Goal: Task Accomplishment & Management: Use online tool/utility

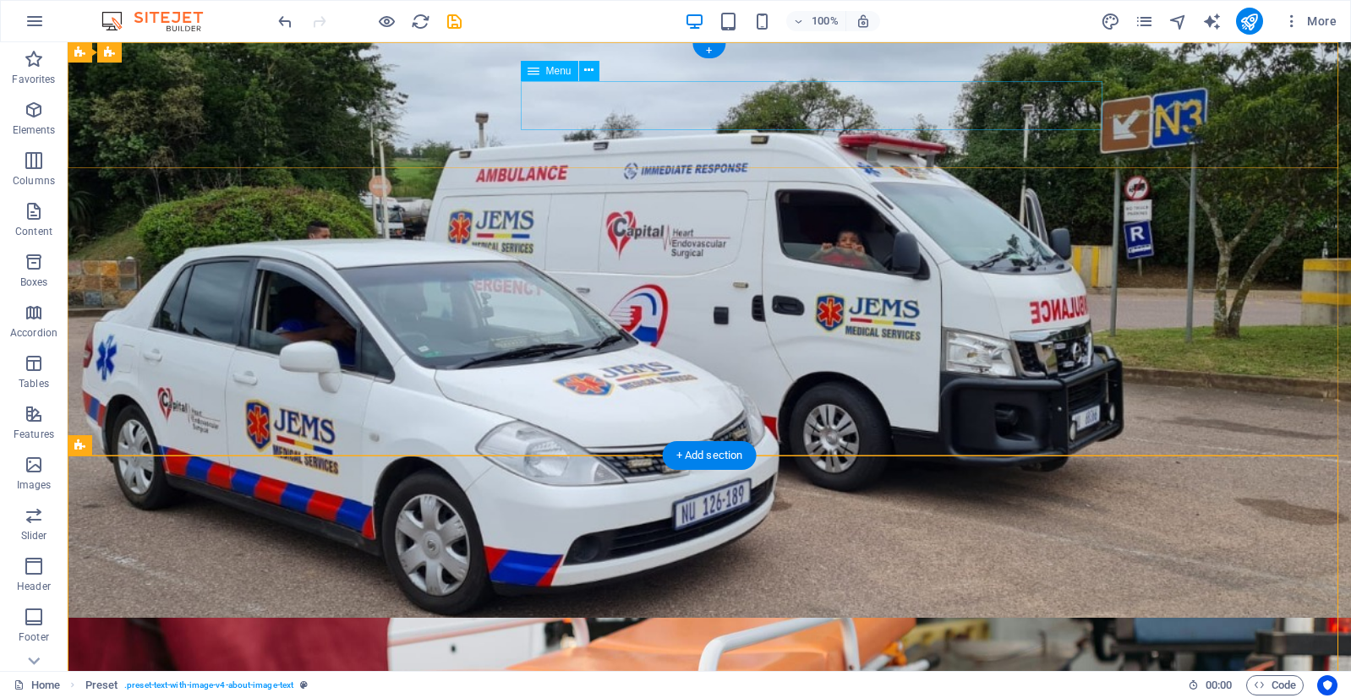
select select "px"
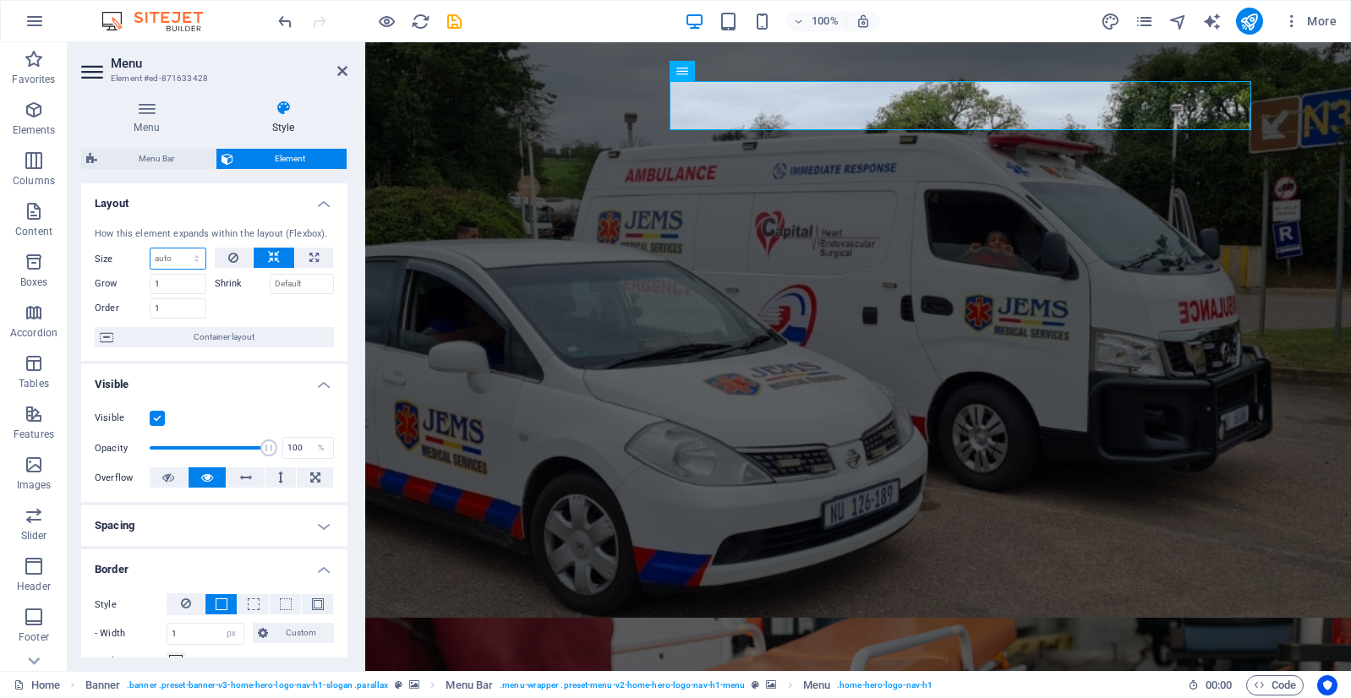
click at [181, 261] on select "Default auto px % 1/1 1/2 1/3 1/4 1/5 1/6 1/7 1/8 1/9 1/10" at bounding box center [177, 258] width 55 height 20
click at [277, 281] on input "Shrink" at bounding box center [302, 284] width 65 height 20
click at [307, 285] on input "Shrink" at bounding box center [302, 284] width 65 height 20
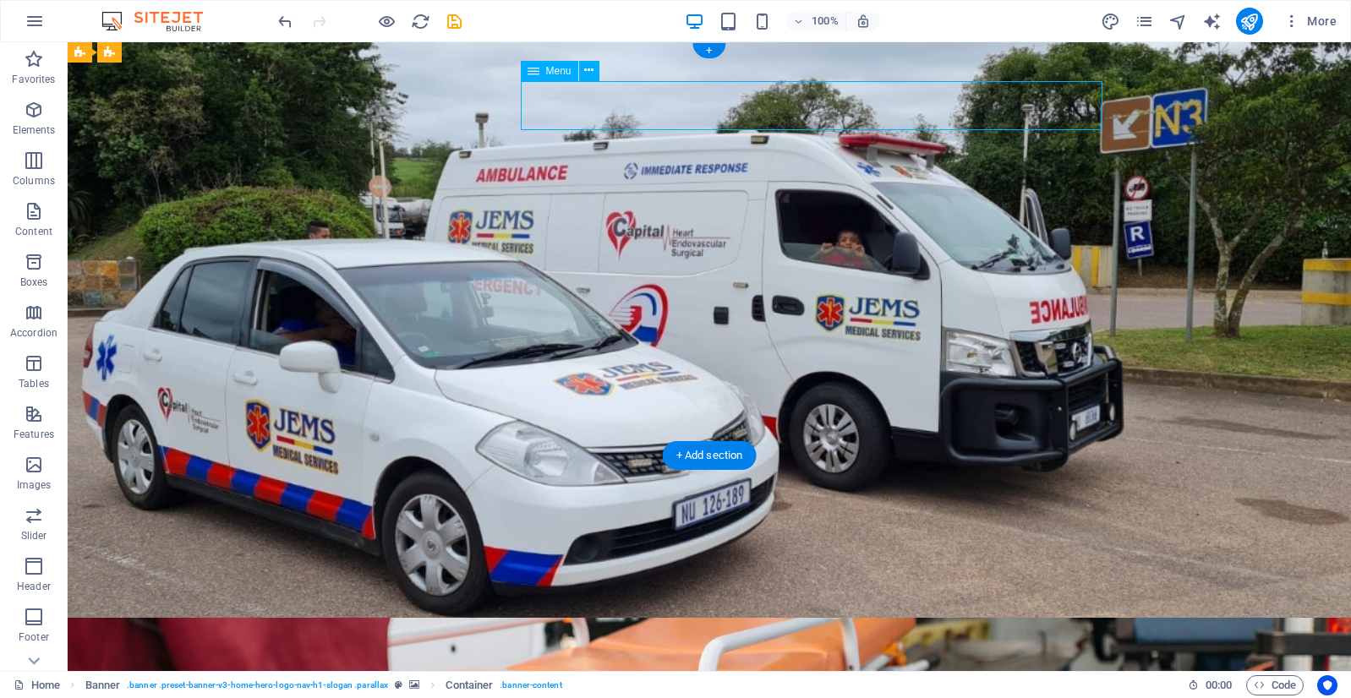
select select "px"
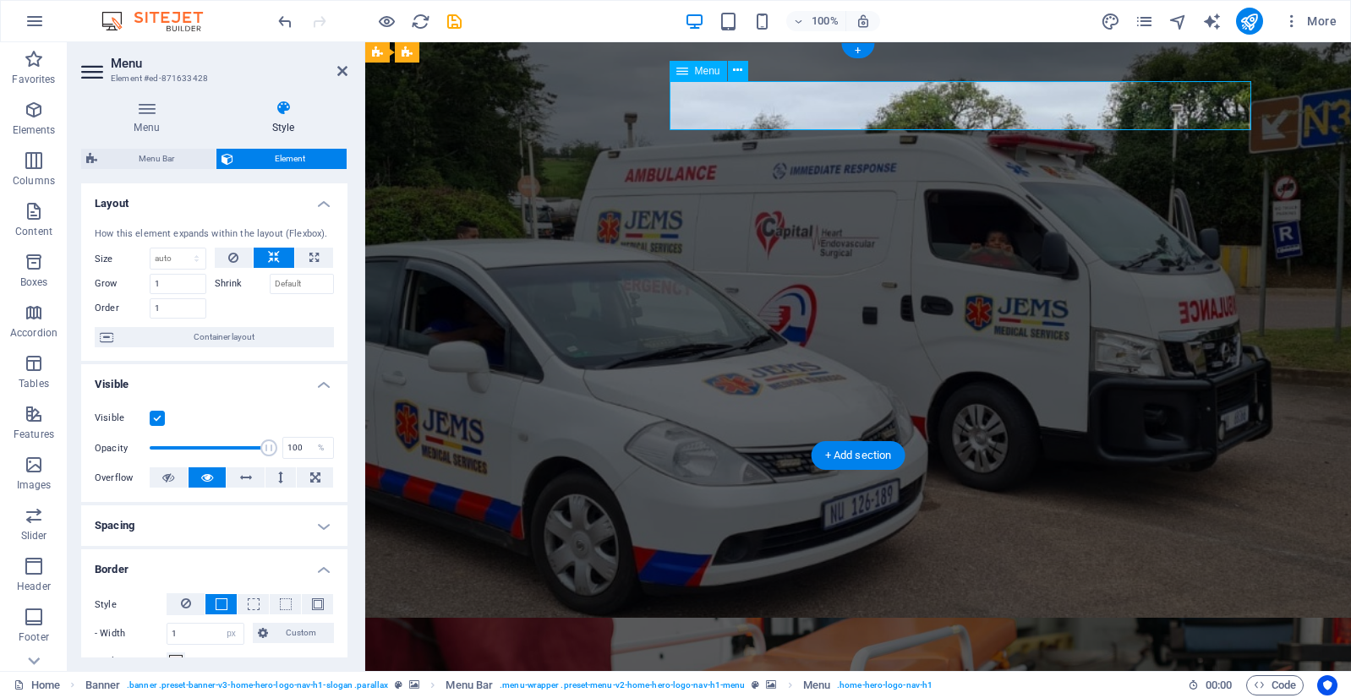
click at [692, 69] on div "Menu" at bounding box center [697, 71] width 57 height 20
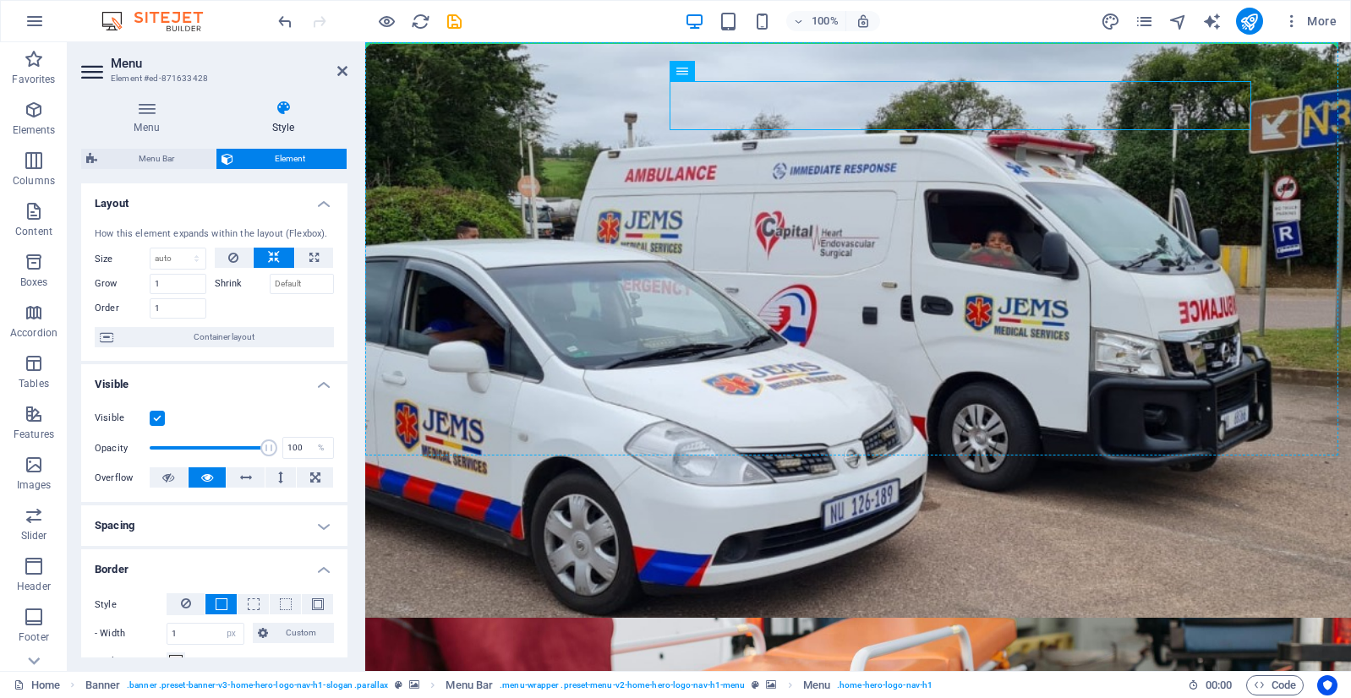
drag, startPoint x: 1068, startPoint y: 116, endPoint x: 708, endPoint y: 130, distance: 360.3
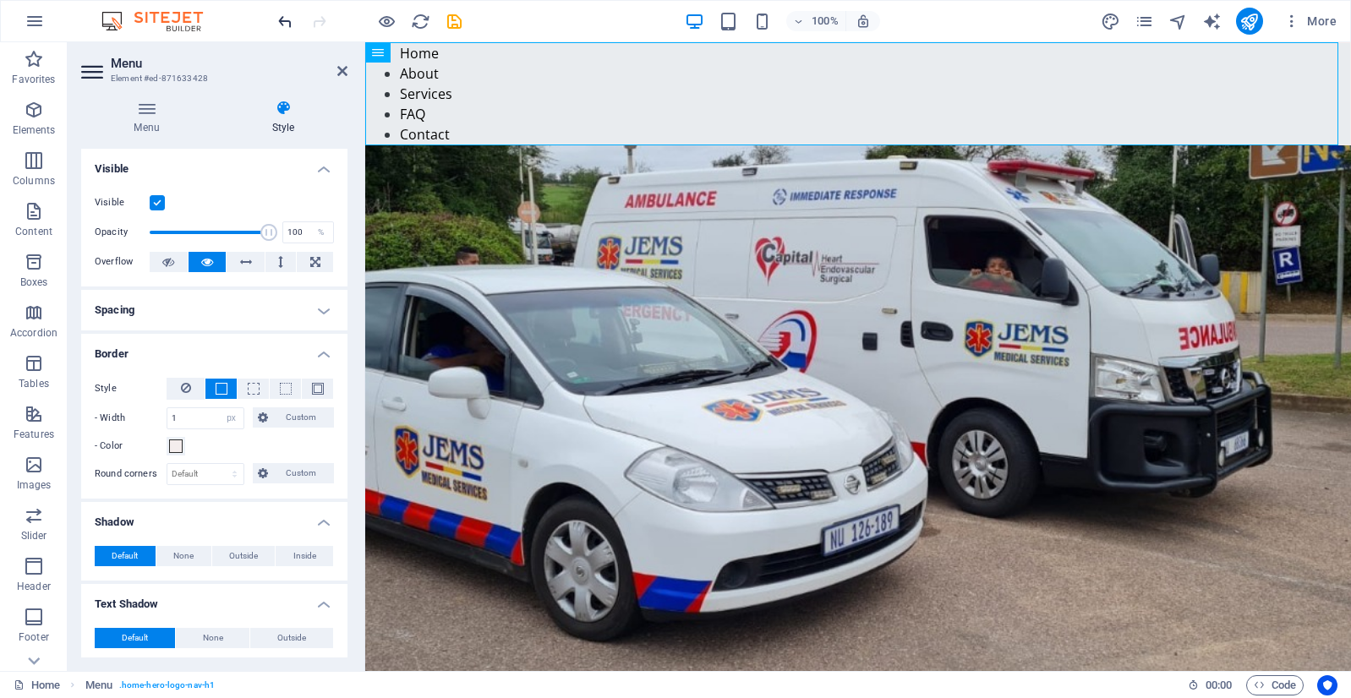
click at [283, 24] on icon "undo" at bounding box center [285, 21] width 19 height 19
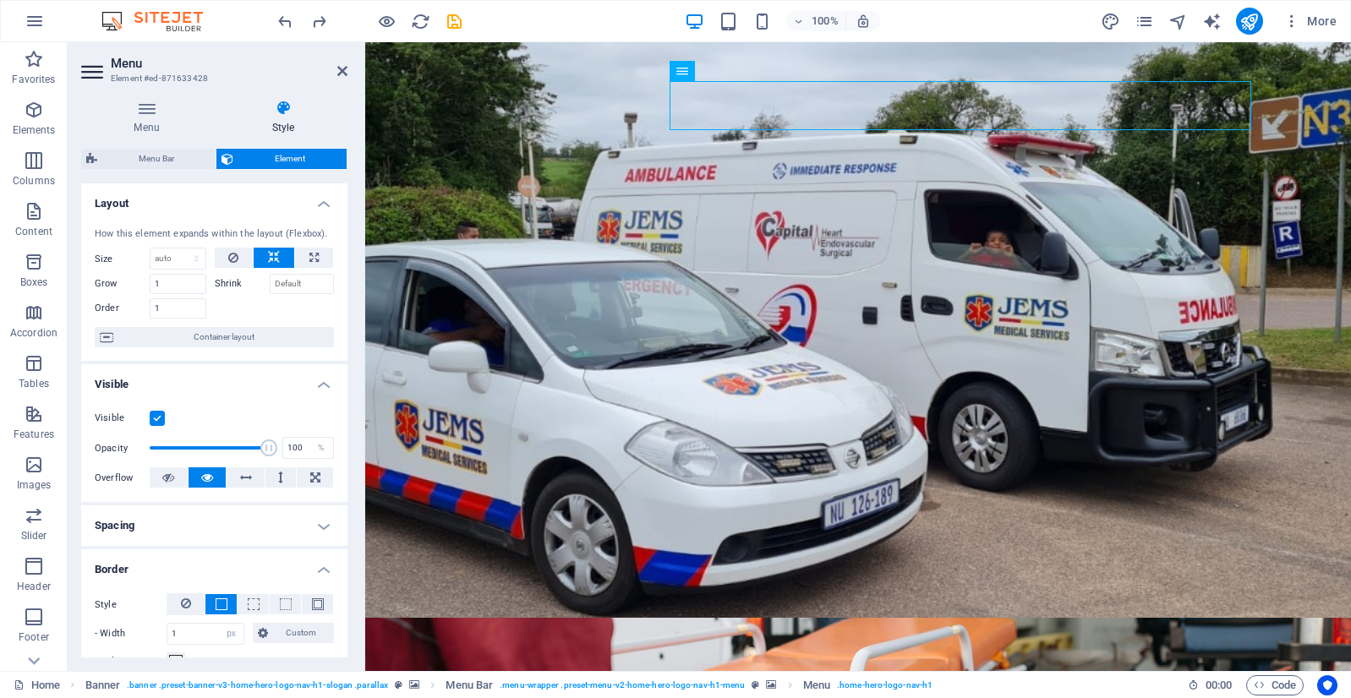
click at [783, 618] on figure at bounding box center [857, 681] width 985 height 126
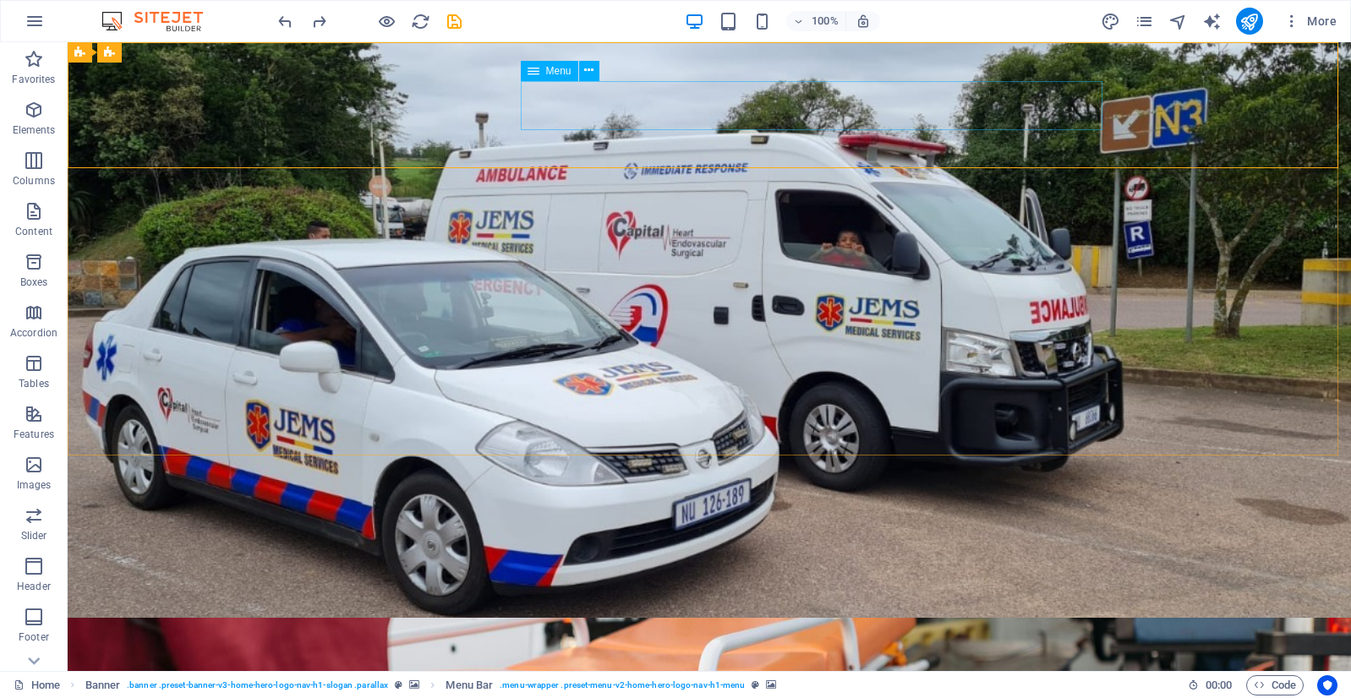
select select "px"
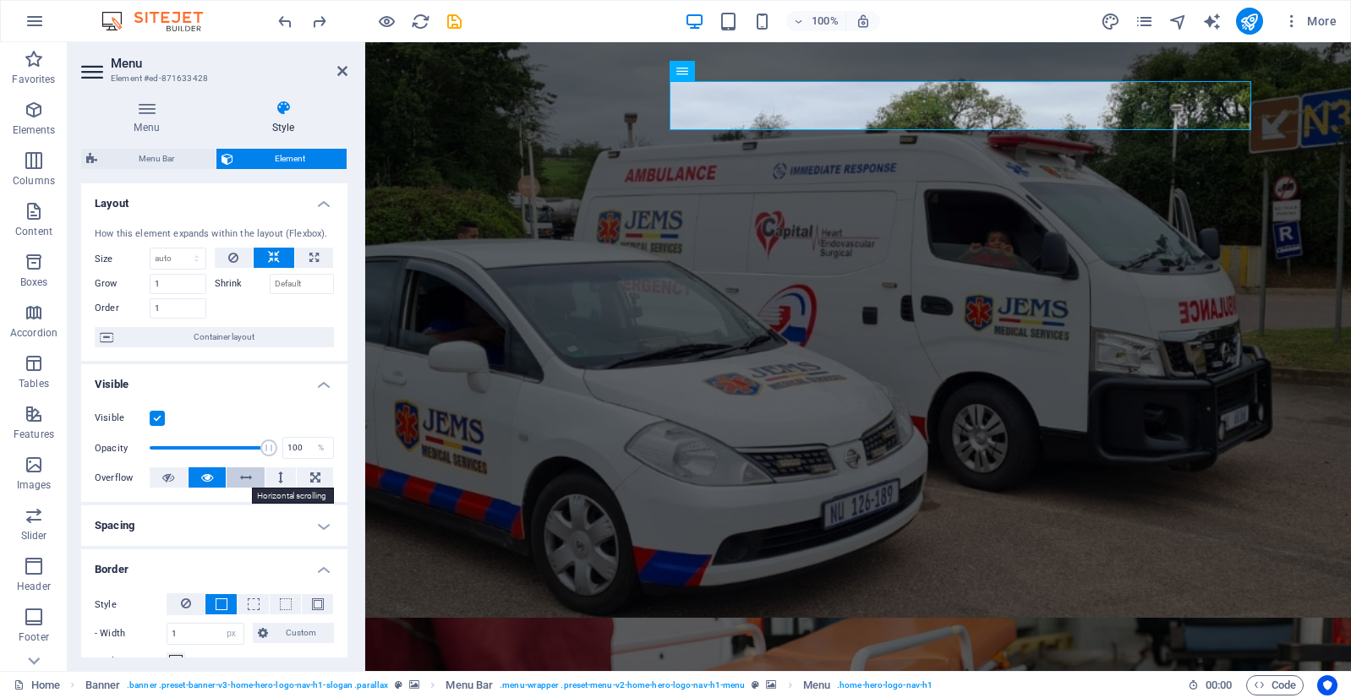
click at [246, 474] on icon at bounding box center [246, 477] width 12 height 20
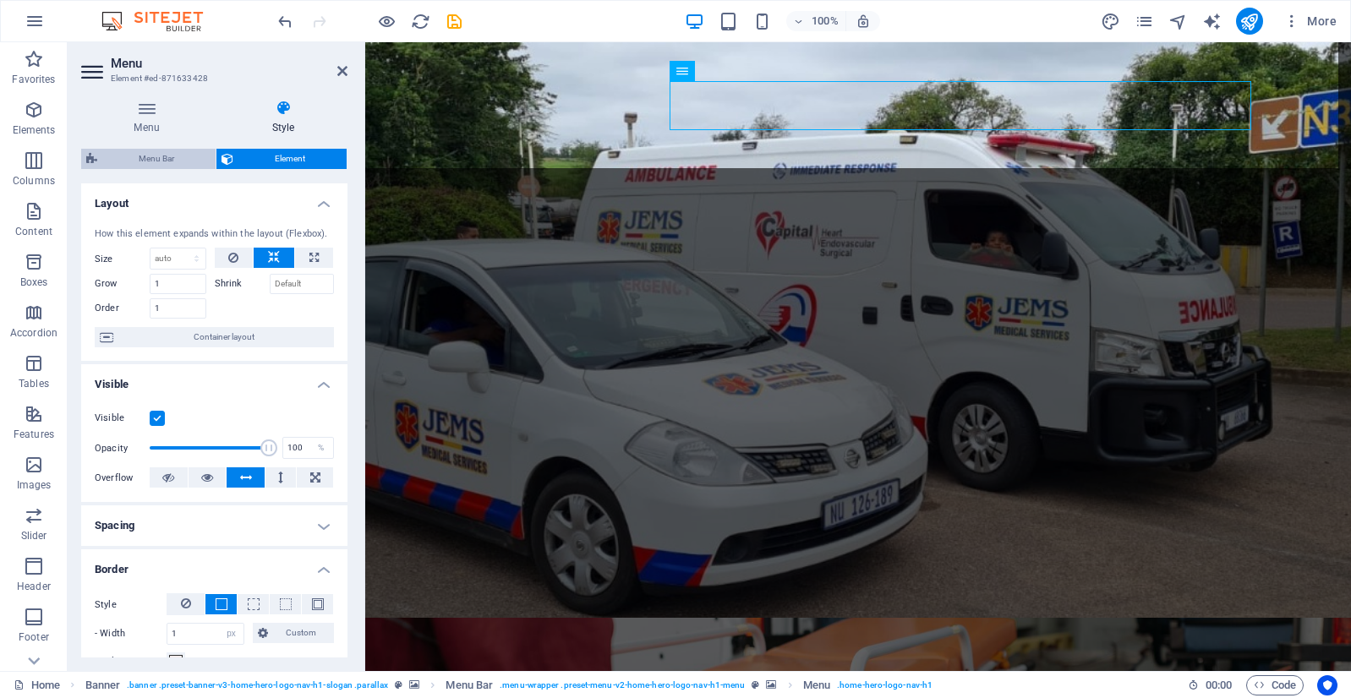
click at [161, 163] on span "Menu Bar" at bounding box center [156, 159] width 108 height 20
select select "rem"
select select "preset-menu-v2-home-hero-logo-nav-h1-menu"
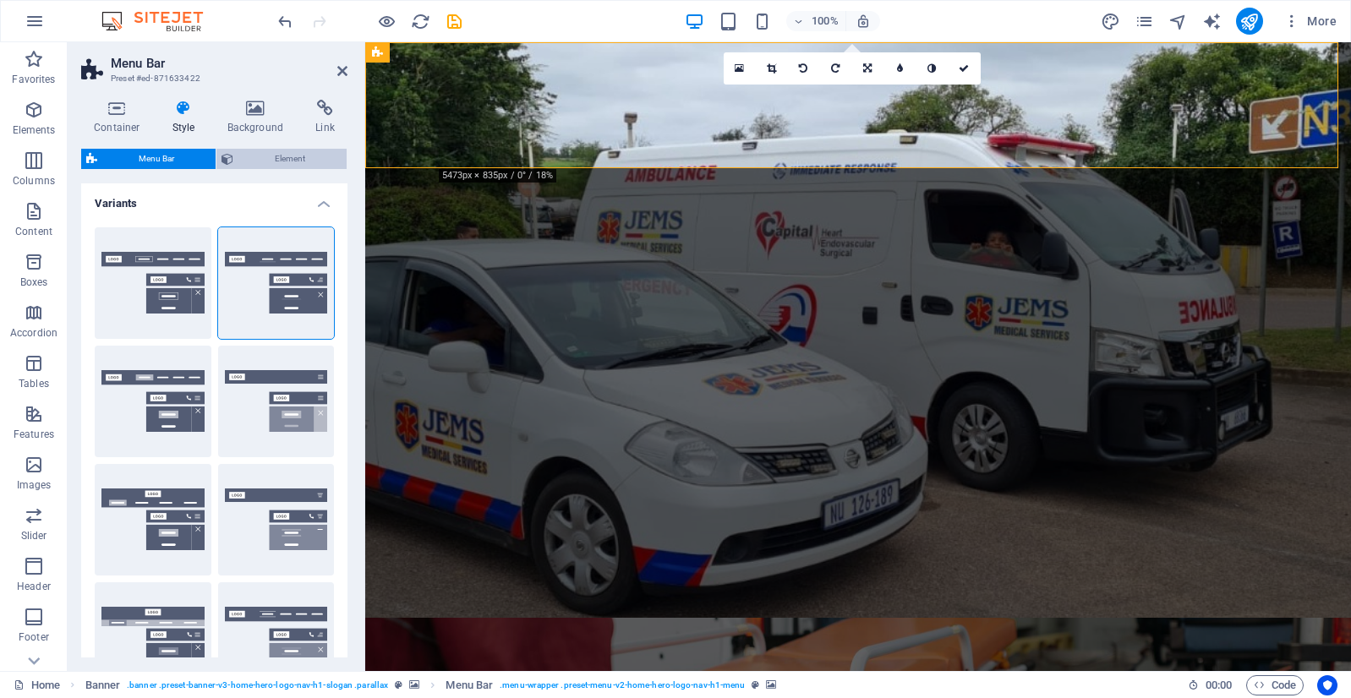
click at [229, 160] on icon at bounding box center [227, 159] width 12 height 20
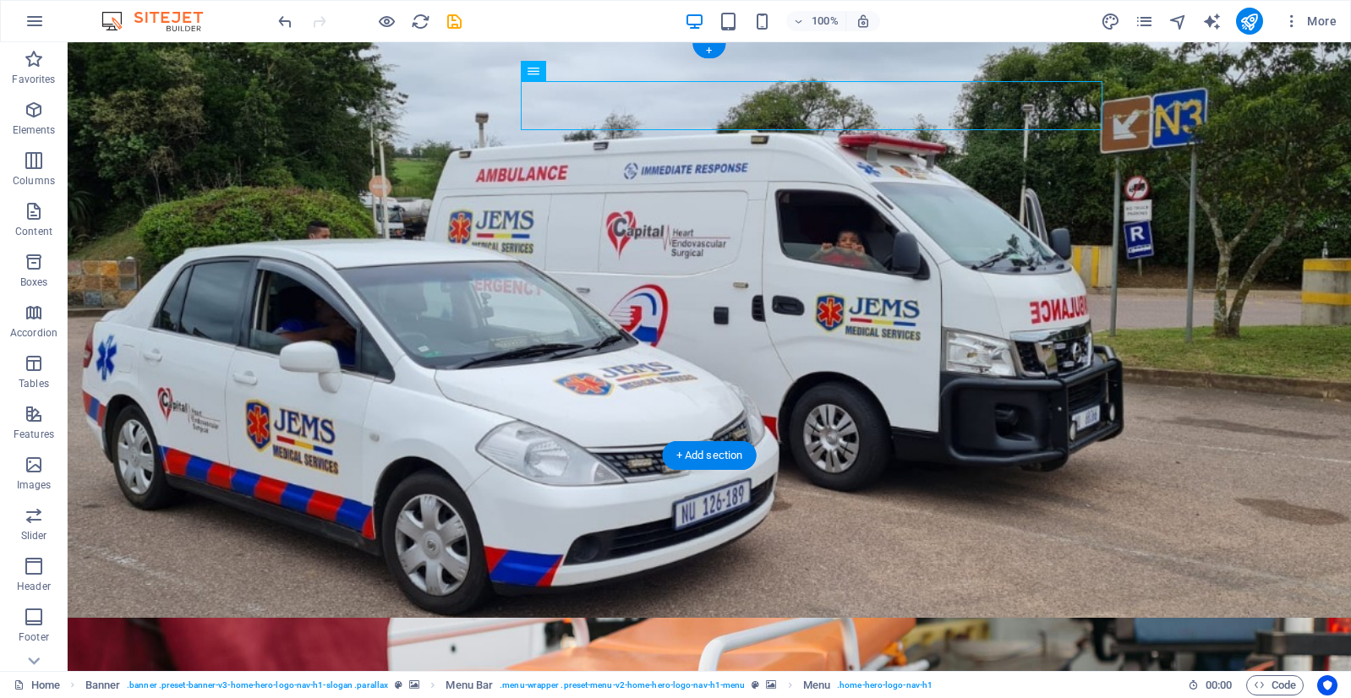
click at [907, 618] on figure at bounding box center [709, 681] width 1283 height 126
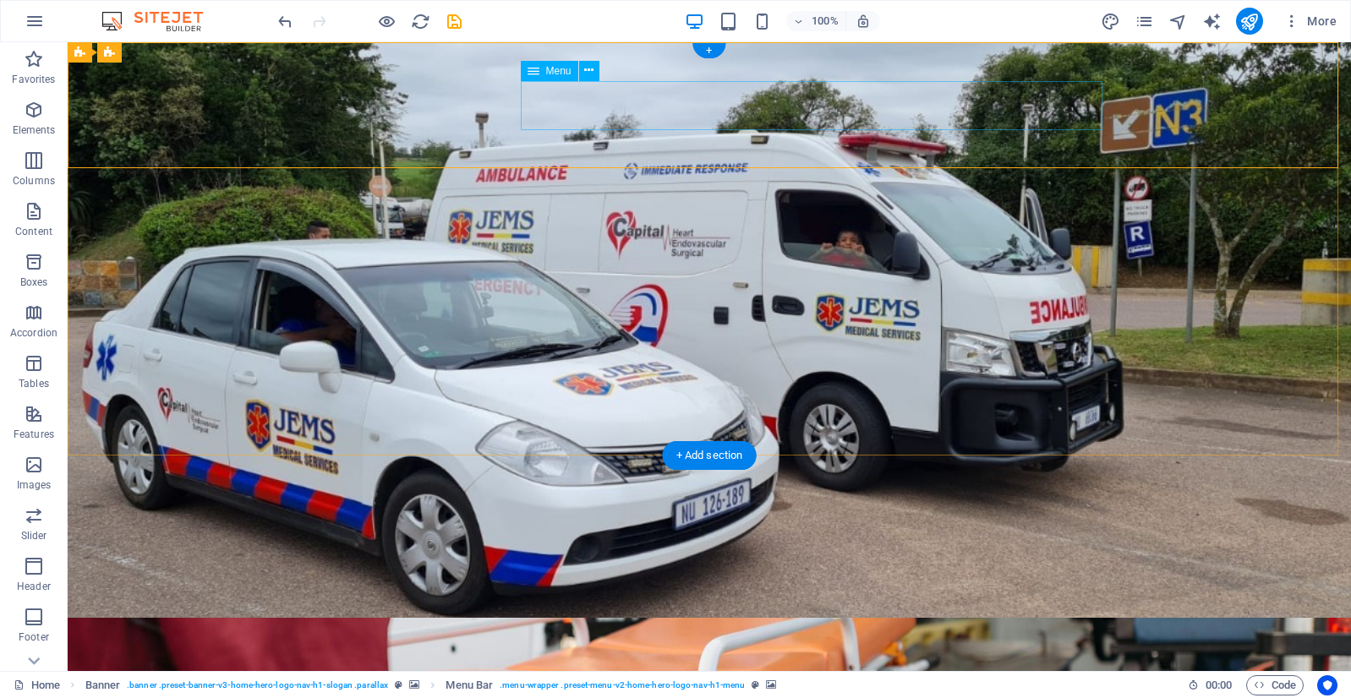
select select "px"
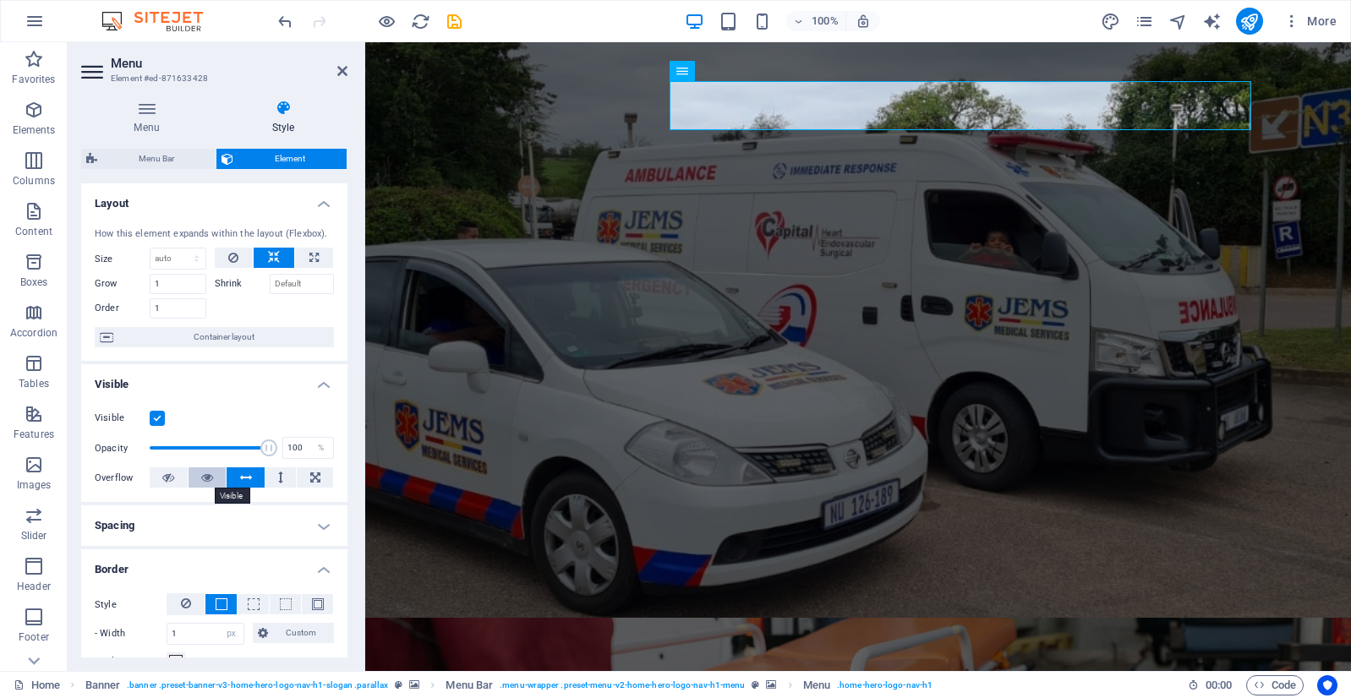
click at [215, 475] on button at bounding box center [207, 477] width 38 height 20
click at [245, 479] on icon at bounding box center [246, 477] width 12 height 20
click at [710, 73] on span "Menu" at bounding box center [707, 71] width 25 height 10
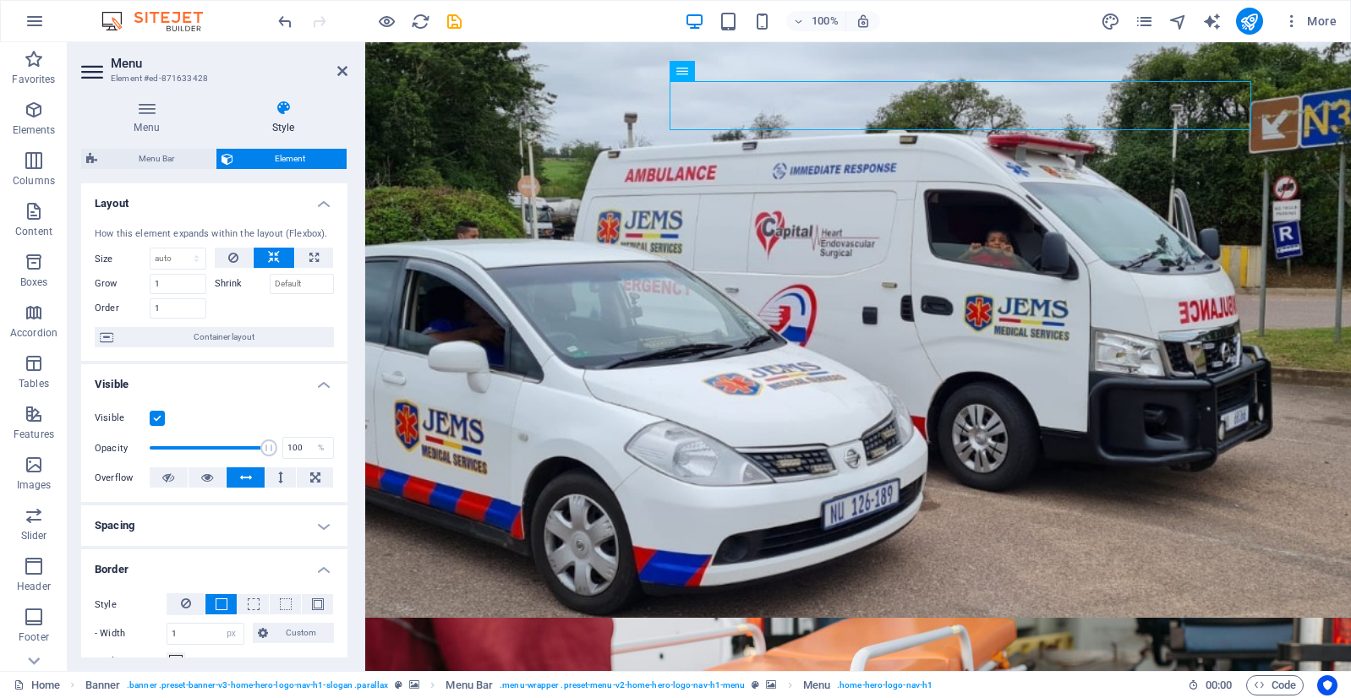
drag, startPoint x: 1075, startPoint y: 115, endPoint x: 697, endPoint y: 112, distance: 377.8
click at [715, 68] on span "Menu" at bounding box center [707, 71] width 25 height 10
click at [733, 71] on icon at bounding box center [737, 71] width 9 height 18
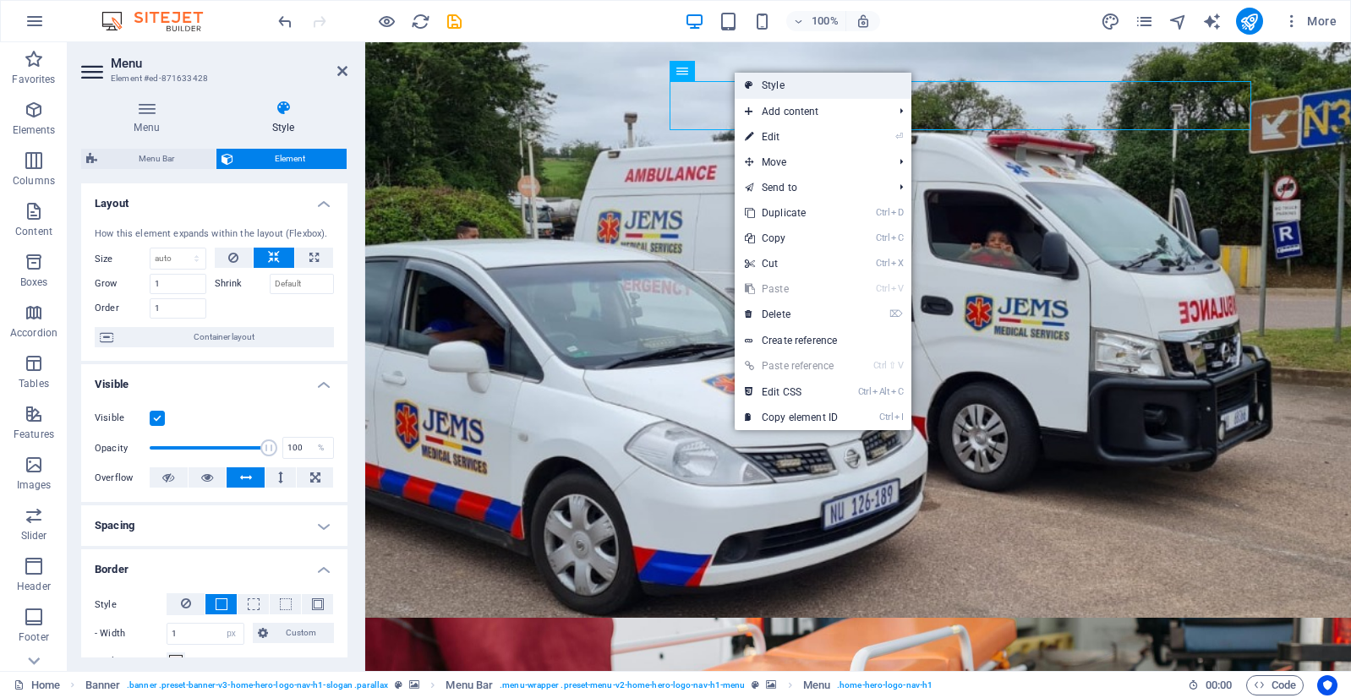
click at [777, 88] on link "Style" at bounding box center [822, 85] width 177 height 25
select select "rem"
select select "preset-menu-v2-home-hero-logo-nav-h1-menu"
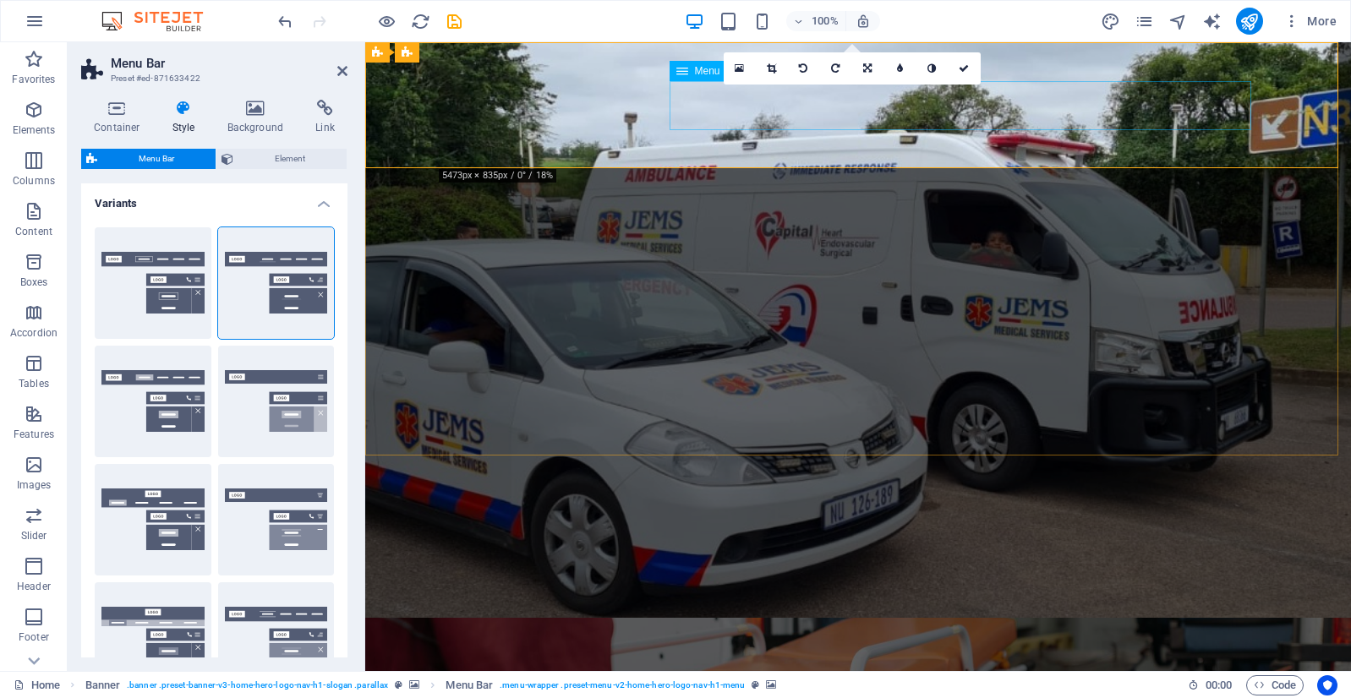
select select "px"
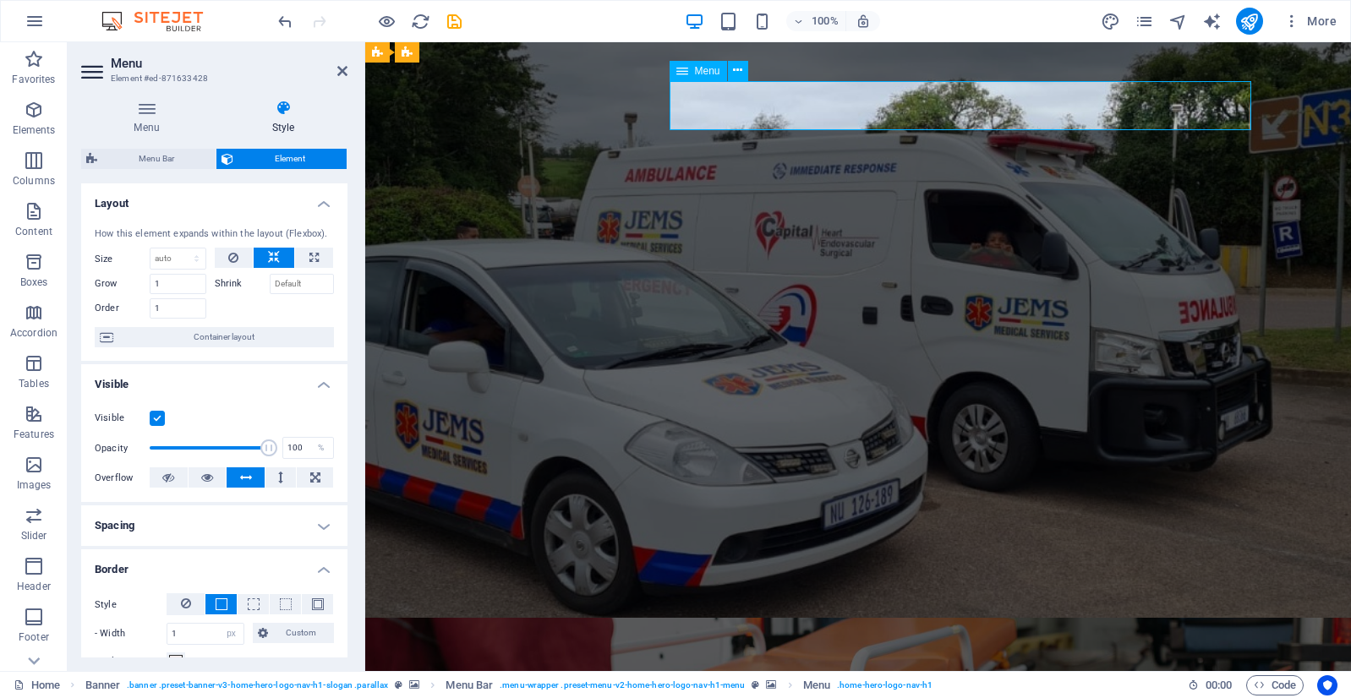
click at [292, 112] on icon at bounding box center [283, 108] width 128 height 17
click at [157, 112] on icon at bounding box center [146, 108] width 131 height 17
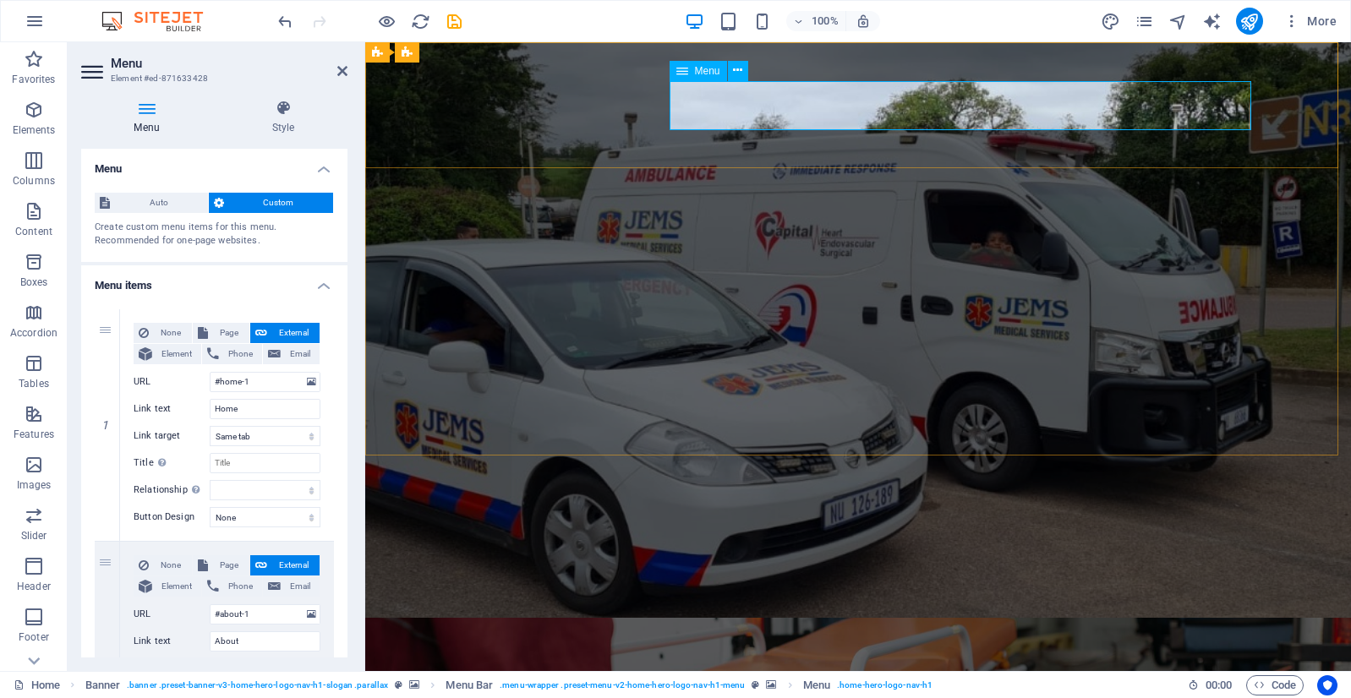
click at [243, 407] on input "Home" at bounding box center [265, 409] width 111 height 20
drag, startPoint x: 243, startPoint y: 407, endPoint x: 196, endPoint y: 407, distance: 46.5
click at [196, 407] on div "Link text Home" at bounding box center [227, 409] width 187 height 20
type input "HO"
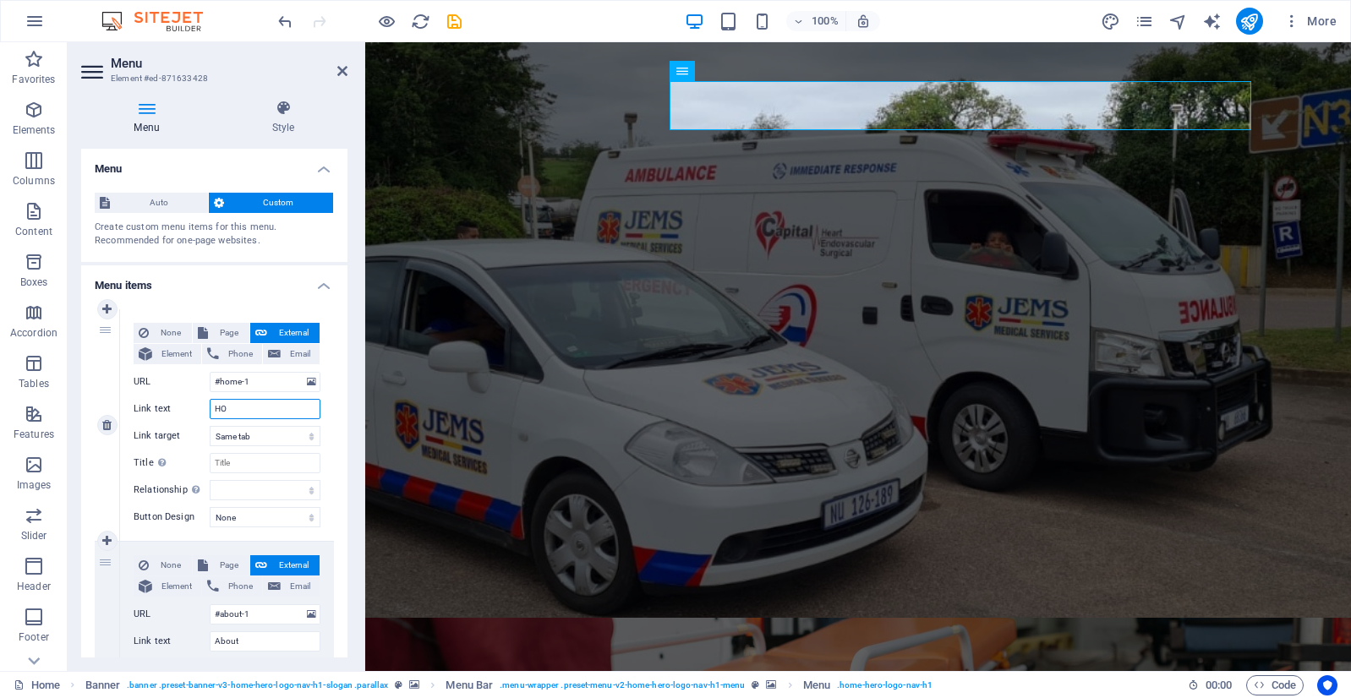
select select
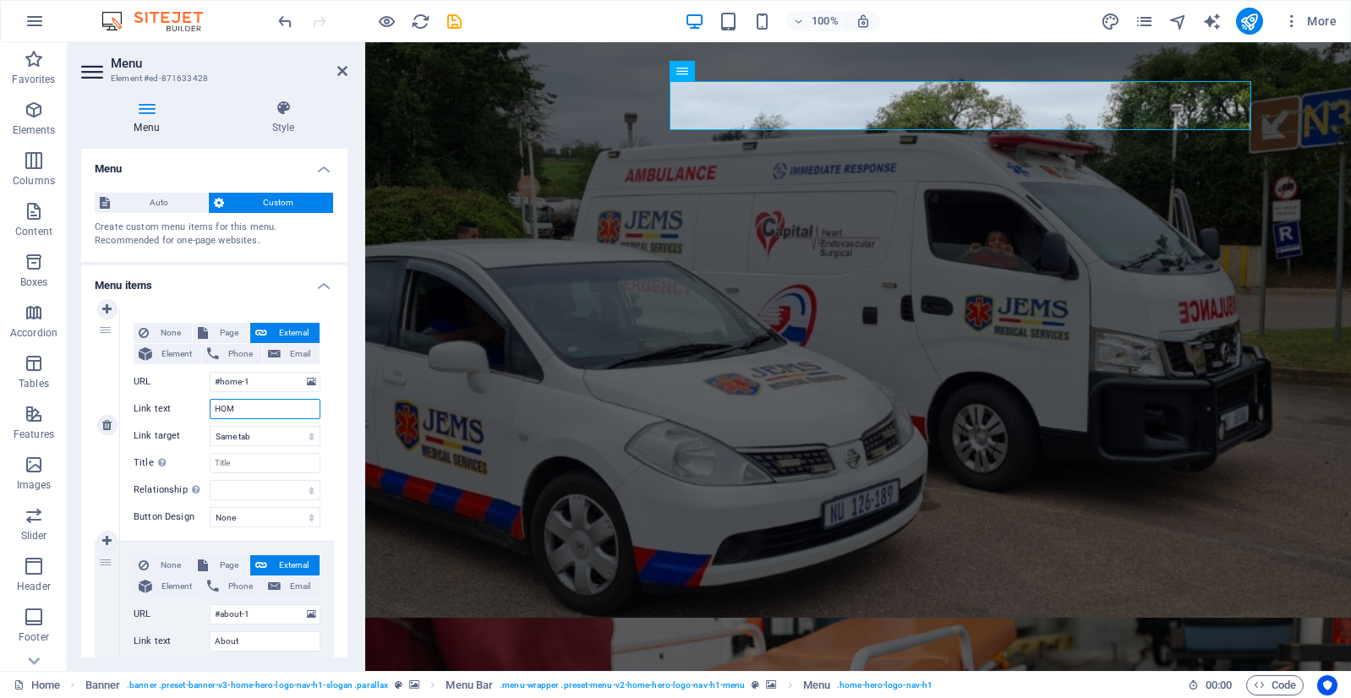
type input "HOME"
select select
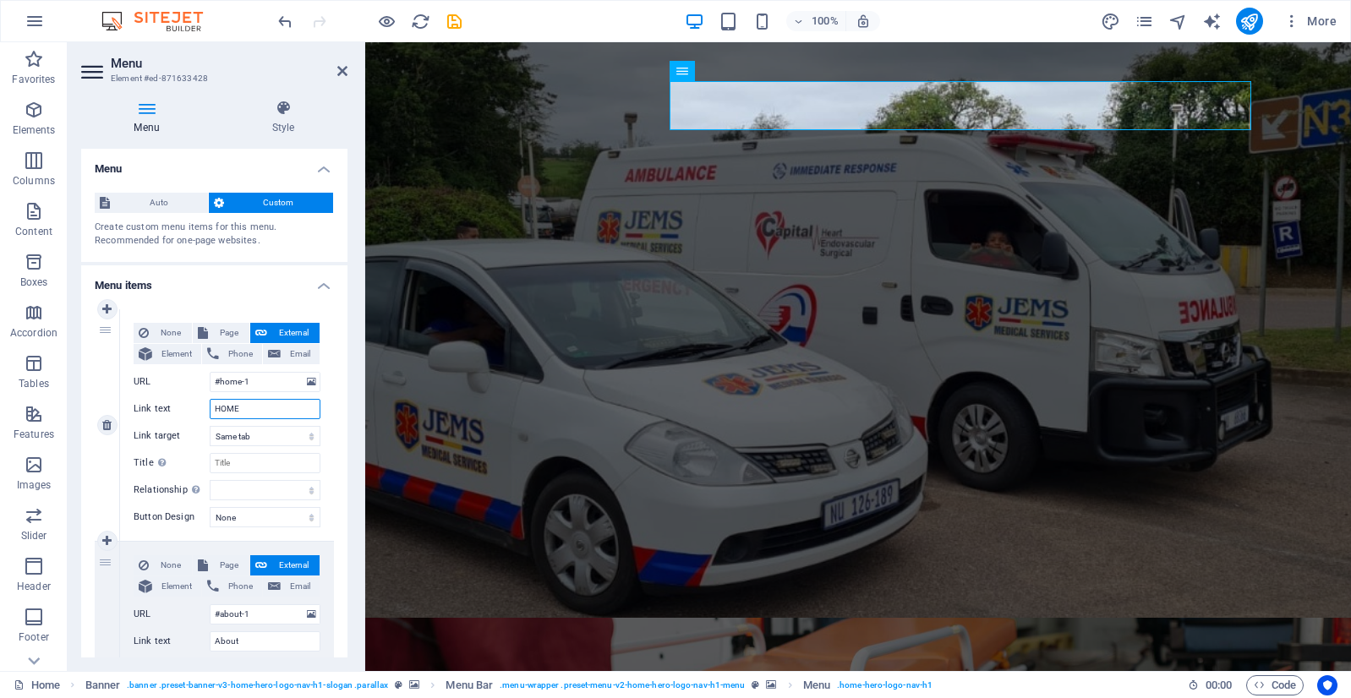
select select
drag, startPoint x: 253, startPoint y: 407, endPoint x: 202, endPoint y: 409, distance: 50.7
click at [202, 409] on div "Link text HOME" at bounding box center [227, 409] width 187 height 20
type input "HOM"
select select
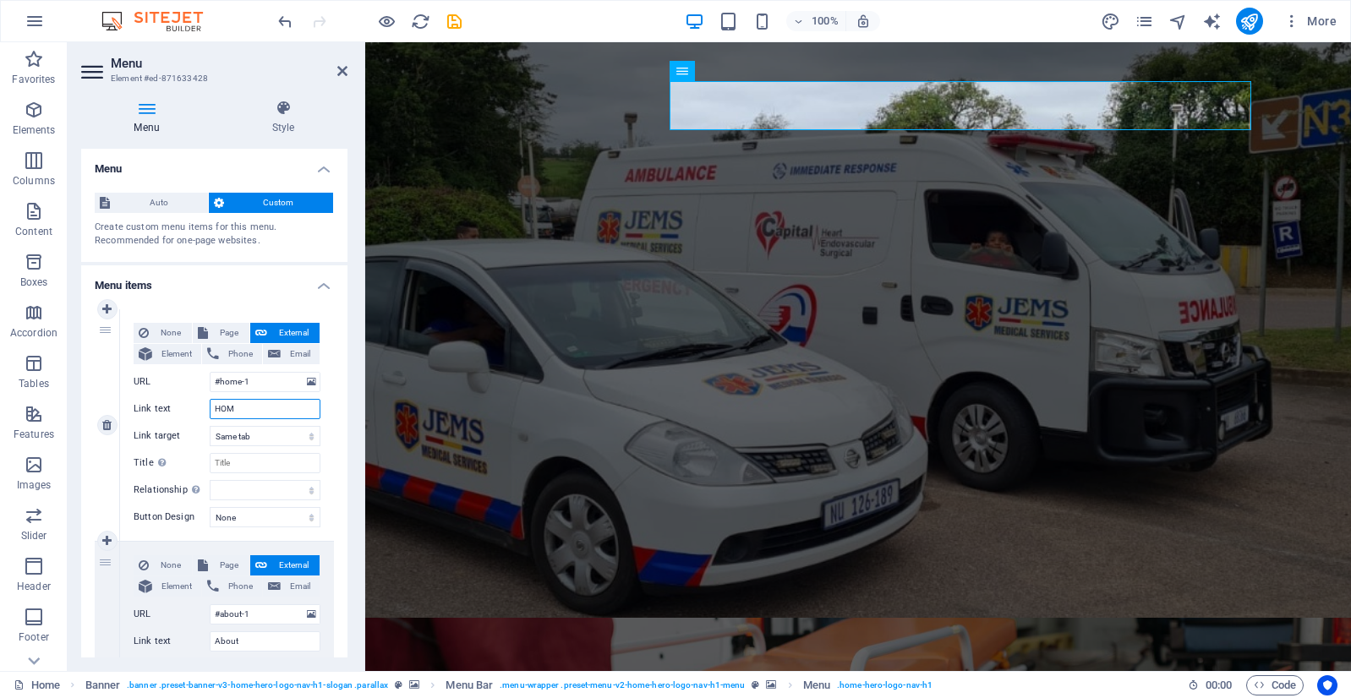
select select
type input "HOME"
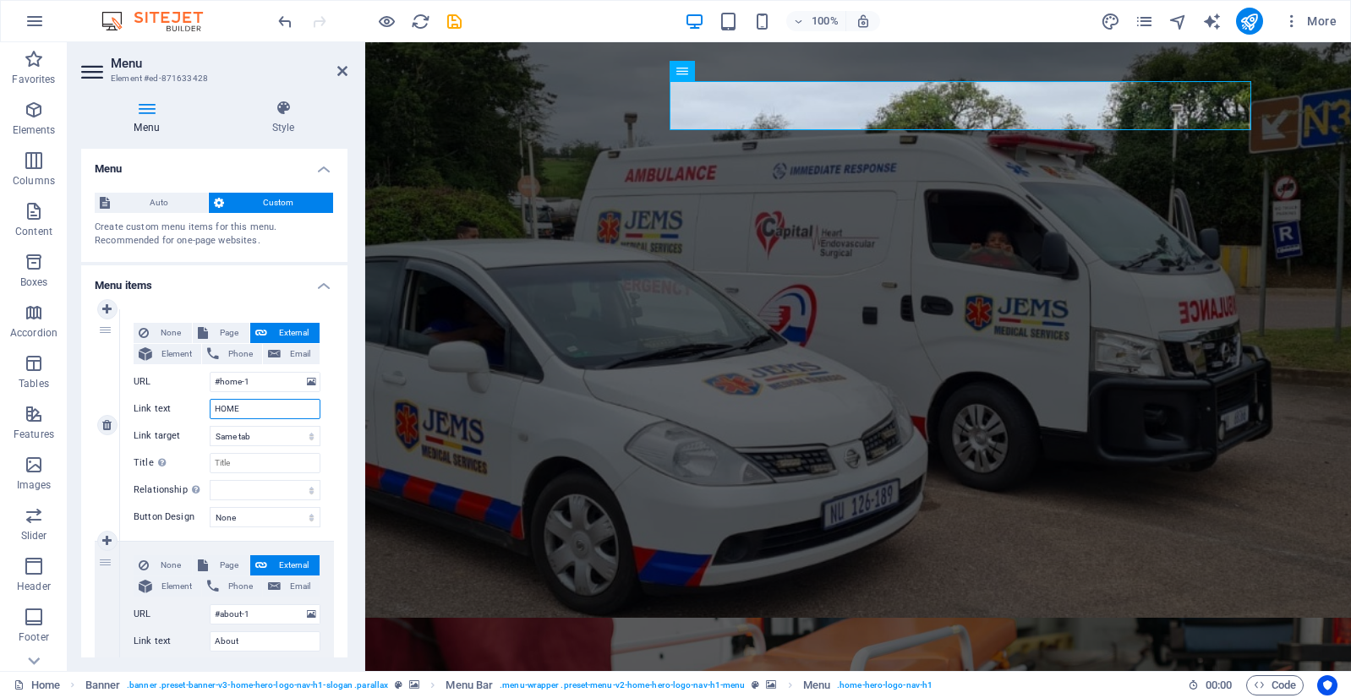
select select
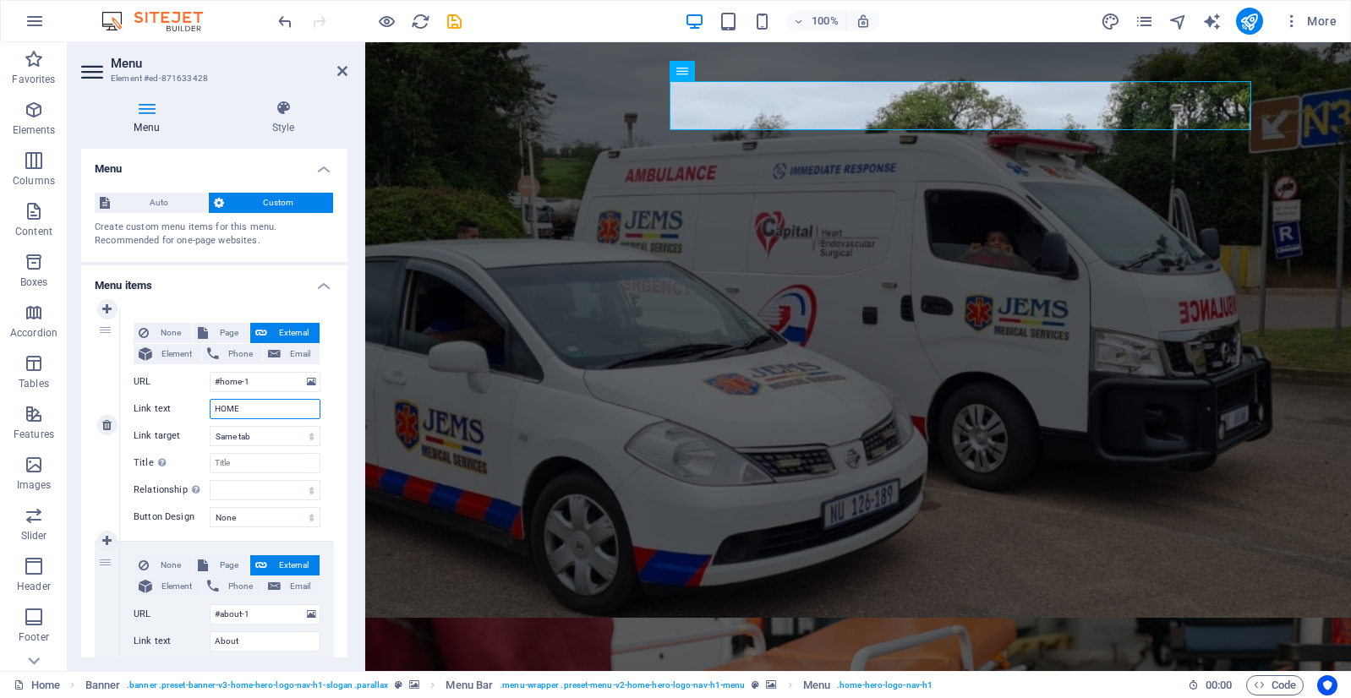
drag, startPoint x: 261, startPoint y: 406, endPoint x: 206, endPoint y: 412, distance: 55.3
click at [206, 412] on div "Link text HOME" at bounding box center [227, 409] width 187 height 20
type input "K"
select select
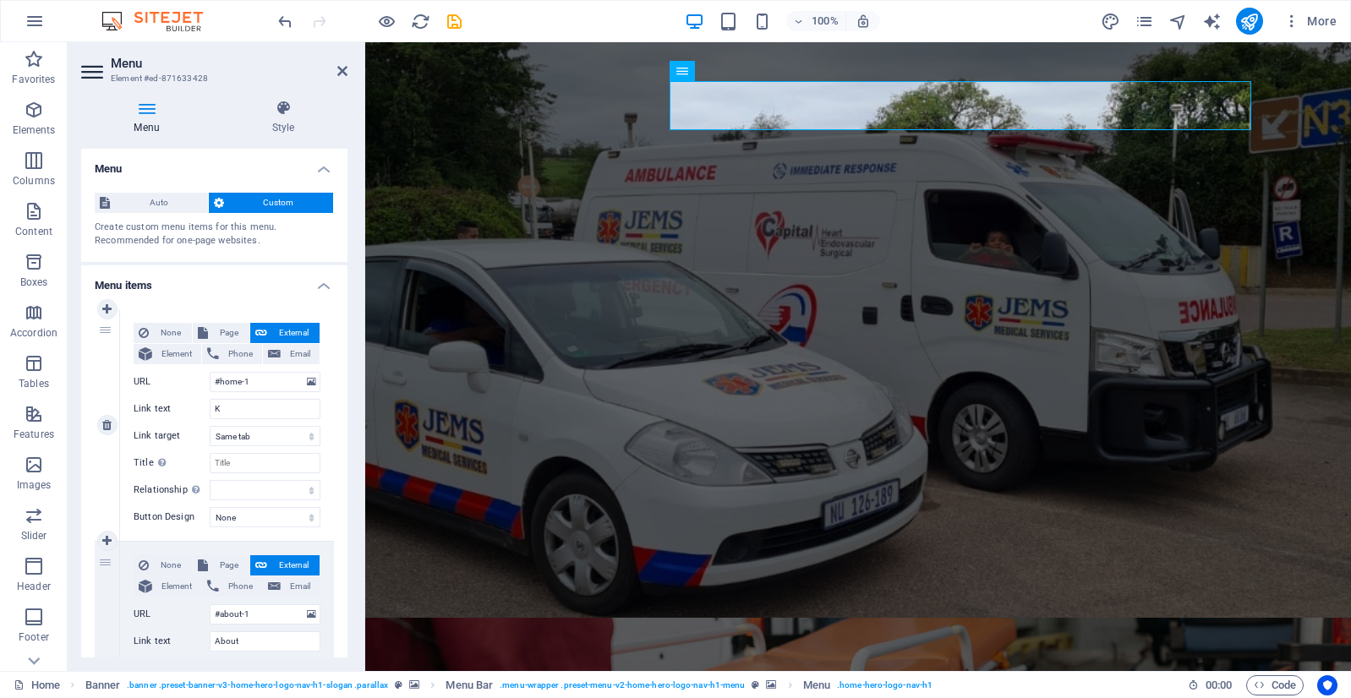
select select
click at [223, 413] on input "K" at bounding box center [265, 409] width 111 height 20
select select
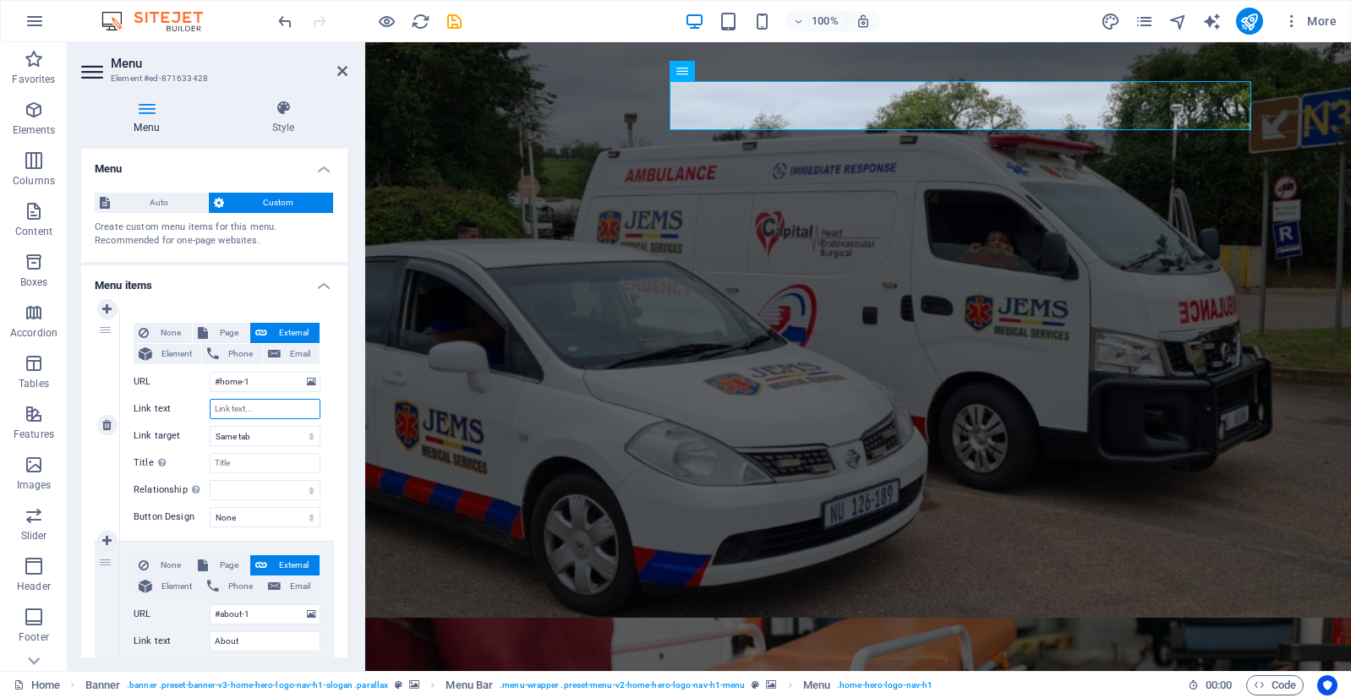
select select
type input "HOME"
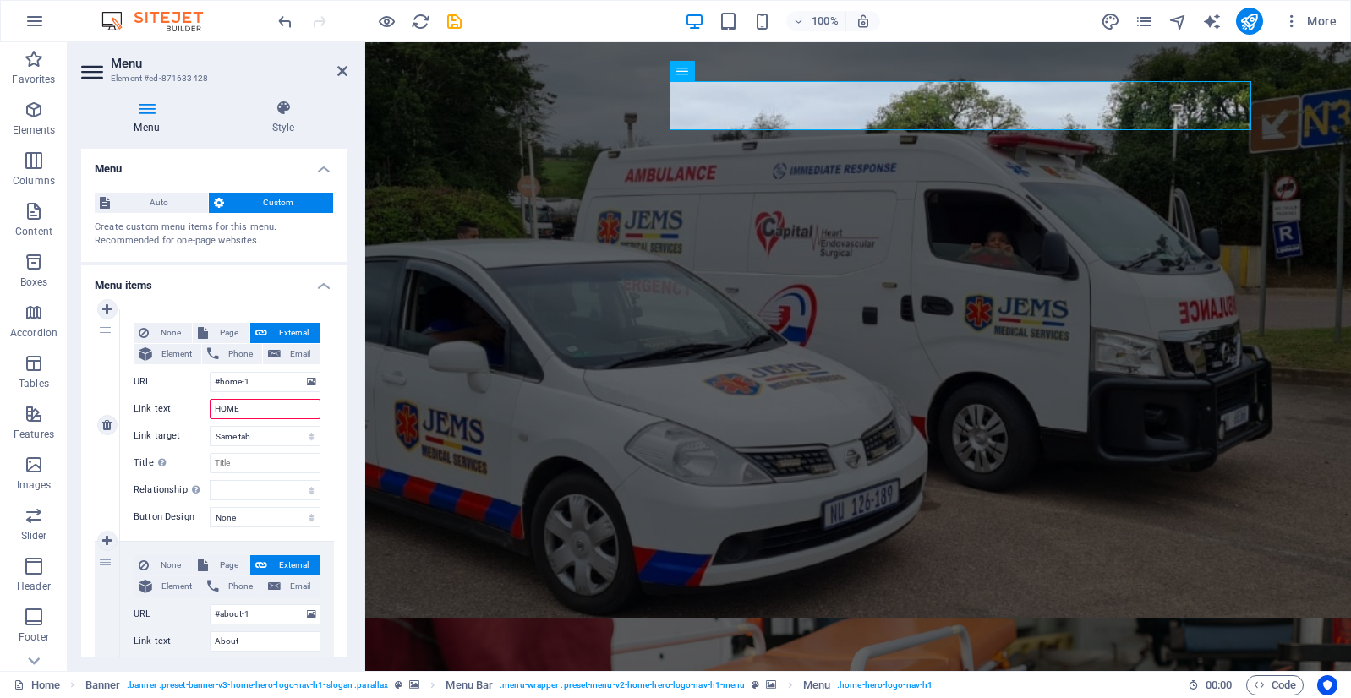
select select
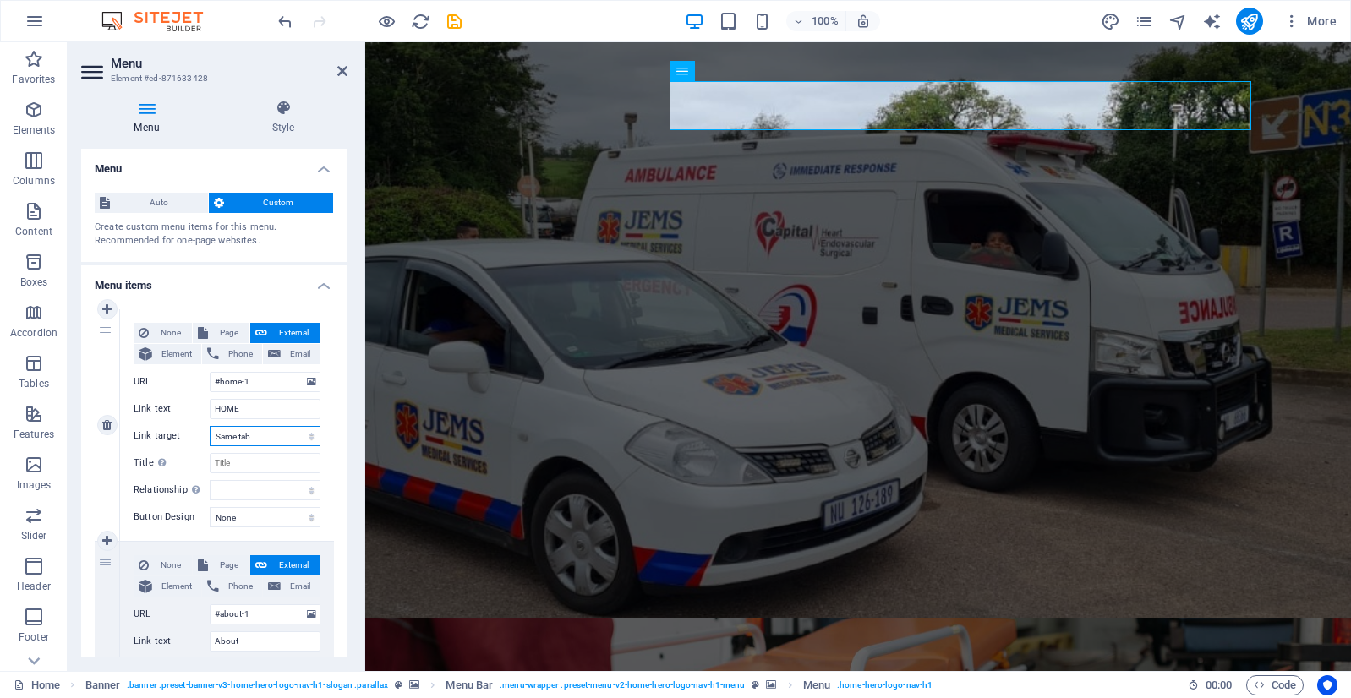
click at [267, 432] on select "New tab Same tab Overlay" at bounding box center [265, 436] width 111 height 20
click at [259, 460] on input "Title Additional link description, should not be the same as the link text. The…" at bounding box center [265, 463] width 111 height 20
click at [259, 518] on select "None Default Primary Secondary" at bounding box center [265, 517] width 111 height 20
select select "primary"
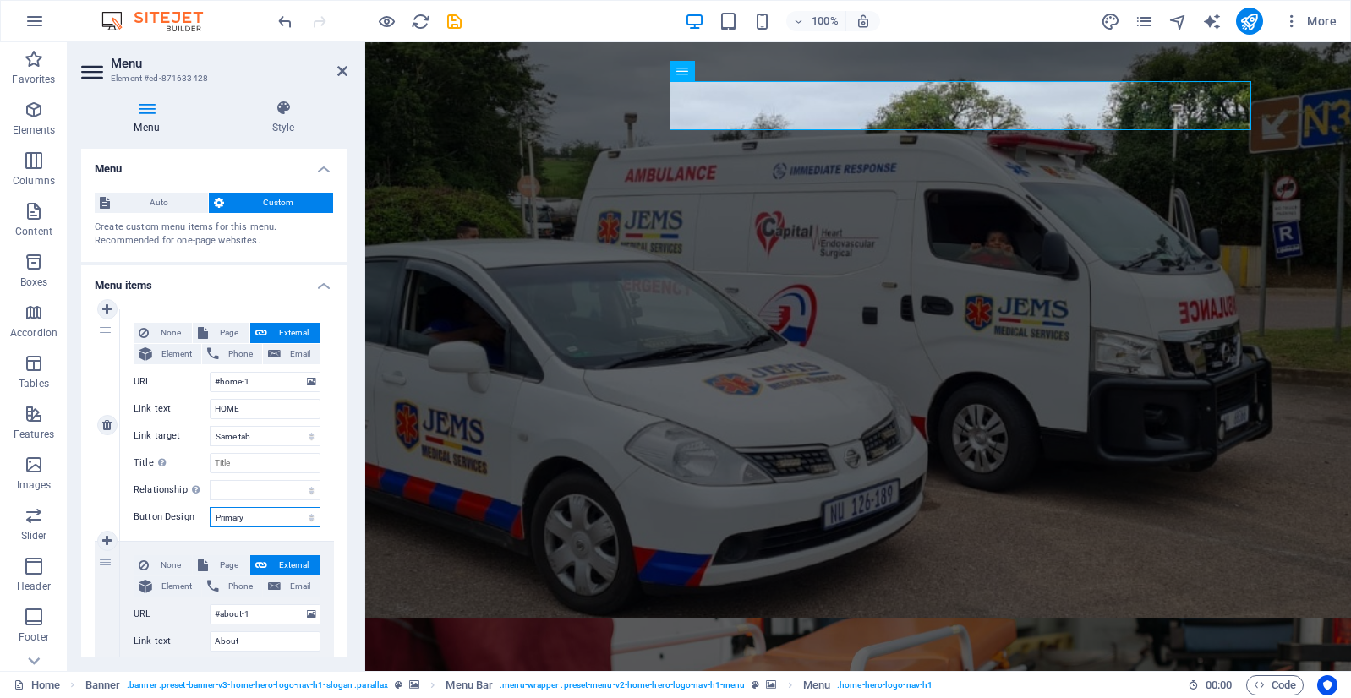
click at [210, 507] on select "None Default Primary Secondary" at bounding box center [265, 517] width 111 height 20
select select
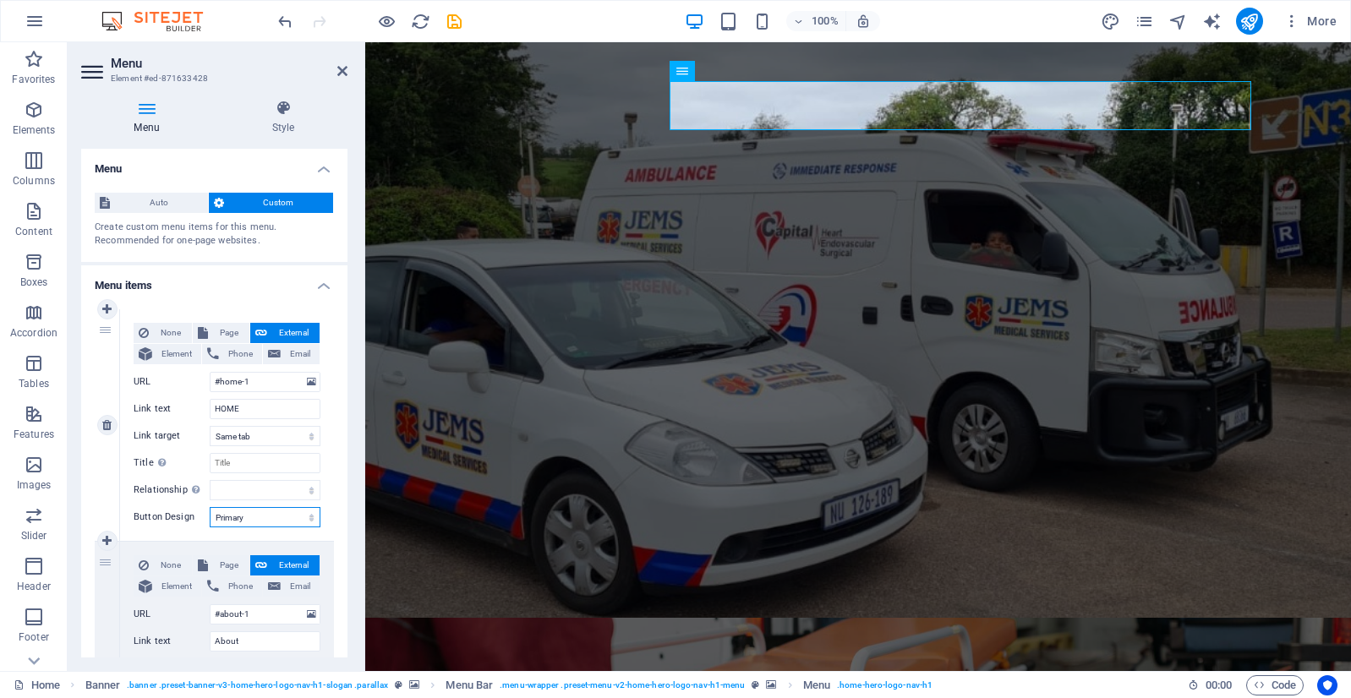
select select
click at [254, 518] on select "None Default Primary Secondary" at bounding box center [265, 517] width 111 height 20
select select "secondary"
click at [210, 507] on select "None Default Primary Secondary" at bounding box center [265, 517] width 111 height 20
select select
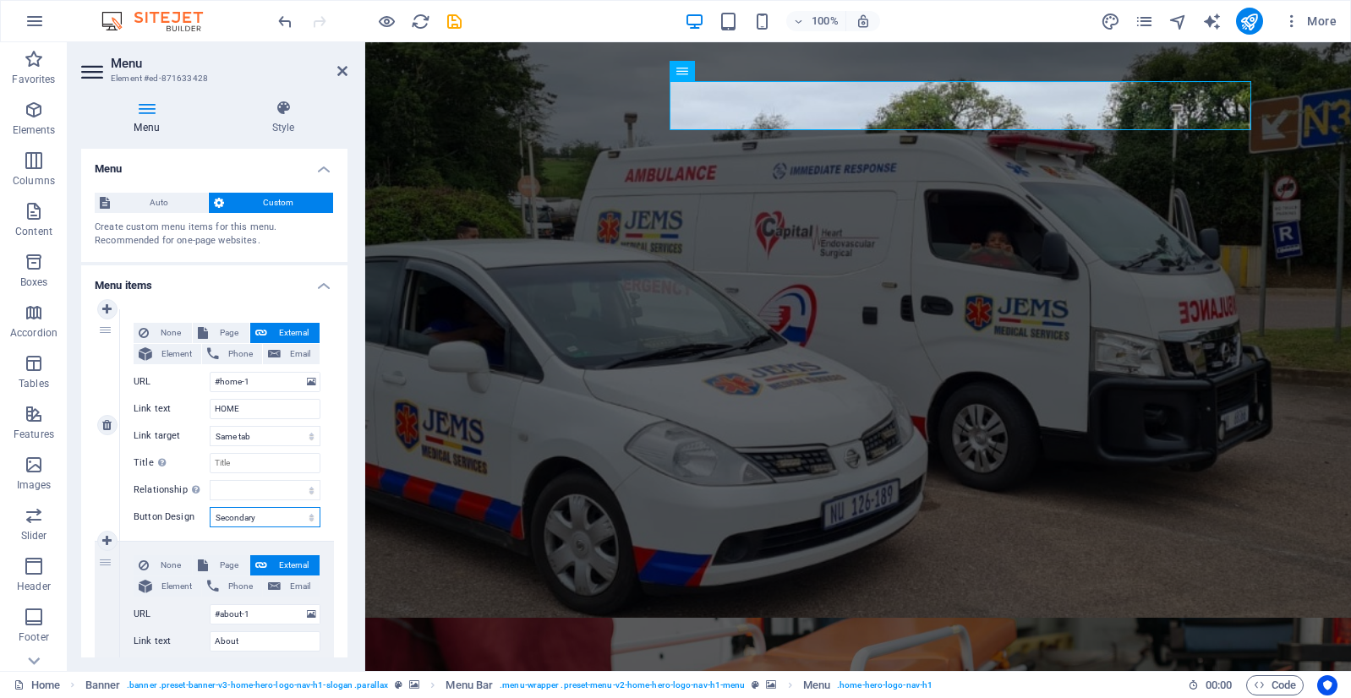
select select
click at [245, 518] on select "None Default Primary Secondary" at bounding box center [265, 517] width 111 height 20
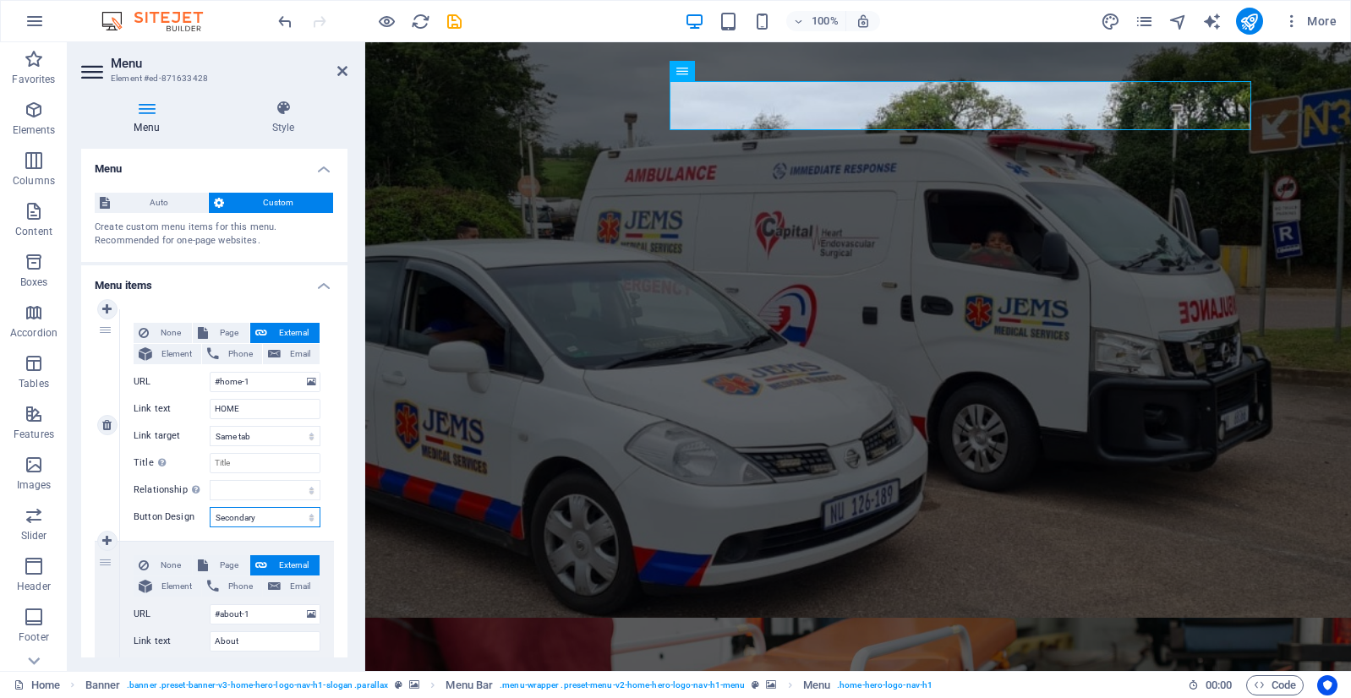
select select "primary"
click at [210, 507] on select "None Default Primary Secondary" at bounding box center [265, 517] width 111 height 20
select select
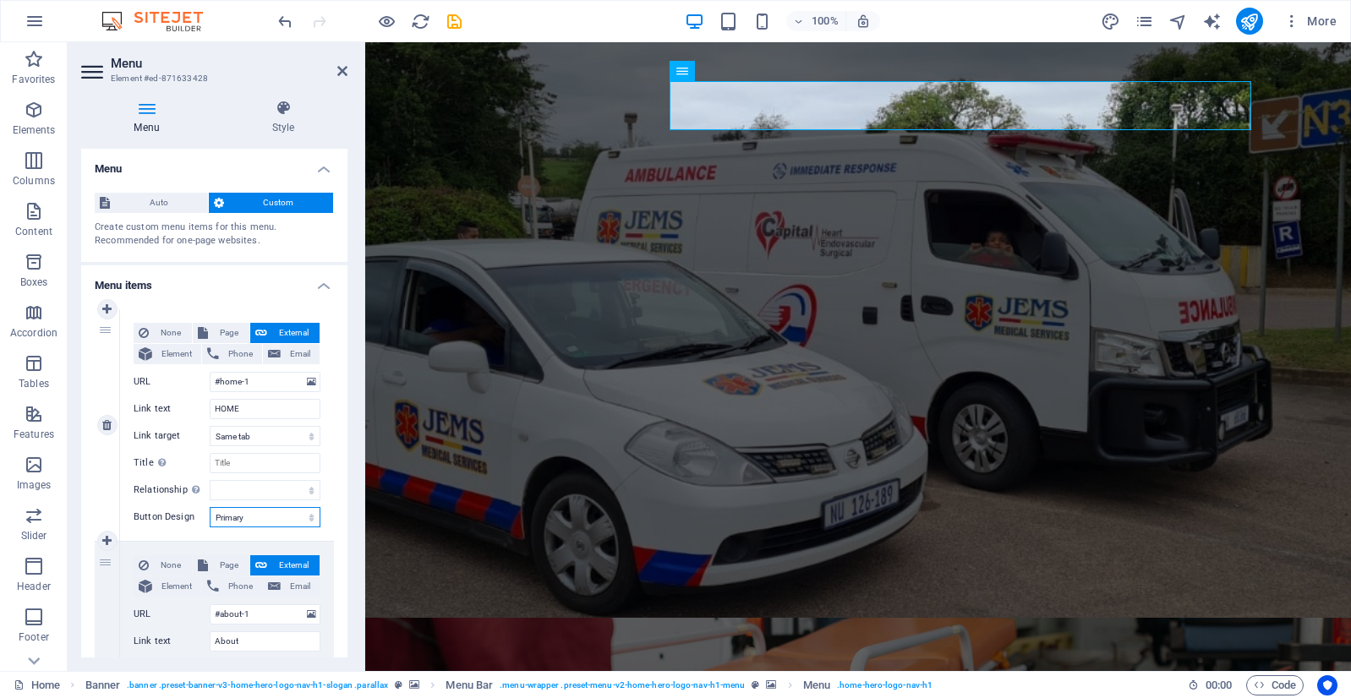
select select
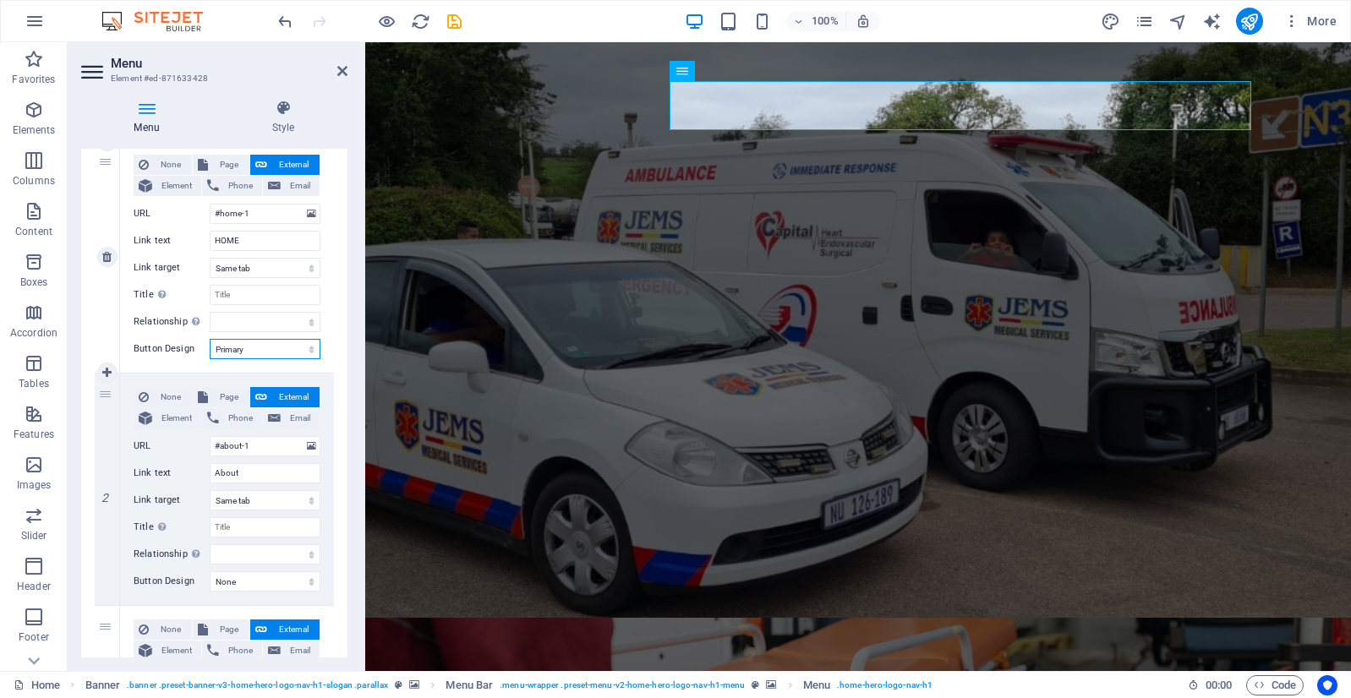
scroll to position [169, 0]
drag, startPoint x: 256, startPoint y: 474, endPoint x: 206, endPoint y: 479, distance: 50.1
click at [206, 479] on div "Link text About" at bounding box center [227, 472] width 187 height 20
type input "AB"
select select
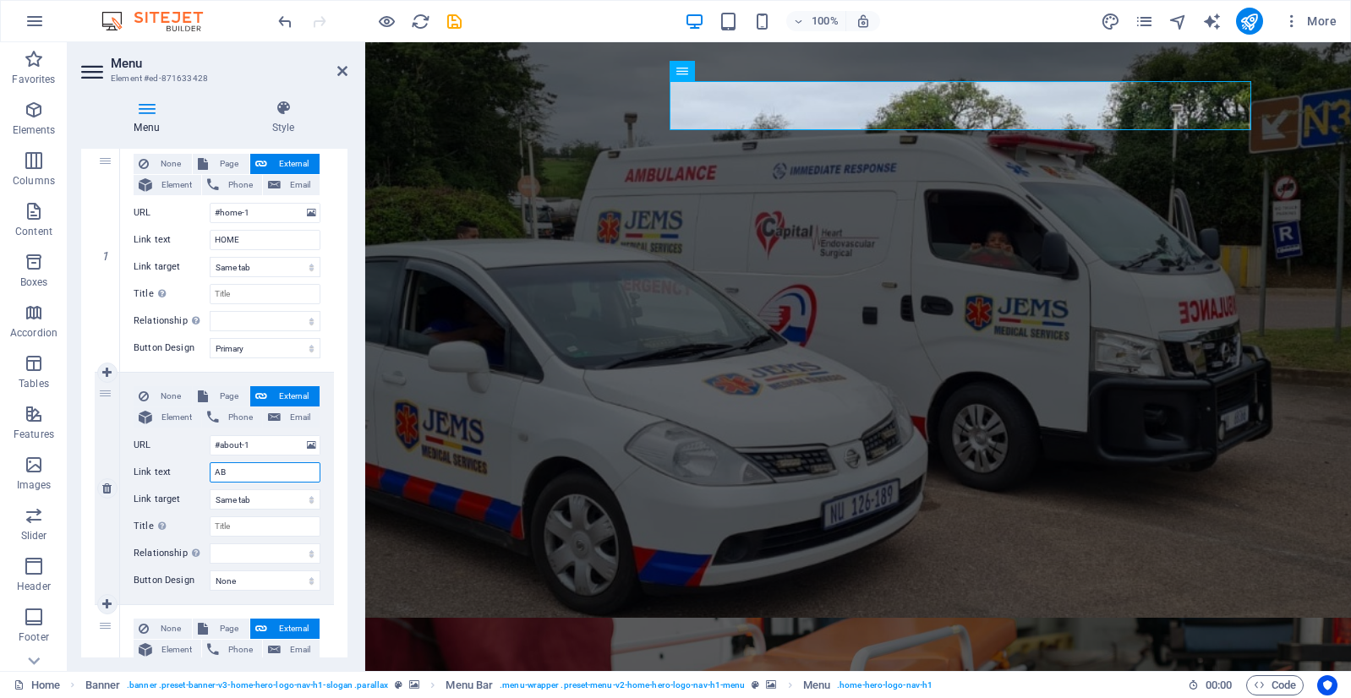
select select
type input "ABOUT"
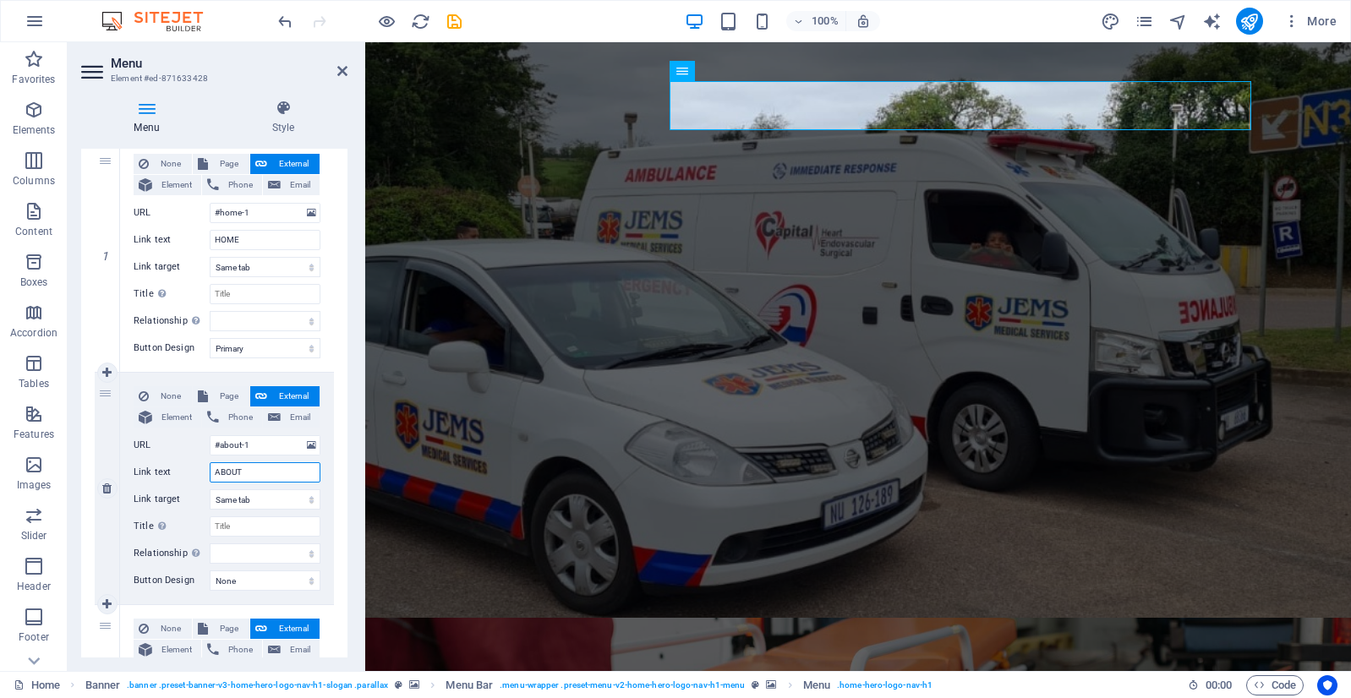
select select
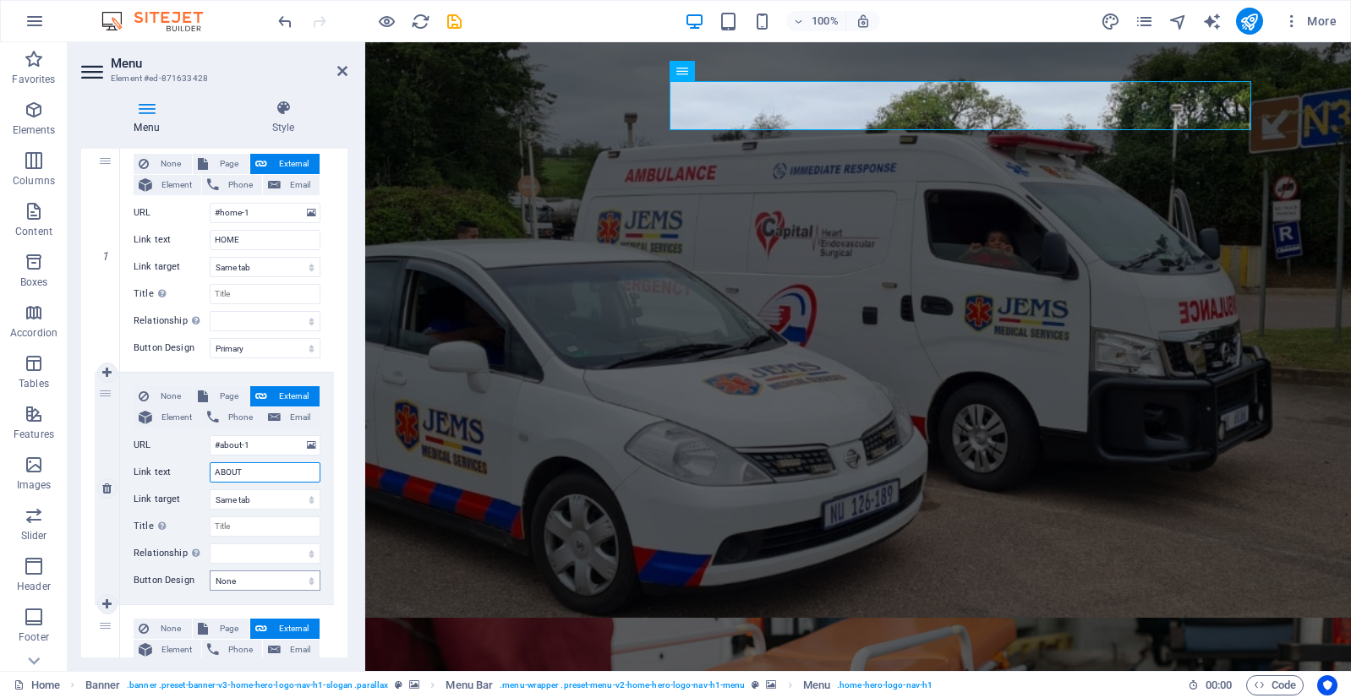
type input "ABOUT"
click at [267, 576] on select "None Default Primary Secondary" at bounding box center [265, 580] width 111 height 20
select select "primary"
click at [210, 570] on select "None Default Primary Secondary" at bounding box center [265, 580] width 111 height 20
select select
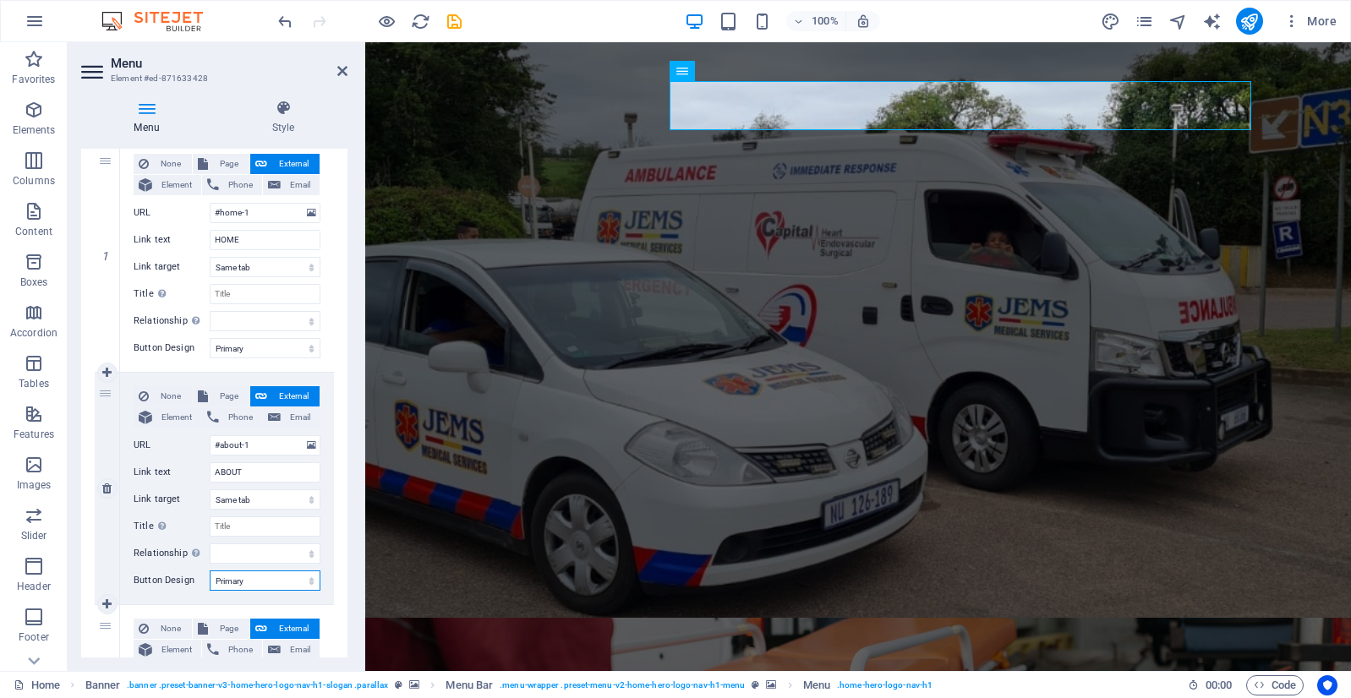
select select
click at [268, 576] on select "None Default Primary Secondary" at bounding box center [265, 580] width 111 height 20
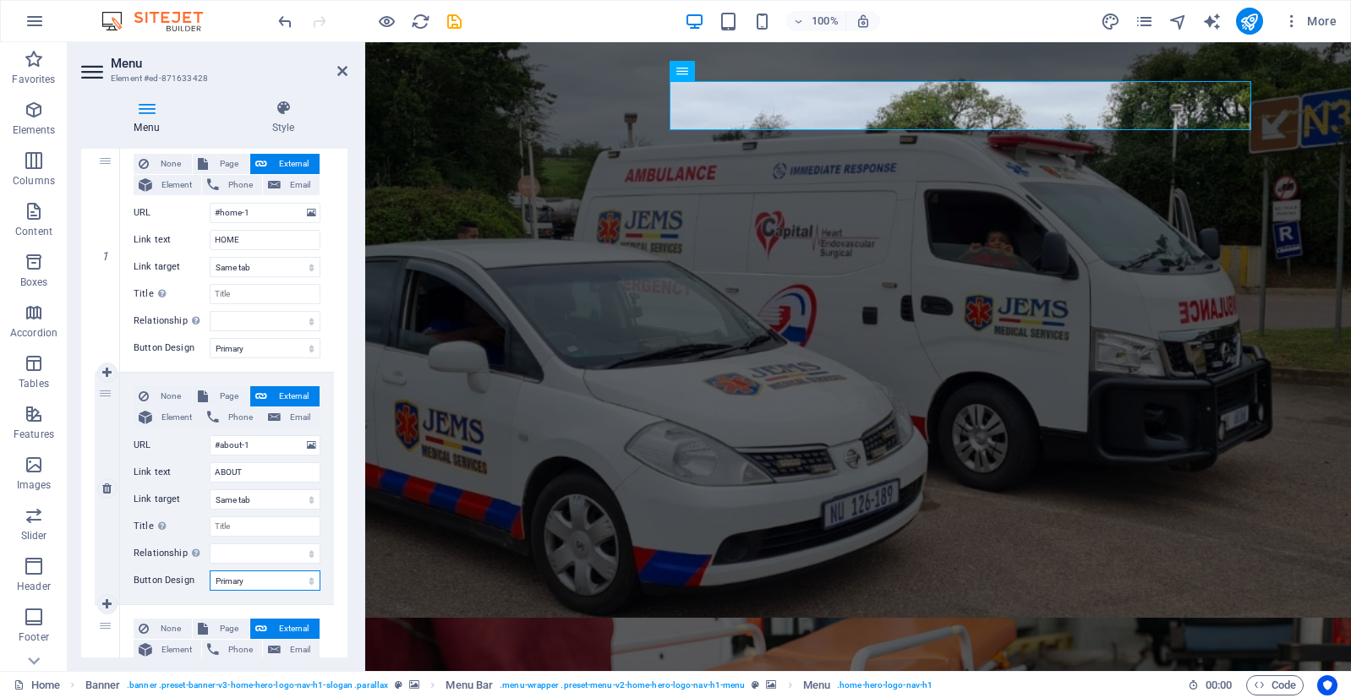
select select
click at [210, 570] on select "None Default Primary Secondary" at bounding box center [265, 580] width 111 height 20
select select
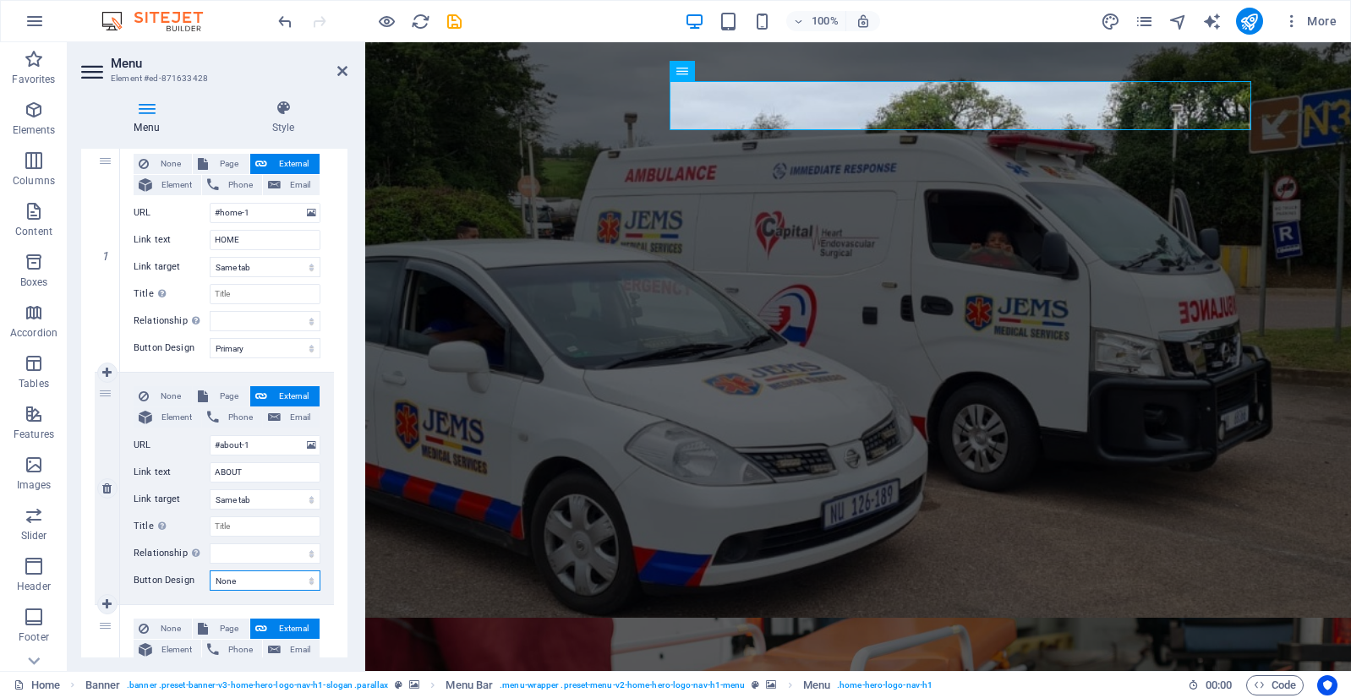
select select
click at [257, 579] on select "None Default Primary Secondary" at bounding box center [265, 580] width 111 height 20
select select "primary"
click at [210, 570] on select "None Default Primary Secondary" at bounding box center [265, 580] width 111 height 20
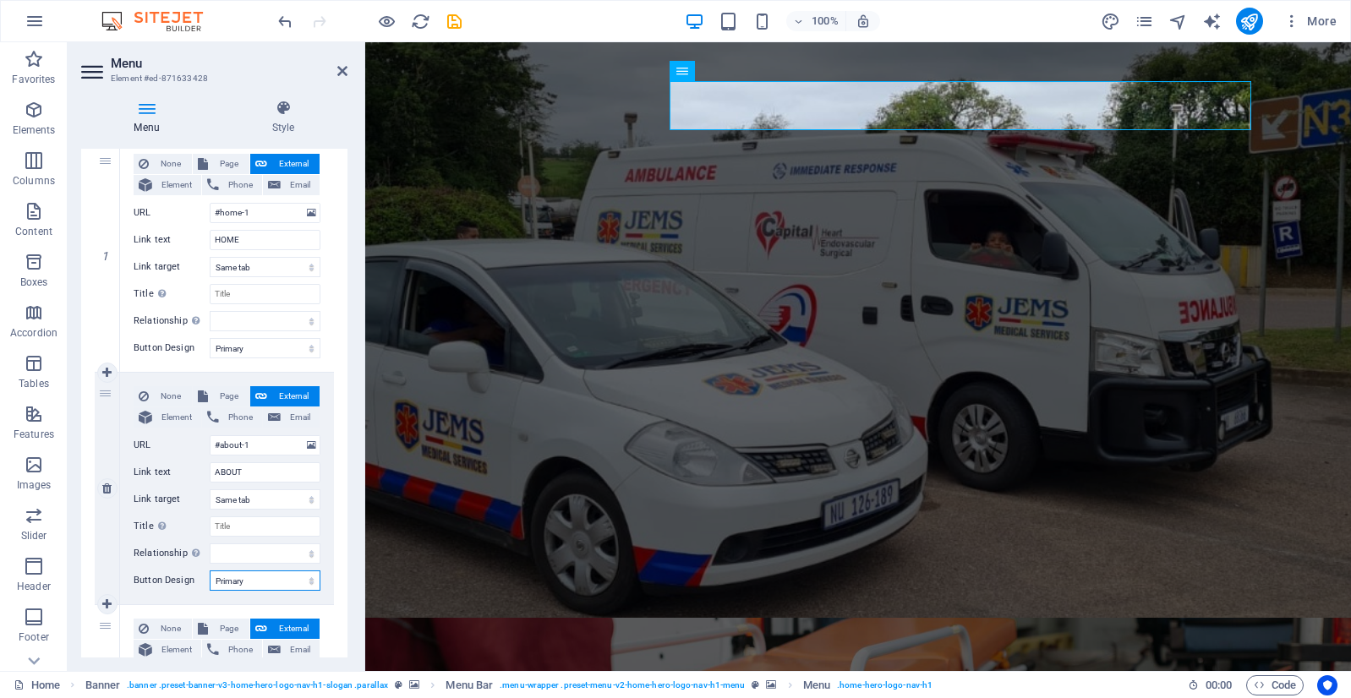
select select
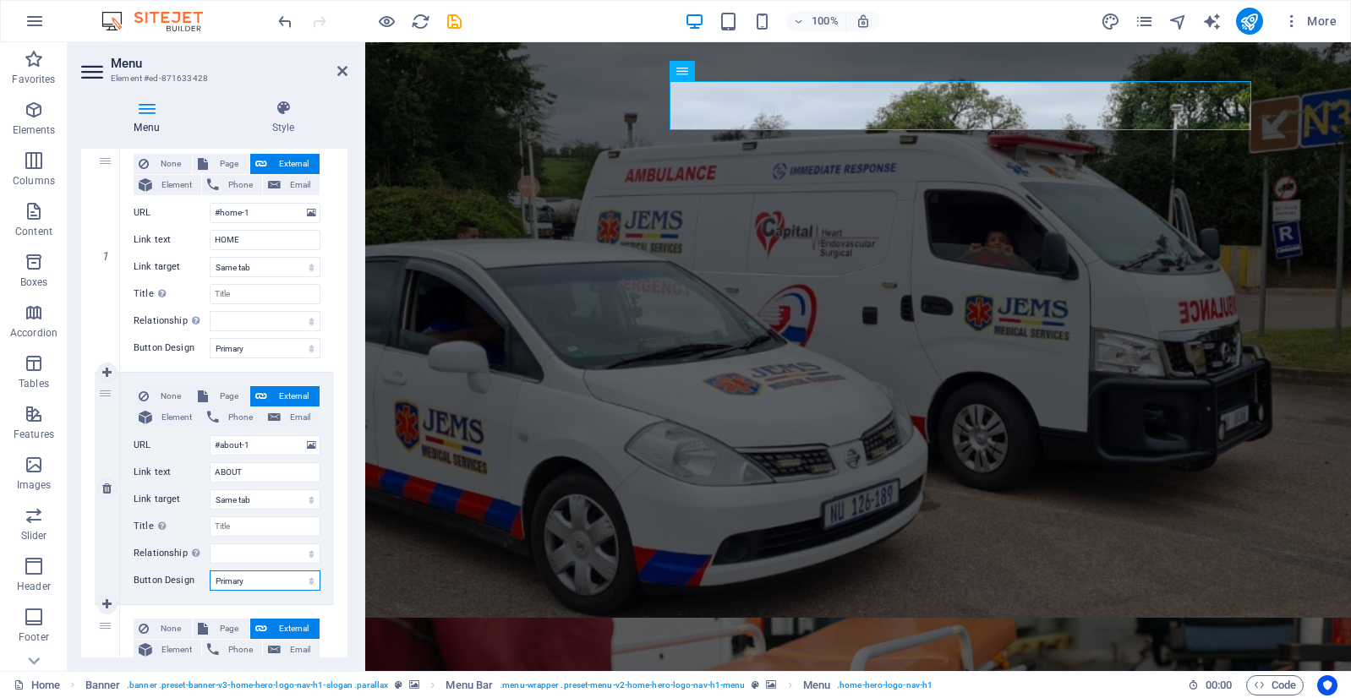
click at [253, 576] on select "None Default Primary Secondary" at bounding box center [265, 580] width 111 height 20
click at [251, 575] on select "None Default Primary Secondary" at bounding box center [265, 580] width 111 height 20
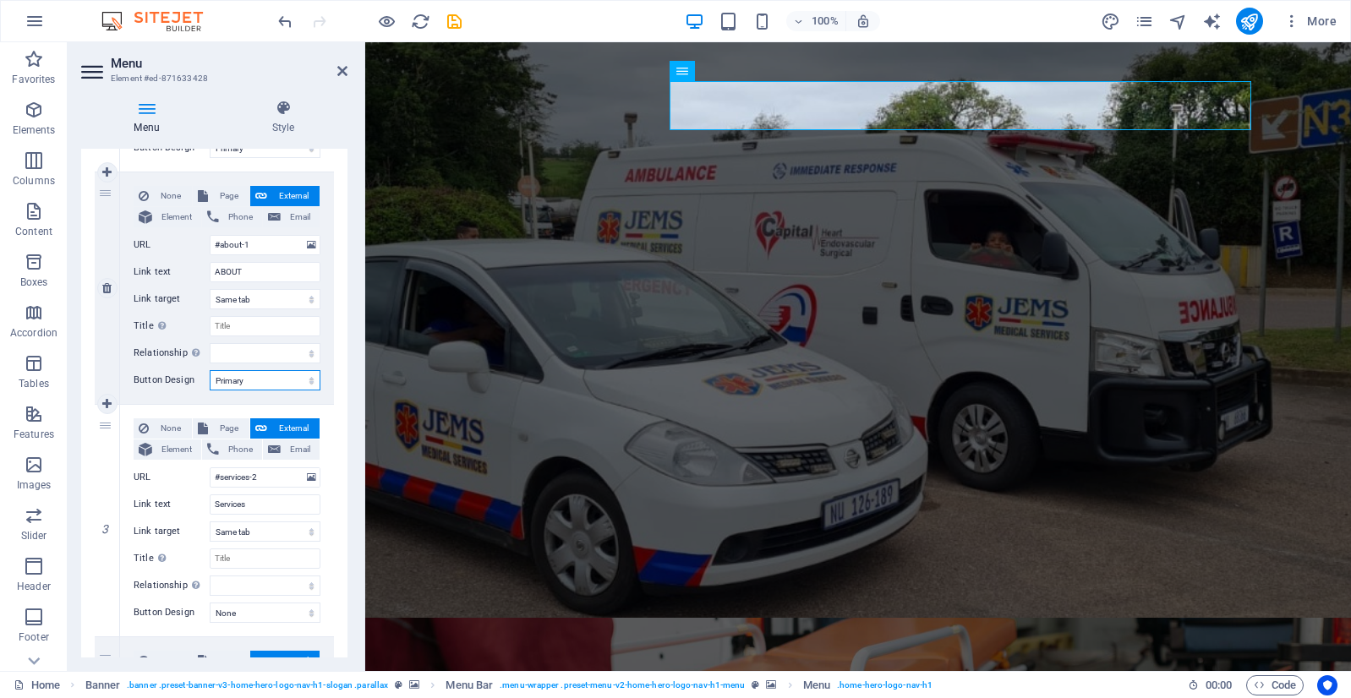
scroll to position [423, 0]
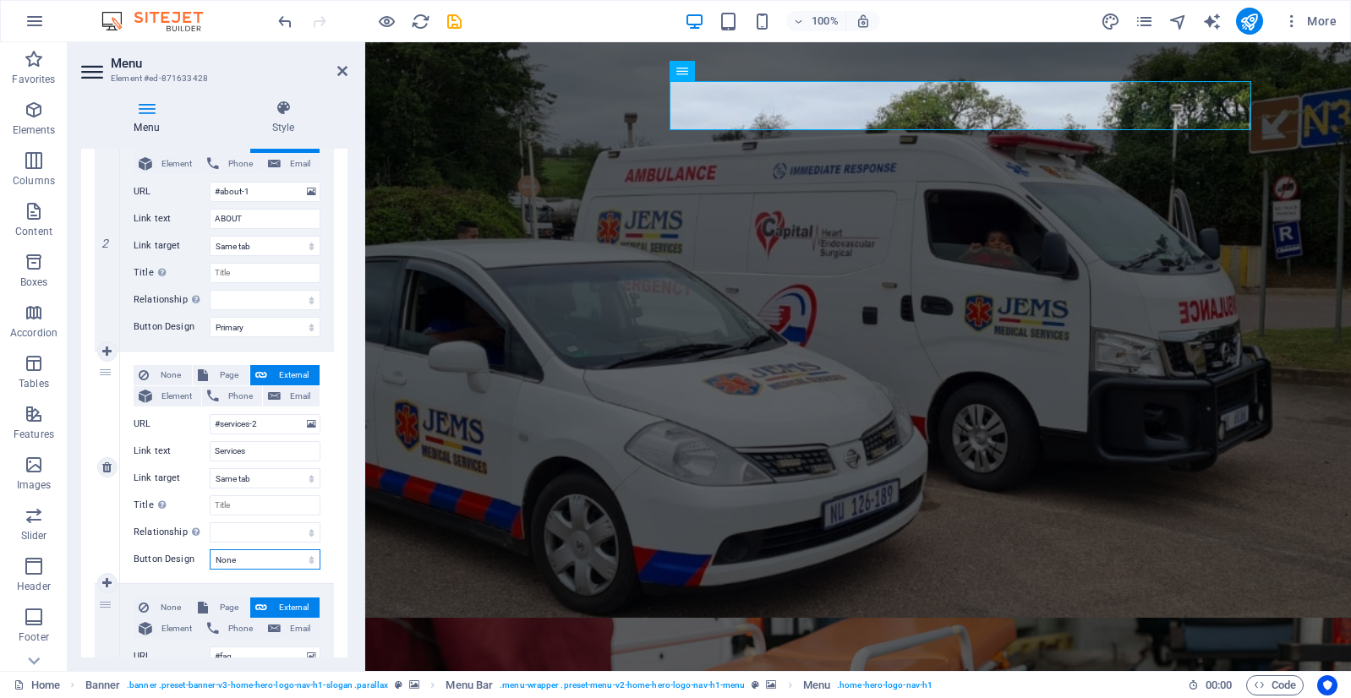
click at [255, 554] on select "None Default Primary Secondary" at bounding box center [265, 559] width 111 height 20
select select "primary"
click at [210, 549] on select "None Default Primary Secondary" at bounding box center [265, 559] width 111 height 20
select select
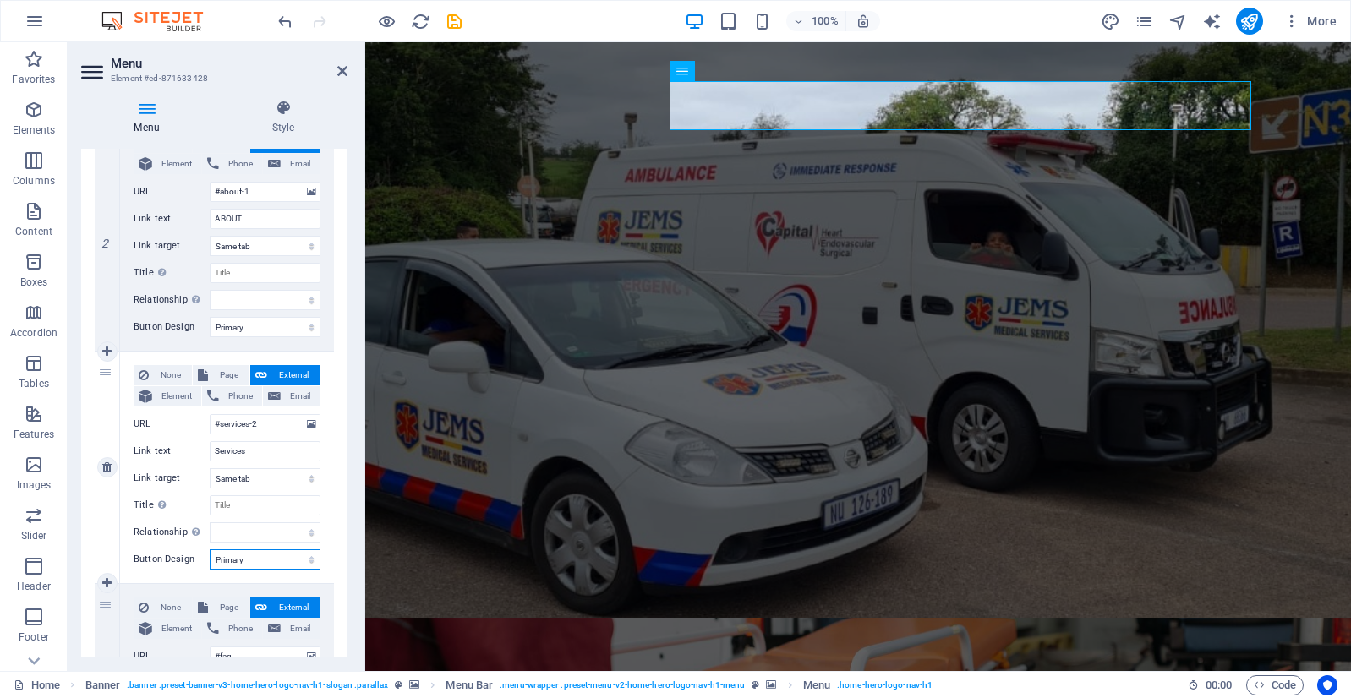
select select
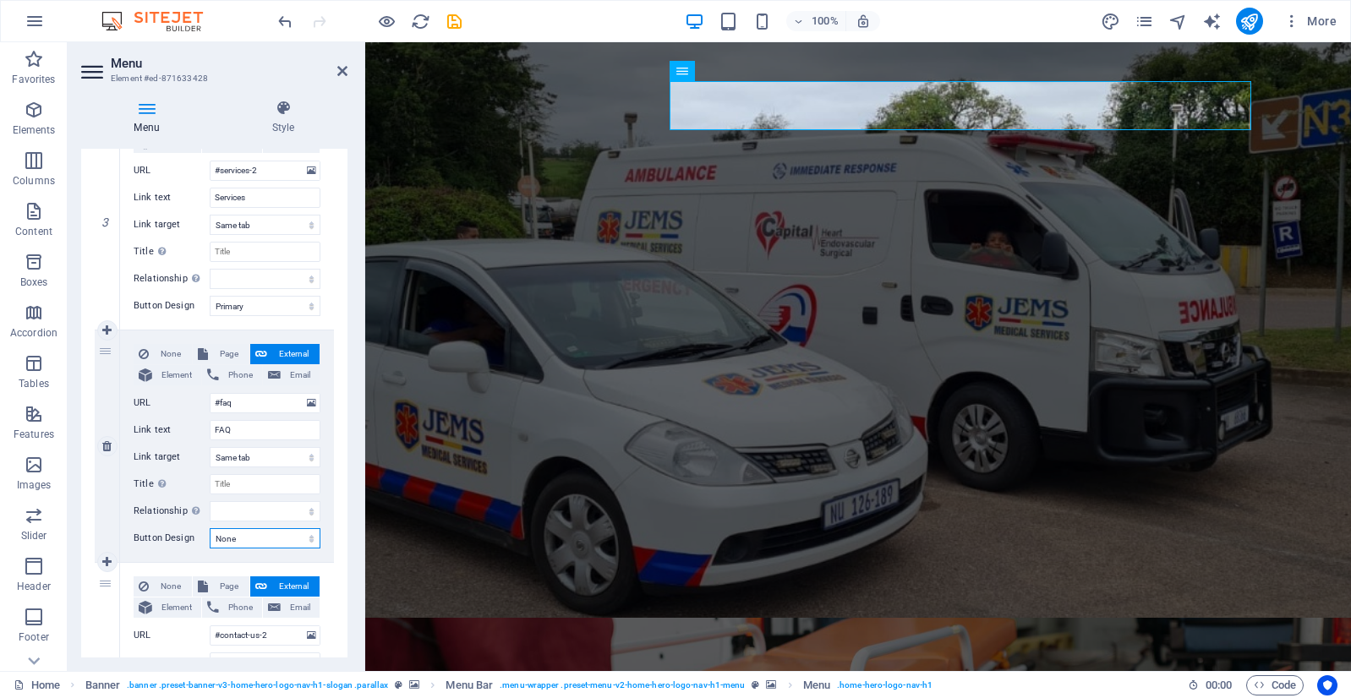
click at [262, 540] on select "None Default Primary Secondary" at bounding box center [265, 538] width 111 height 20
select select "primary"
click at [210, 528] on select "None Default Primary Secondary" at bounding box center [265, 538] width 111 height 20
select select
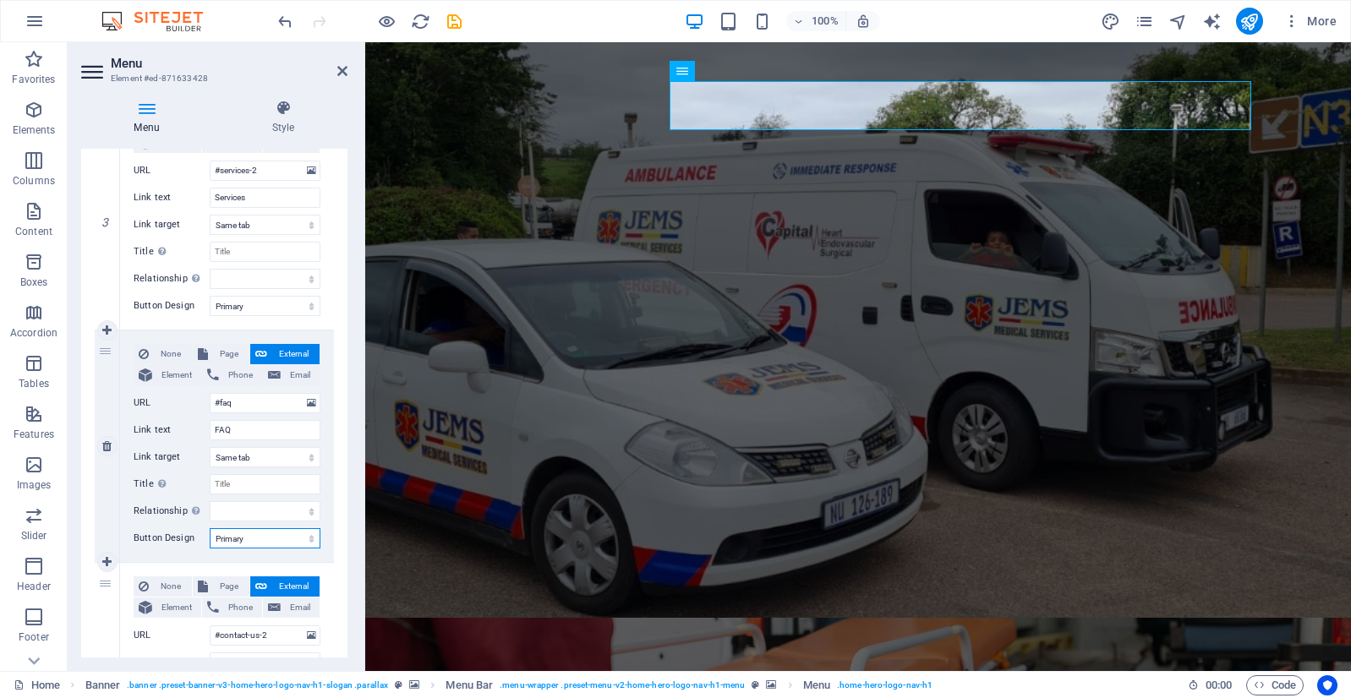
select select
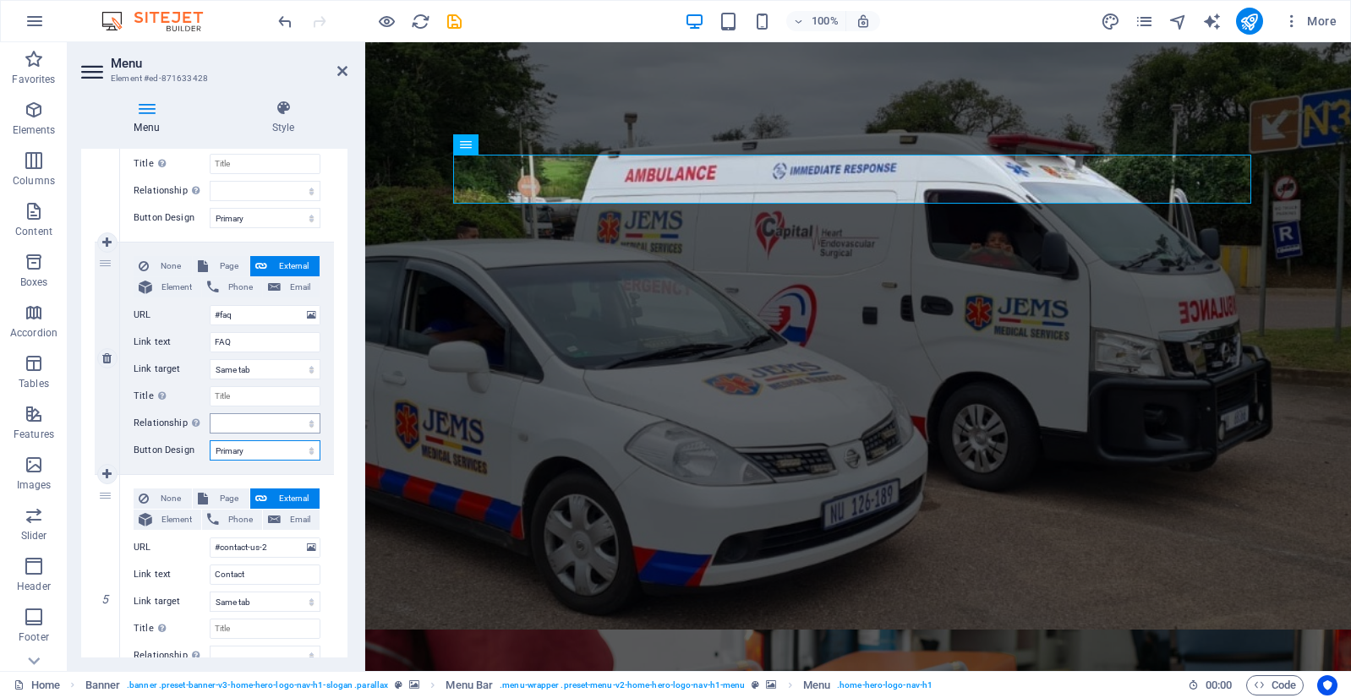
scroll to position [845, 0]
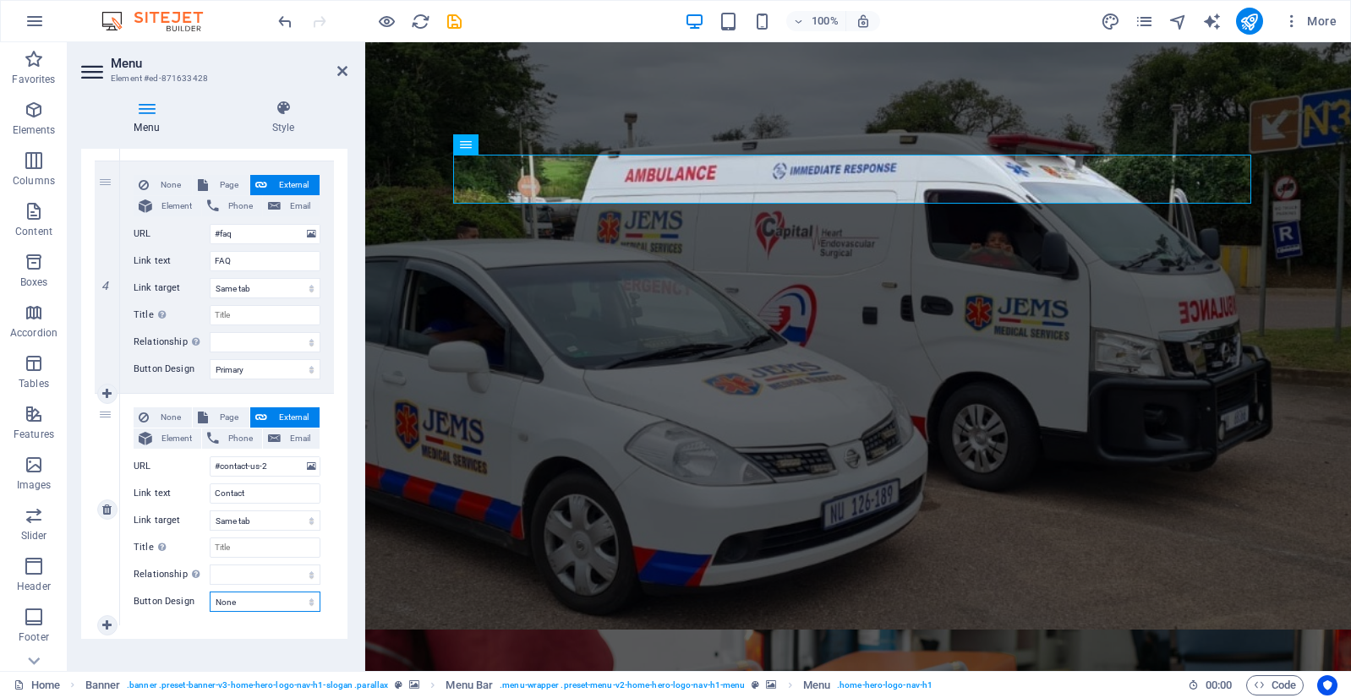
click at [265, 601] on select "None Default Primary Secondary" at bounding box center [265, 602] width 111 height 20
select select "primary"
click at [210, 592] on select "None Default Primary Secondary" at bounding box center [265, 602] width 111 height 20
select select
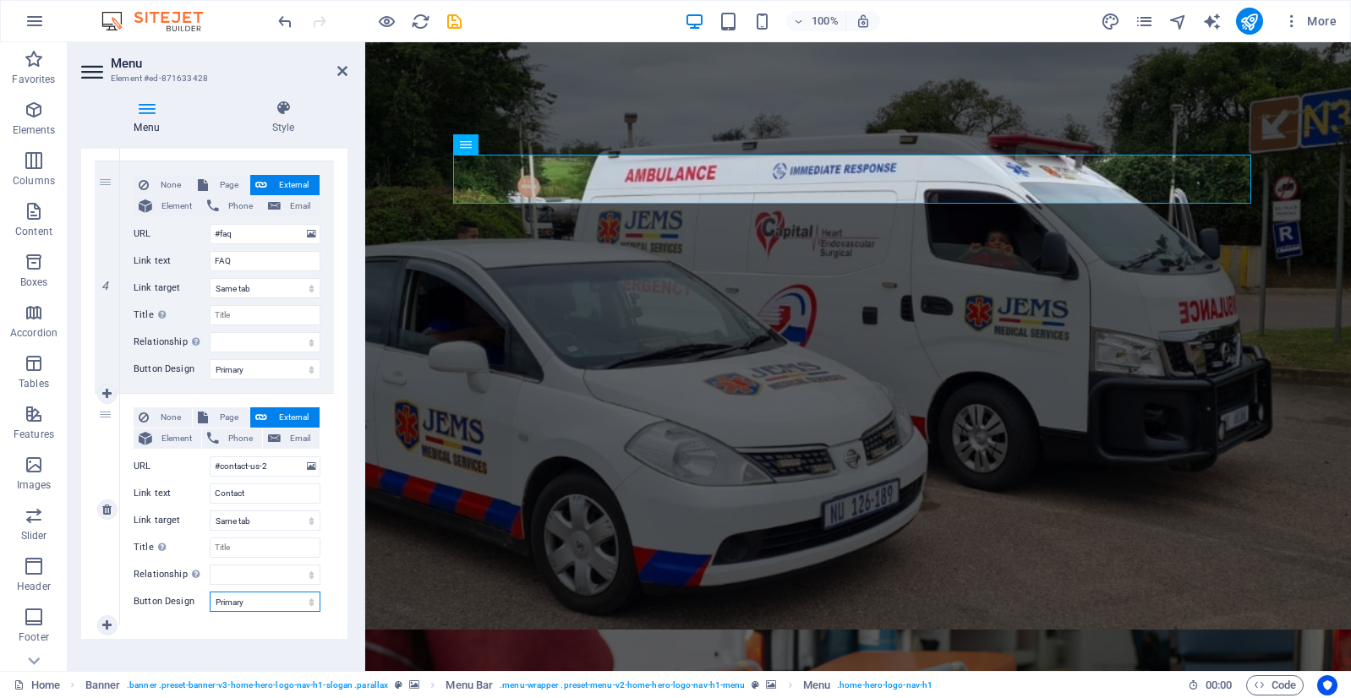
select select
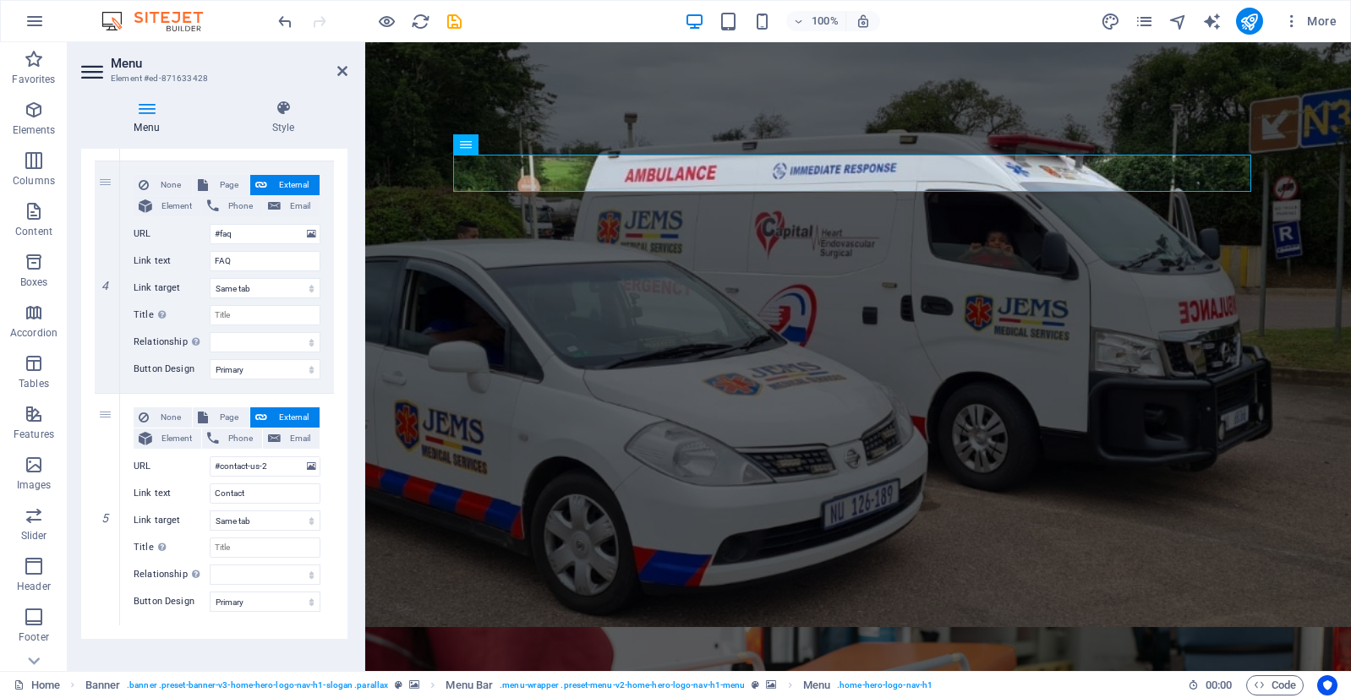
click at [1000, 479] on figure at bounding box center [857, 356] width 985 height 629
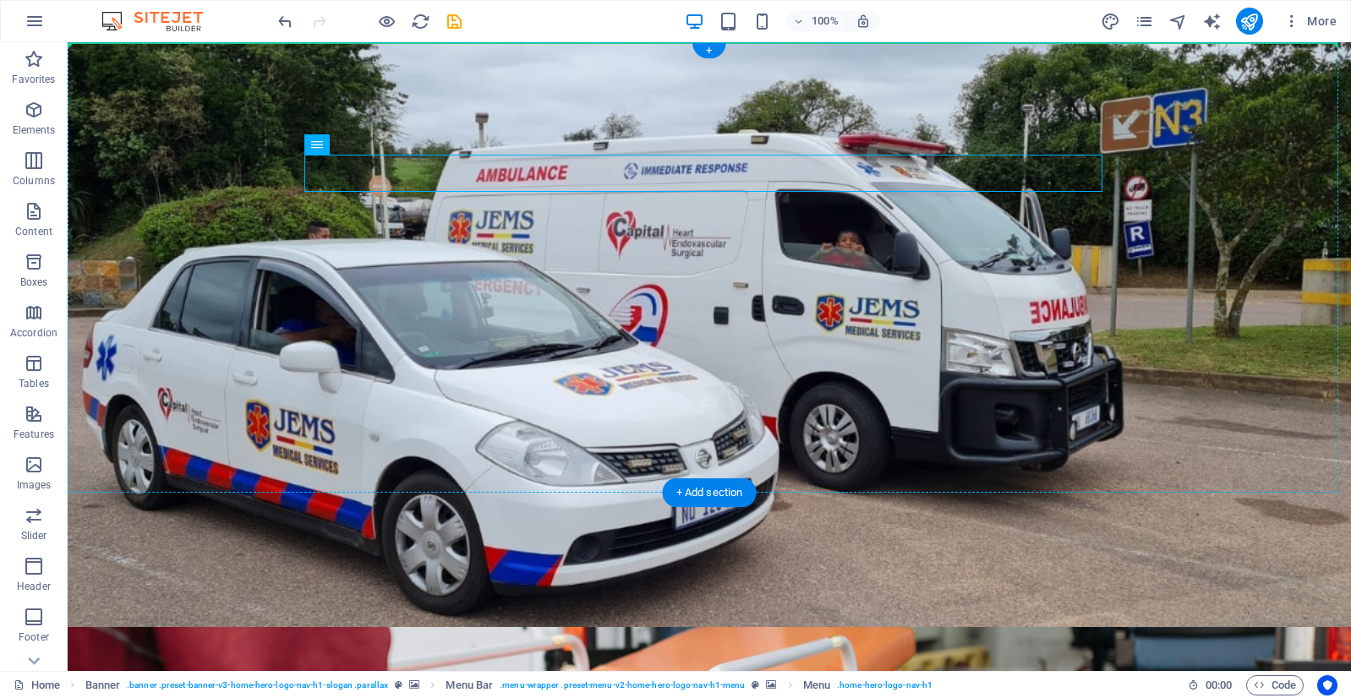
drag, startPoint x: 732, startPoint y: 176, endPoint x: 838, endPoint y: 113, distance: 122.8
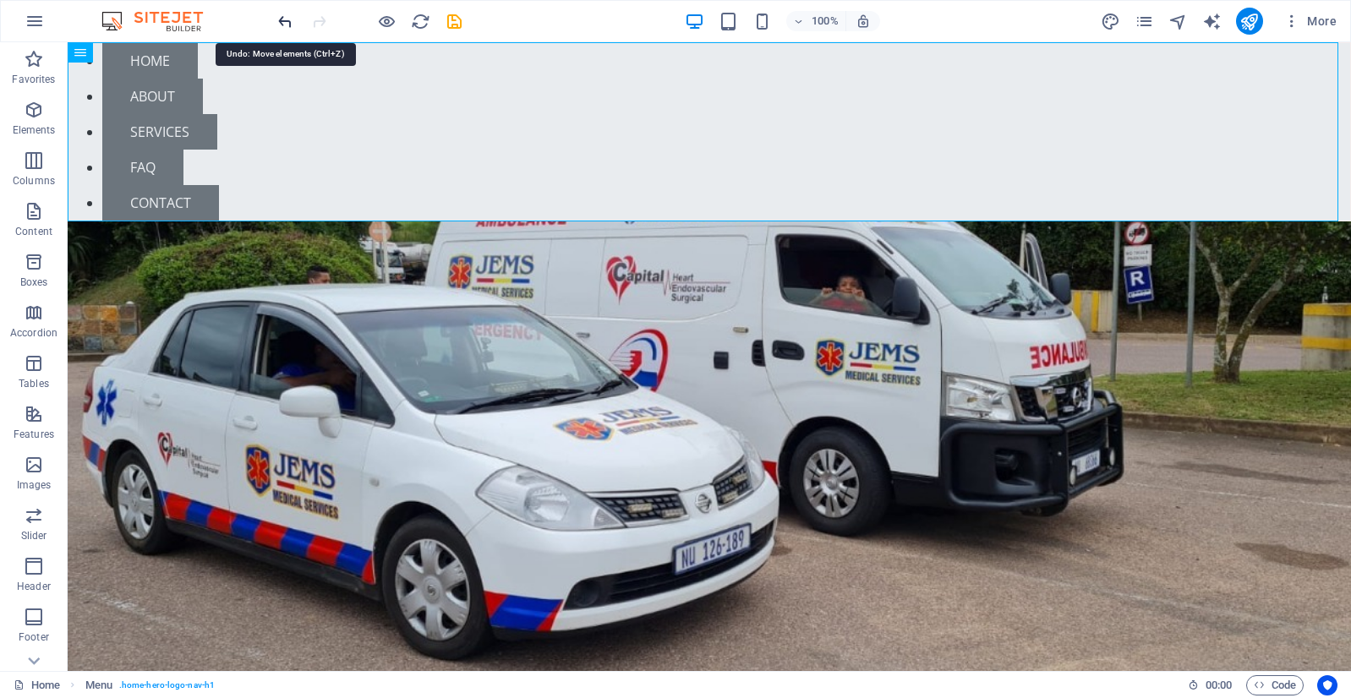
click at [292, 19] on icon "undo" at bounding box center [285, 21] width 19 height 19
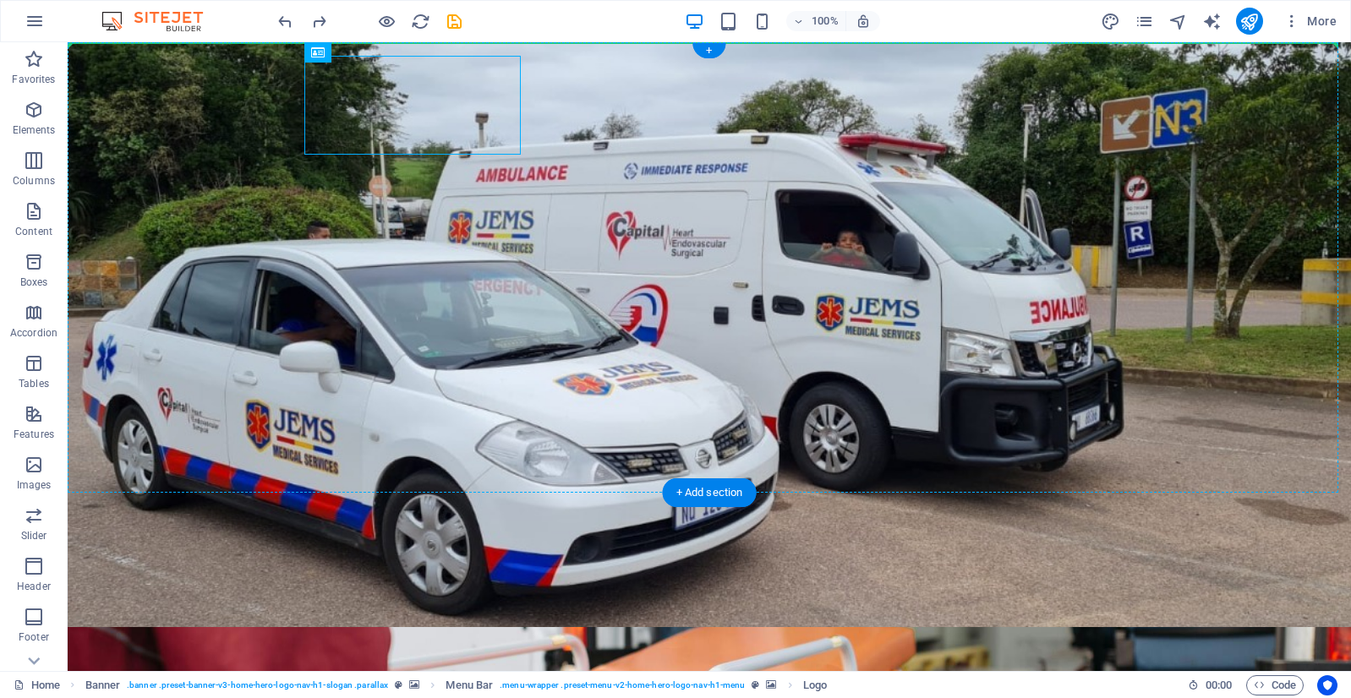
drag, startPoint x: 482, startPoint y: 127, endPoint x: 188, endPoint y: 149, distance: 294.9
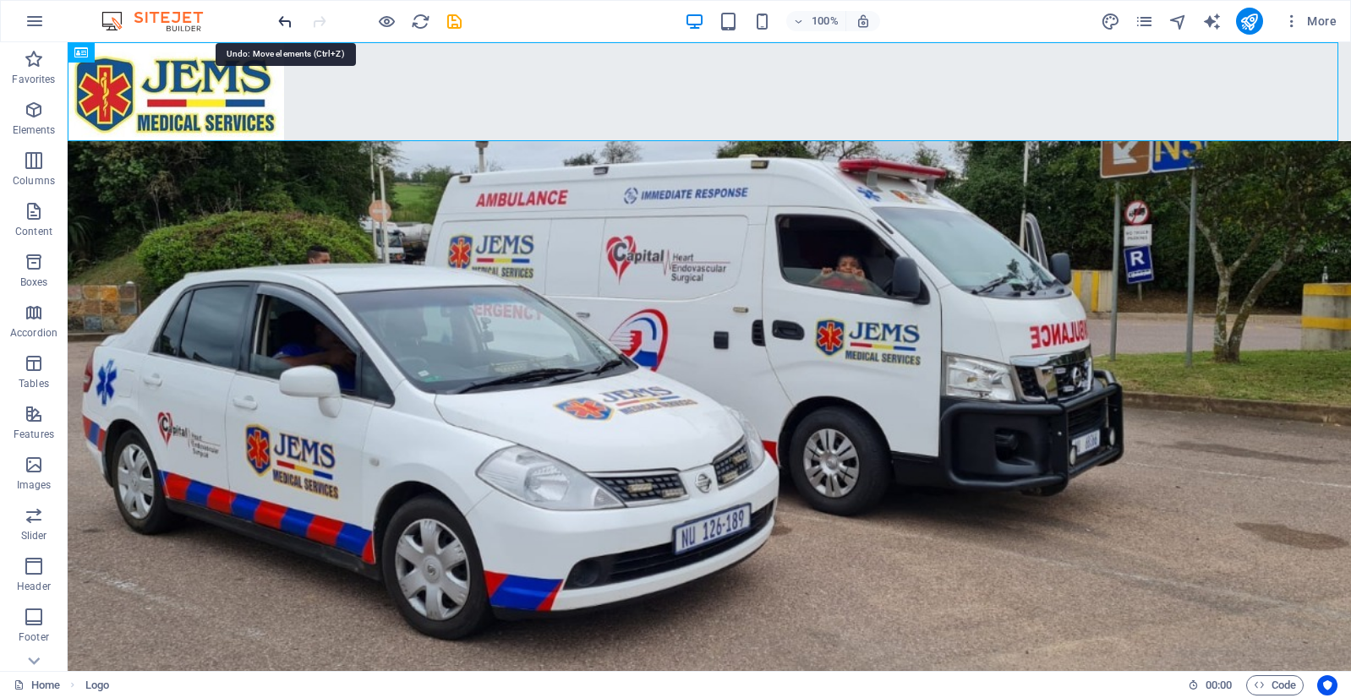
click at [276, 23] on icon "undo" at bounding box center [285, 21] width 19 height 19
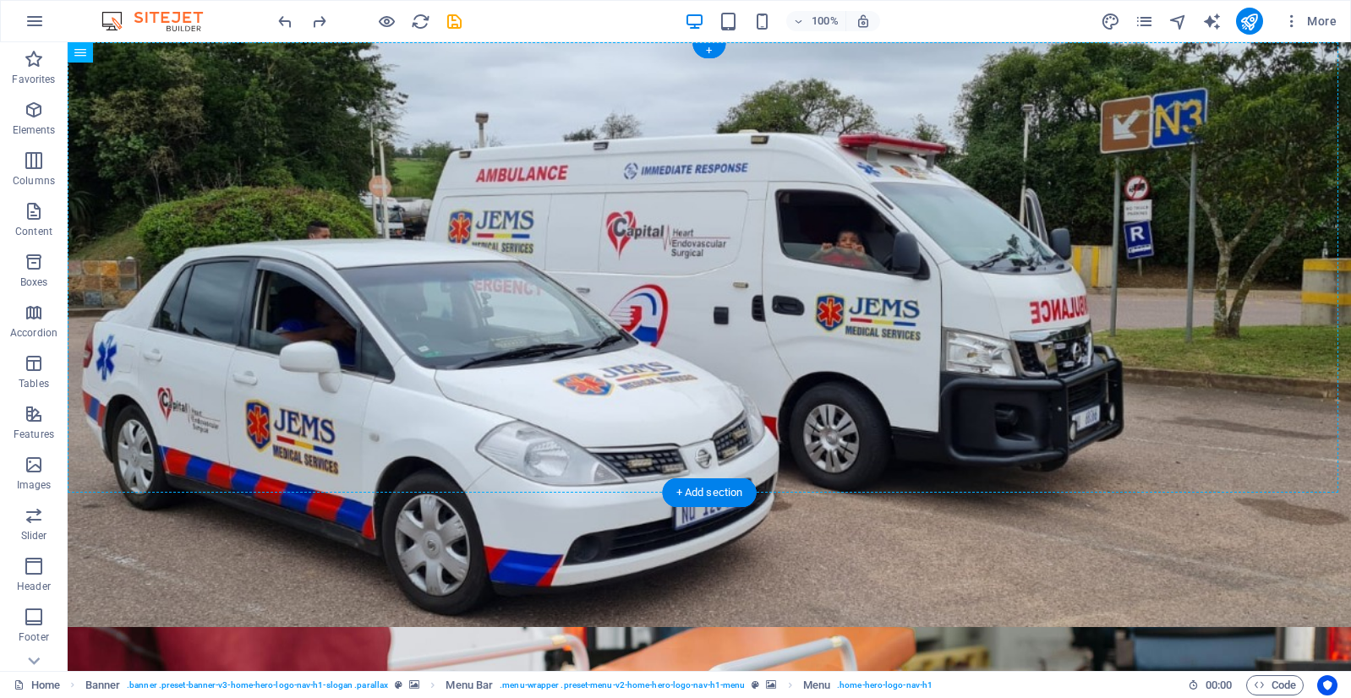
drag, startPoint x: 576, startPoint y: 172, endPoint x: 518, endPoint y: 134, distance: 69.2
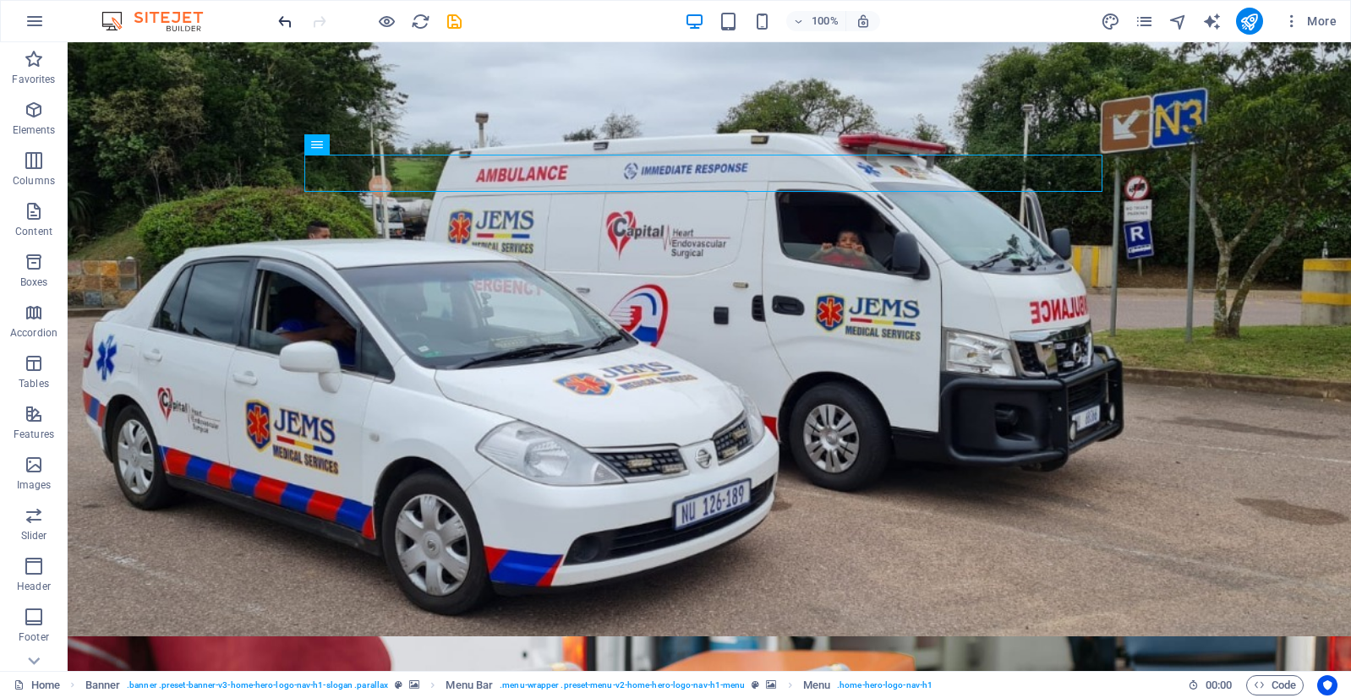
click at [276, 21] on icon "undo" at bounding box center [285, 21] width 19 height 19
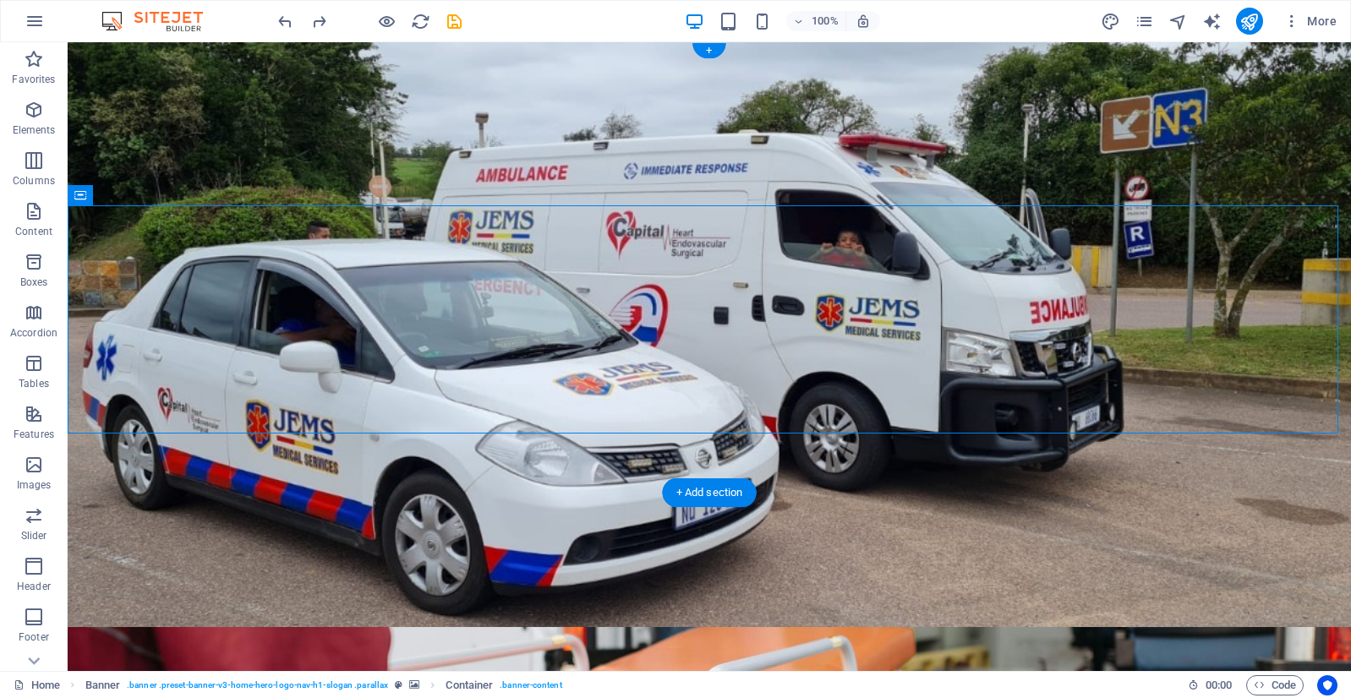
click at [889, 627] on figure at bounding box center [709, 708] width 1283 height 163
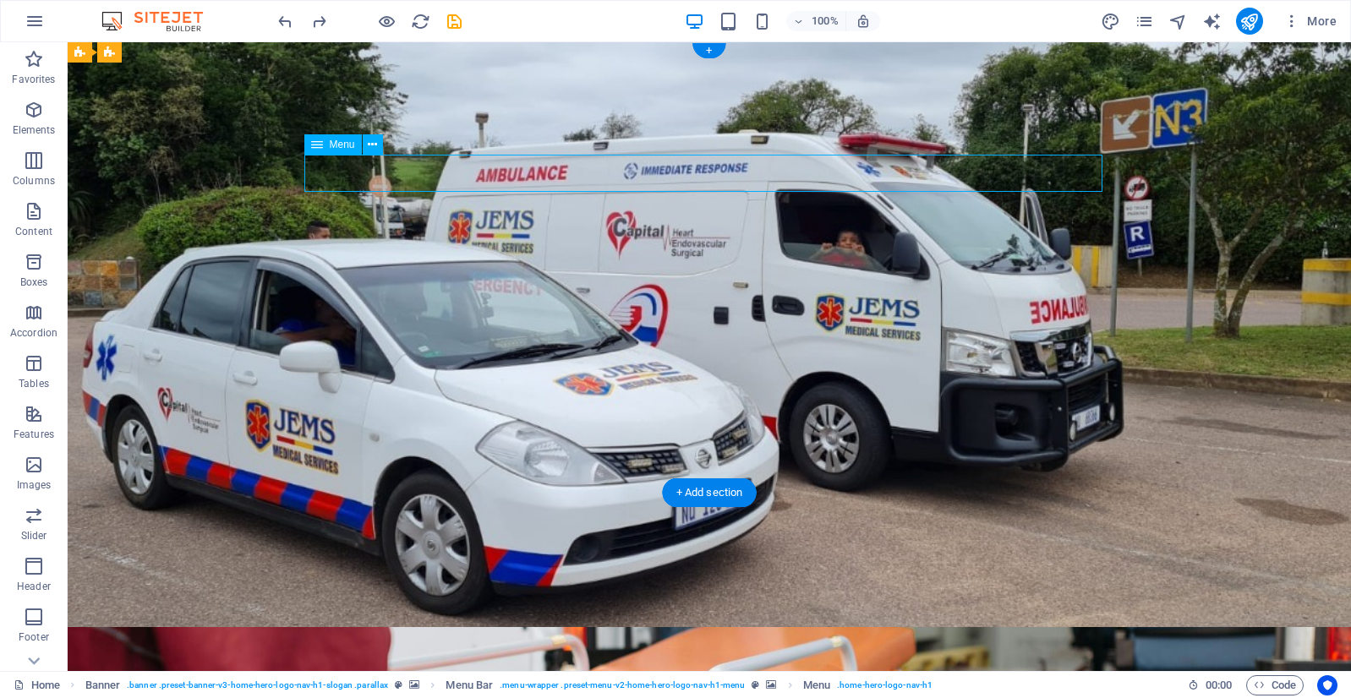
select select
select select "primary"
select select
select select "primary"
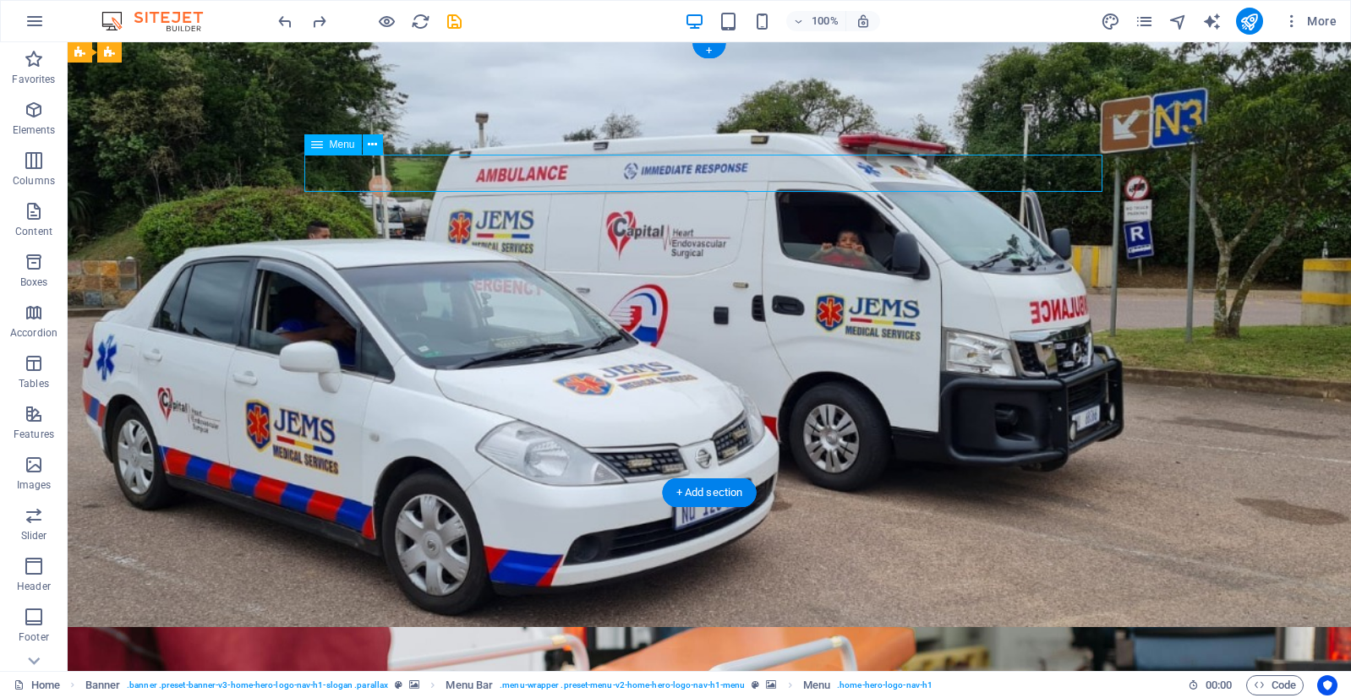
select select
select select "primary"
select select
select select "primary"
select select
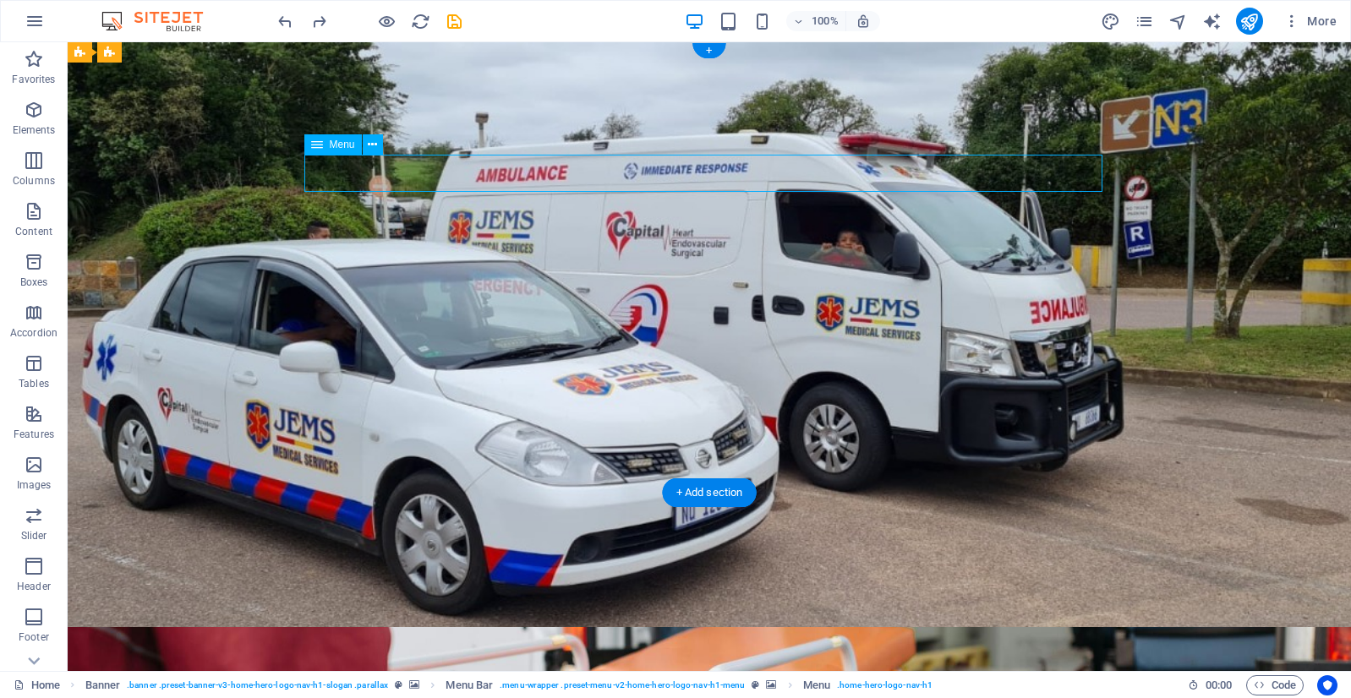
select select "primary"
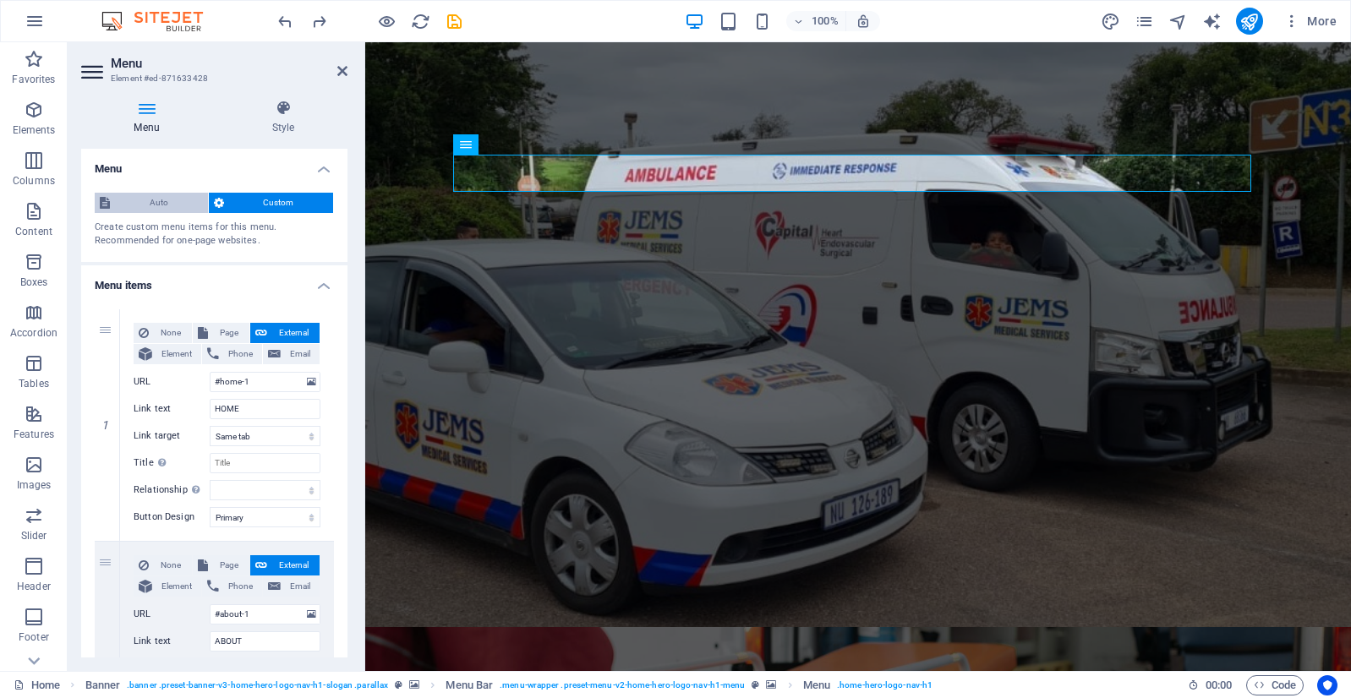
click at [152, 210] on span "Auto" at bounding box center [159, 203] width 88 height 20
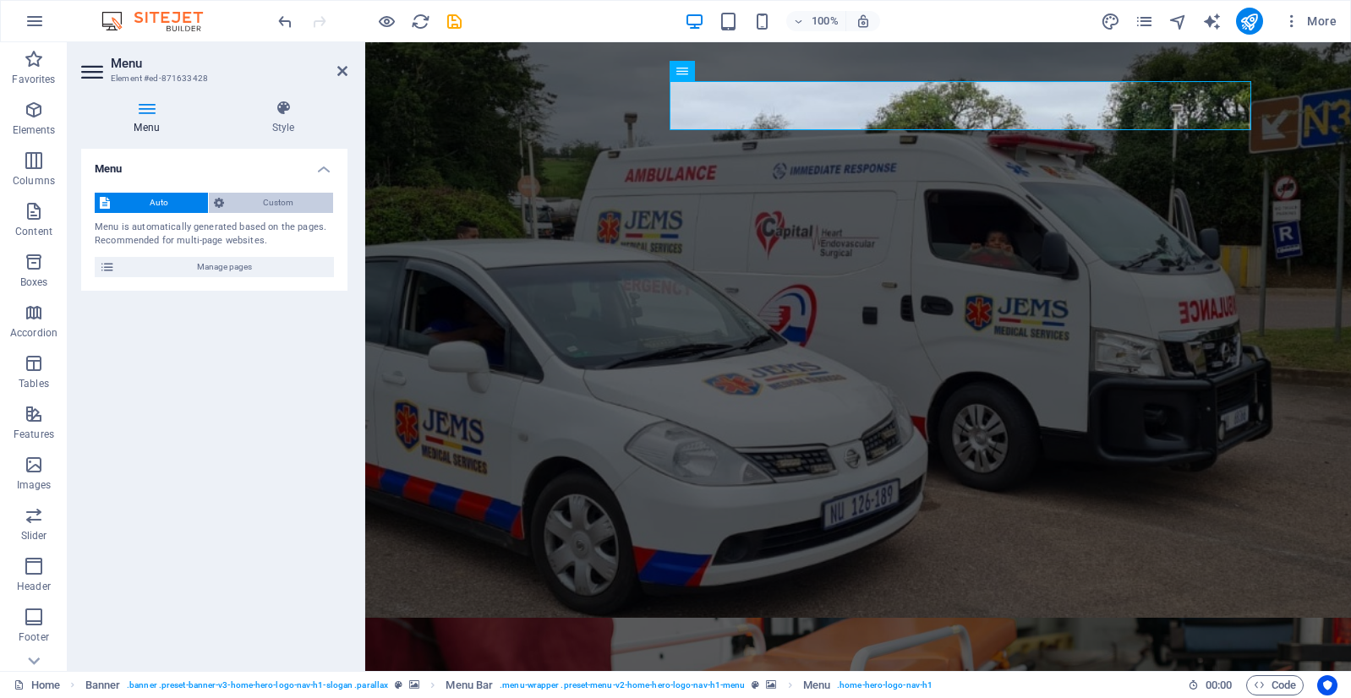
click at [254, 205] on span "Custom" at bounding box center [279, 203] width 100 height 20
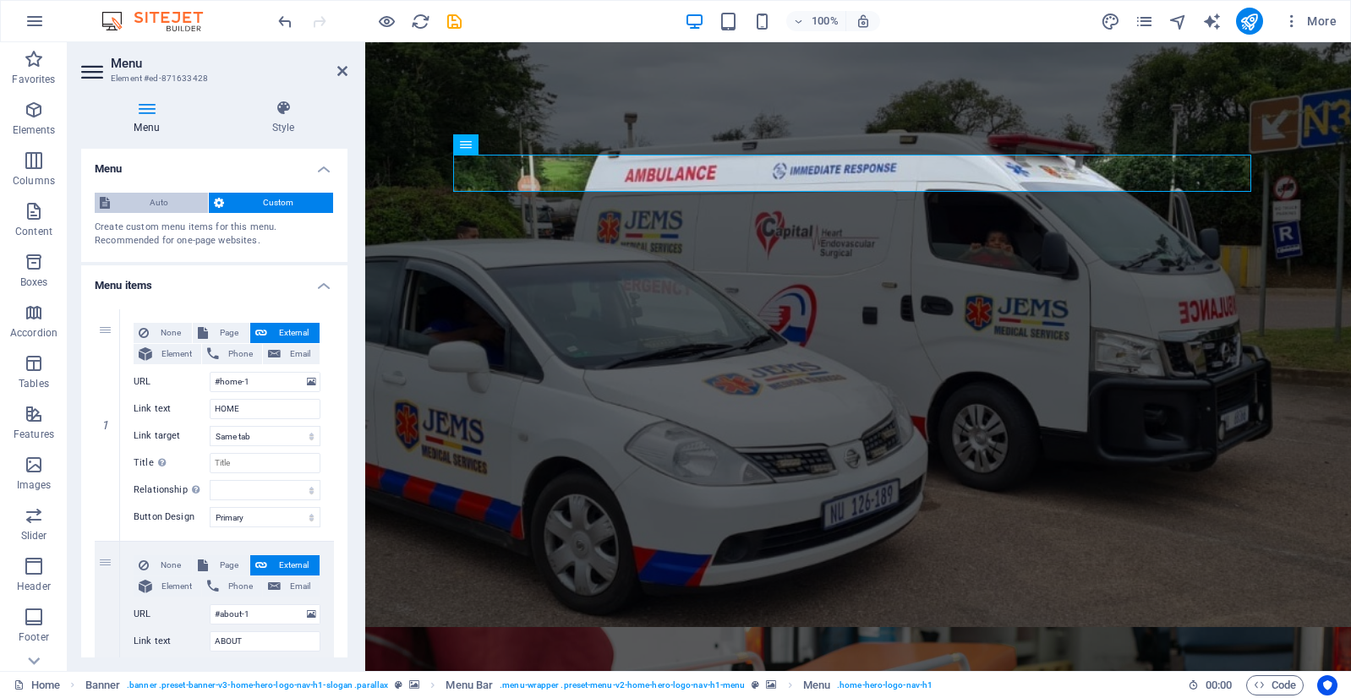
click at [174, 203] on span "Auto" at bounding box center [159, 203] width 88 height 20
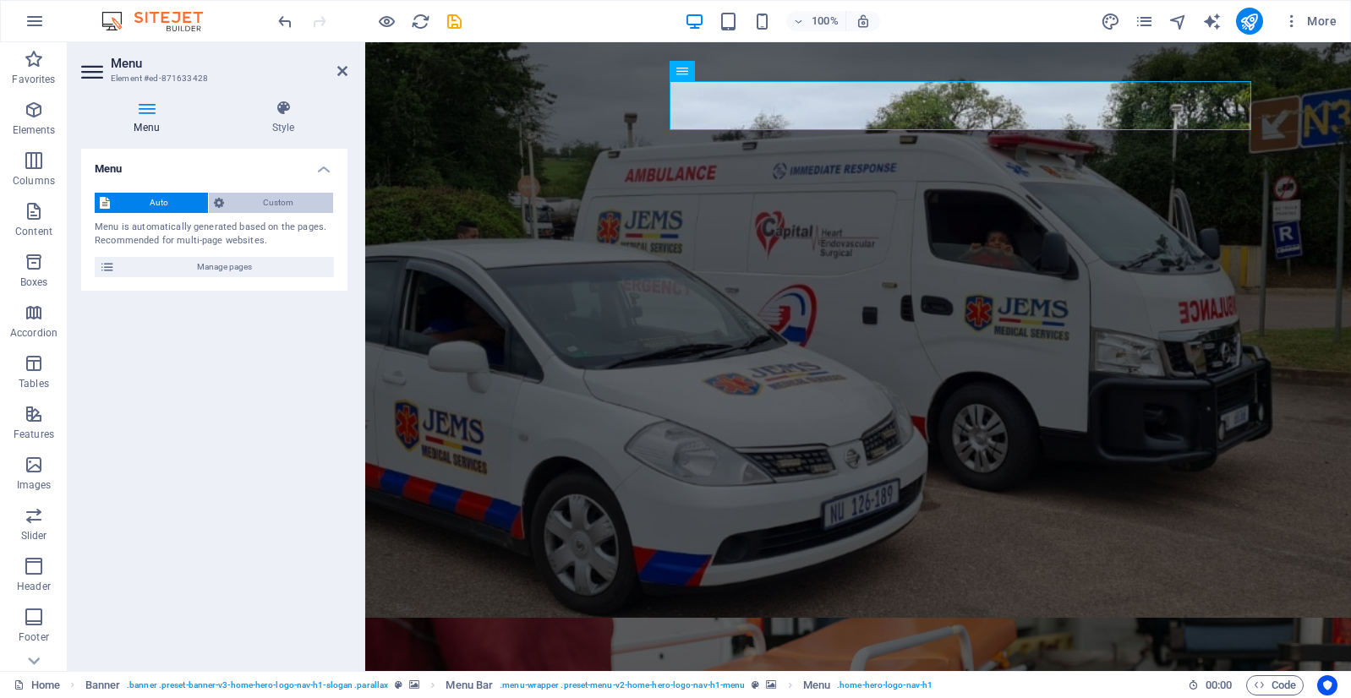
click at [256, 203] on span "Custom" at bounding box center [279, 203] width 100 height 20
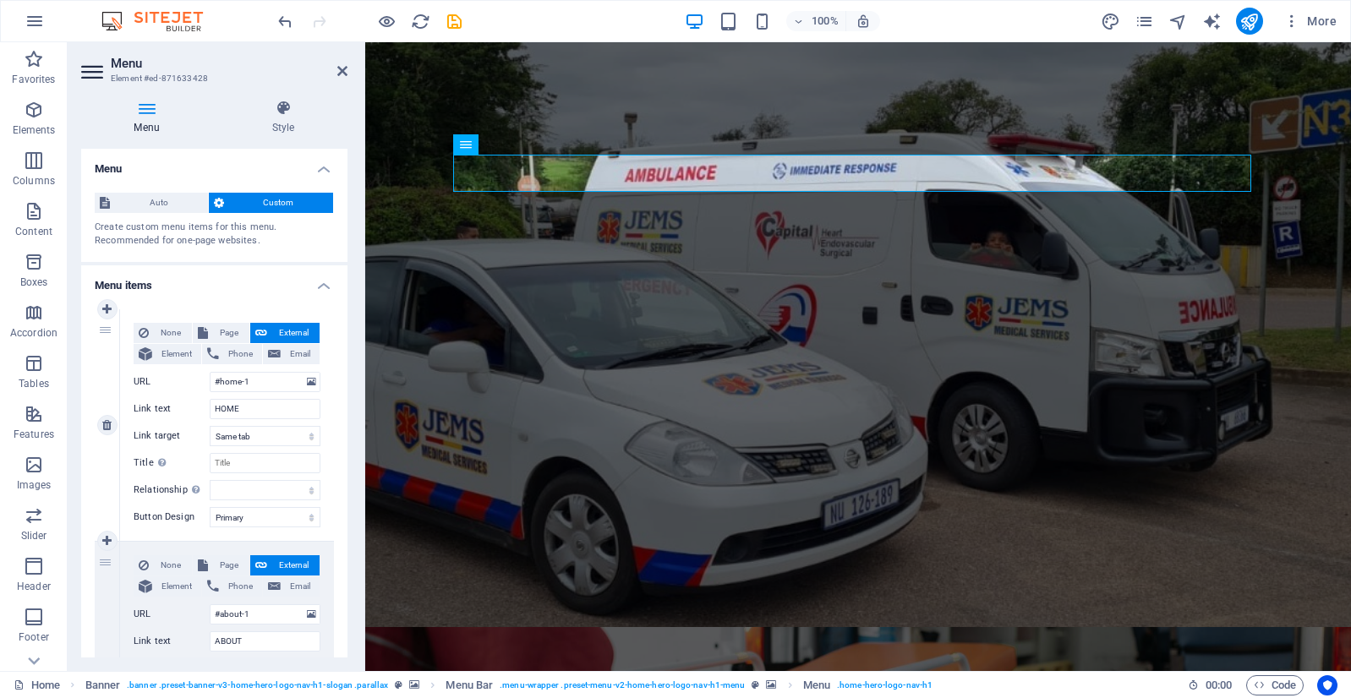
scroll to position [85, 0]
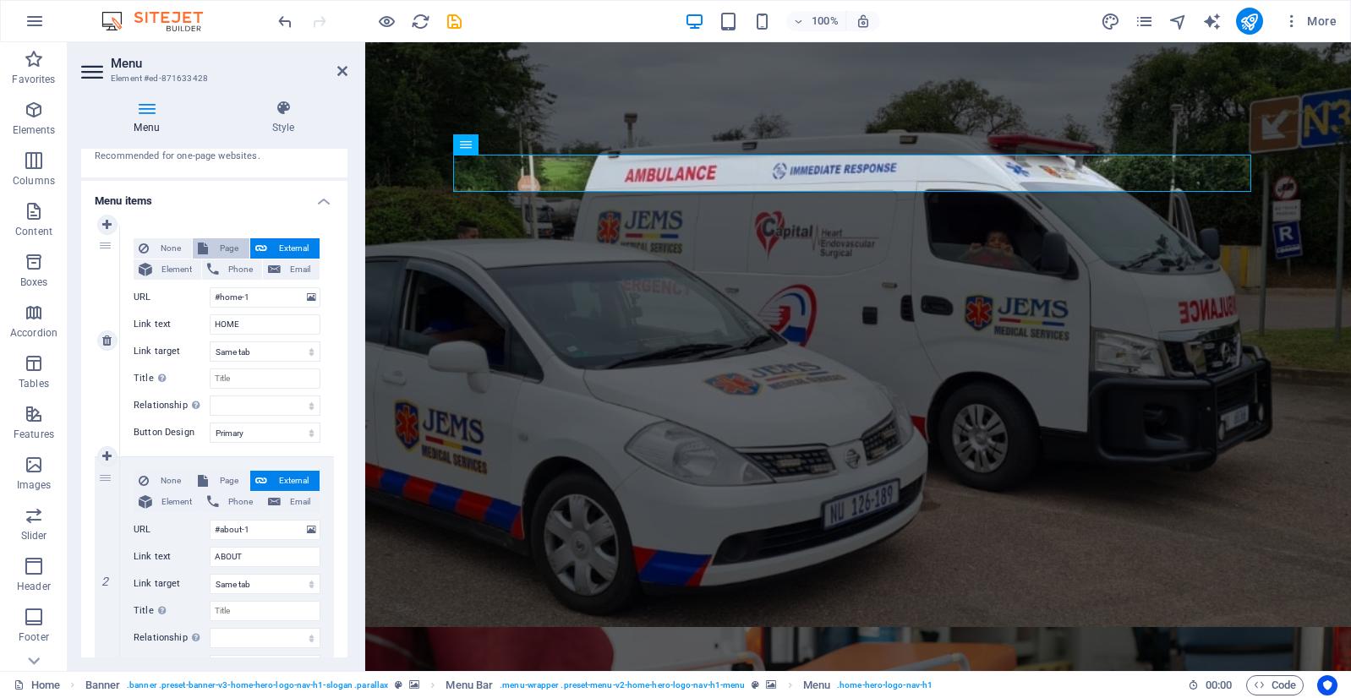
click at [221, 253] on span "Page" at bounding box center [228, 248] width 31 height 20
select select
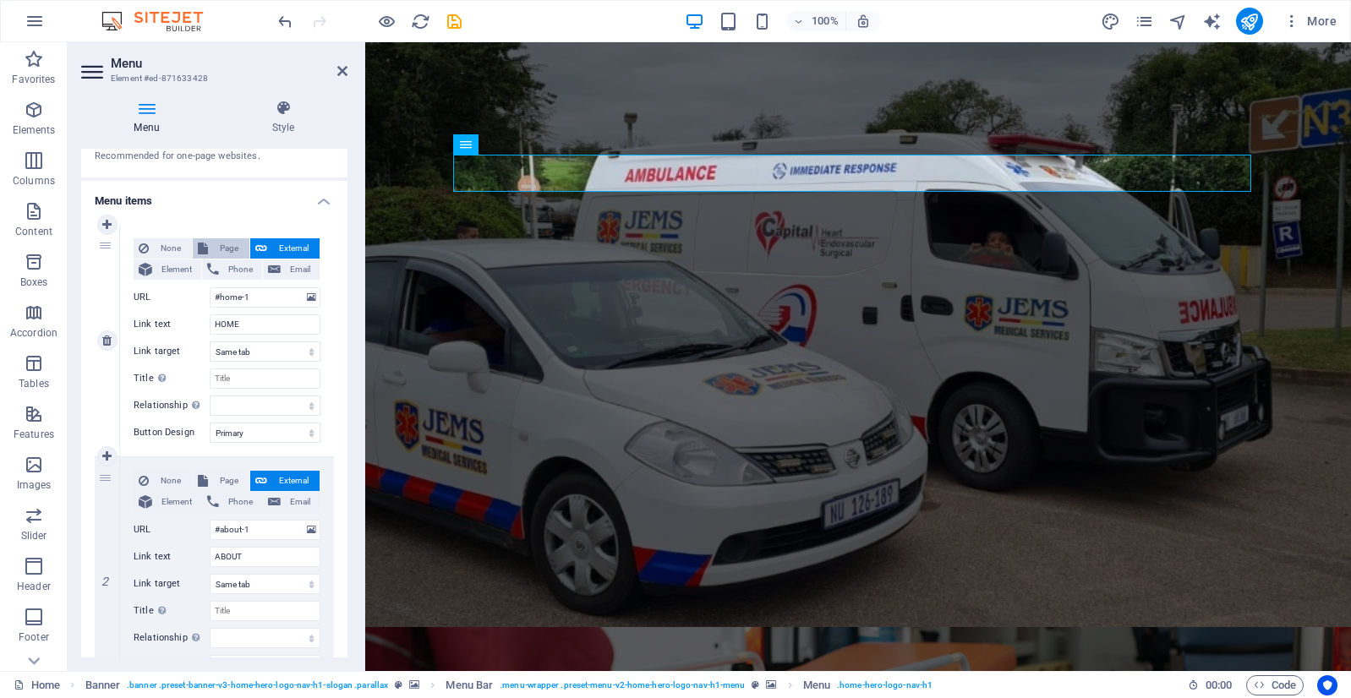
select select
click at [274, 252] on span "External" at bounding box center [293, 248] width 42 height 20
select select "blank"
select select
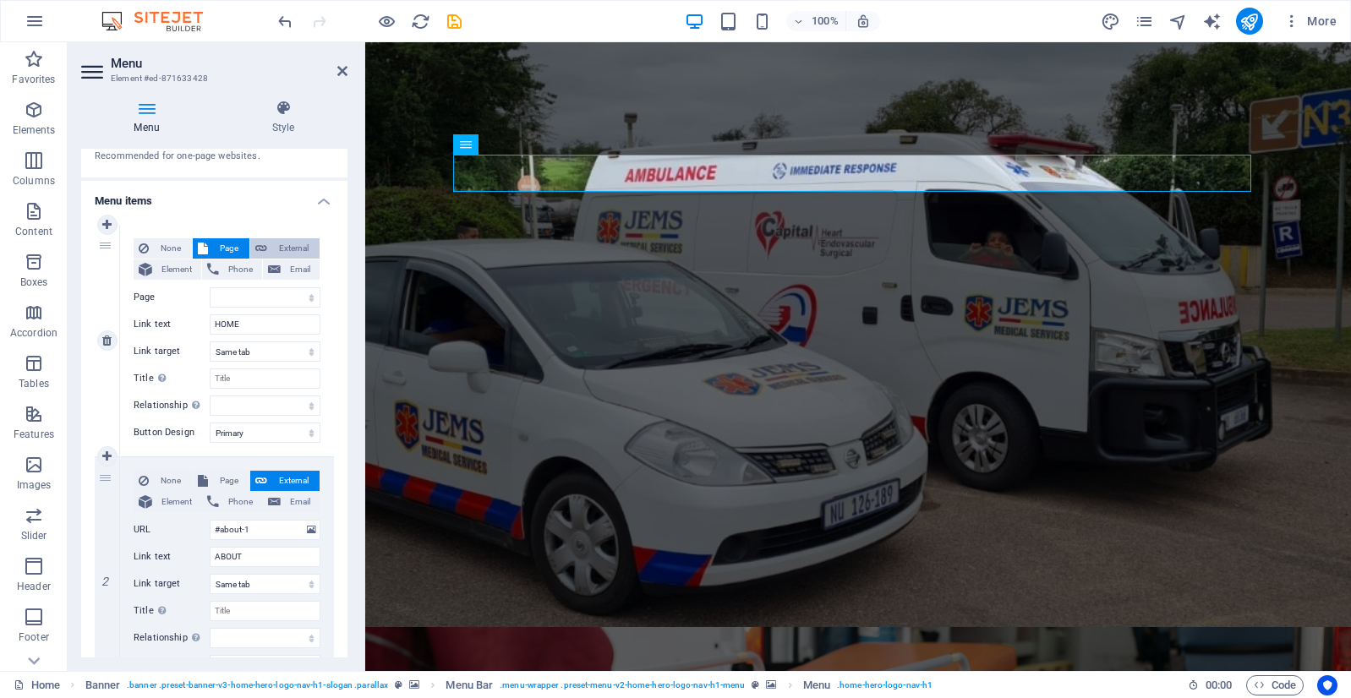
select select
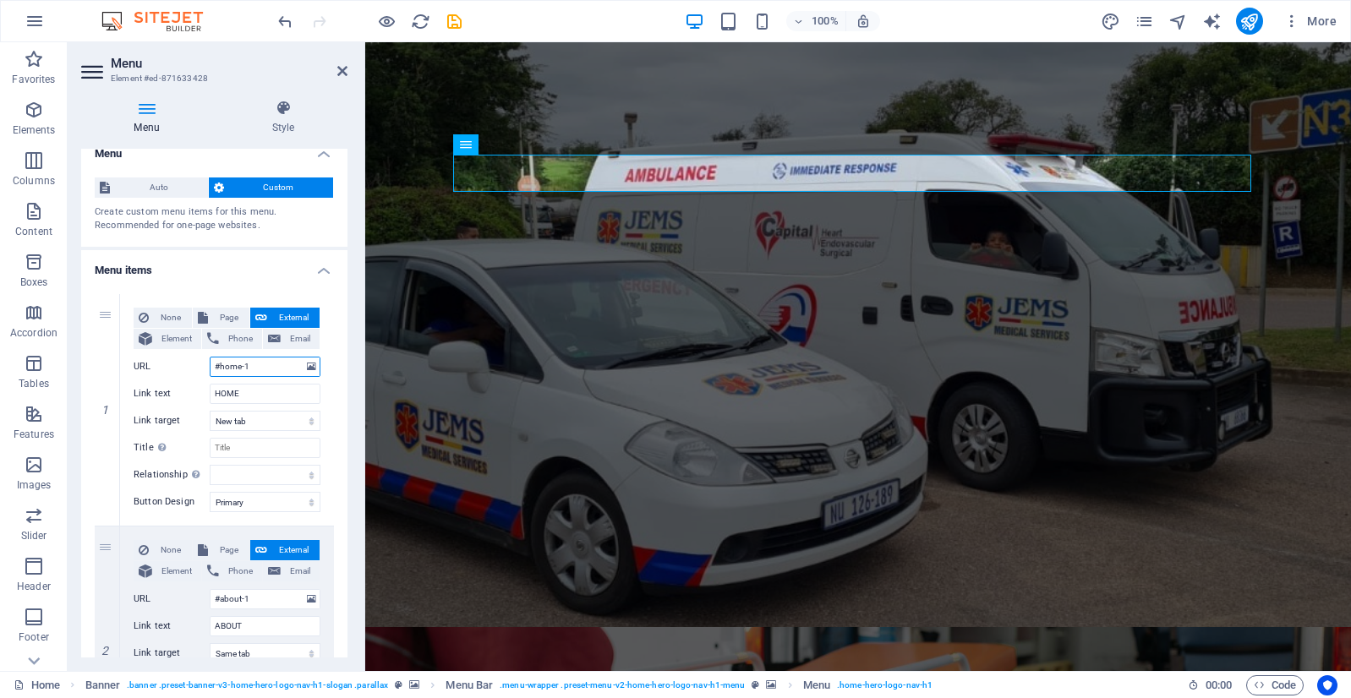
scroll to position [0, 0]
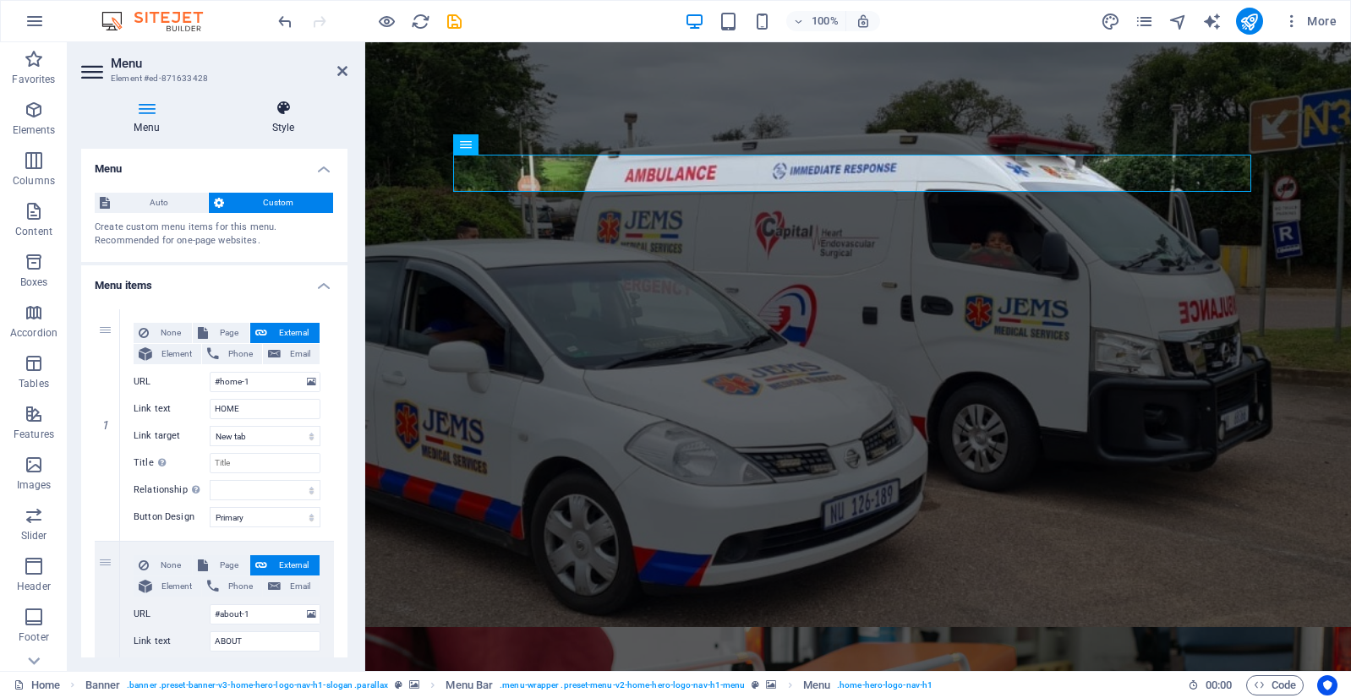
click at [300, 128] on h4 "Style" at bounding box center [283, 117] width 128 height 35
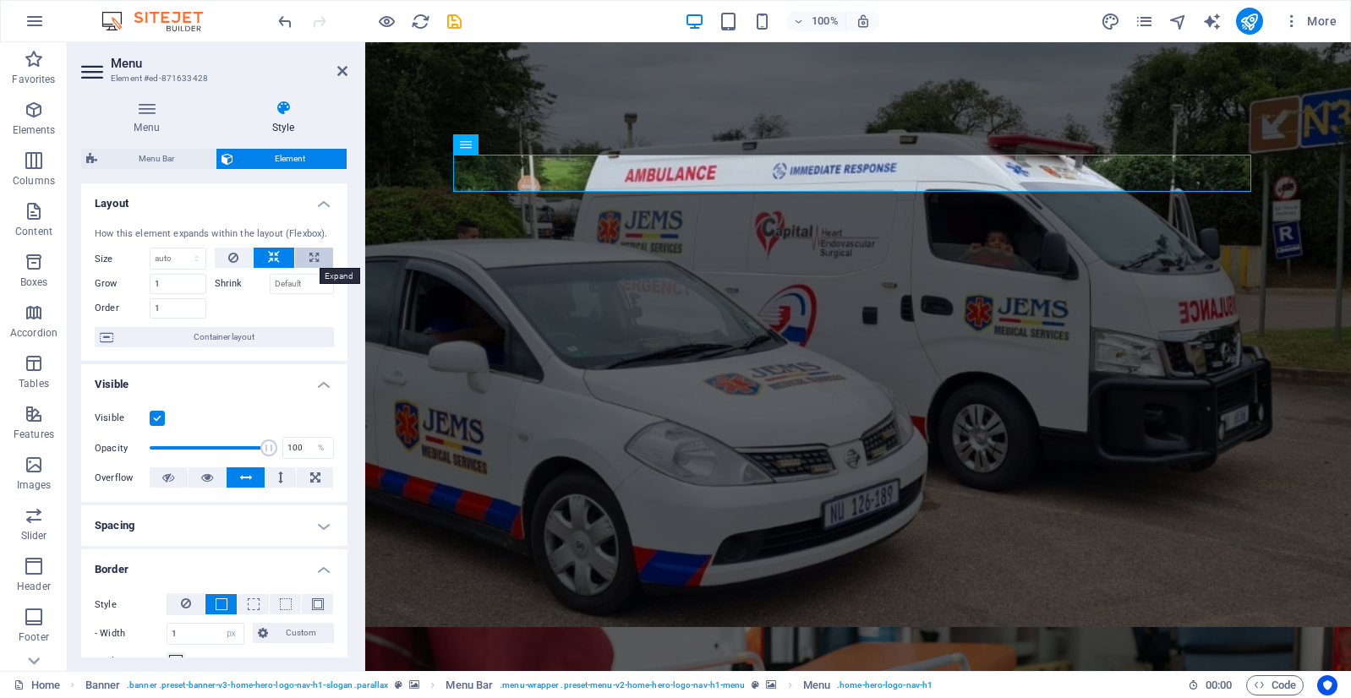
click at [297, 255] on button at bounding box center [314, 258] width 38 height 20
click at [280, 255] on button at bounding box center [274, 258] width 41 height 20
click at [190, 257] on select "Default auto px % 1/1 1/2 1/3 1/4 1/5 1/6 1/7 1/8 1/9 1/10" at bounding box center [177, 258] width 55 height 20
click at [179, 248] on select "Default auto px % 1/1 1/2 1/3 1/4 1/5 1/6 1/7 1/8 1/9 1/10" at bounding box center [177, 258] width 55 height 20
select select "%"
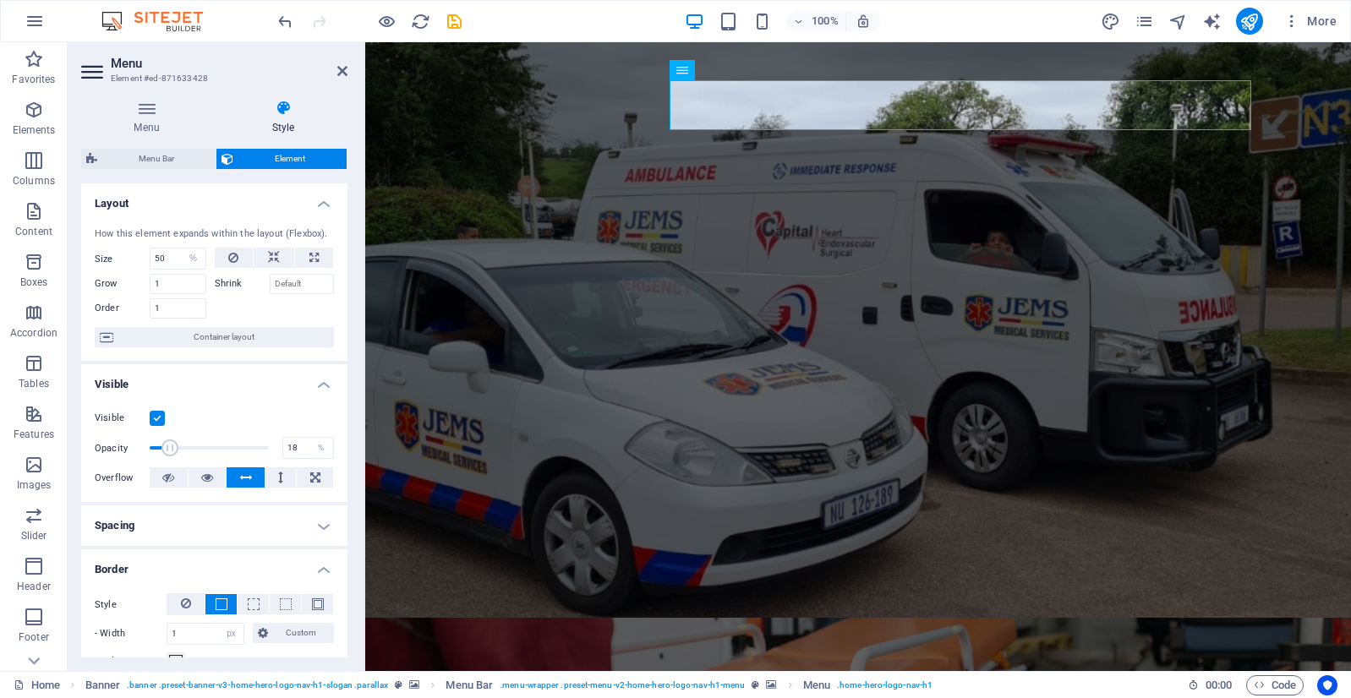
drag, startPoint x: 264, startPoint y: 455, endPoint x: 157, endPoint y: 450, distance: 106.6
click at [161, 450] on span at bounding box center [169, 447] width 17 height 17
drag, startPoint x: 156, startPoint y: 449, endPoint x: 306, endPoint y: 455, distance: 149.7
click at [306, 455] on div "Opacity 100 %" at bounding box center [214, 447] width 239 height 25
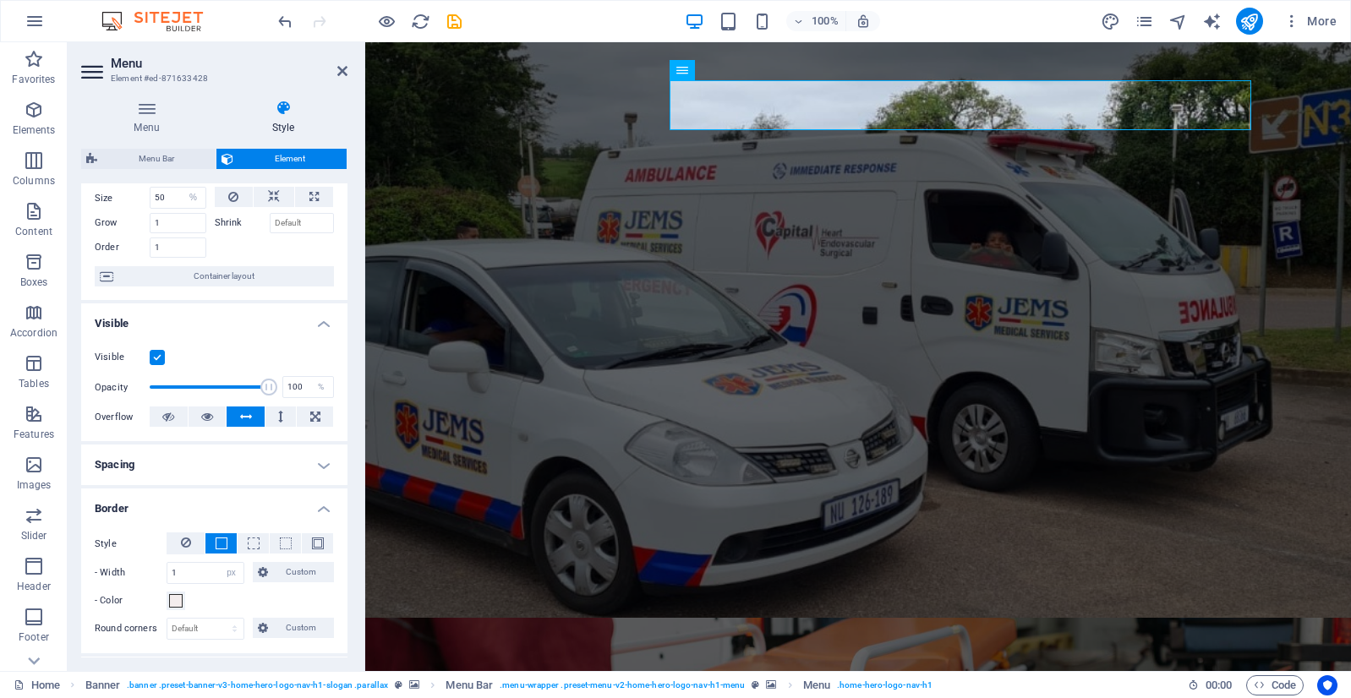
scroll to position [85, 0]
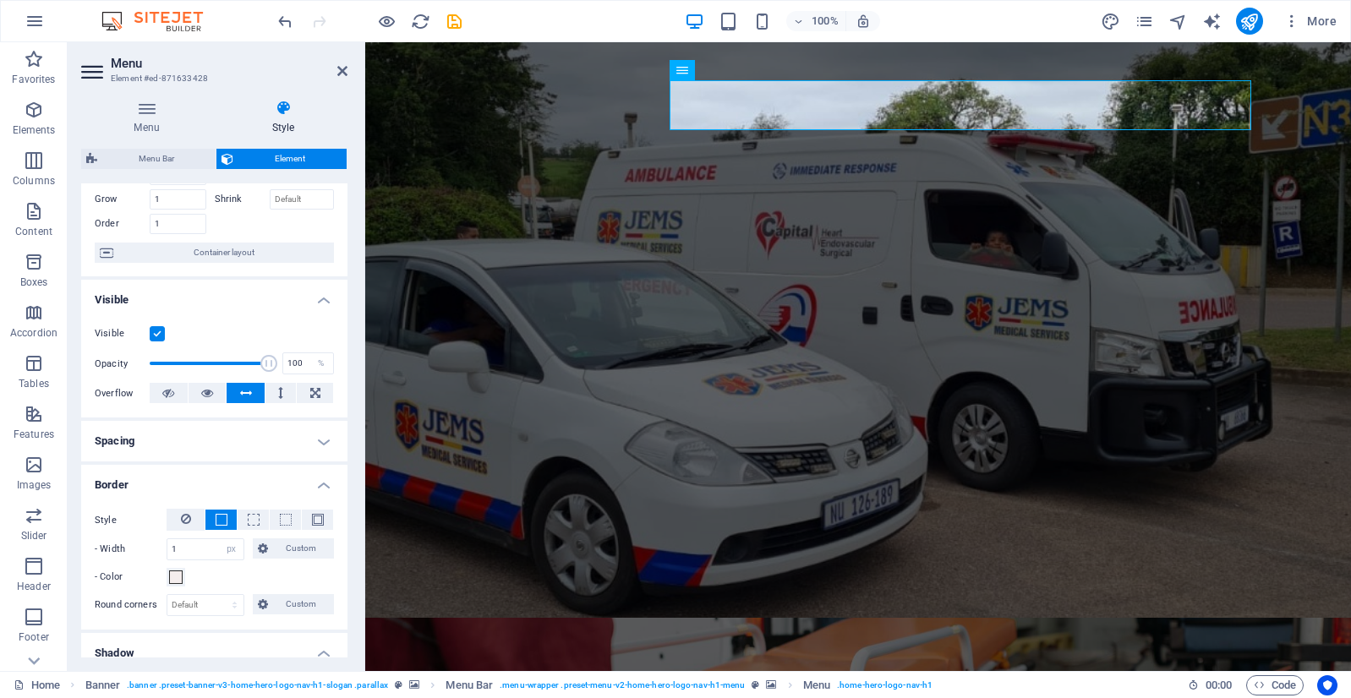
click at [313, 440] on h4 "Spacing" at bounding box center [214, 441] width 266 height 41
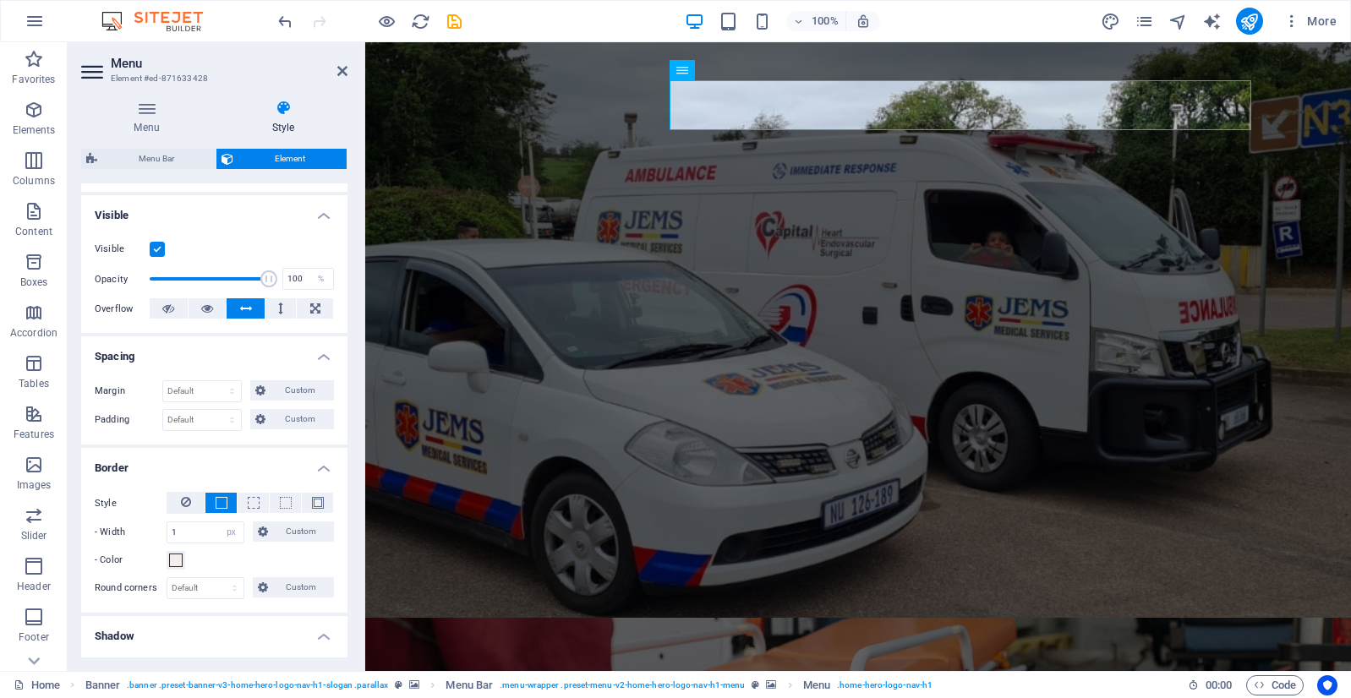
scroll to position [254, 0]
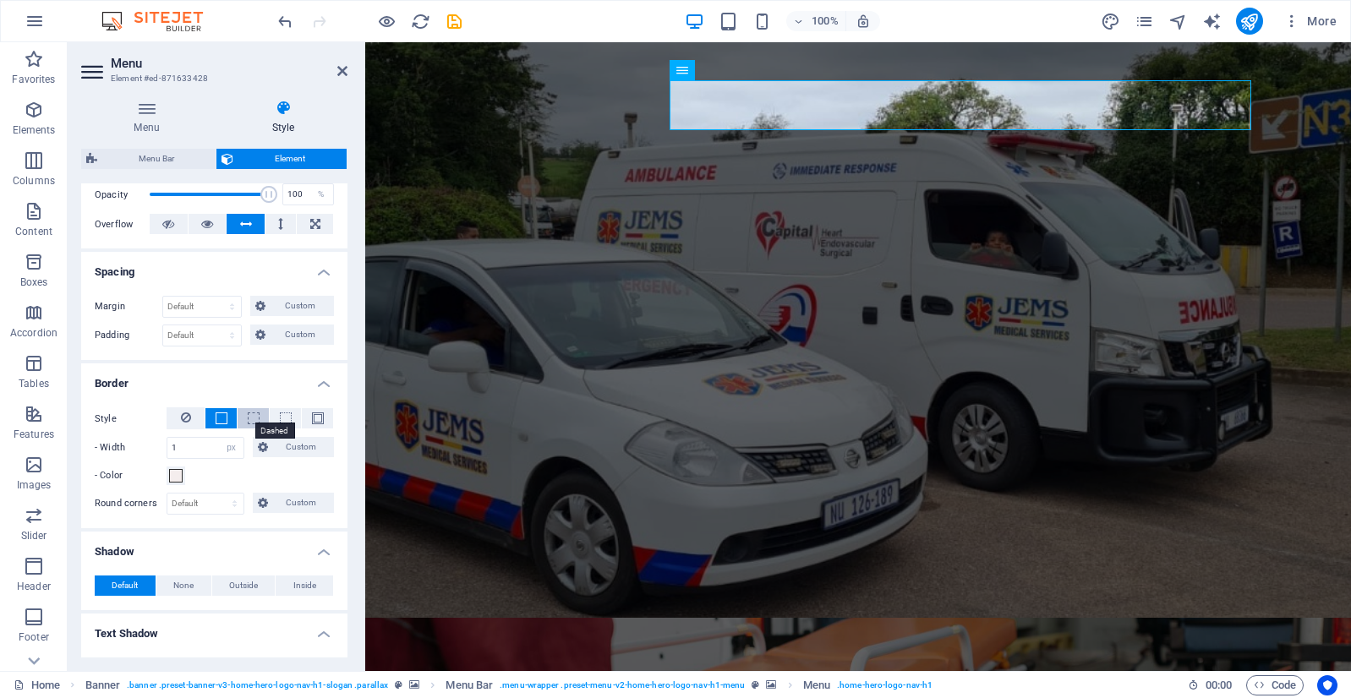
click at [250, 421] on span at bounding box center [254, 418] width 12 height 12
click at [216, 417] on span at bounding box center [222, 418] width 12 height 12
click at [192, 417] on button at bounding box center [185, 418] width 38 height 22
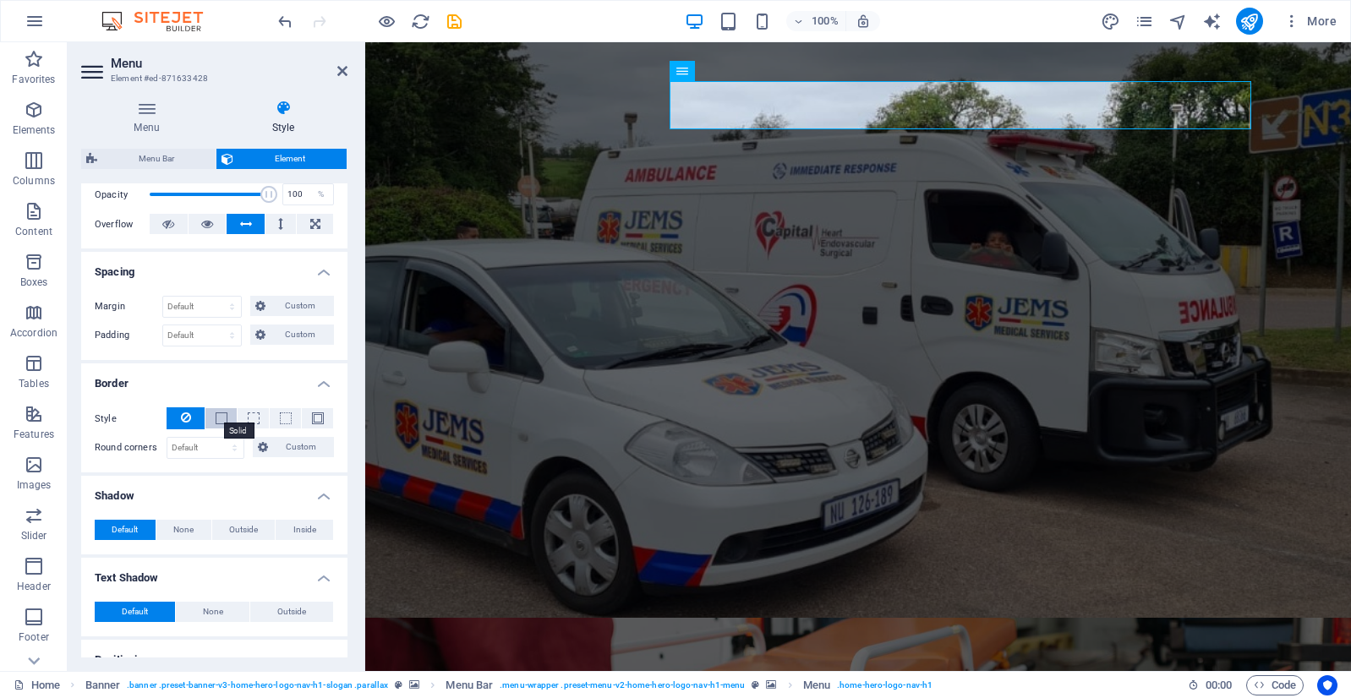
click at [216, 415] on span at bounding box center [222, 418] width 12 height 12
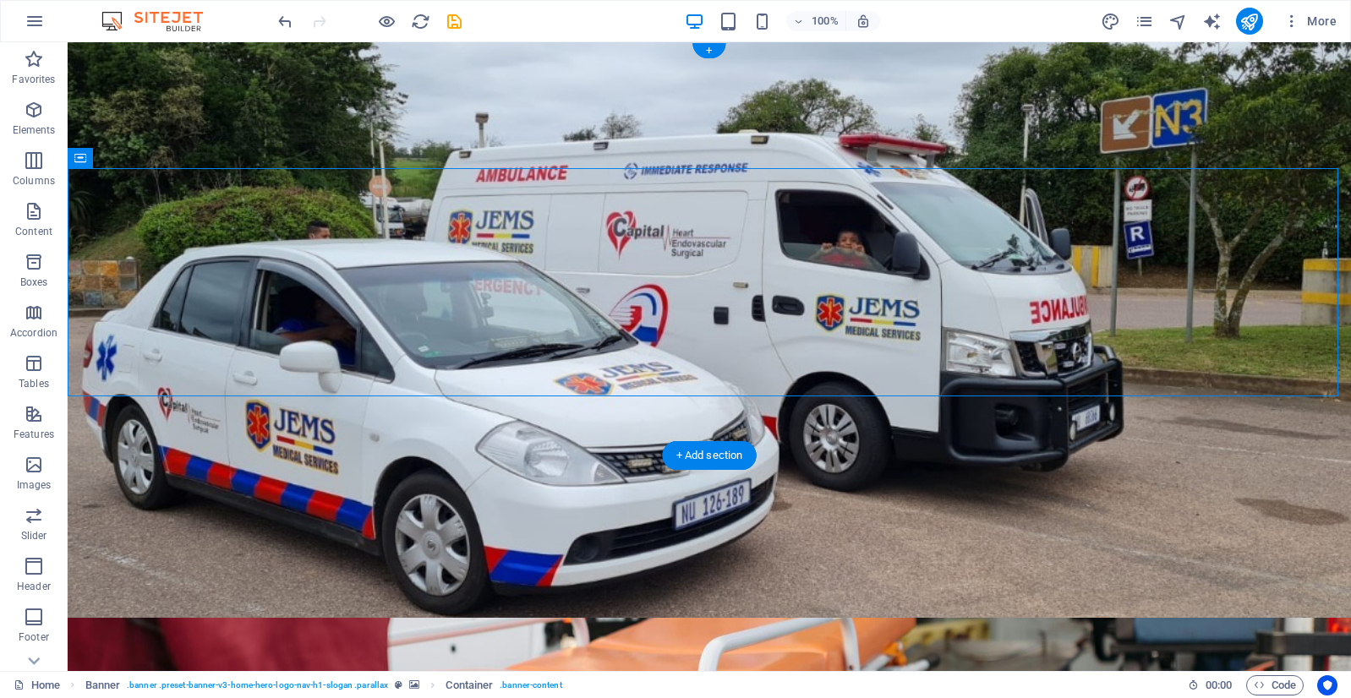
click at [556, 436] on figure at bounding box center [709, 356] width 1283 height 629
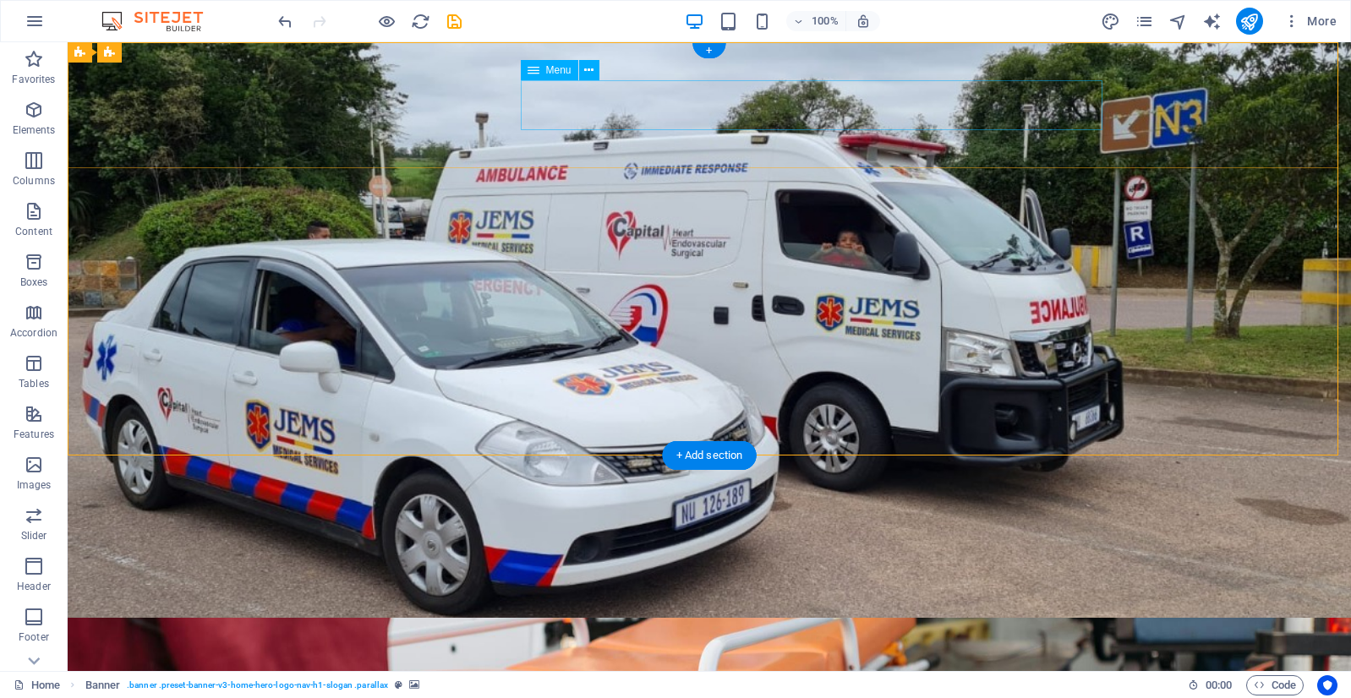
scroll to position [0, 0]
click at [1089, 618] on figure at bounding box center [709, 681] width 1283 height 126
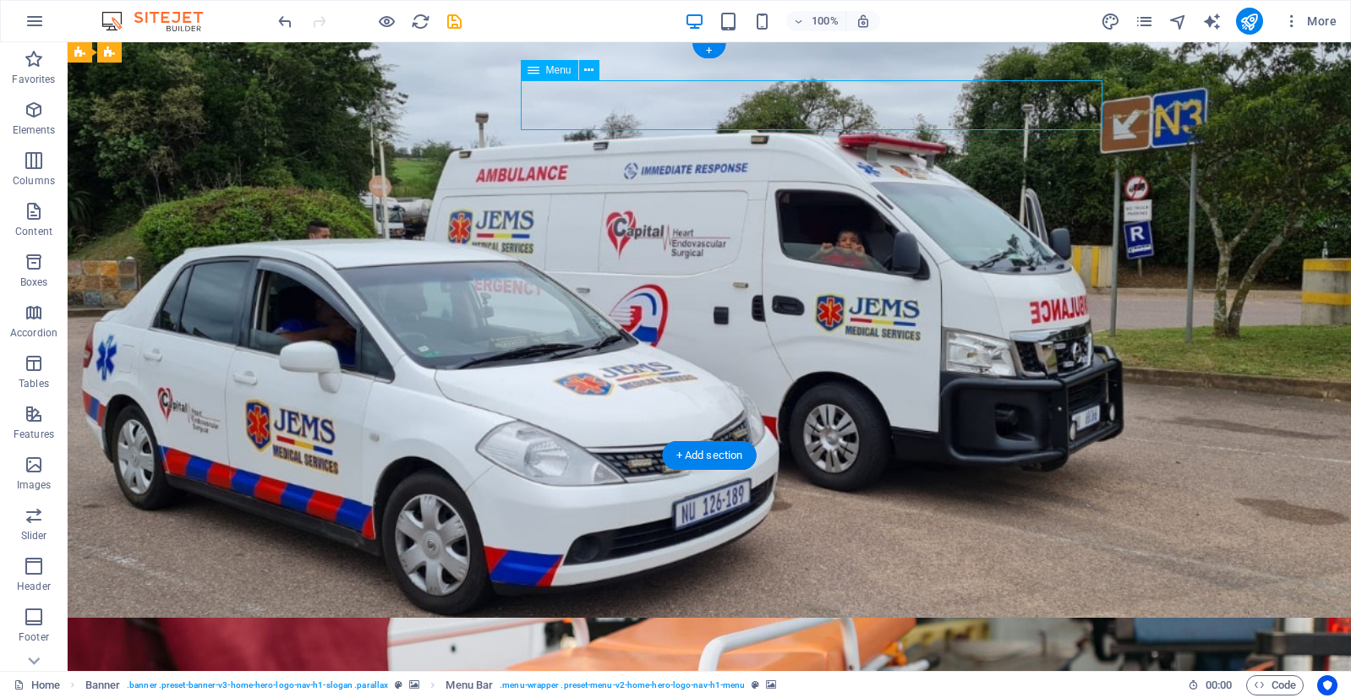
select select "%"
select select "px"
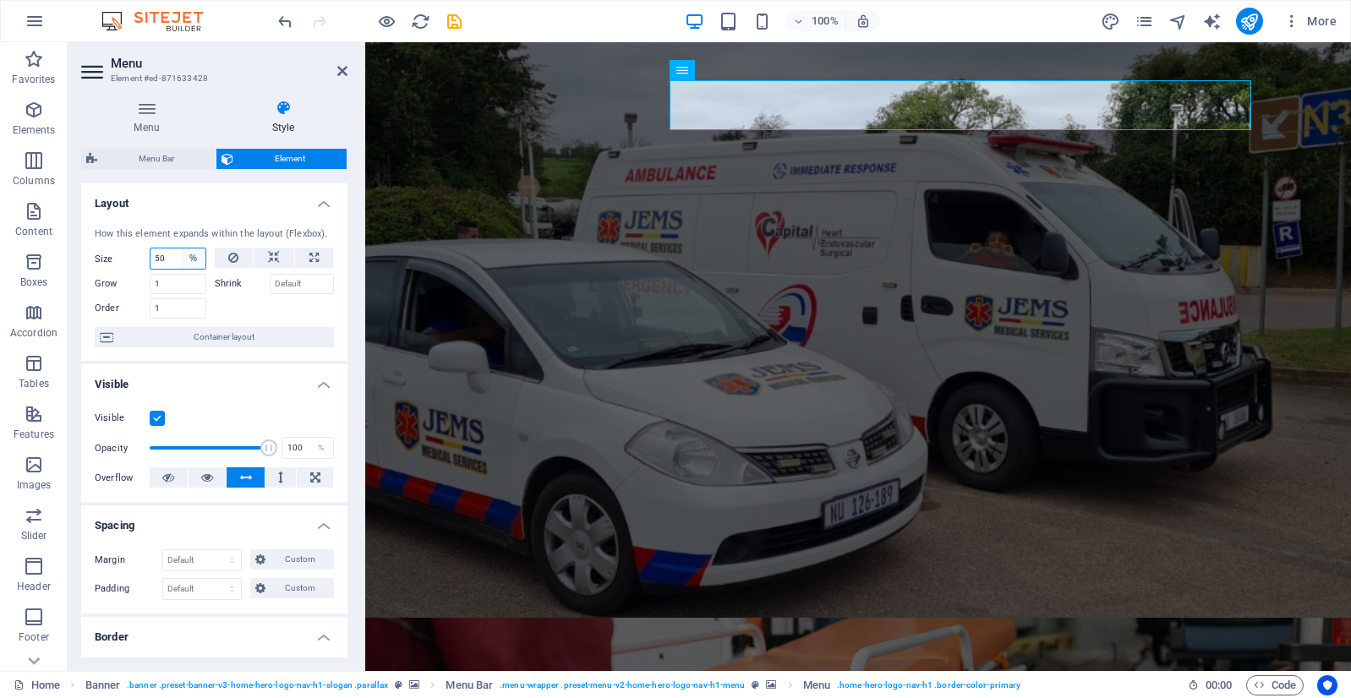
click at [192, 261] on select "Default auto px % 1/1 1/2 1/3 1/4 1/5 1/6 1/7 1/8 1/9 1/10" at bounding box center [194, 258] width 24 height 20
click at [182, 248] on select "Default auto px % 1/1 1/2 1/3 1/4 1/5 1/6 1/7 1/8 1/9 1/10" at bounding box center [194, 258] width 24 height 20
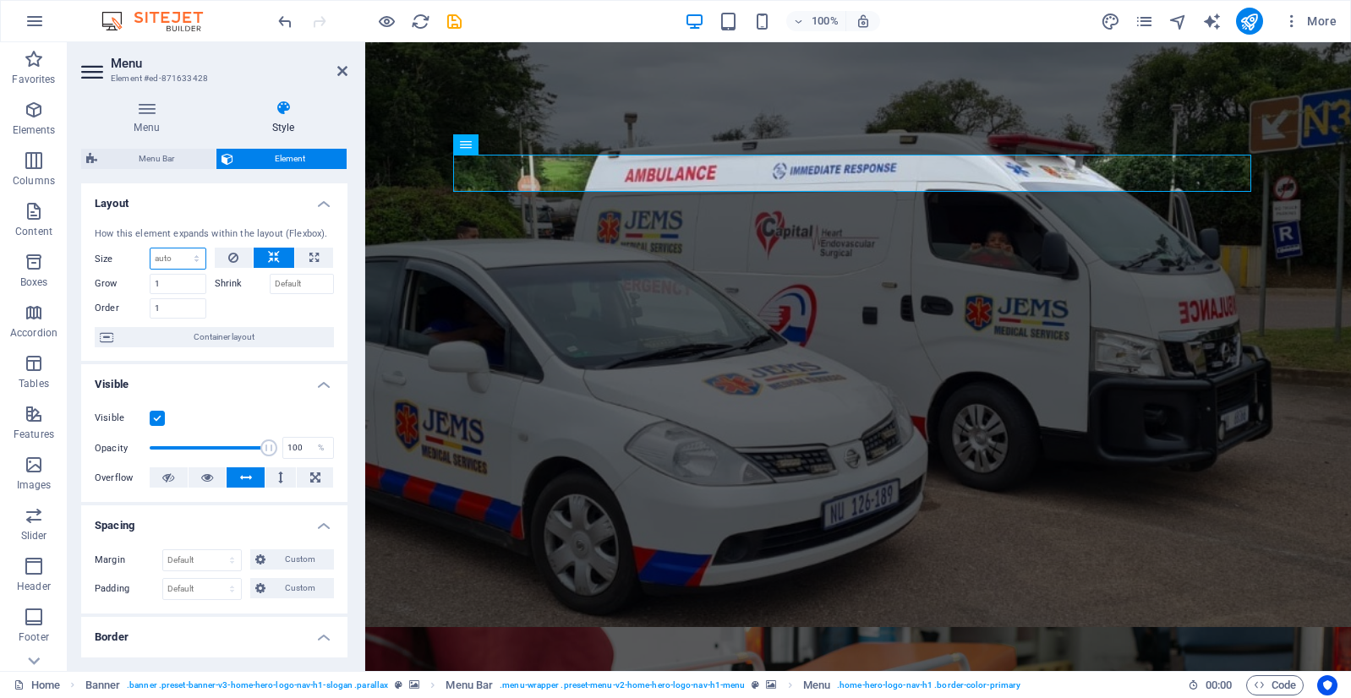
click at [188, 266] on select "Default auto px % 1/1 1/2 1/3 1/4 1/5 1/6 1/7 1/8 1/9 1/10" at bounding box center [177, 258] width 55 height 20
click at [179, 248] on select "Default auto px % 1/1 1/2 1/3 1/4 1/5 1/6 1/7 1/8 1/9 1/10" at bounding box center [177, 258] width 55 height 20
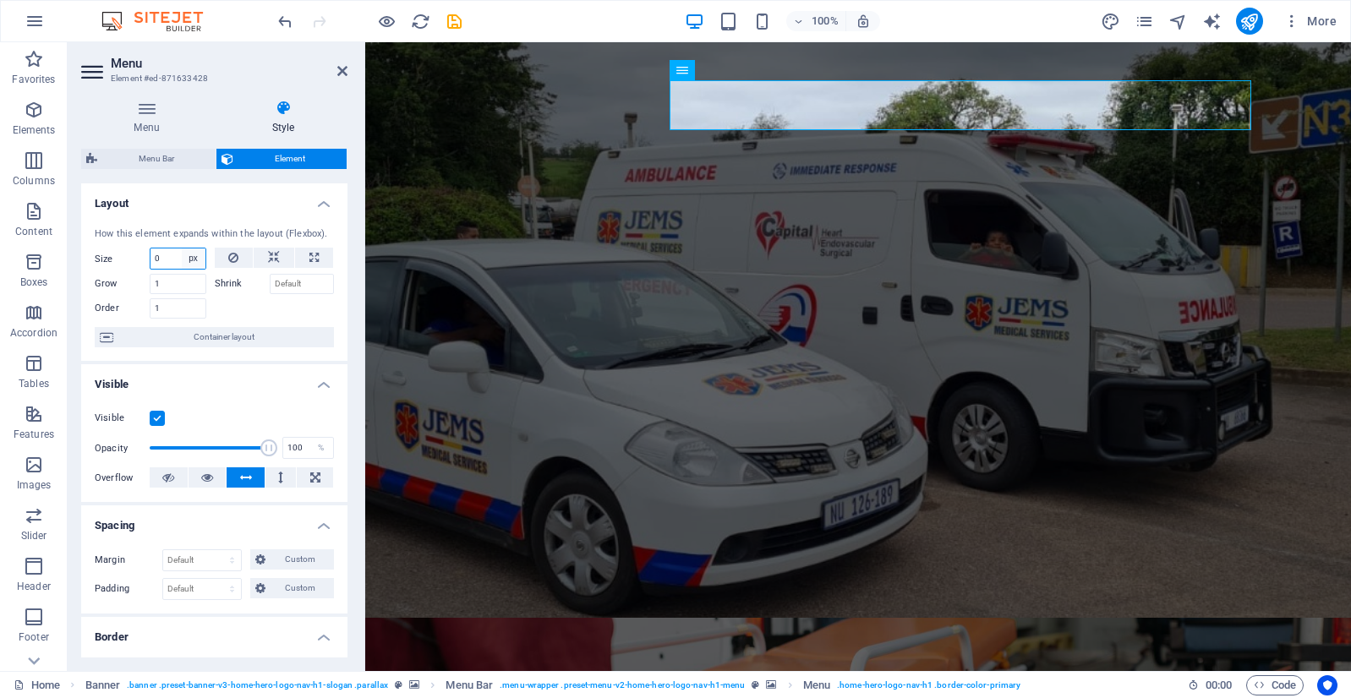
click at [191, 264] on select "Default auto px % 1/1 1/2 1/3 1/4 1/5 1/6 1/7 1/8 1/9 1/10" at bounding box center [194, 258] width 24 height 20
click at [182, 248] on select "Default auto px % 1/1 1/2 1/3 1/4 1/5 1/6 1/7 1/8 1/9 1/10" at bounding box center [194, 258] width 24 height 20
drag, startPoint x: 192, startPoint y: 248, endPoint x: 189, endPoint y: 261, distance: 12.9
click at [192, 248] on select "Default auto px % 1/1 1/2 1/3 1/4 1/5 1/6 1/7 1/8 1/9 1/10" at bounding box center [194, 258] width 24 height 20
click at [182, 248] on select "Default auto px % 1/1 1/2 1/3 1/4 1/5 1/6 1/7 1/8 1/9 1/10" at bounding box center [194, 258] width 24 height 20
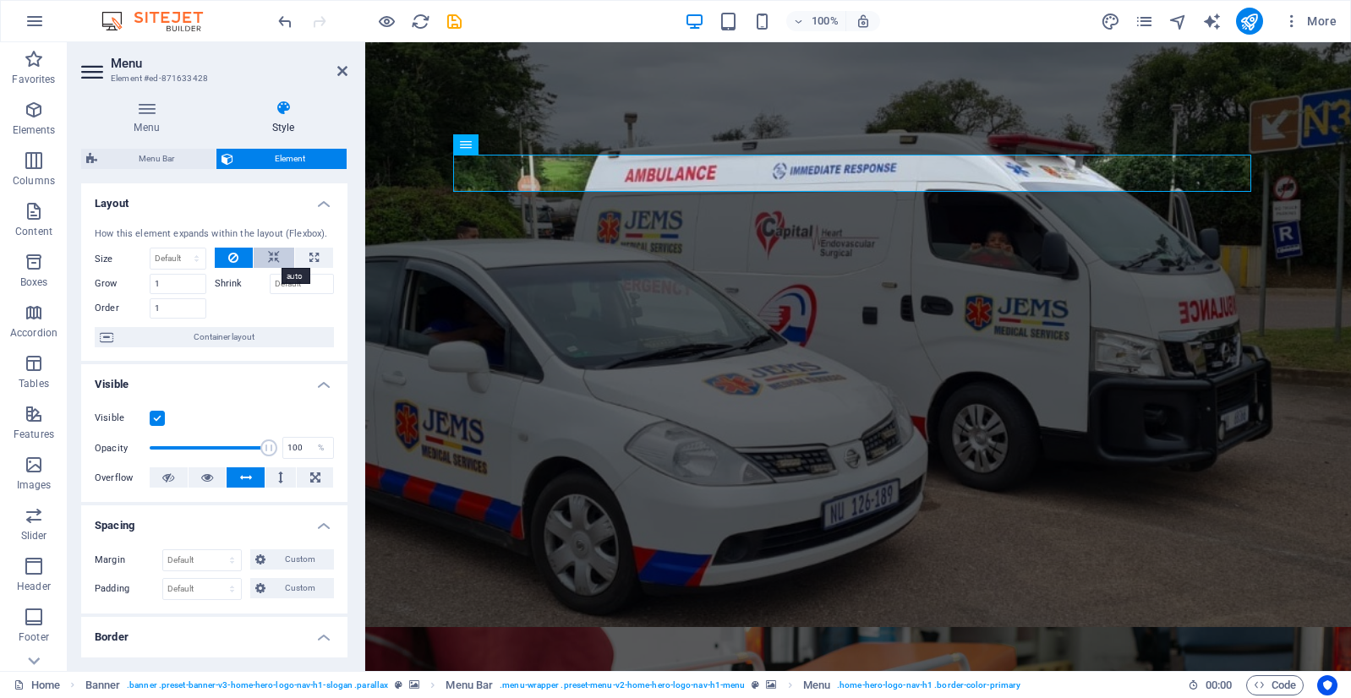
click at [274, 258] on icon at bounding box center [274, 258] width 12 height 20
click at [304, 253] on button at bounding box center [314, 258] width 38 height 20
click at [270, 258] on icon at bounding box center [274, 258] width 12 height 20
select select "DISABLED_OPTION_VALUE"
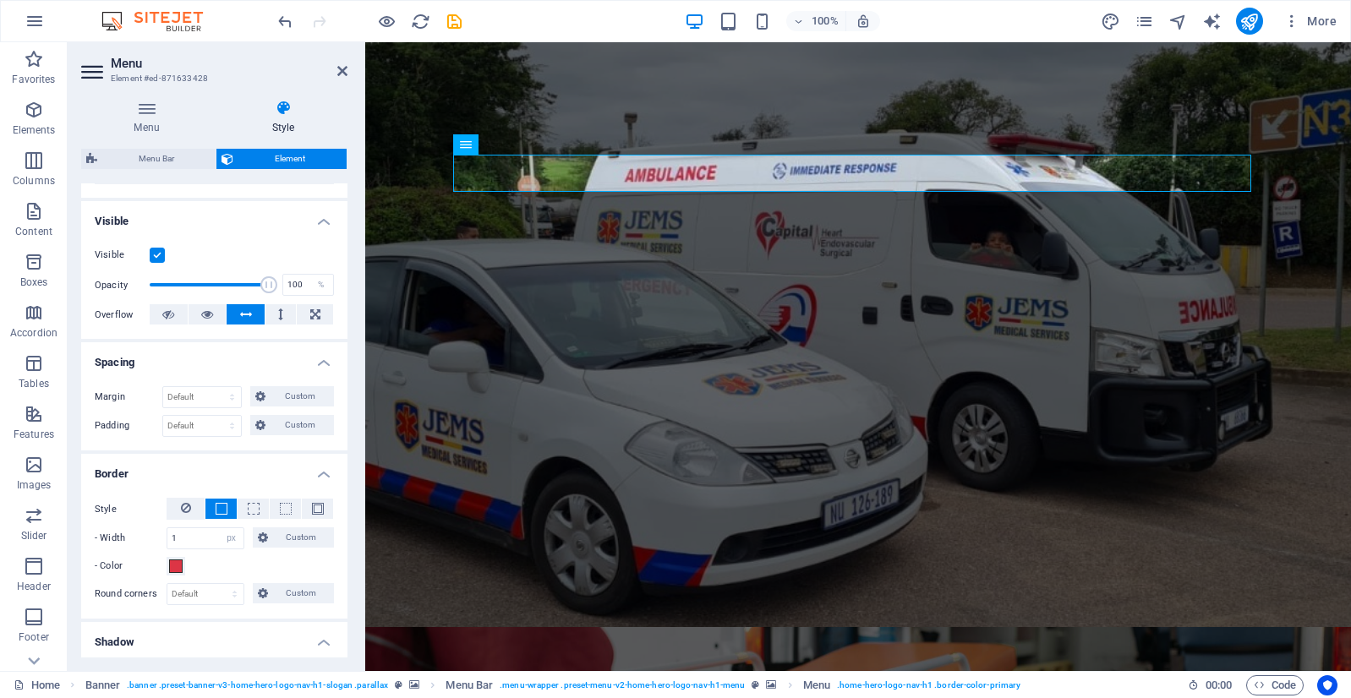
scroll to position [169, 0]
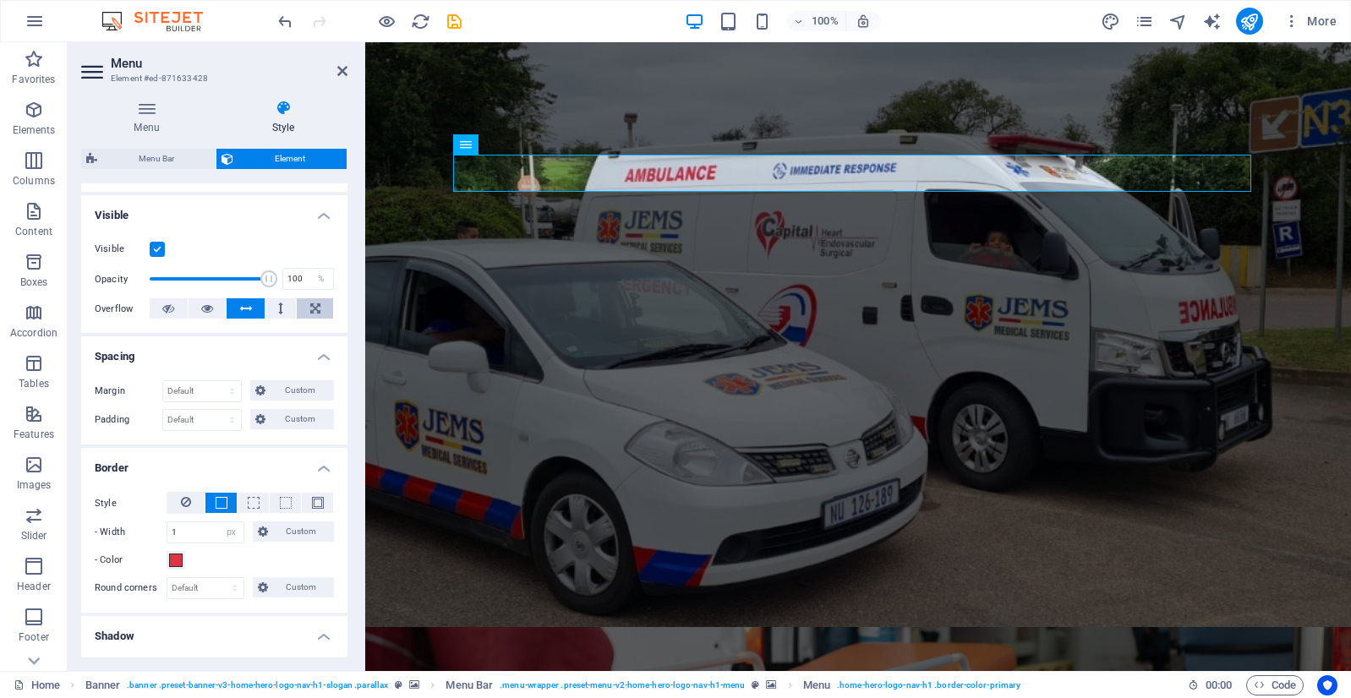
click at [302, 311] on button at bounding box center [315, 308] width 36 height 20
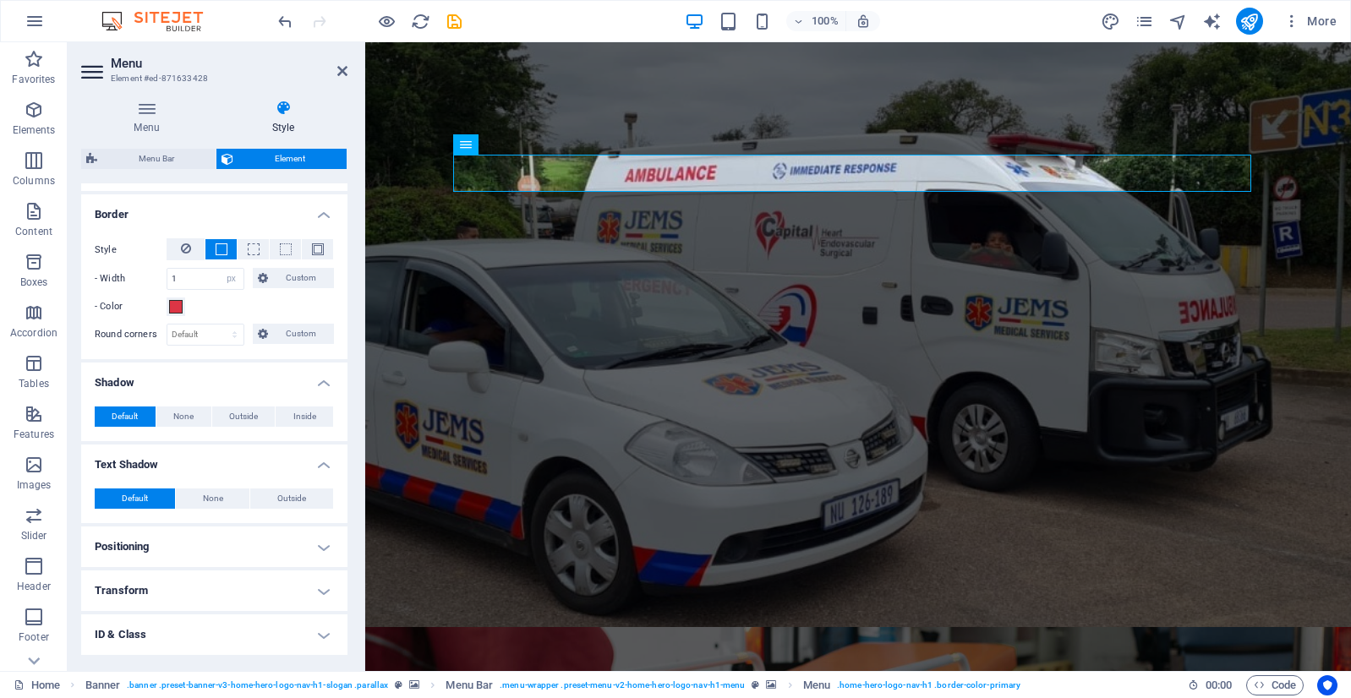
scroll to position [507, 0]
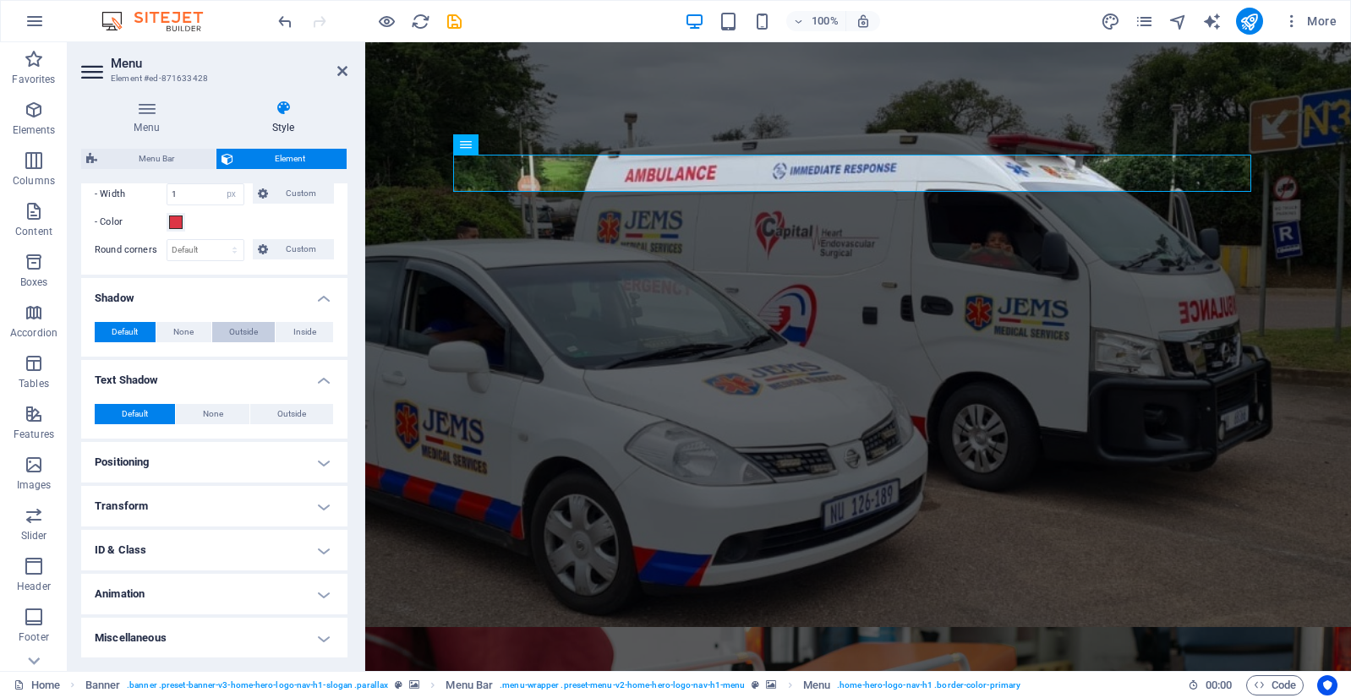
click at [243, 333] on span "Outside" at bounding box center [243, 332] width 29 height 20
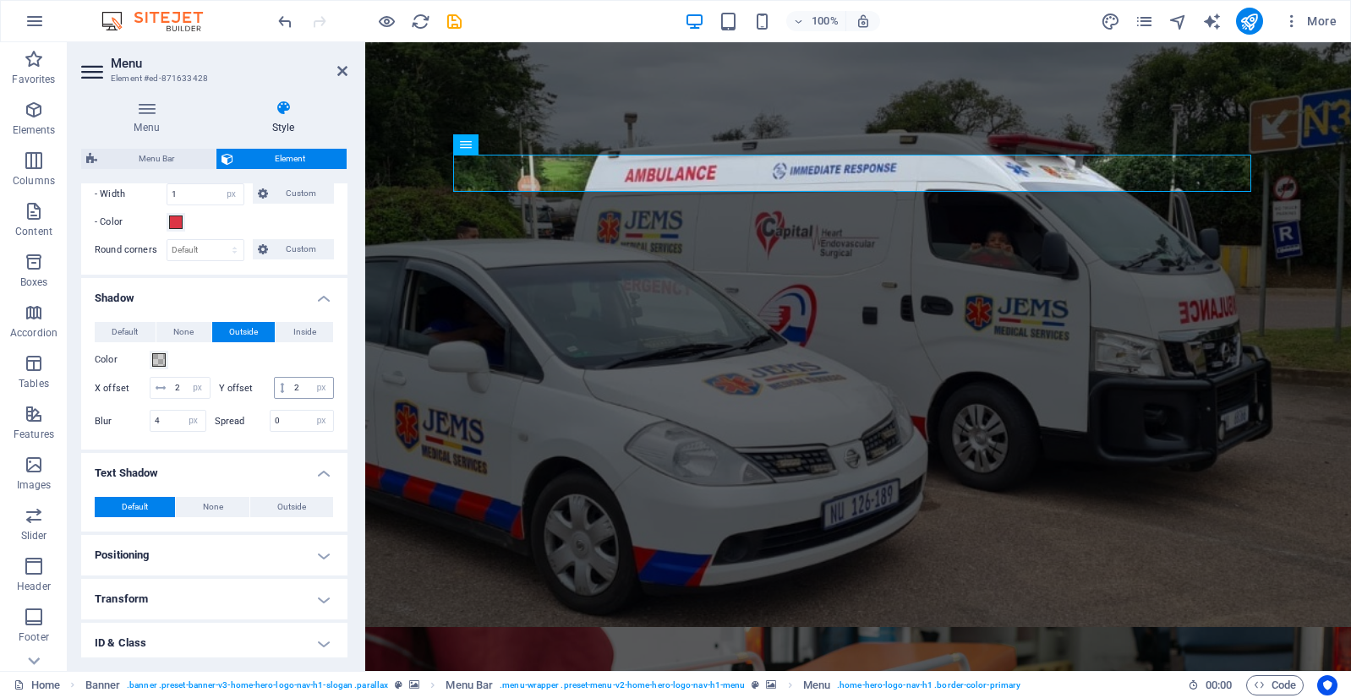
scroll to position [623, 0]
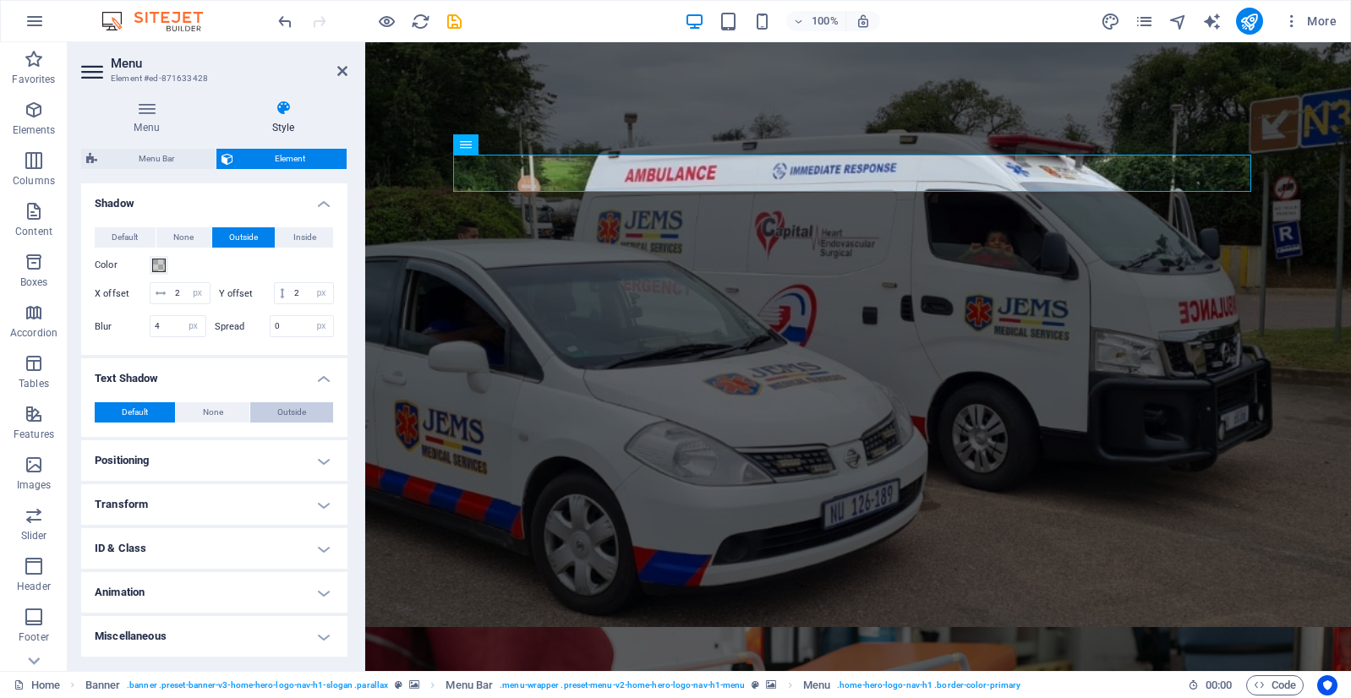
click at [272, 407] on button "Outside" at bounding box center [291, 412] width 83 height 20
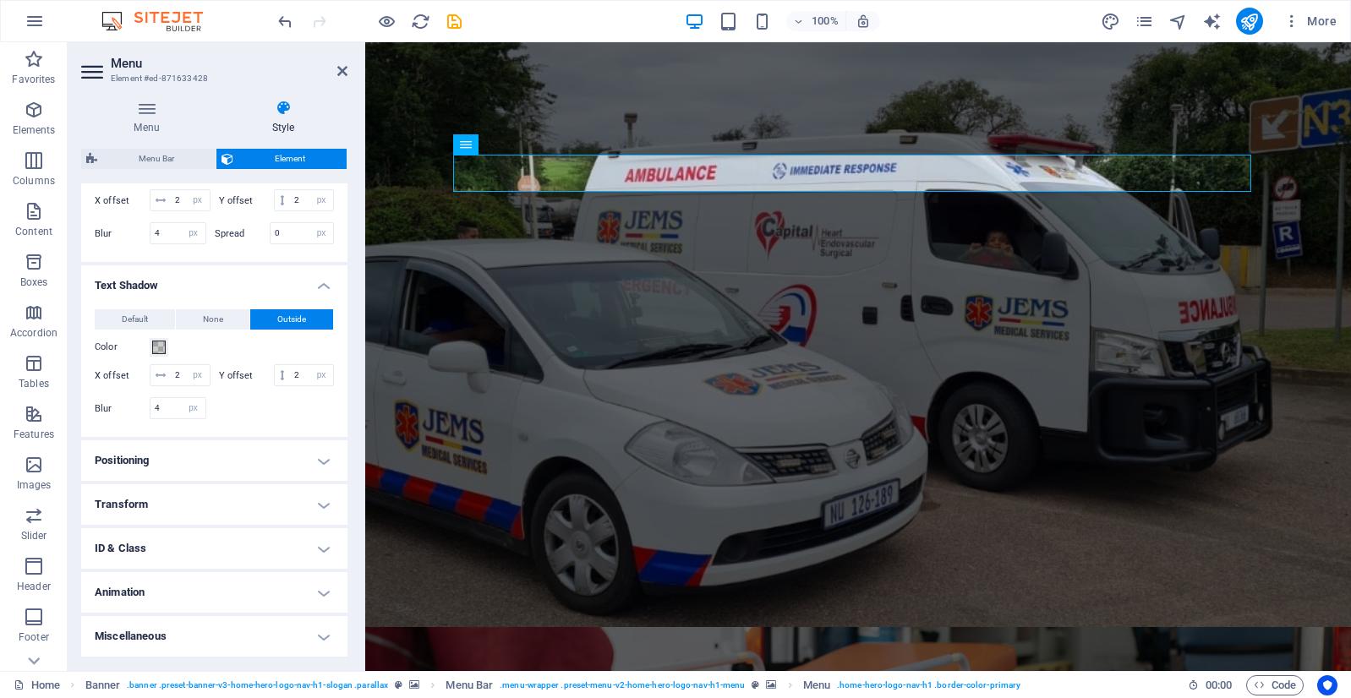
scroll to position [738, 0]
click at [234, 467] on h4 "Positioning" at bounding box center [214, 460] width 266 height 41
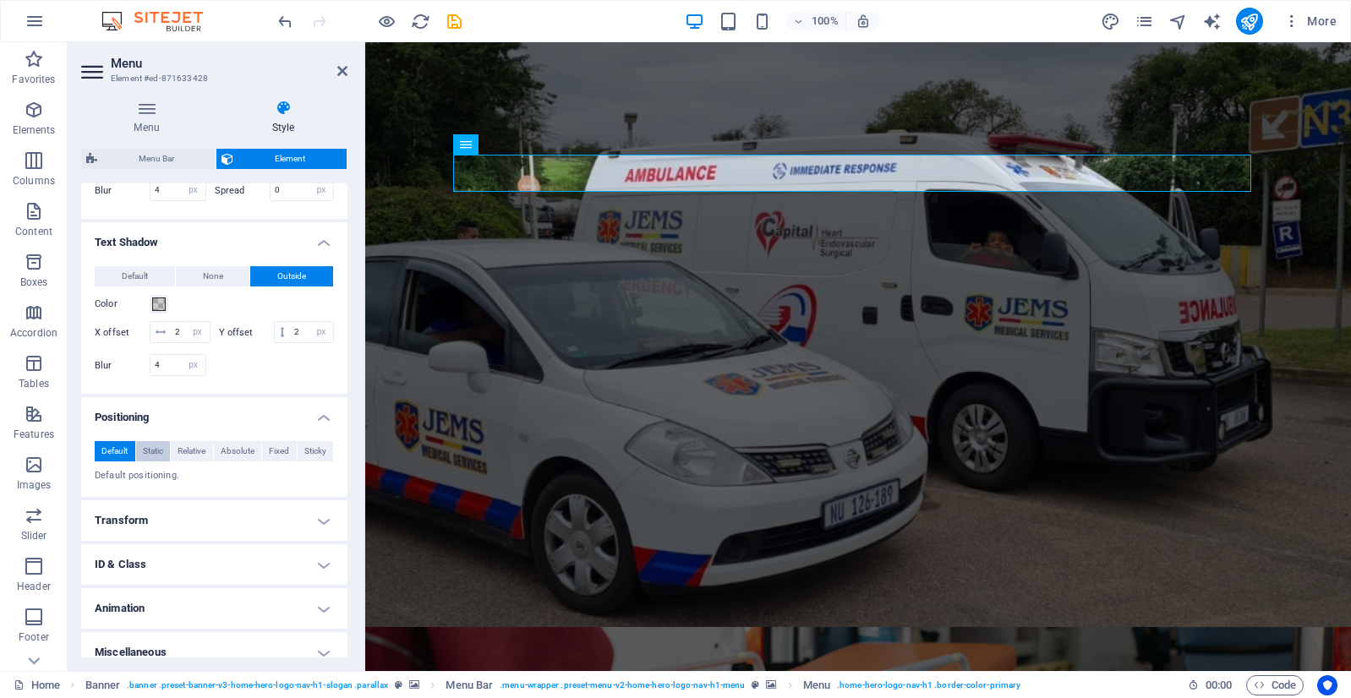
click at [153, 461] on span "Static" at bounding box center [153, 451] width 20 height 20
click at [199, 461] on span "Relative" at bounding box center [191, 451] width 28 height 20
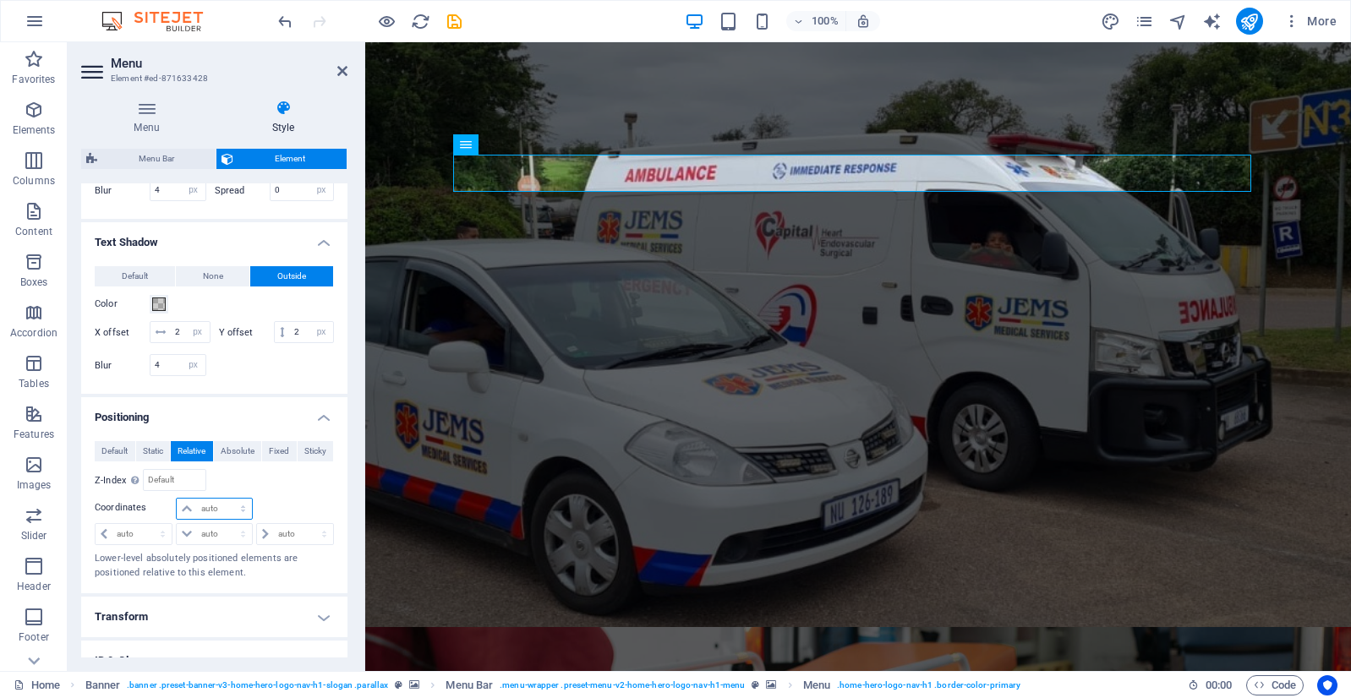
click at [206, 519] on select "auto px rem % em" at bounding box center [214, 509] width 74 height 20
click at [108, 461] on span "Default" at bounding box center [114, 451] width 26 height 20
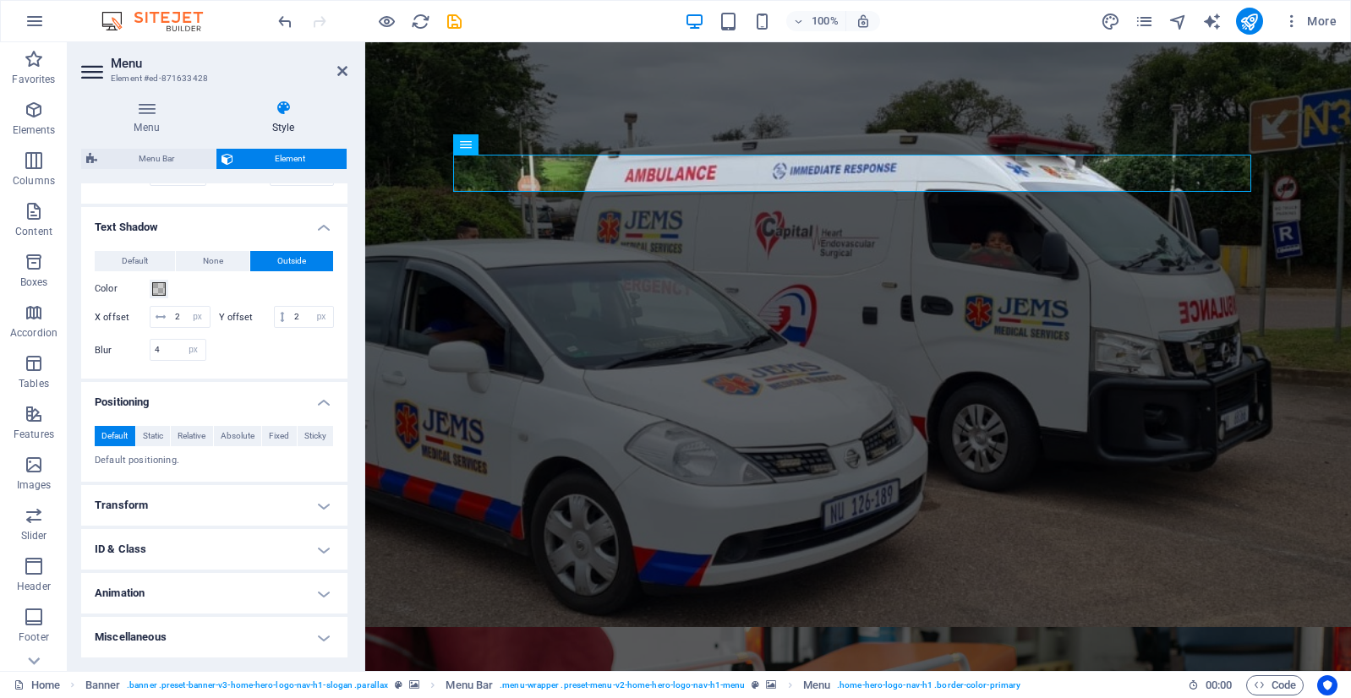
scroll to position [797, 0]
click at [202, 494] on h4 "Transform" at bounding box center [214, 505] width 266 height 41
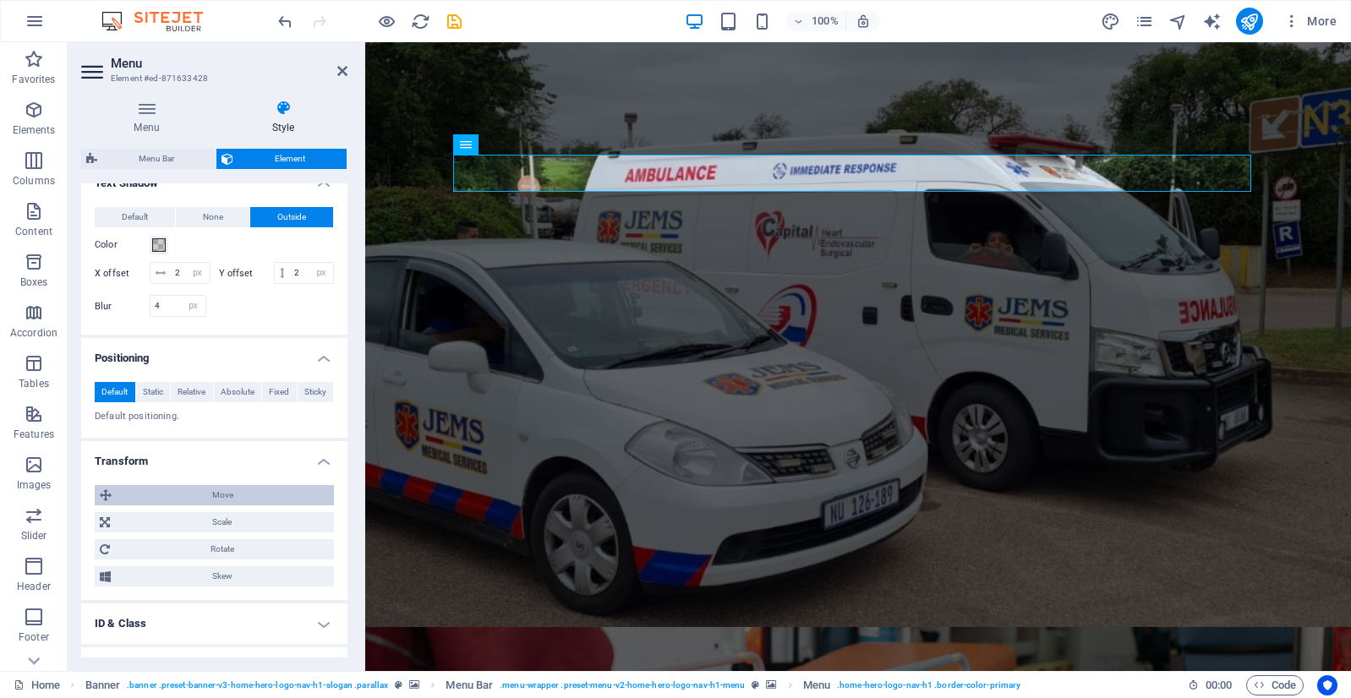
click at [183, 505] on span "Move" at bounding box center [223, 495] width 212 height 20
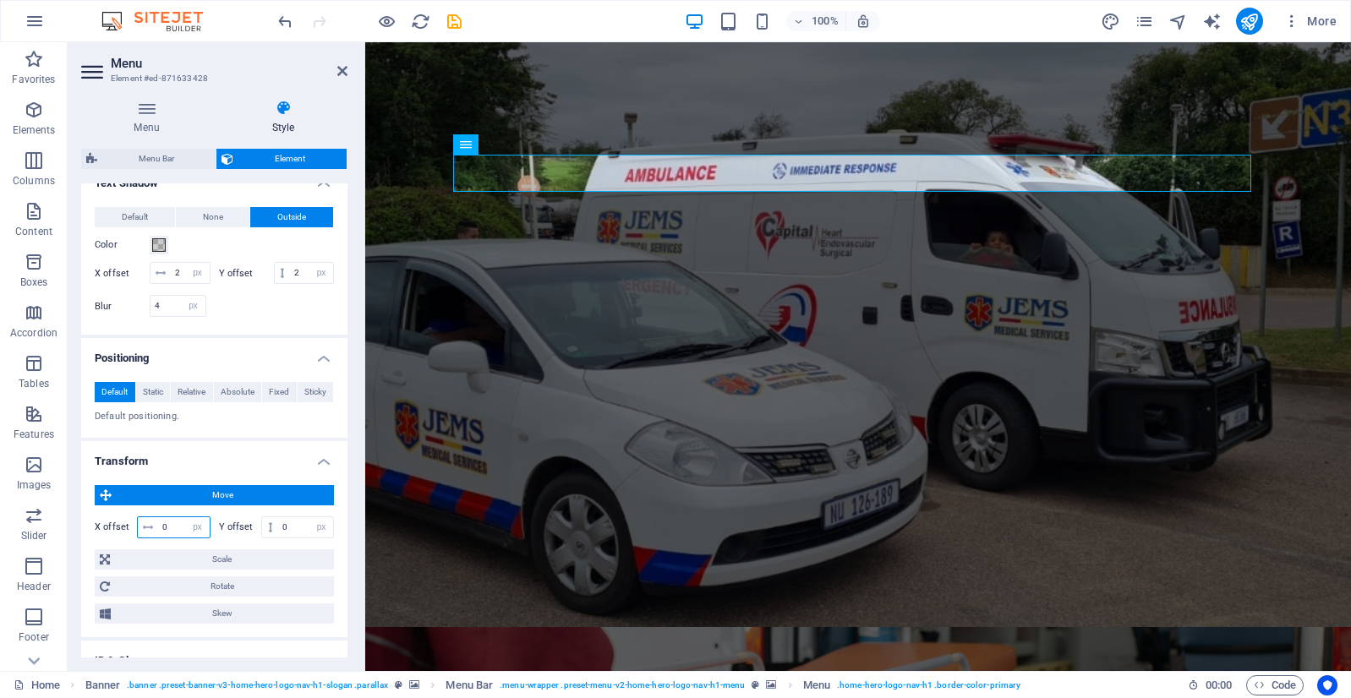
drag, startPoint x: 173, startPoint y: 567, endPoint x: 147, endPoint y: 570, distance: 26.4
click at [147, 538] on div "0 px rem % em vh vw" at bounding box center [174, 527] width 74 height 22
type input "2"
click at [179, 538] on input "2" at bounding box center [184, 527] width 52 height 20
click at [302, 538] on input "0" at bounding box center [305, 527] width 55 height 20
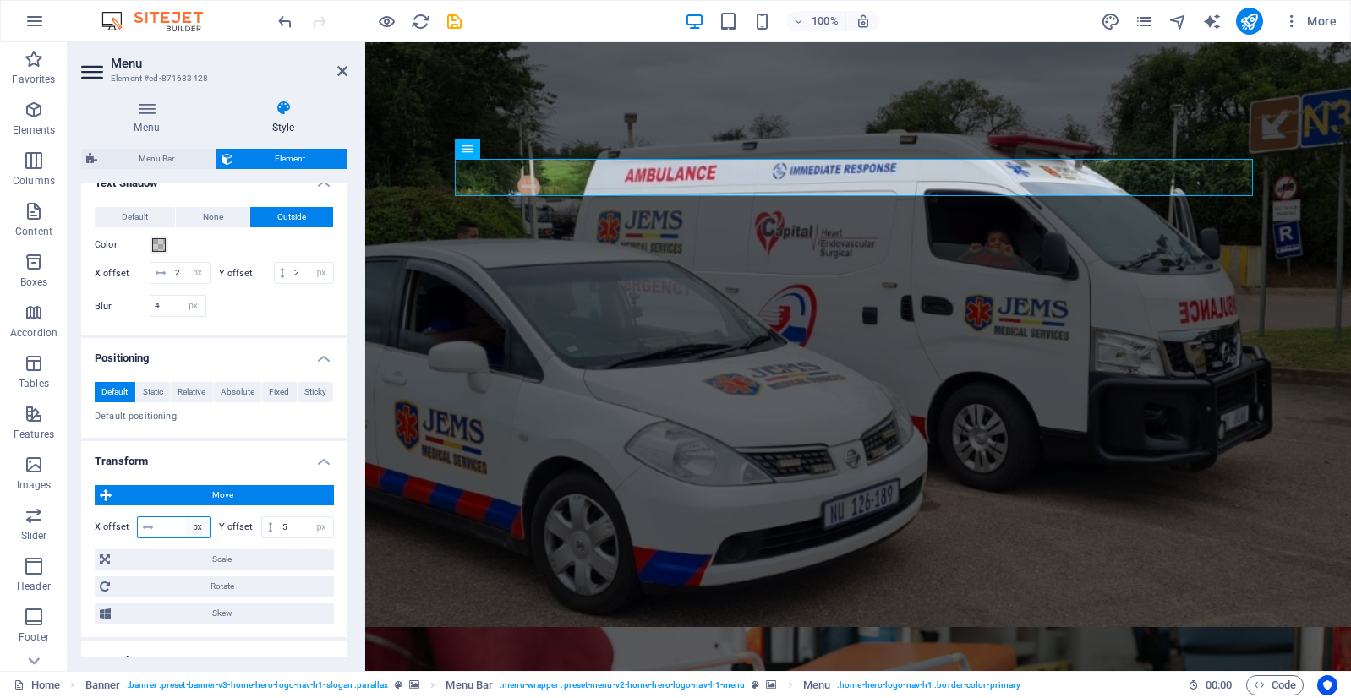
click at [186, 538] on select "px rem % em vh vw" at bounding box center [198, 527] width 24 height 20
click at [288, 538] on input "5" at bounding box center [305, 527] width 55 height 20
drag, startPoint x: 263, startPoint y: 569, endPoint x: 205, endPoint y: 297, distance: 278.1
click at [263, 538] on span at bounding box center [270, 527] width 16 height 20
click at [270, 538] on span at bounding box center [270, 527] width 16 height 20
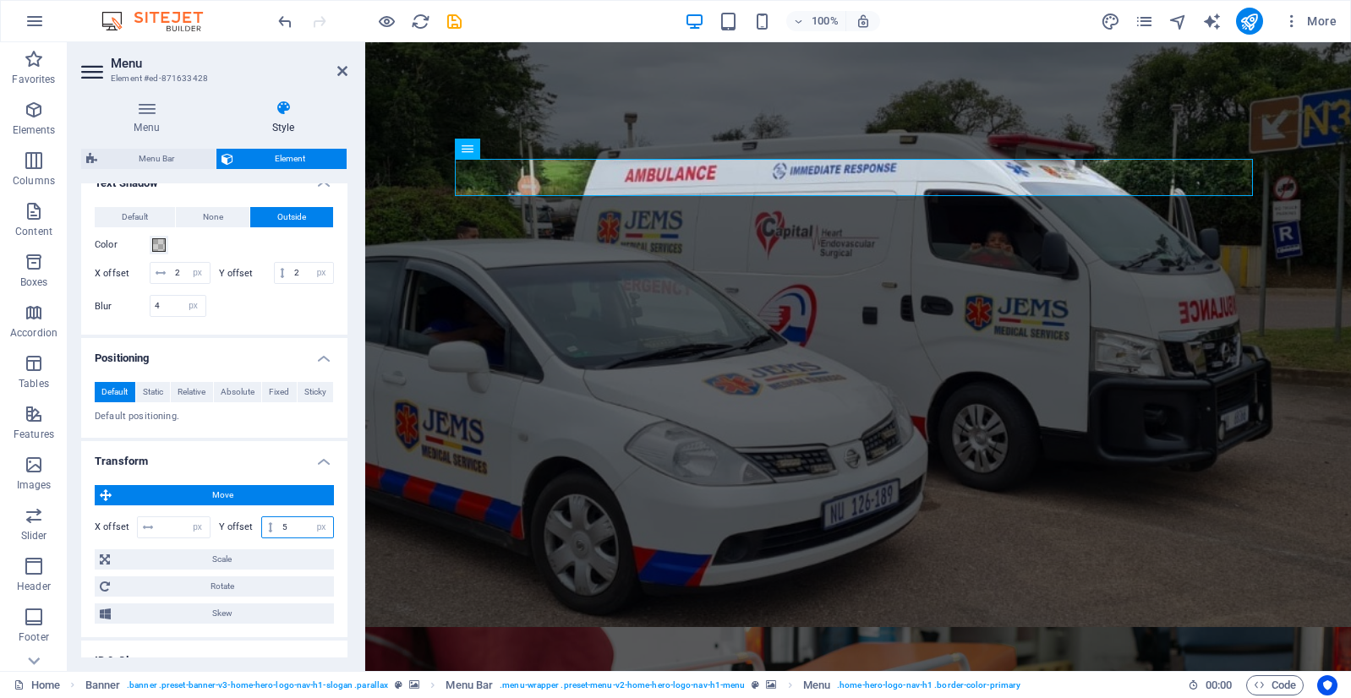
drag, startPoint x: 308, startPoint y: 570, endPoint x: 299, endPoint y: 572, distance: 8.8
click at [309, 538] on select "px rem % em vh vw" at bounding box center [321, 527] width 24 height 20
click at [293, 538] on input "5" at bounding box center [305, 527] width 55 height 20
drag, startPoint x: 292, startPoint y: 571, endPoint x: 284, endPoint y: 574, distance: 8.8
click at [284, 538] on input "5" at bounding box center [305, 527] width 55 height 20
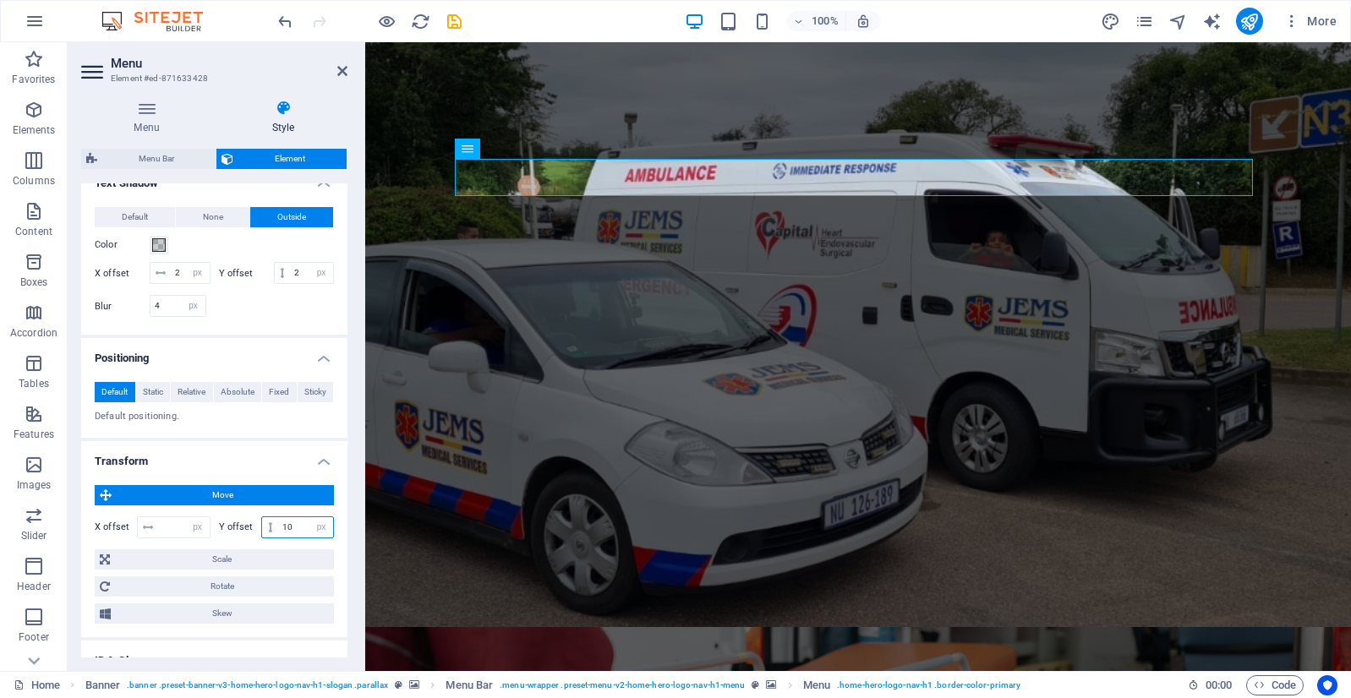
type input "10"
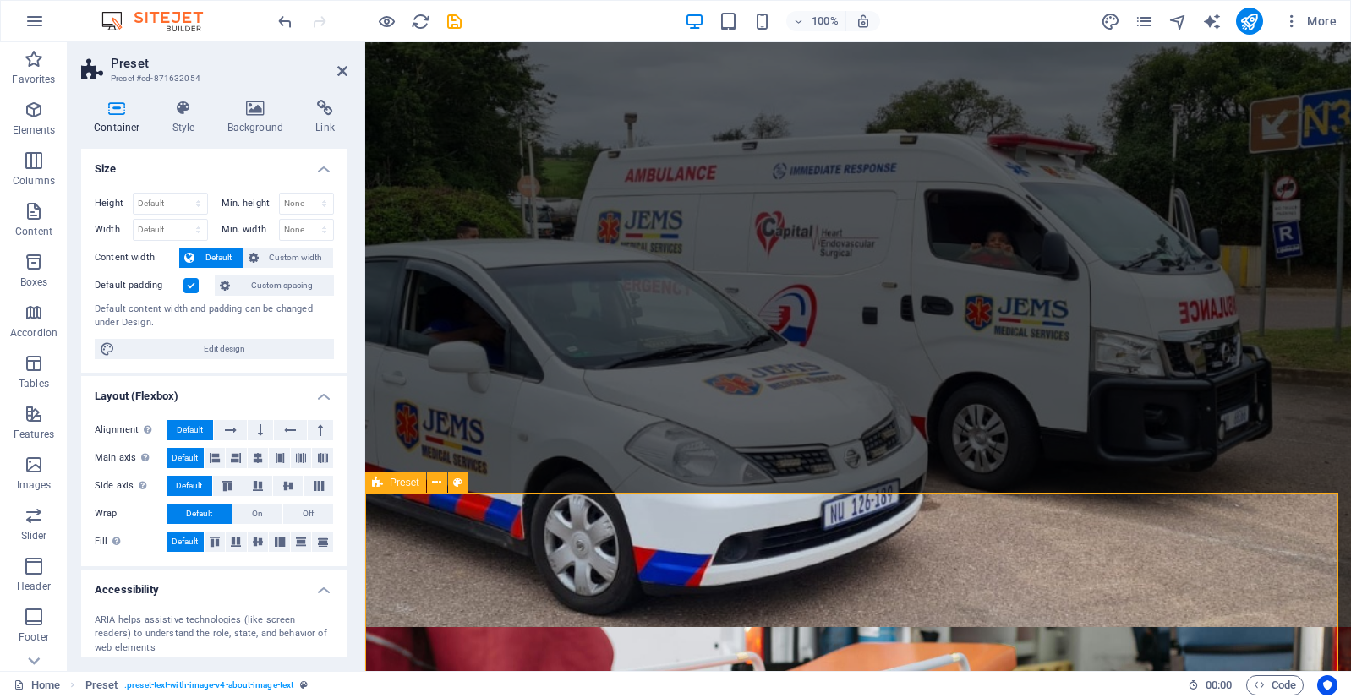
click at [343, 66] on icon at bounding box center [342, 71] width 10 height 14
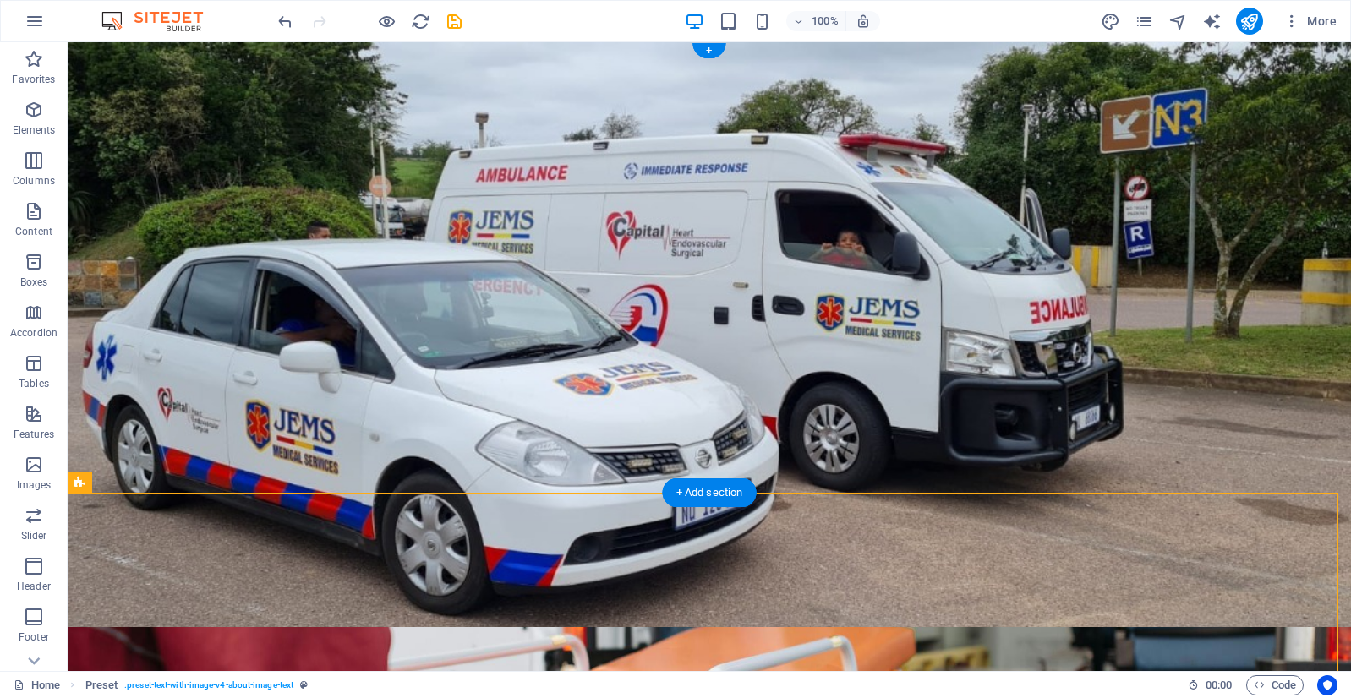
click at [700, 627] on figure at bounding box center [709, 708] width 1283 height 163
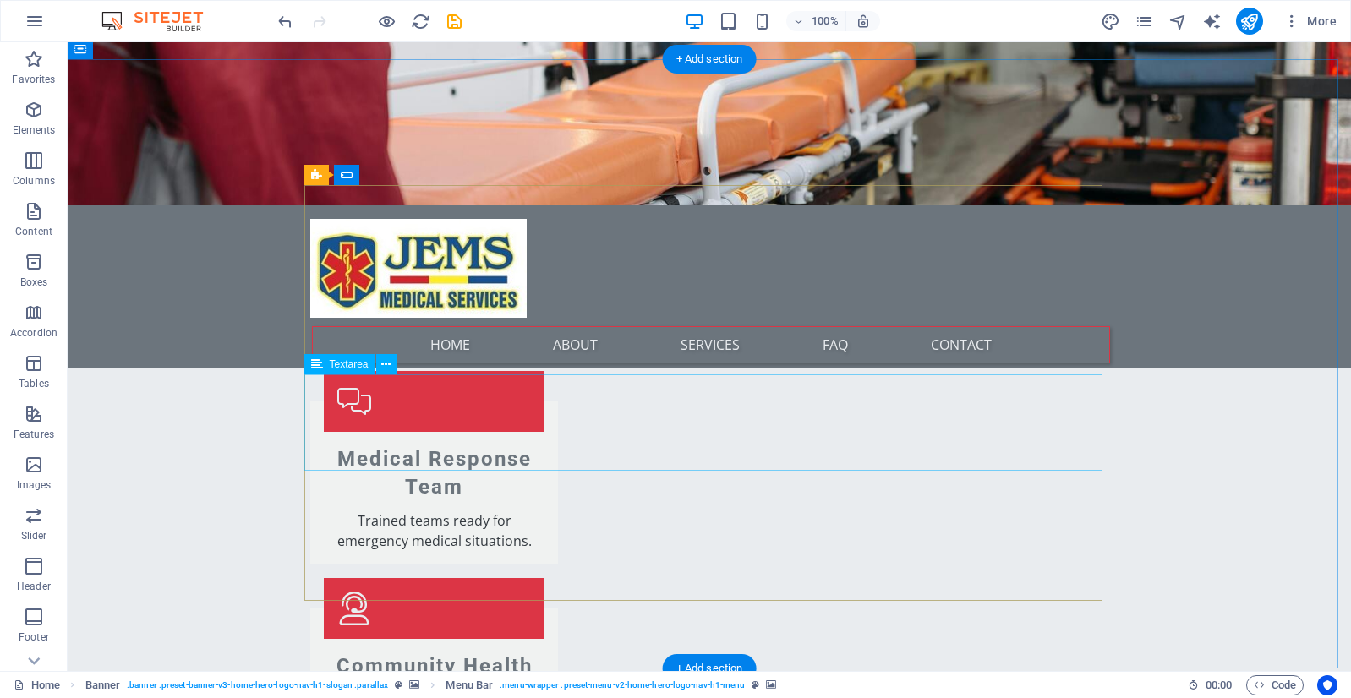
scroll to position [2768, 0]
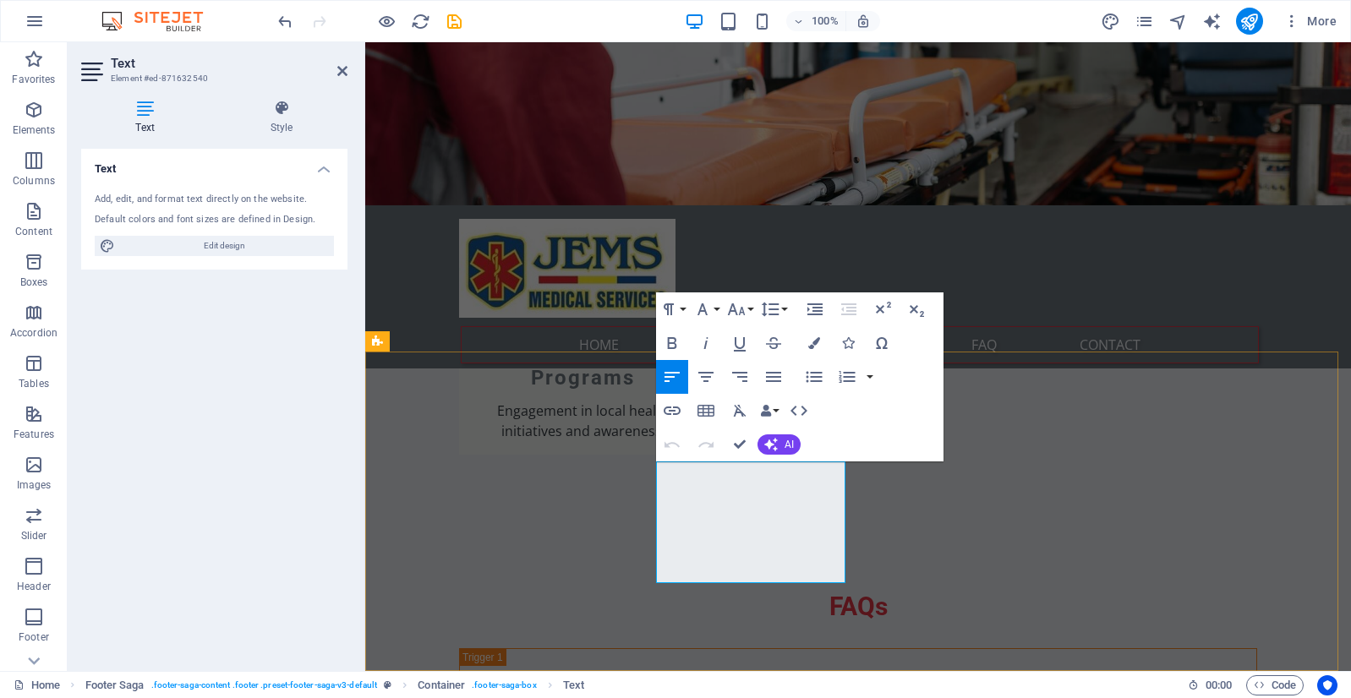
drag, startPoint x: 827, startPoint y: 565, endPoint x: 659, endPoint y: 478, distance: 188.6
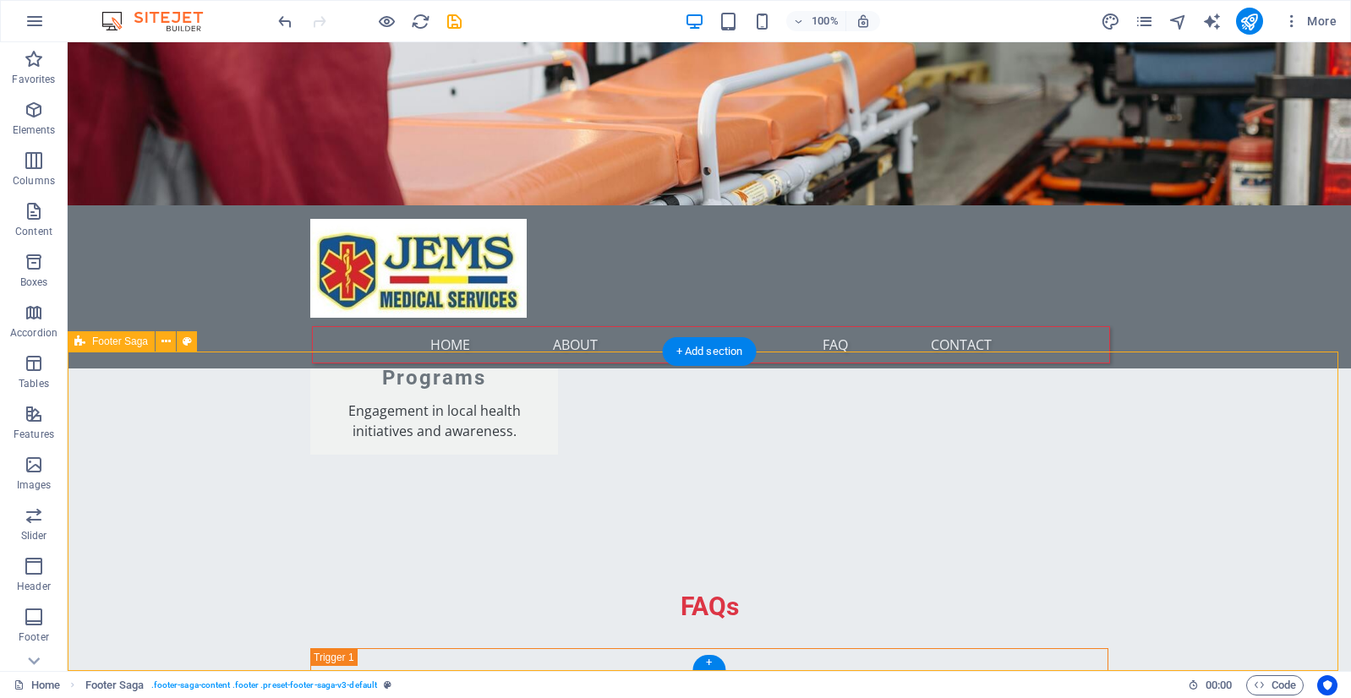
select select "footer"
select select "rem"
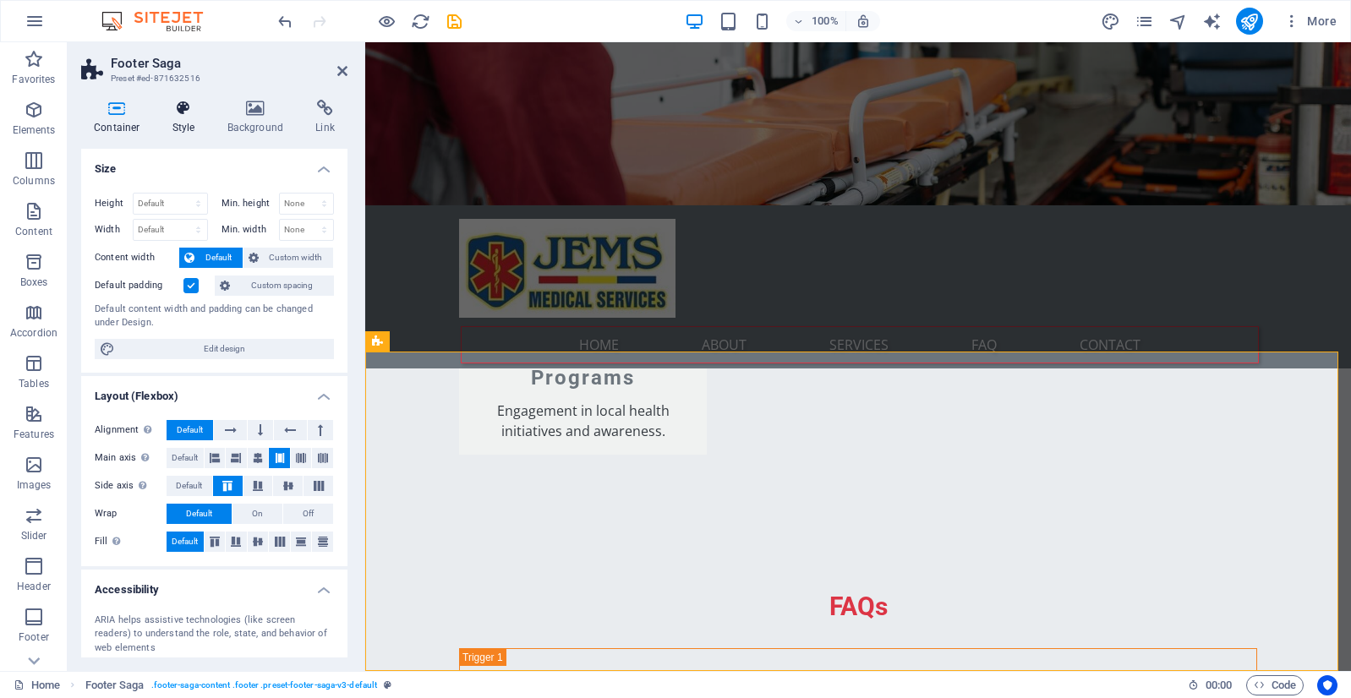
click at [192, 131] on h4 "Style" at bounding box center [187, 117] width 55 height 35
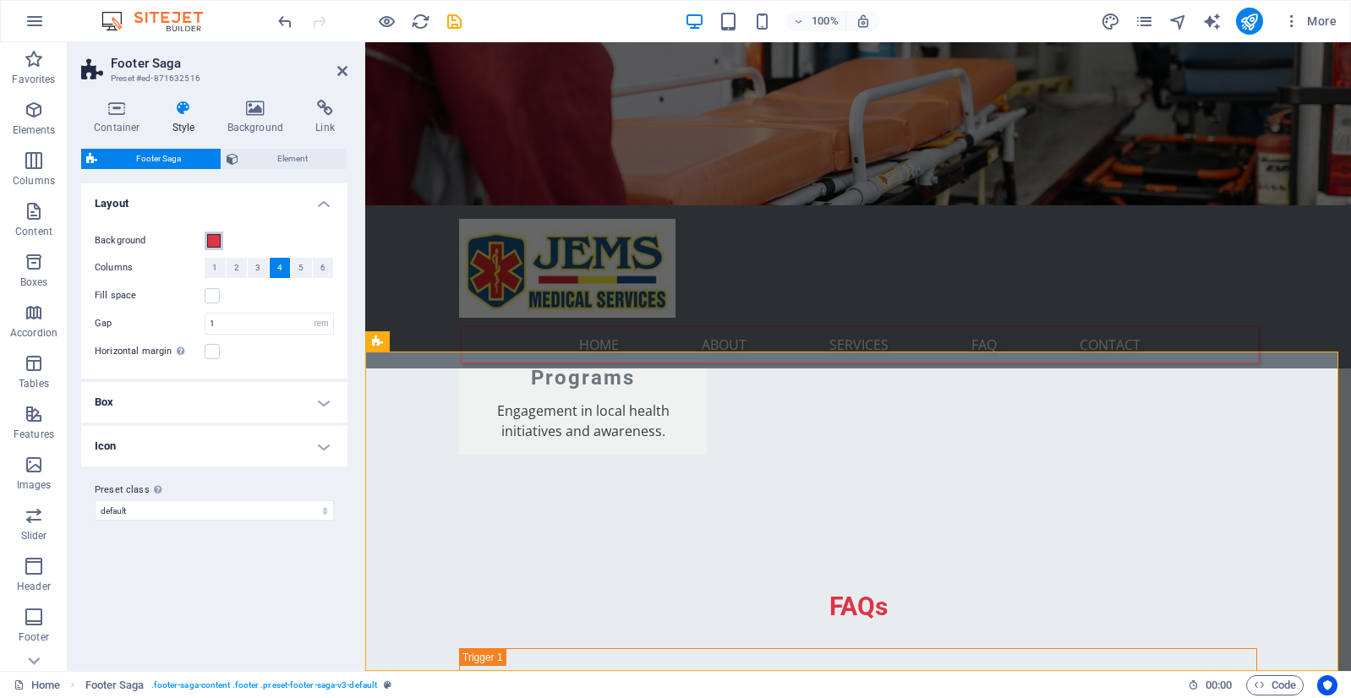
click at [211, 235] on span at bounding box center [214, 241] width 14 height 14
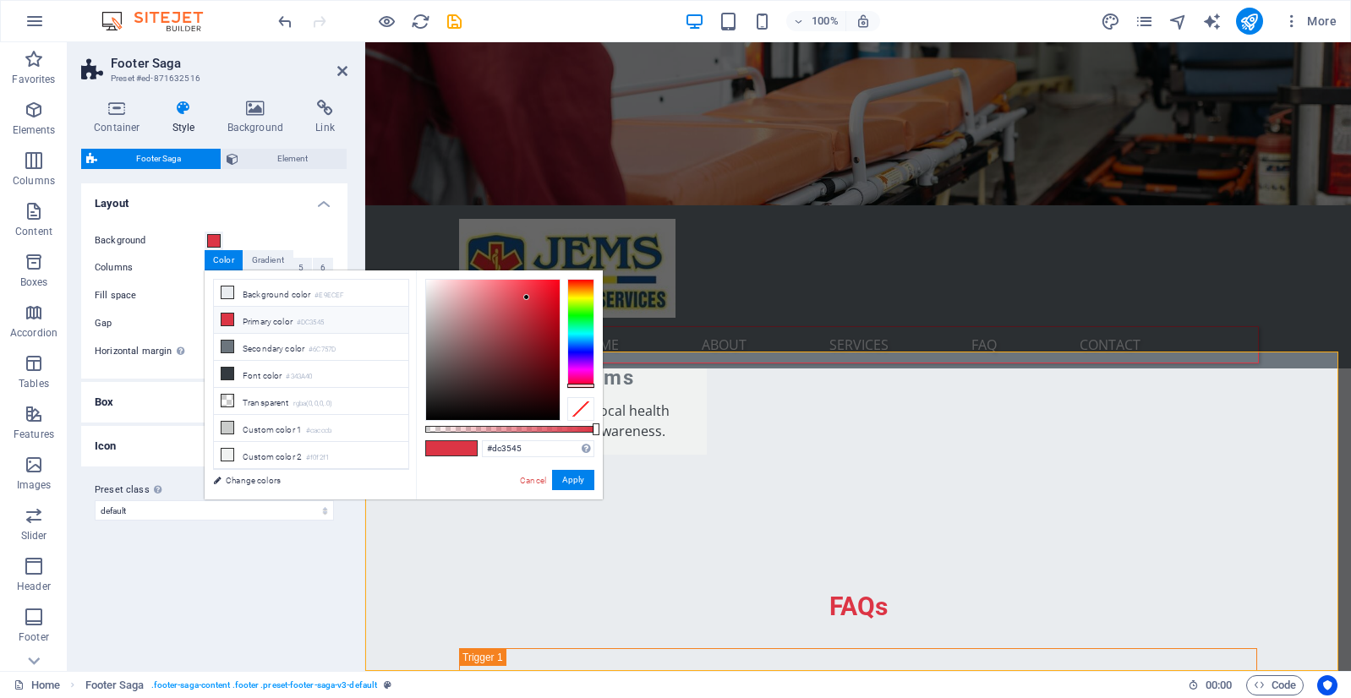
click at [284, 322] on li "Primary color #DC3545" at bounding box center [311, 320] width 194 height 27
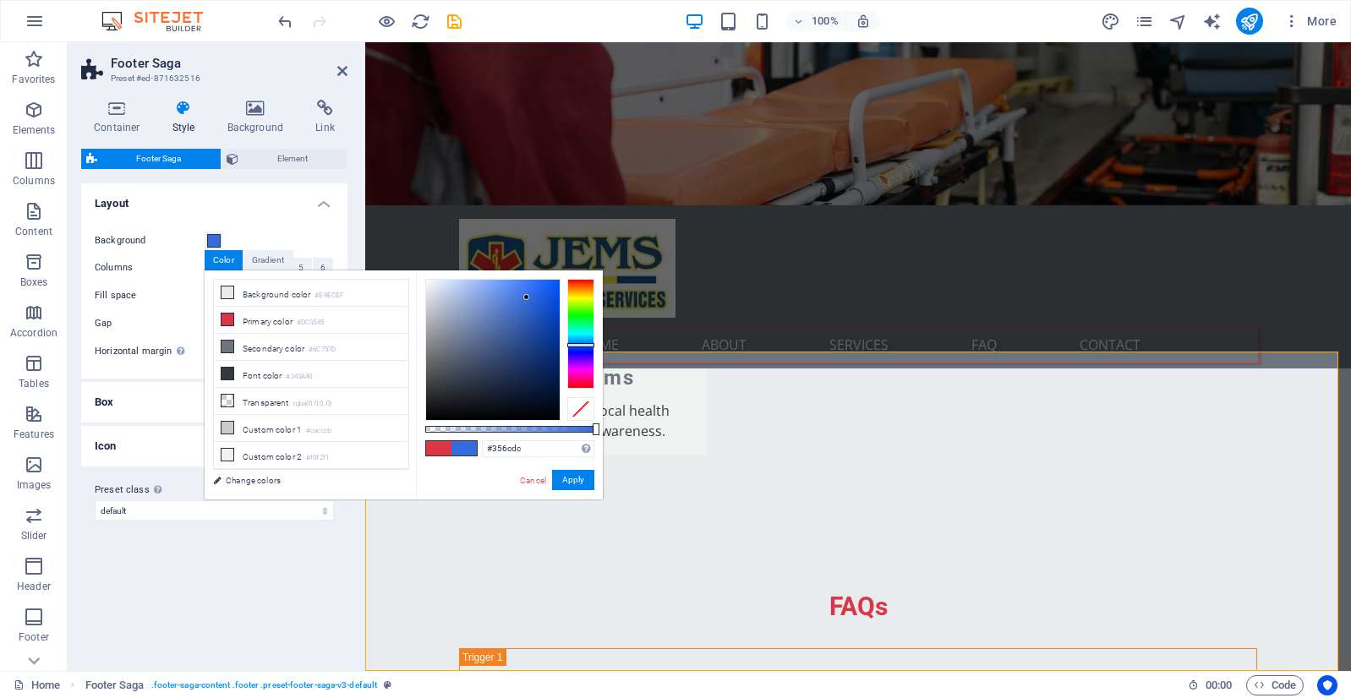
drag, startPoint x: 581, startPoint y: 353, endPoint x: 584, endPoint y: 345, distance: 9.1
click at [584, 345] on div at bounding box center [580, 334] width 27 height 110
drag, startPoint x: 533, startPoint y: 301, endPoint x: 548, endPoint y: 294, distance: 16.6
click at [548, 294] on div at bounding box center [493, 350] width 134 height 140
click at [584, 471] on button "Apply" at bounding box center [573, 480] width 42 height 20
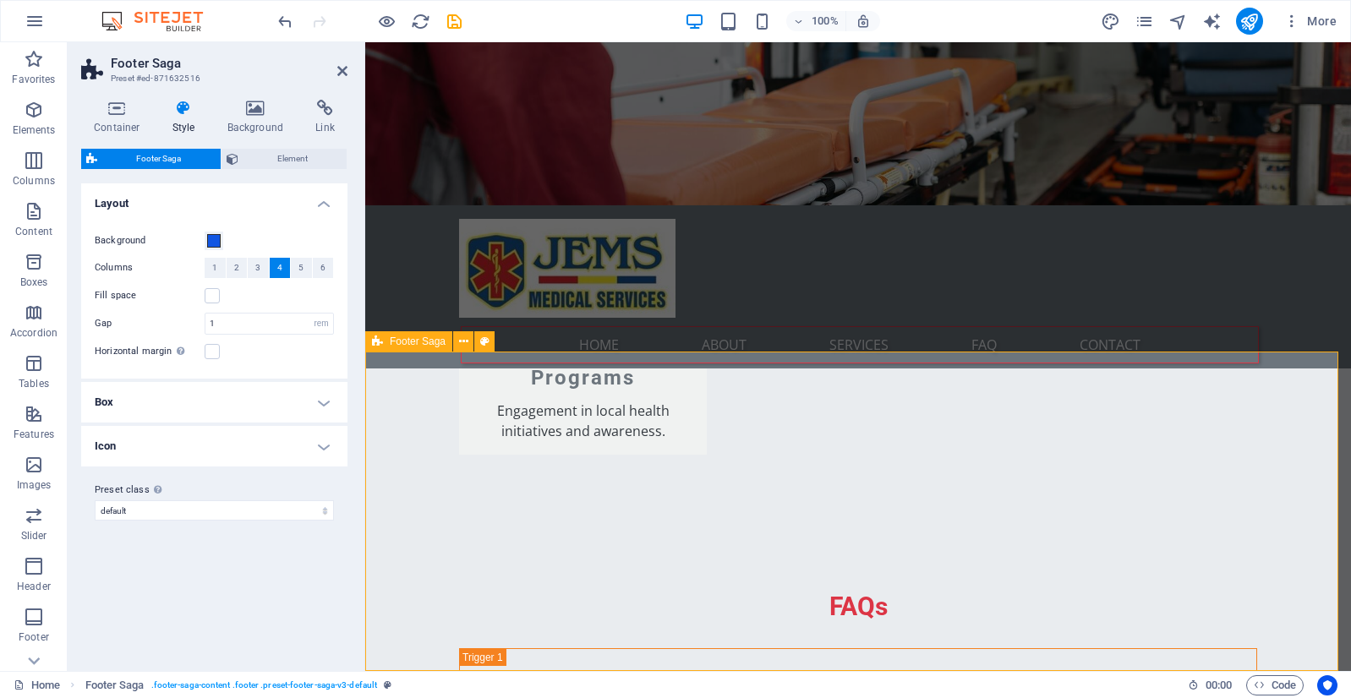
click at [215, 243] on span at bounding box center [214, 241] width 14 height 14
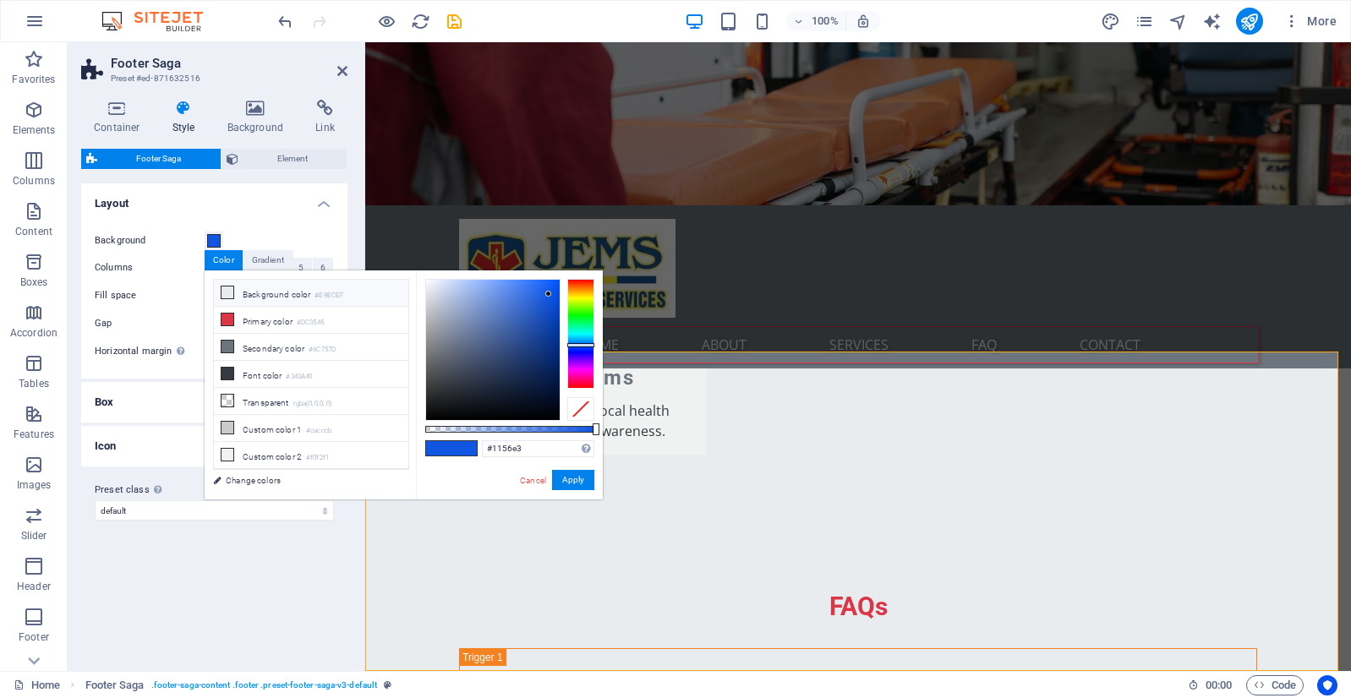
click at [294, 296] on li "Background color #E9ECEF" at bounding box center [311, 293] width 194 height 27
drag, startPoint x: 527, startPoint y: 336, endPoint x: 543, endPoint y: 330, distance: 18.2
click at [543, 330] on div at bounding box center [493, 350] width 134 height 140
drag, startPoint x: 541, startPoint y: 293, endPoint x: 540, endPoint y: 372, distance: 78.6
click at [540, 372] on div at bounding box center [493, 350] width 134 height 140
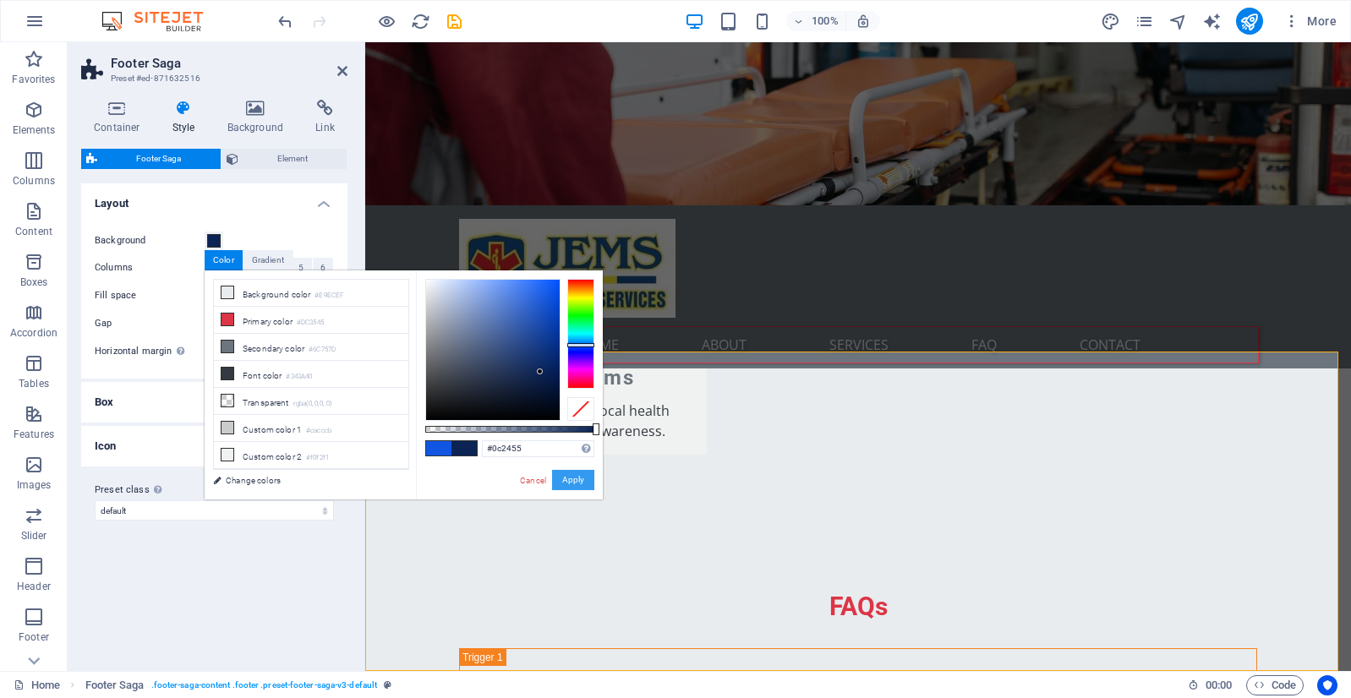
click at [578, 482] on button "Apply" at bounding box center [573, 480] width 42 height 20
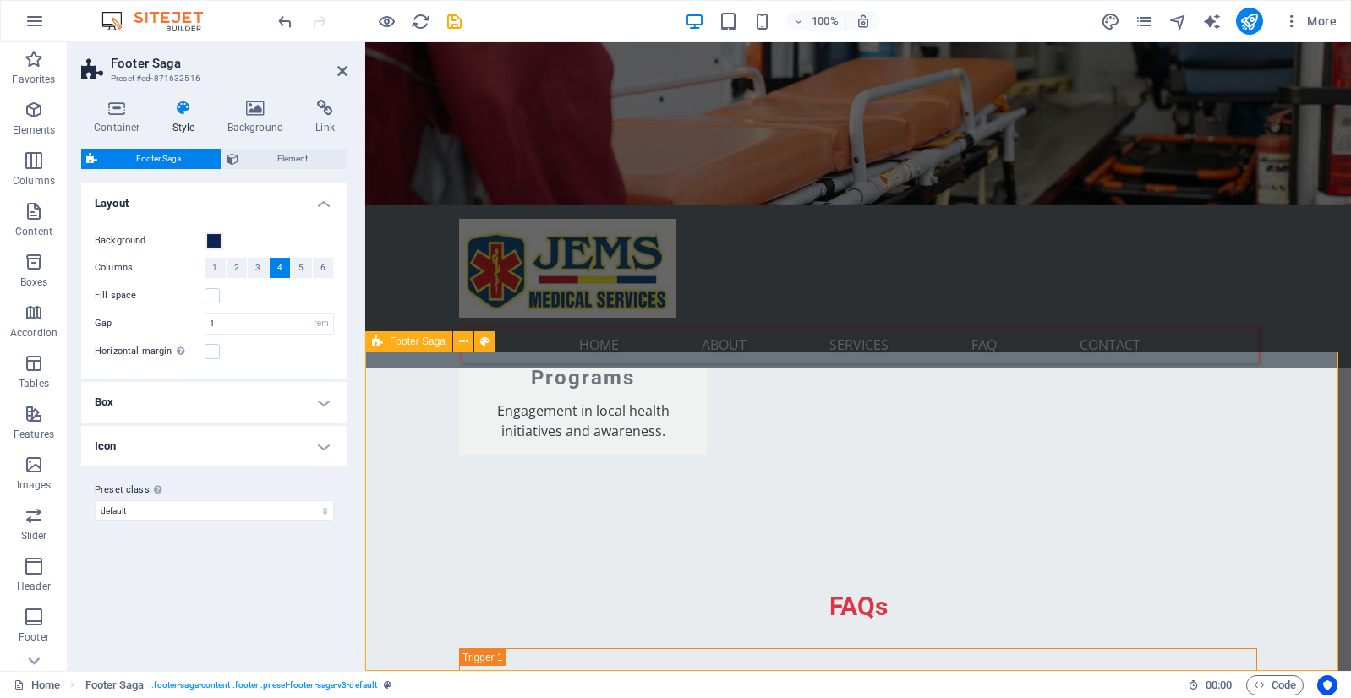
click at [216, 242] on span at bounding box center [214, 241] width 14 height 14
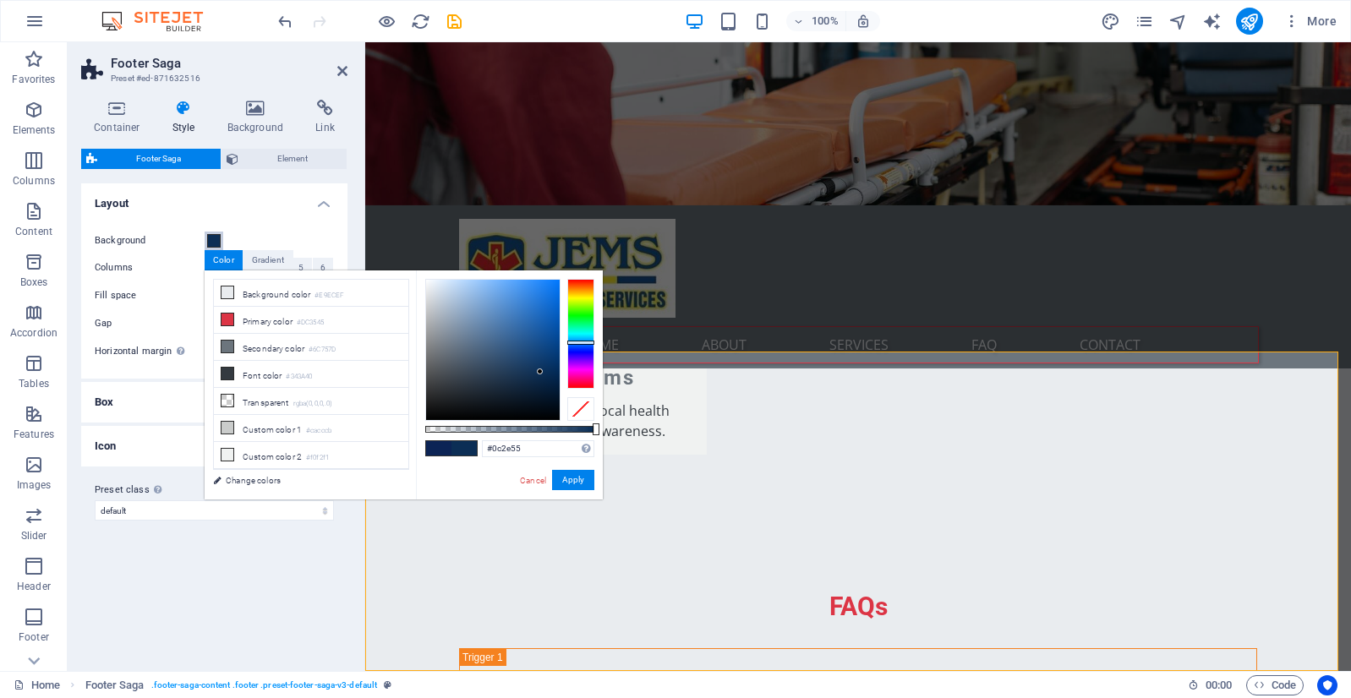
click at [580, 342] on div at bounding box center [580, 343] width 27 height 4
drag, startPoint x: 532, startPoint y: 359, endPoint x: 530, endPoint y: 302, distance: 57.5
click at [530, 302] on div at bounding box center [493, 350] width 134 height 140
click at [322, 299] on small "#E9ECEF" at bounding box center [329, 296] width 30 height 12
type input "#4890d8"
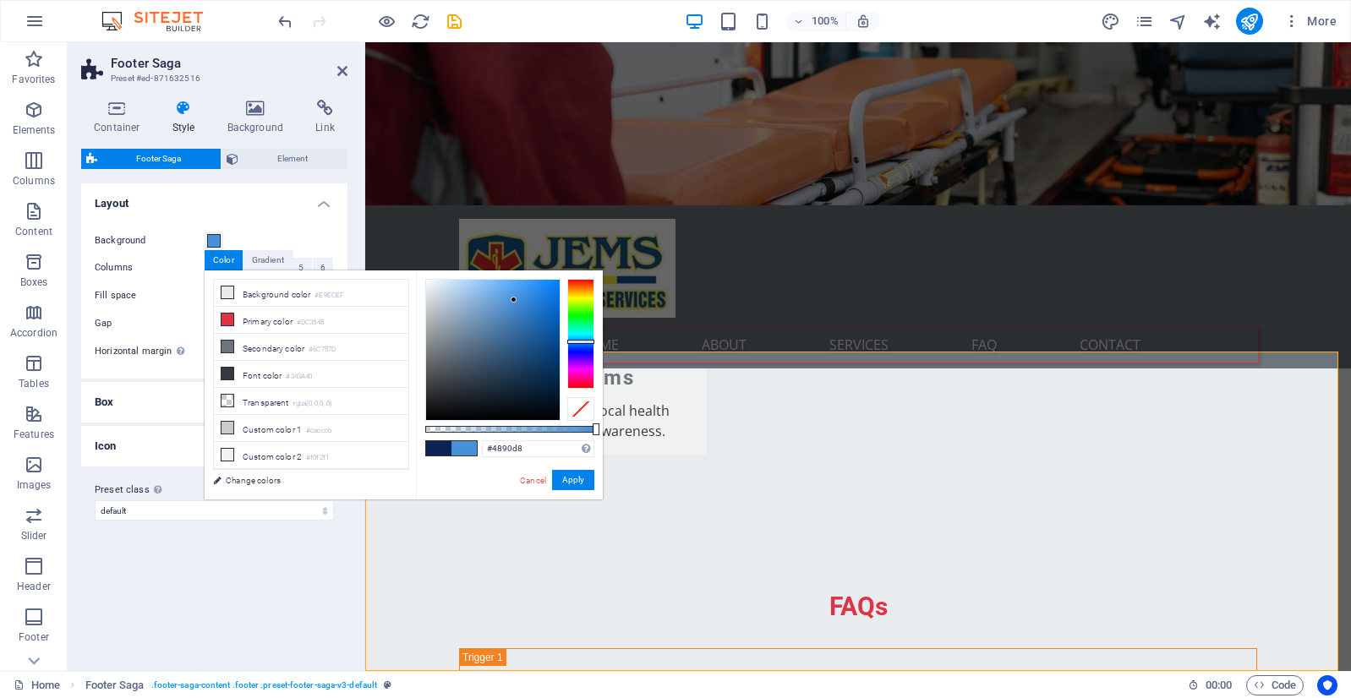
drag, startPoint x: 443, startPoint y: 290, endPoint x: 514, endPoint y: 300, distance: 71.7
click at [514, 300] on div at bounding box center [493, 350] width 134 height 140
click at [579, 484] on button "Apply" at bounding box center [573, 480] width 42 height 20
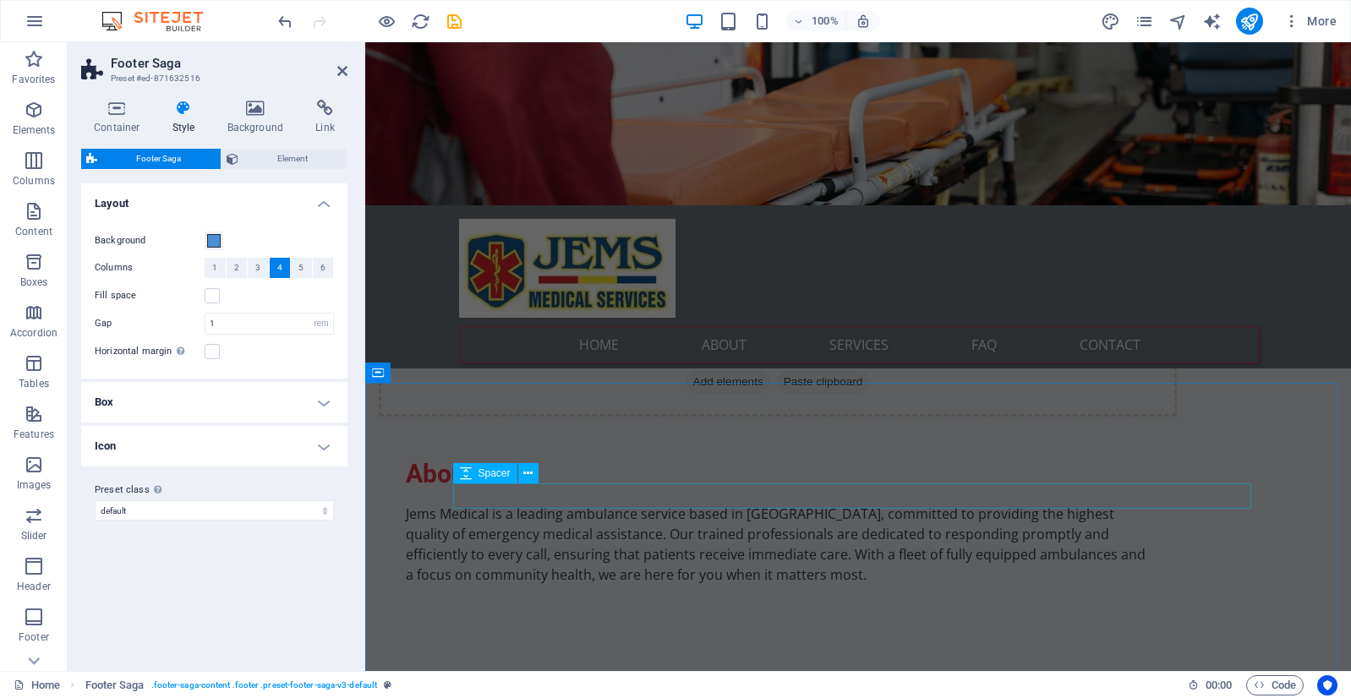
scroll to position [1437, 0]
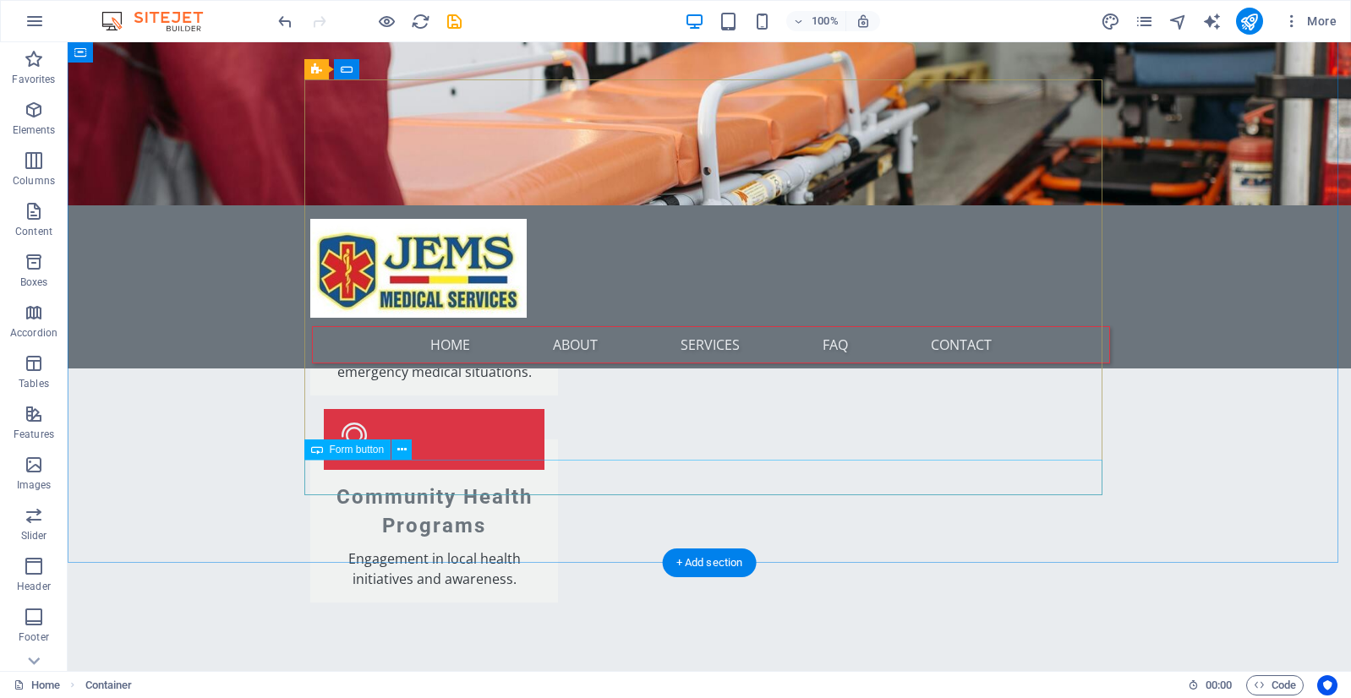
scroll to position [2768, 0]
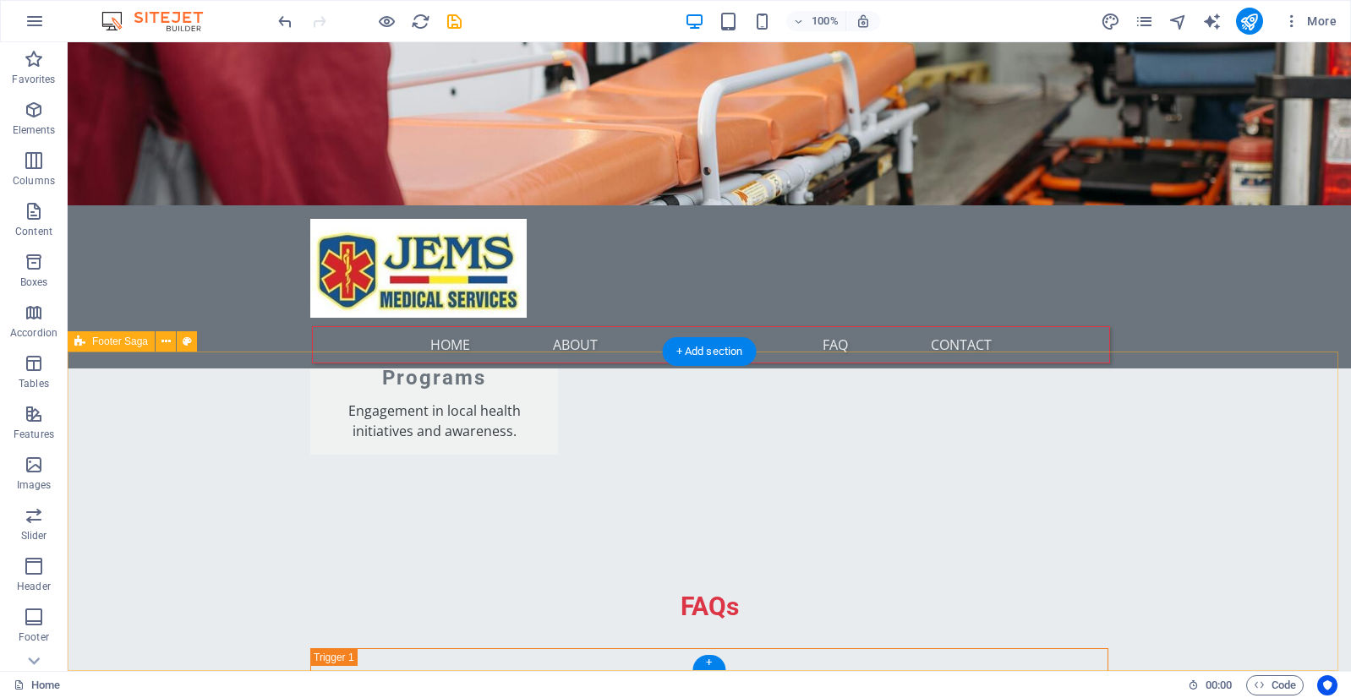
select select "rem"
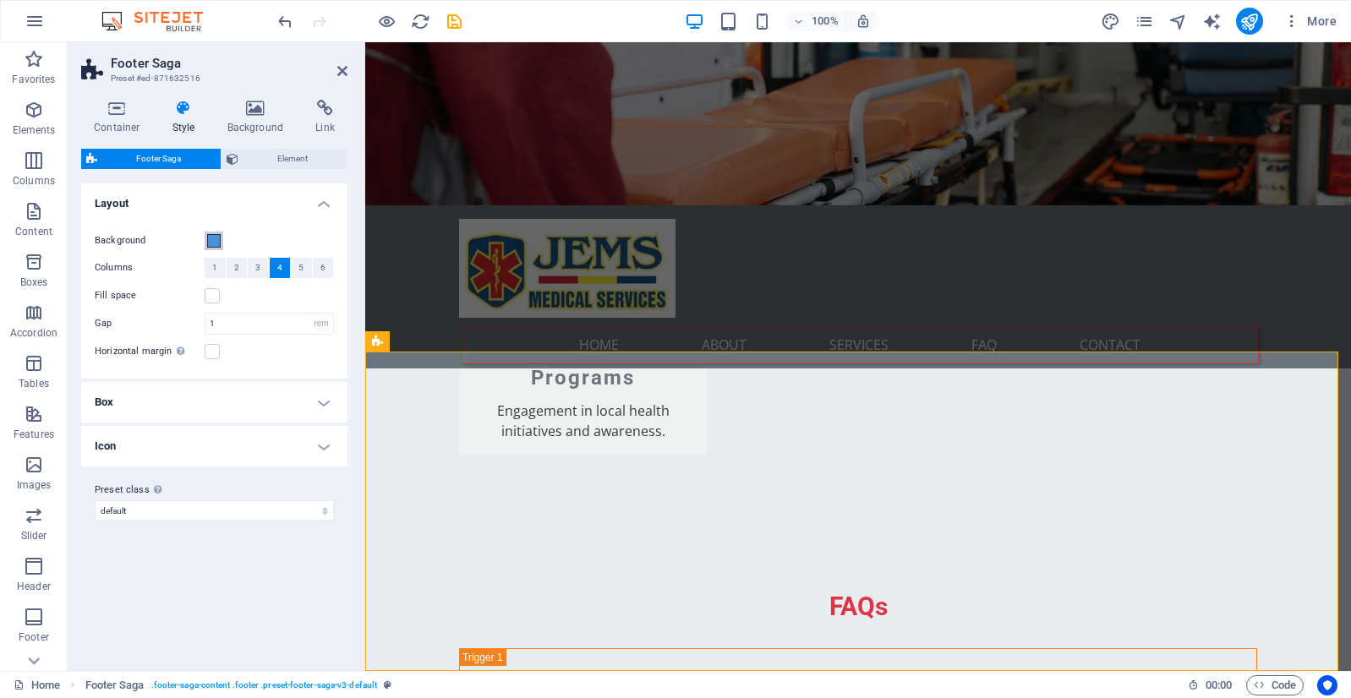
click at [210, 240] on span at bounding box center [214, 241] width 14 height 14
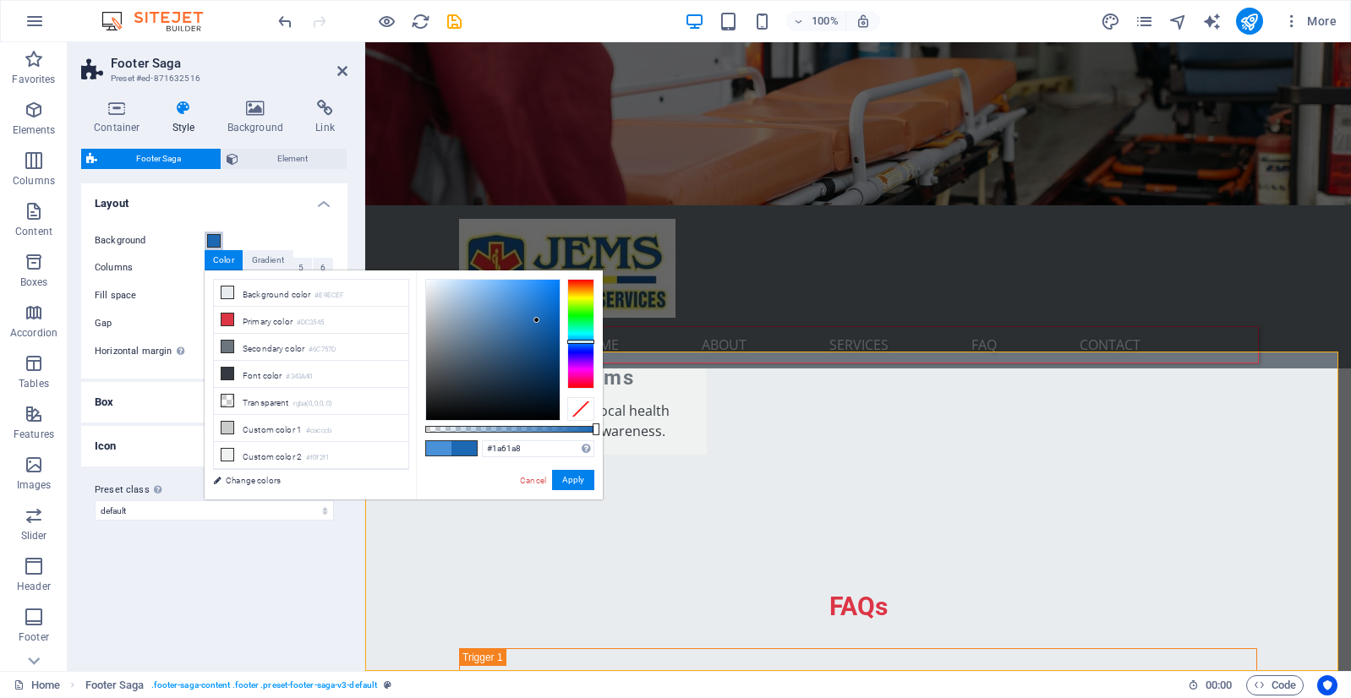
type input "#1960a8"
drag, startPoint x: 516, startPoint y: 301, endPoint x: 539, endPoint y: 326, distance: 34.7
click at [539, 323] on div at bounding box center [536, 320] width 6 height 6
click at [581, 478] on button "Apply" at bounding box center [573, 480] width 42 height 20
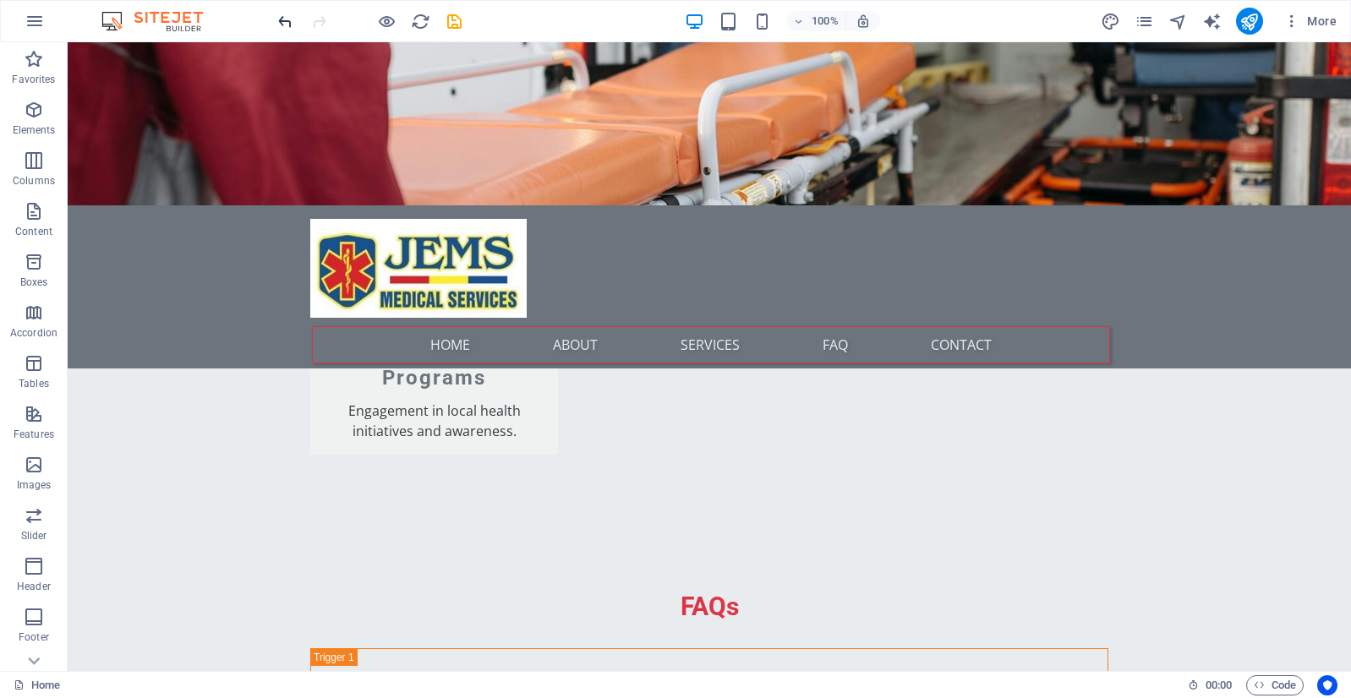
click at [284, 28] on icon "undo" at bounding box center [285, 21] width 19 height 19
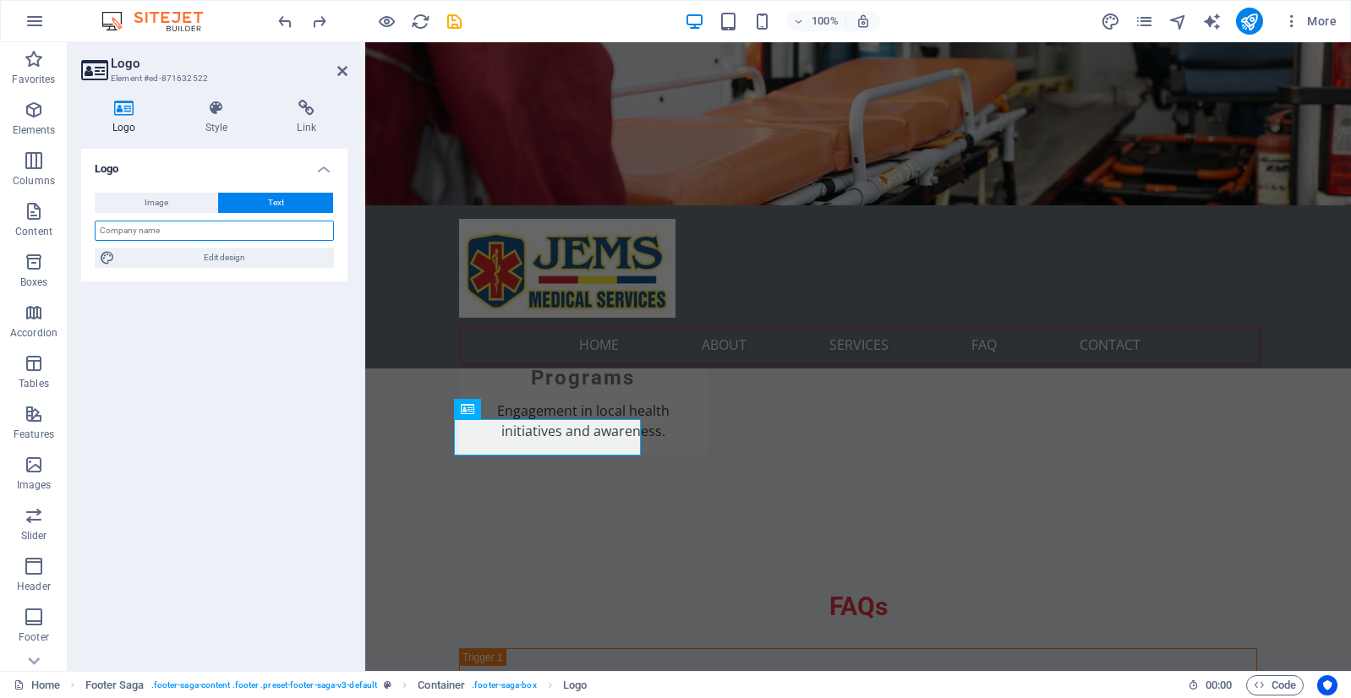
click at [197, 227] on input "text" at bounding box center [214, 231] width 239 height 20
type input "JEMS MEDICAL"
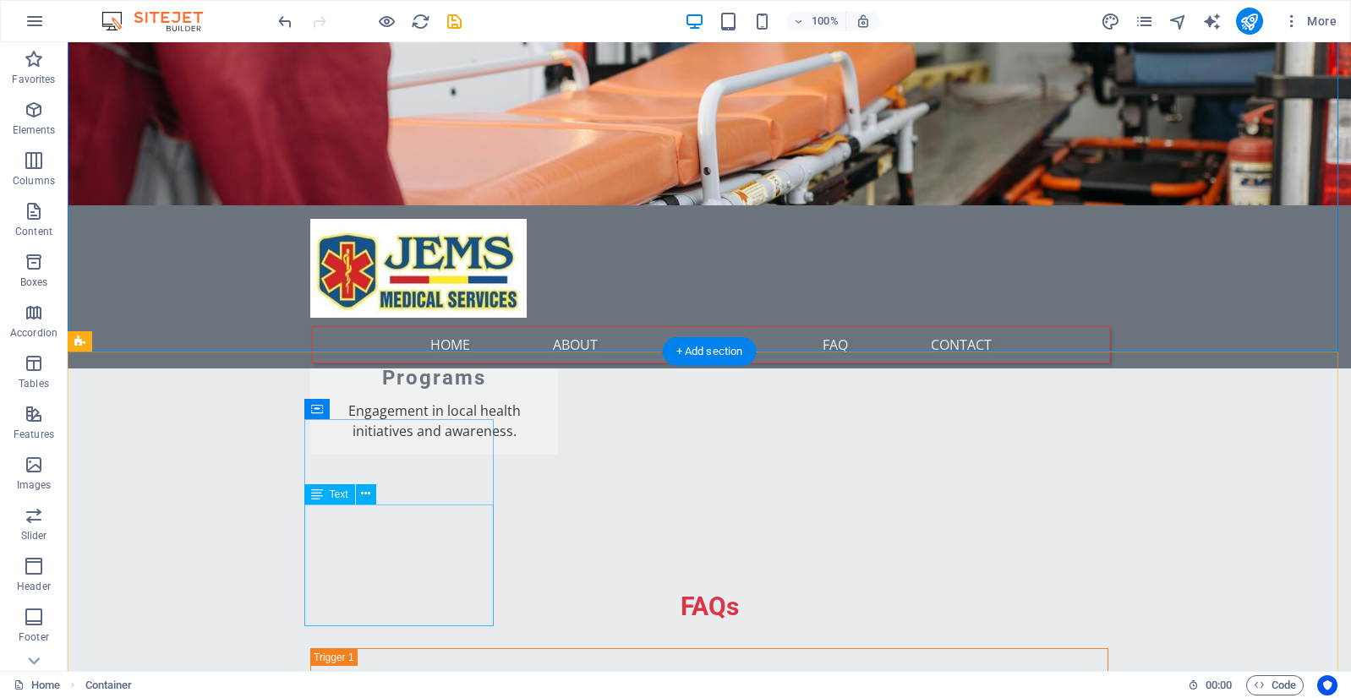
drag, startPoint x: 425, startPoint y: 535, endPoint x: 379, endPoint y: 535, distance: 46.5
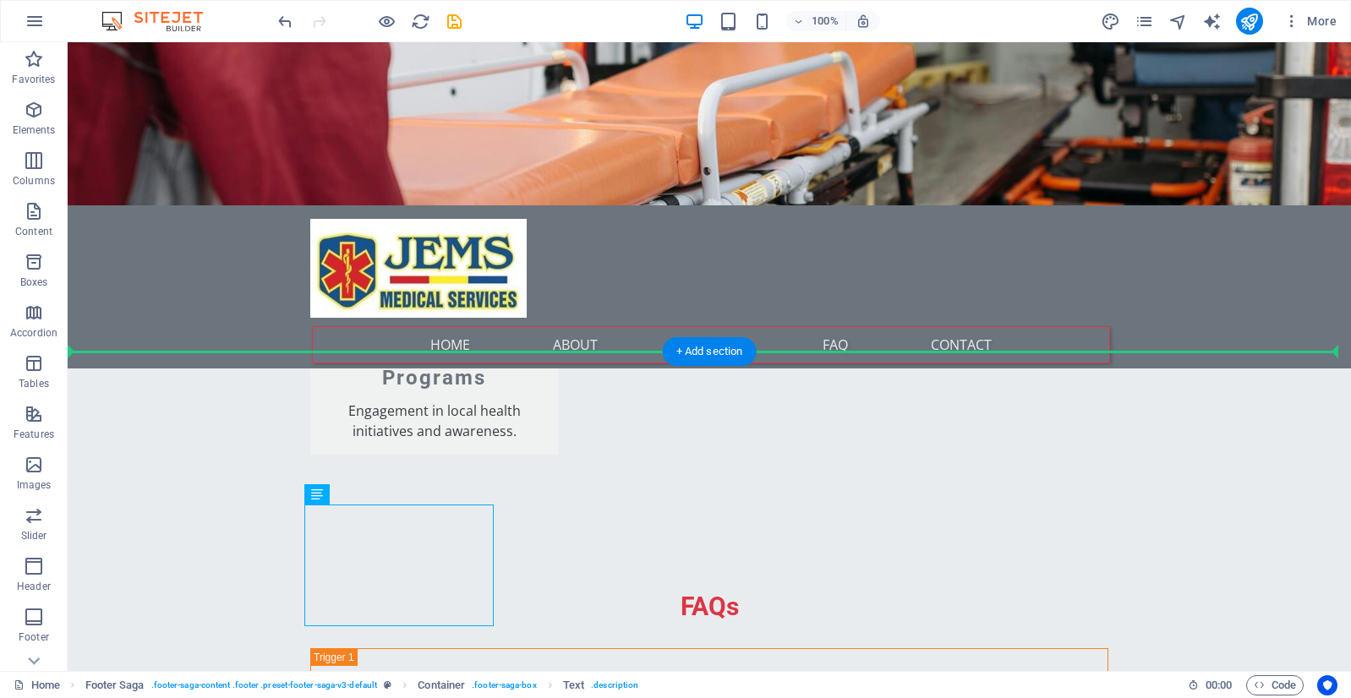
drag, startPoint x: 350, startPoint y: 516, endPoint x: 284, endPoint y: 513, distance: 66.0
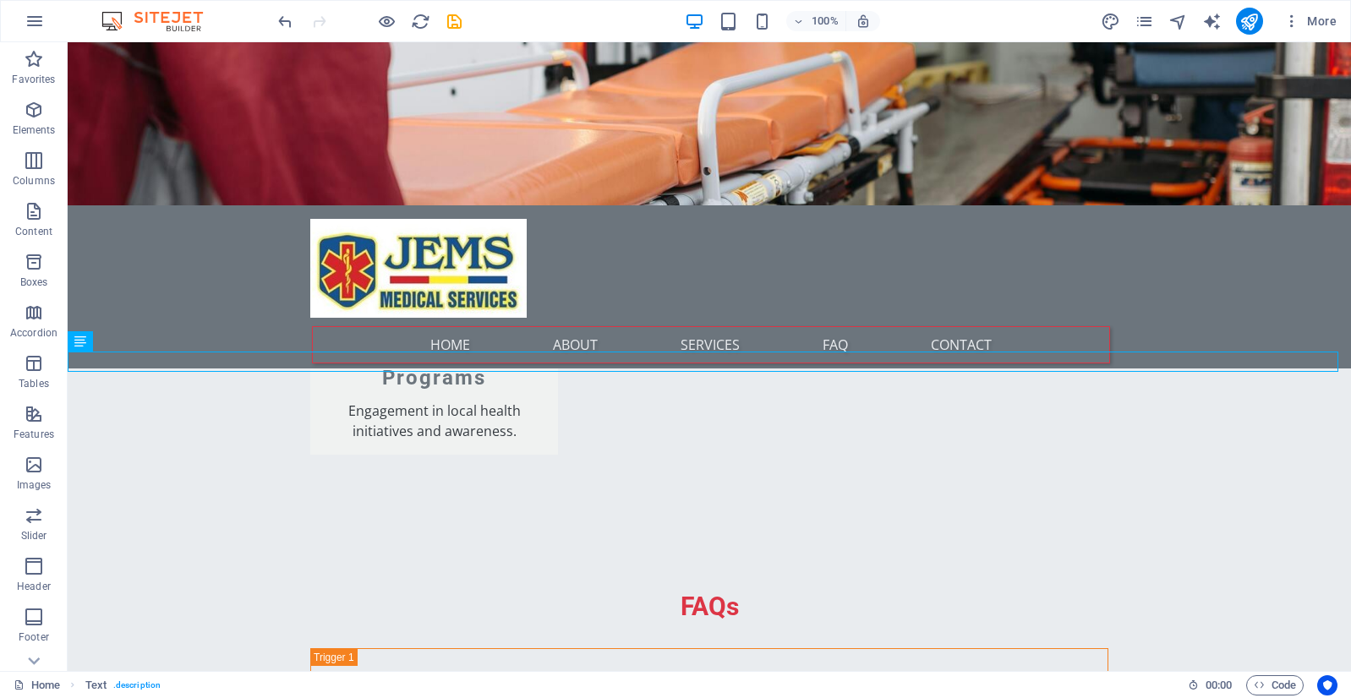
click at [270, 19] on div "100% More" at bounding box center [675, 21] width 1349 height 41
click at [284, 23] on icon "undo" at bounding box center [285, 21] width 19 height 19
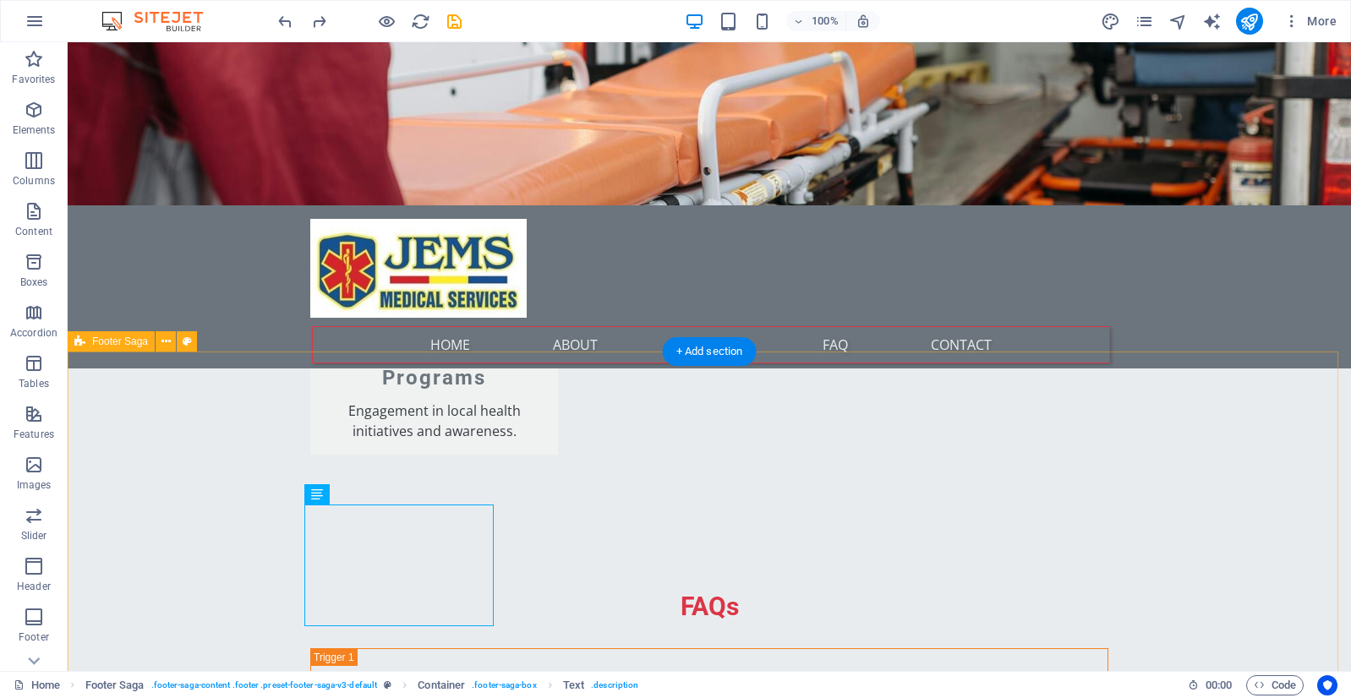
select select "rem"
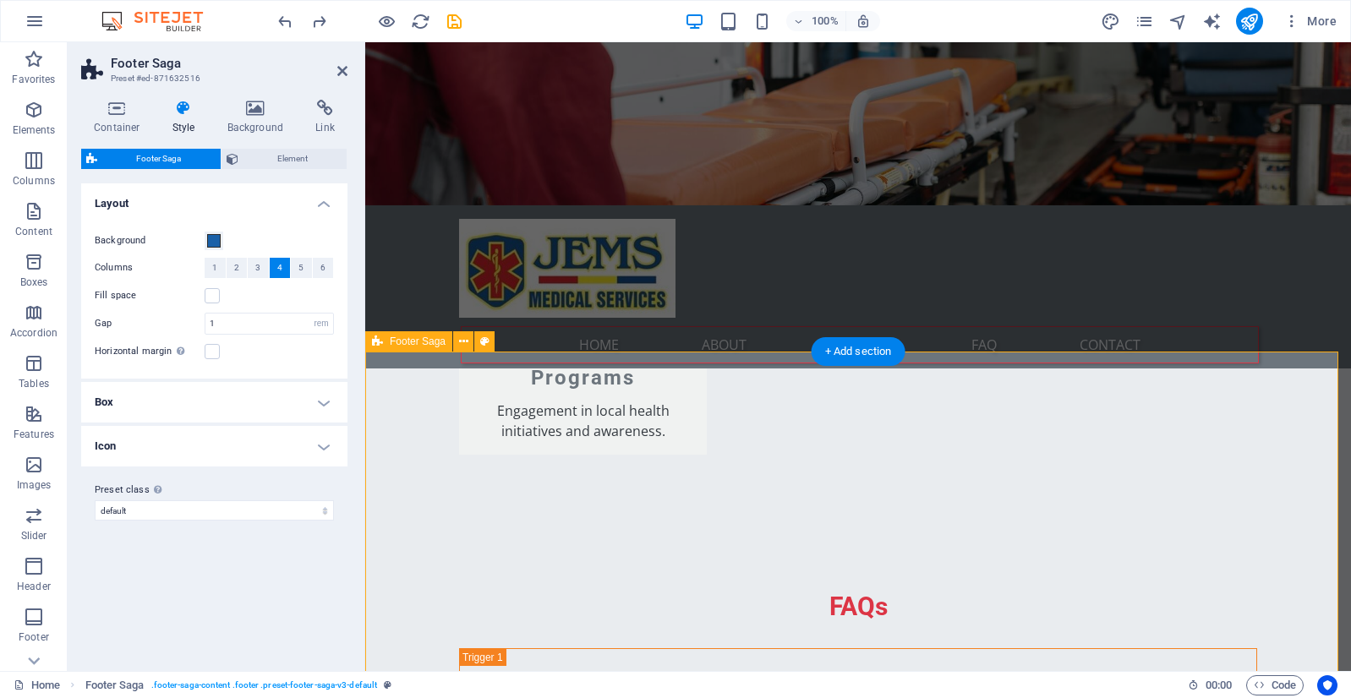
click at [220, 238] on span at bounding box center [214, 241] width 14 height 14
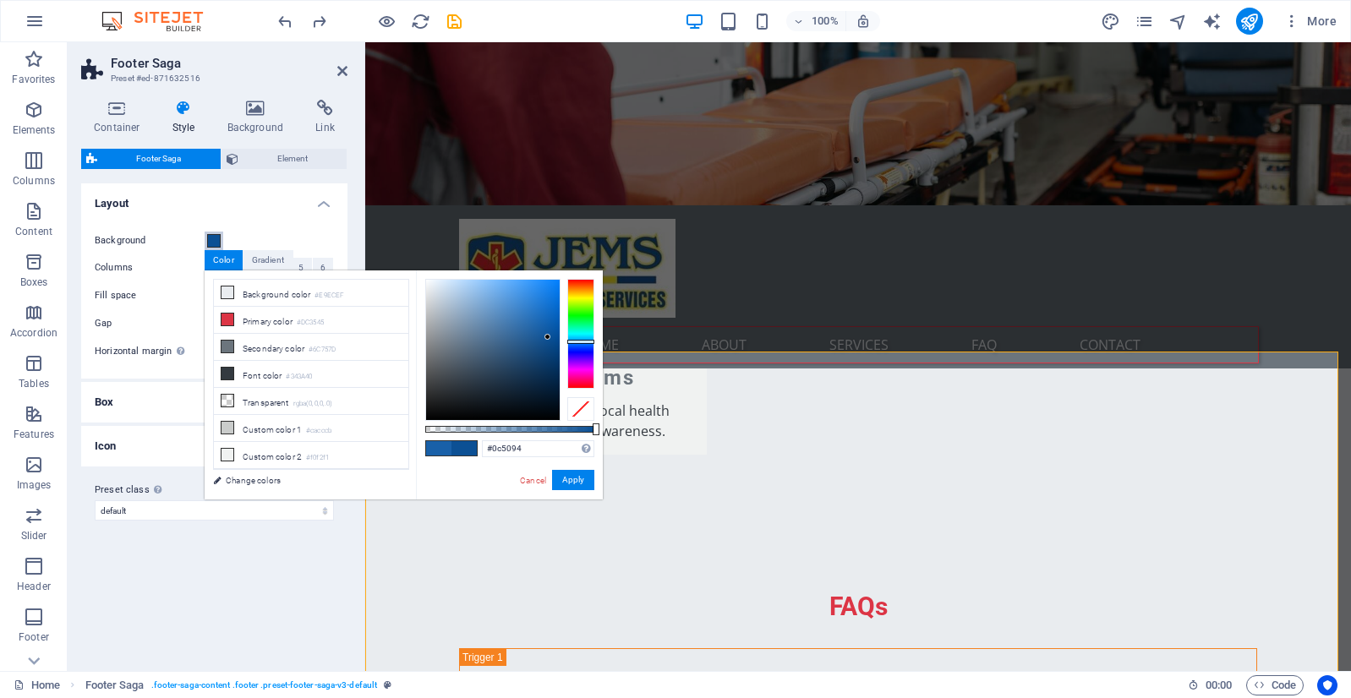
drag, startPoint x: 543, startPoint y: 322, endPoint x: 548, endPoint y: 337, distance: 16.0
click at [548, 337] on div at bounding box center [493, 350] width 134 height 140
click at [582, 344] on div at bounding box center [580, 344] width 27 height 4
click at [583, 483] on button "Apply" at bounding box center [573, 480] width 42 height 20
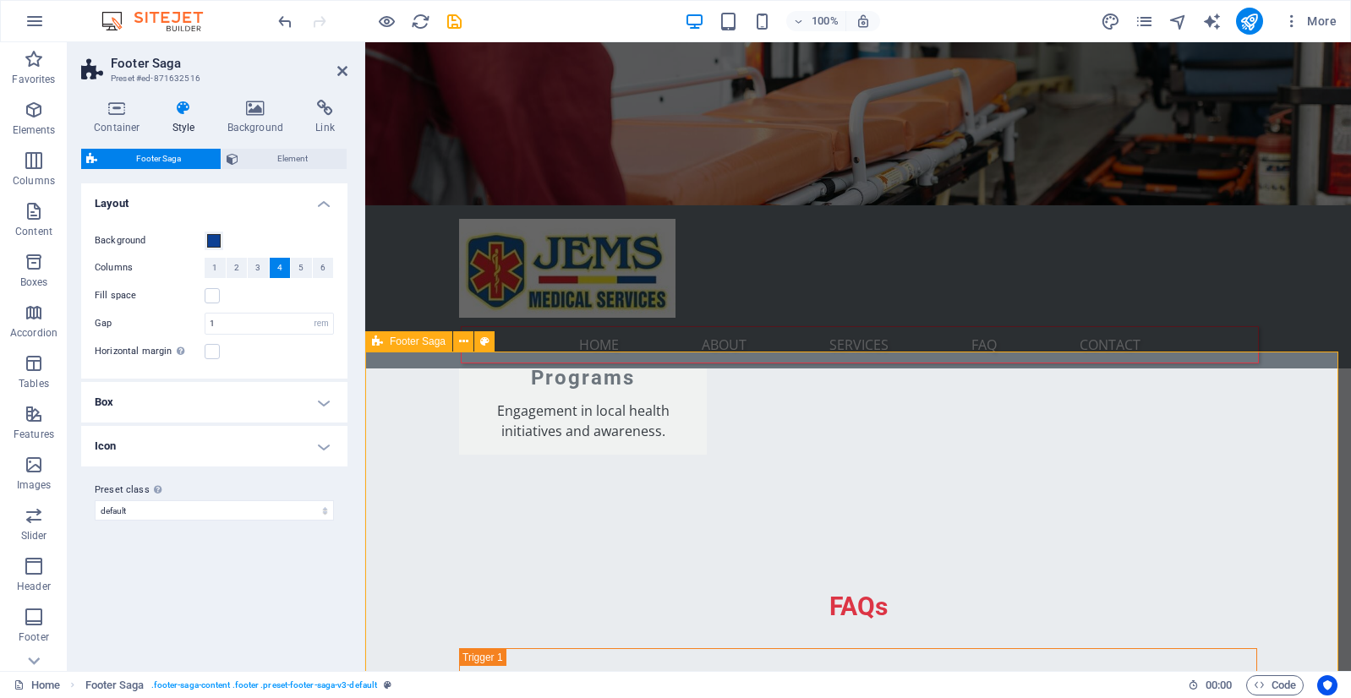
click at [211, 237] on span at bounding box center [214, 241] width 14 height 14
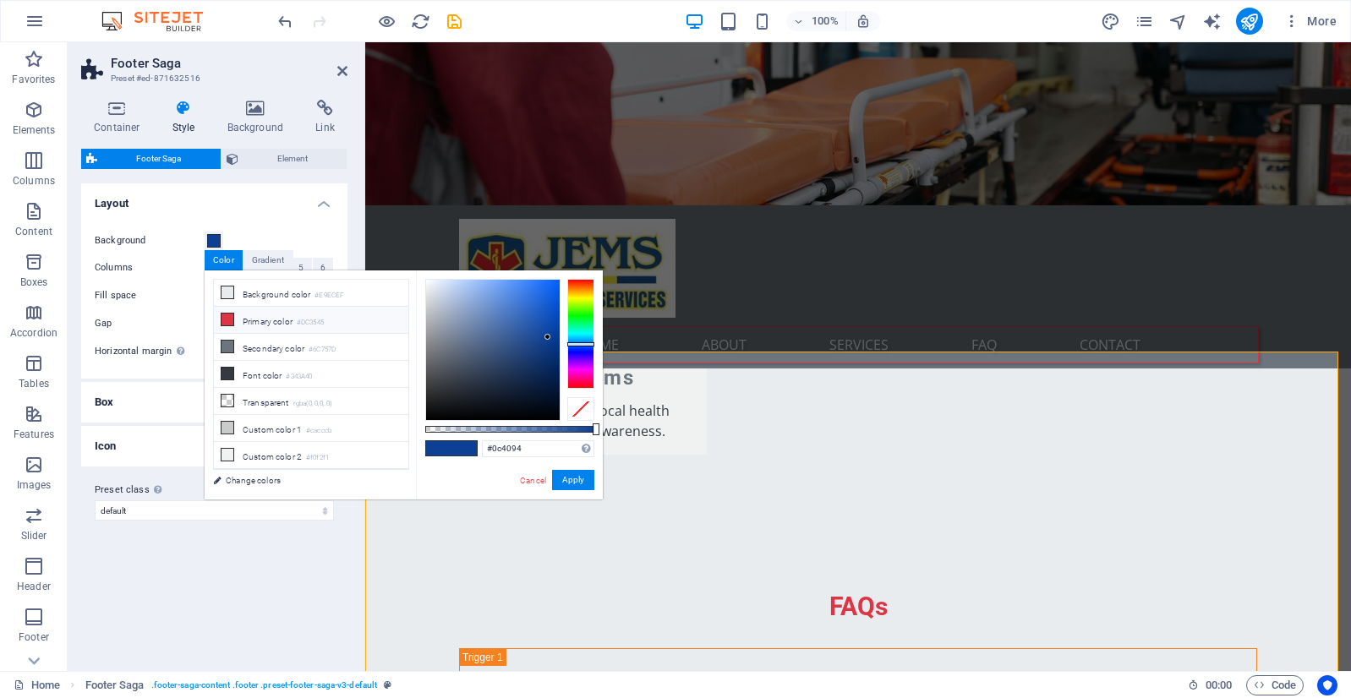
click at [276, 310] on li "Primary color #DC3545" at bounding box center [311, 320] width 194 height 27
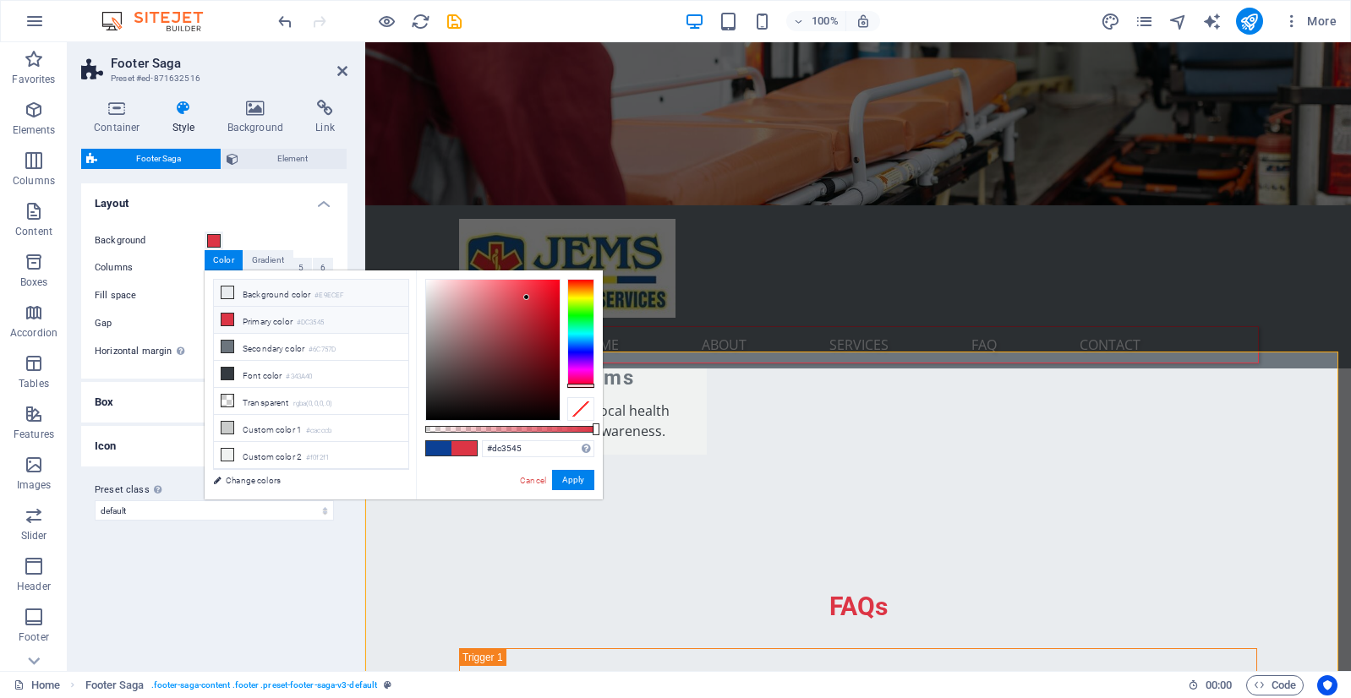
click at [321, 294] on small "#E9ECEF" at bounding box center [329, 296] width 30 height 12
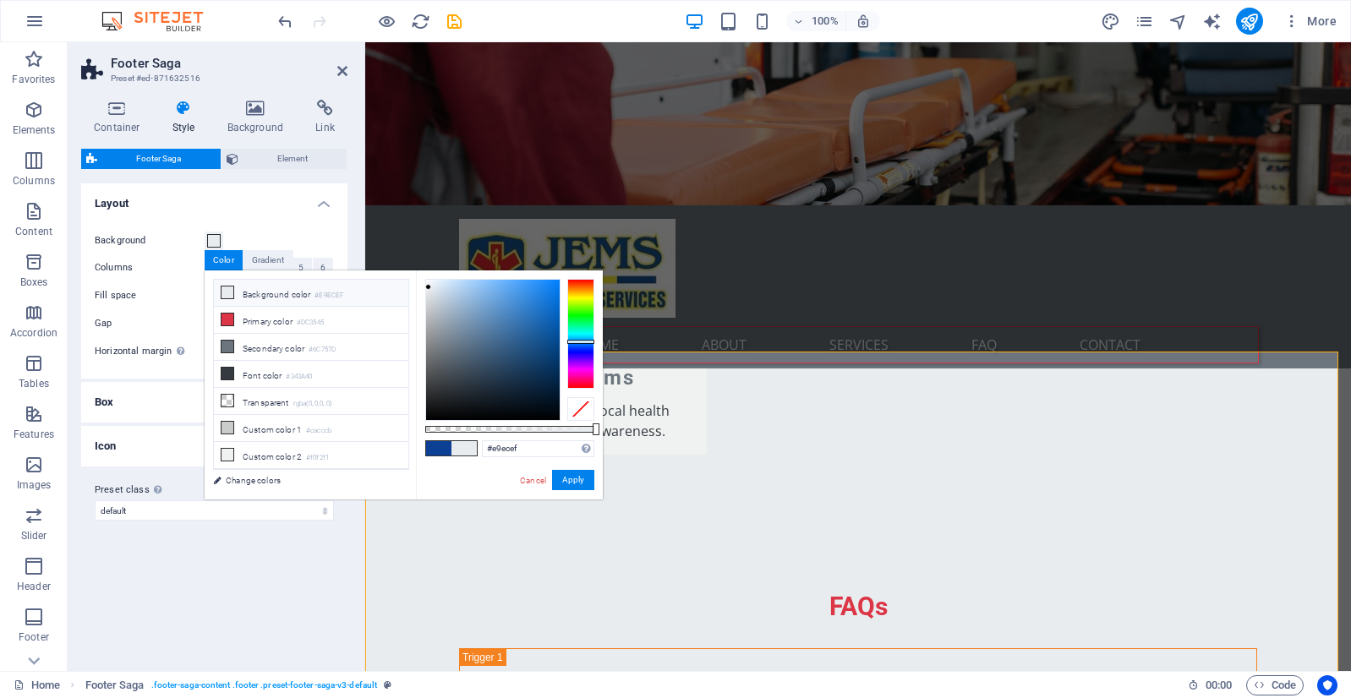
click at [472, 445] on span at bounding box center [463, 448] width 25 height 14
click at [441, 444] on span at bounding box center [438, 448] width 25 height 14
type input "#0c4094"
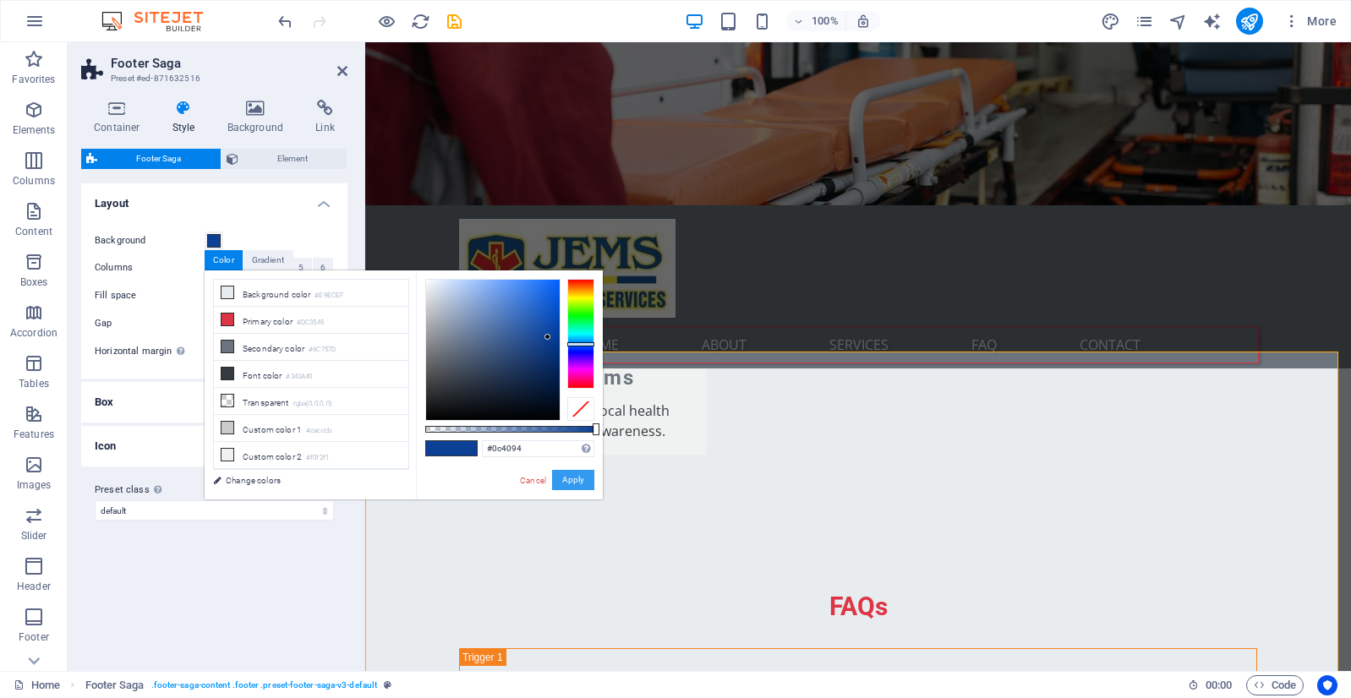
click at [570, 478] on button "Apply" at bounding box center [573, 480] width 42 height 20
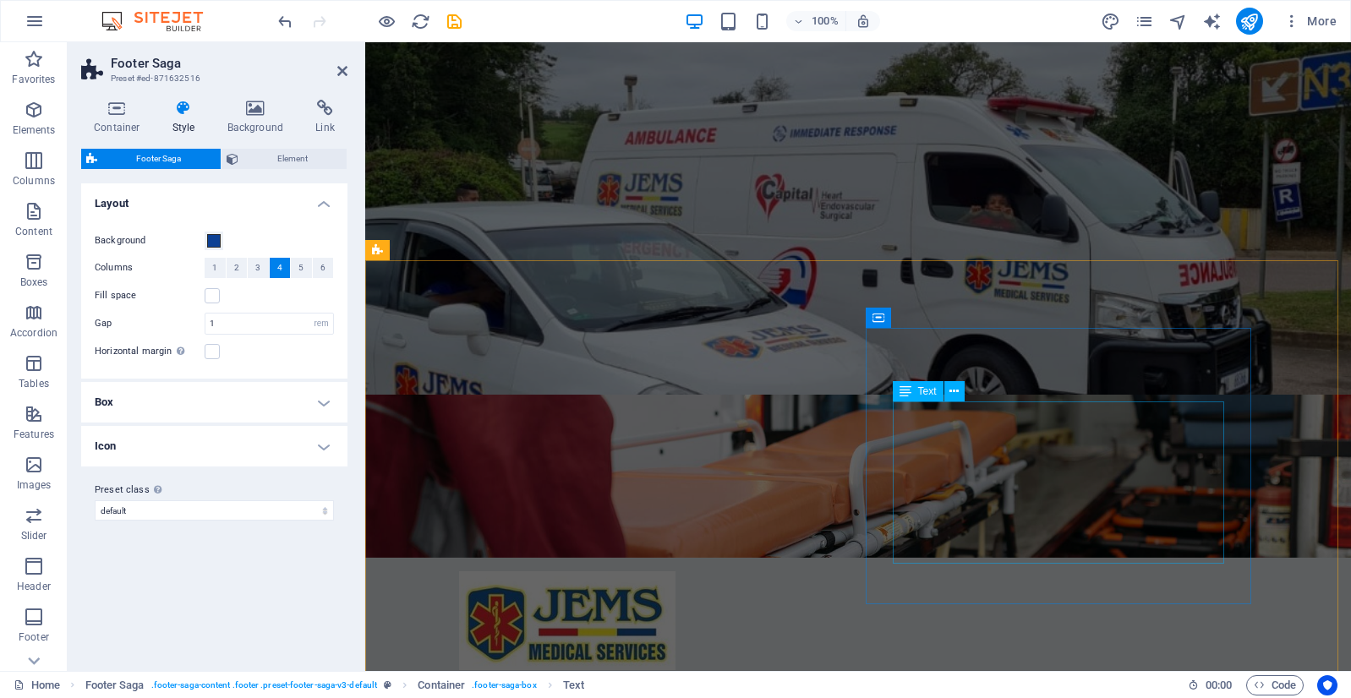
scroll to position [0, 0]
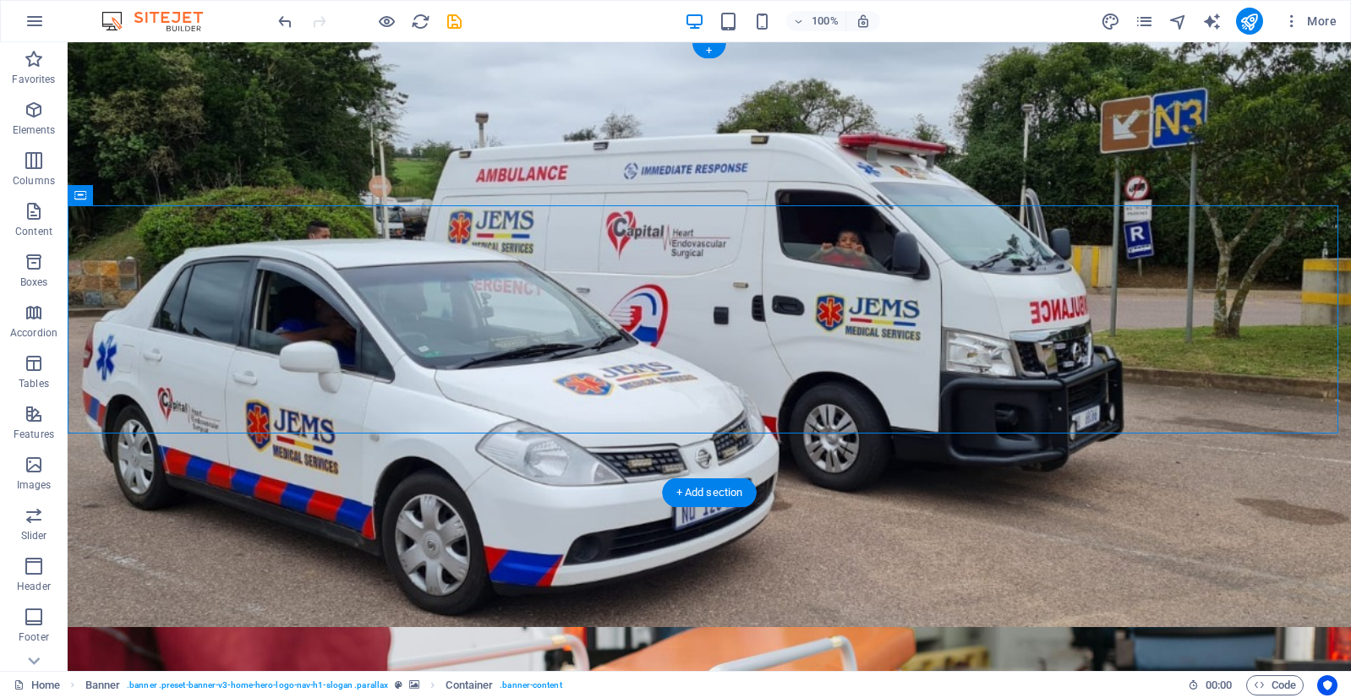
click at [944, 458] on figure at bounding box center [709, 356] width 1283 height 629
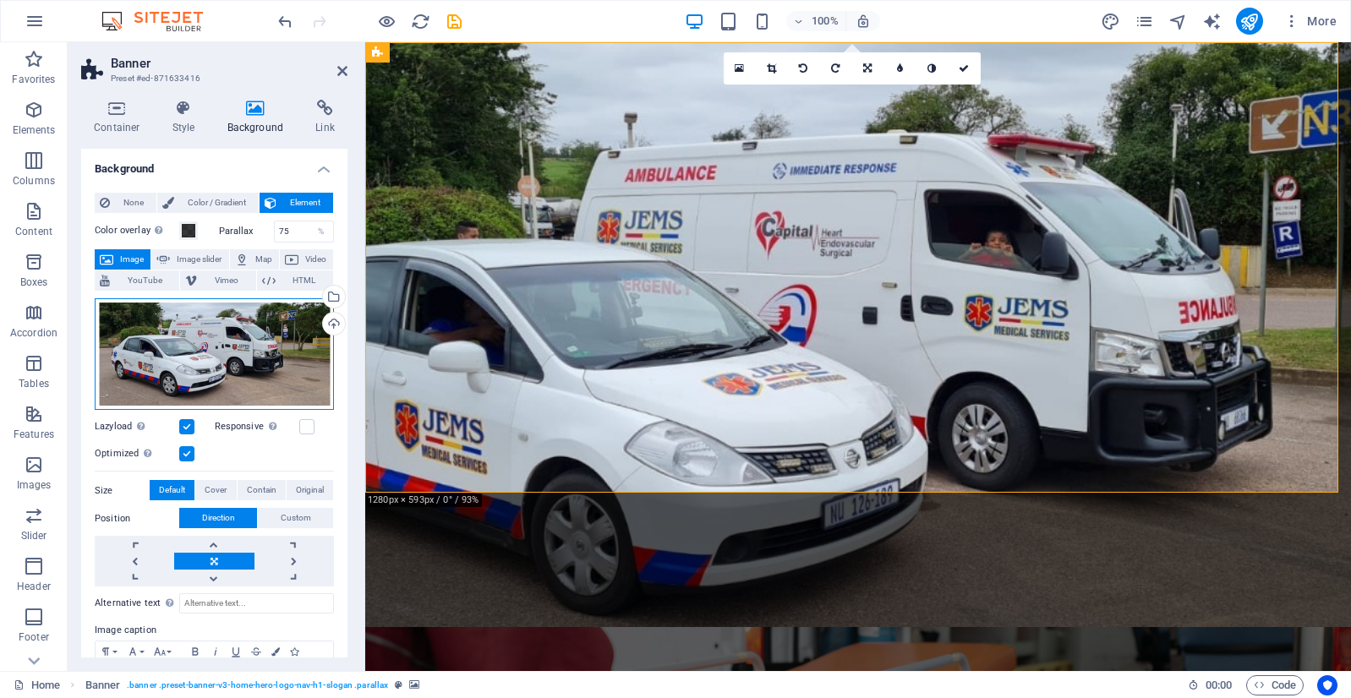
click at [242, 342] on div "Drag files here, click to choose files or select files from Files or our free s…" at bounding box center [214, 354] width 239 height 112
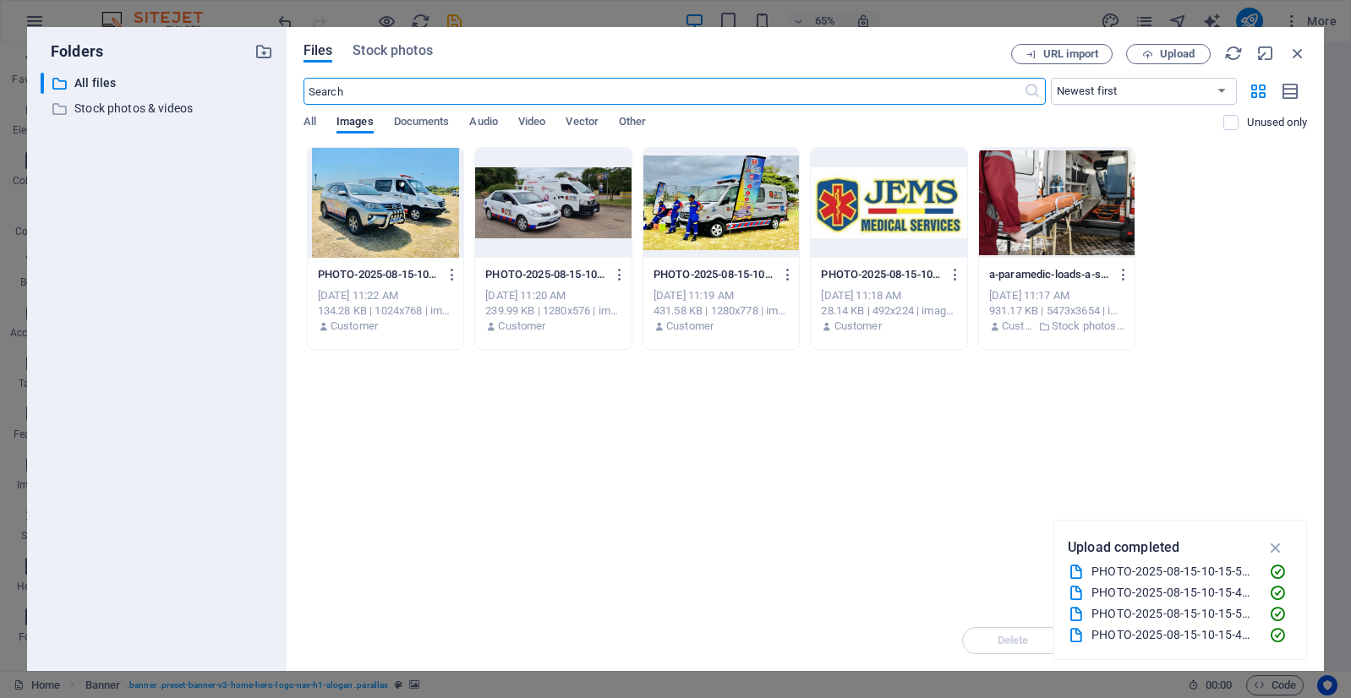
click at [379, 199] on div at bounding box center [386, 203] width 156 height 110
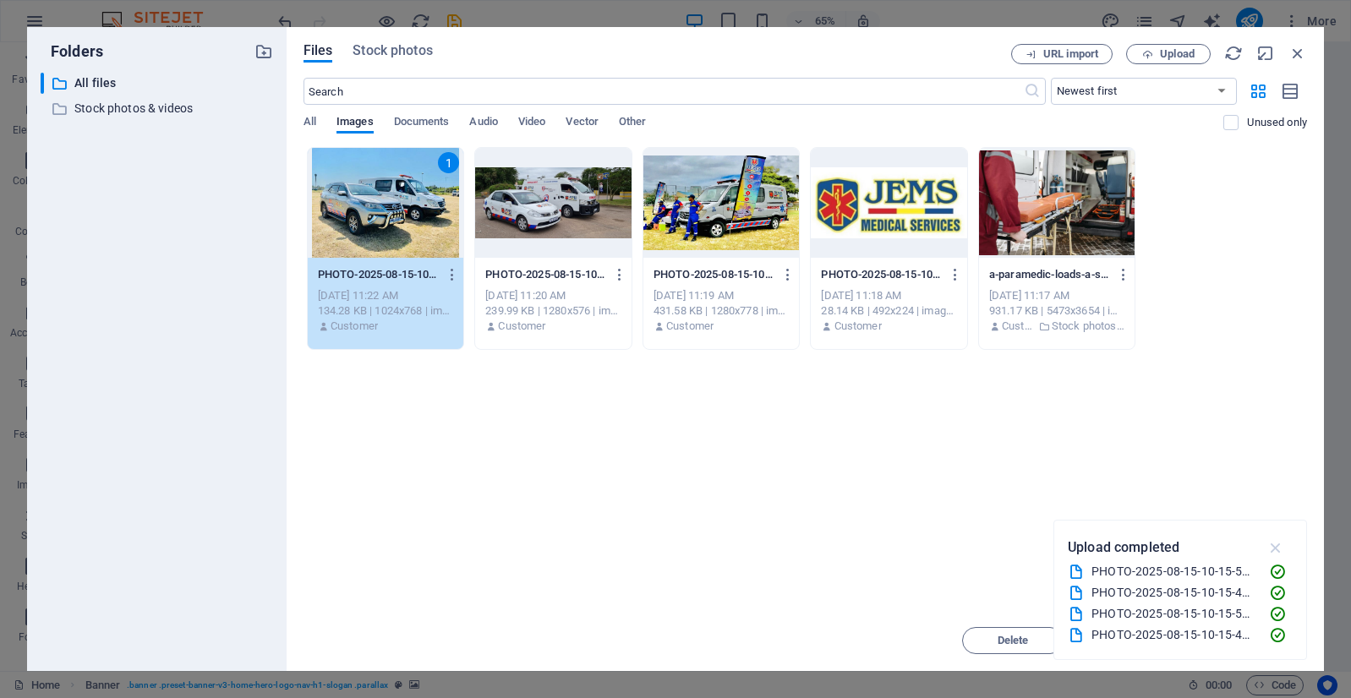
click at [1282, 541] on icon "button" at bounding box center [1275, 547] width 19 height 19
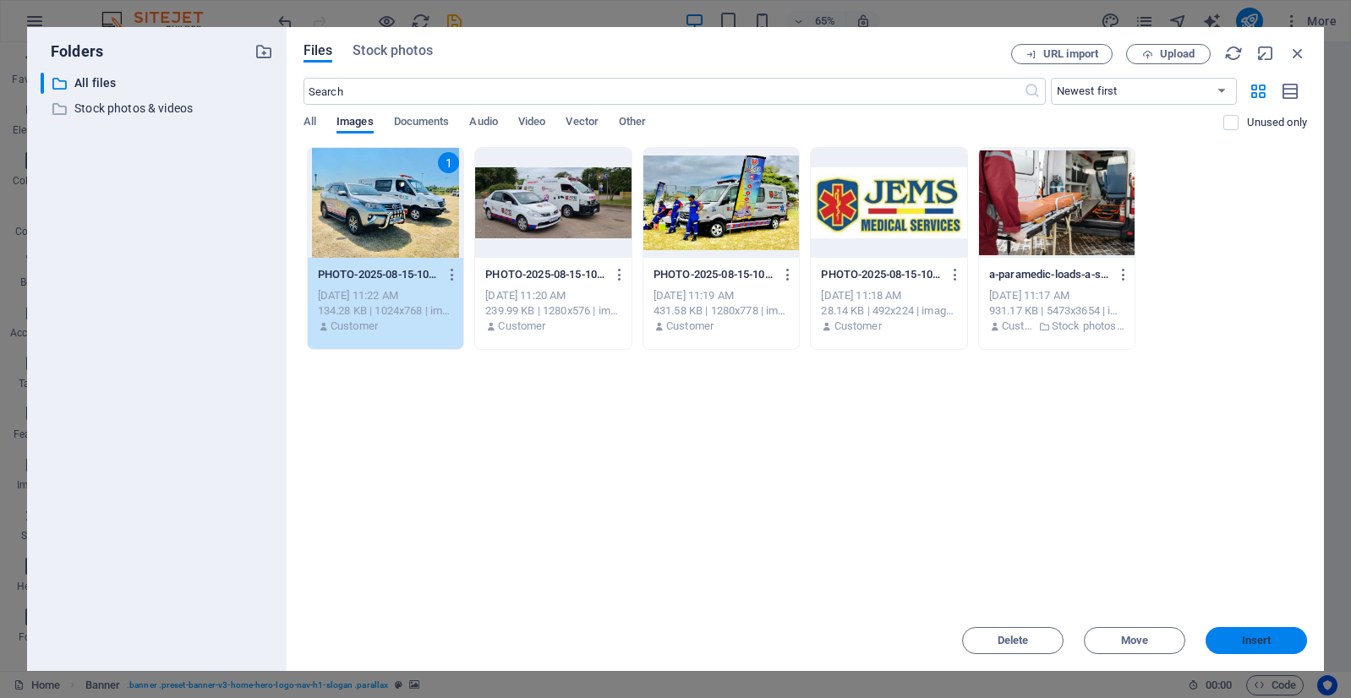
click at [1231, 634] on button "Insert" at bounding box center [1255, 640] width 101 height 27
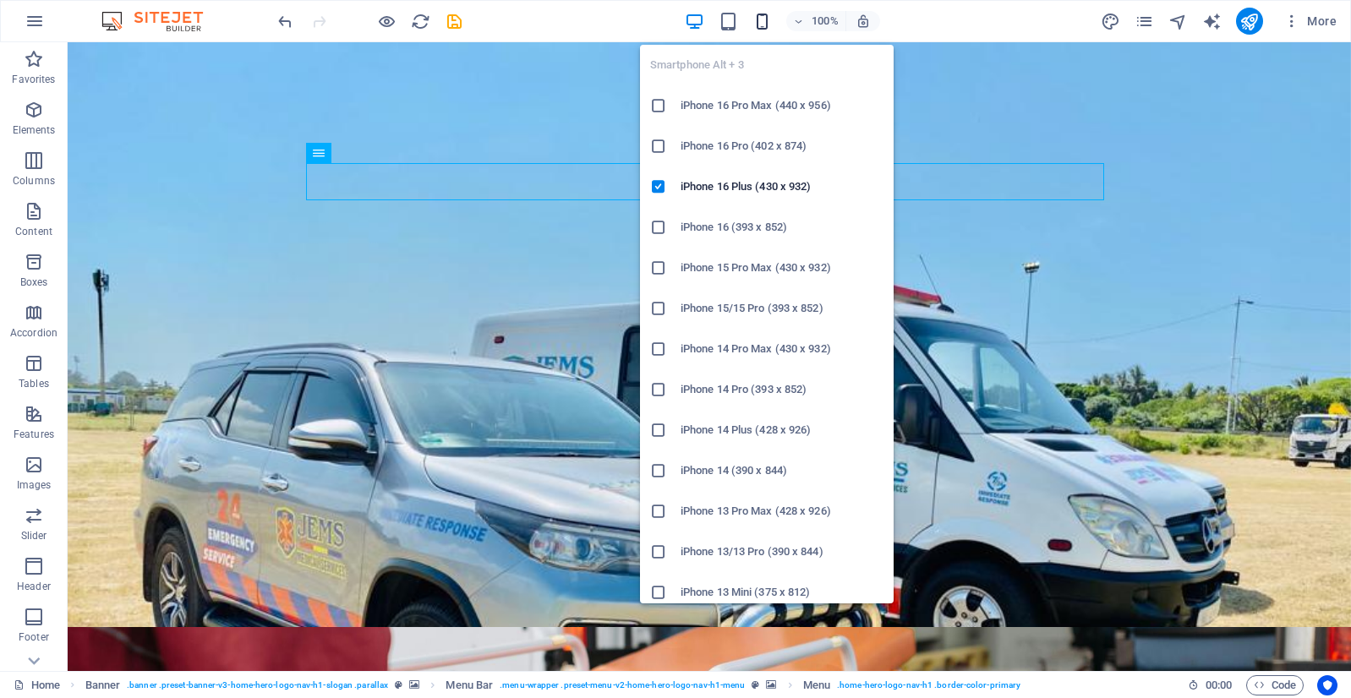
click at [764, 18] on icon "button" at bounding box center [761, 21] width 19 height 19
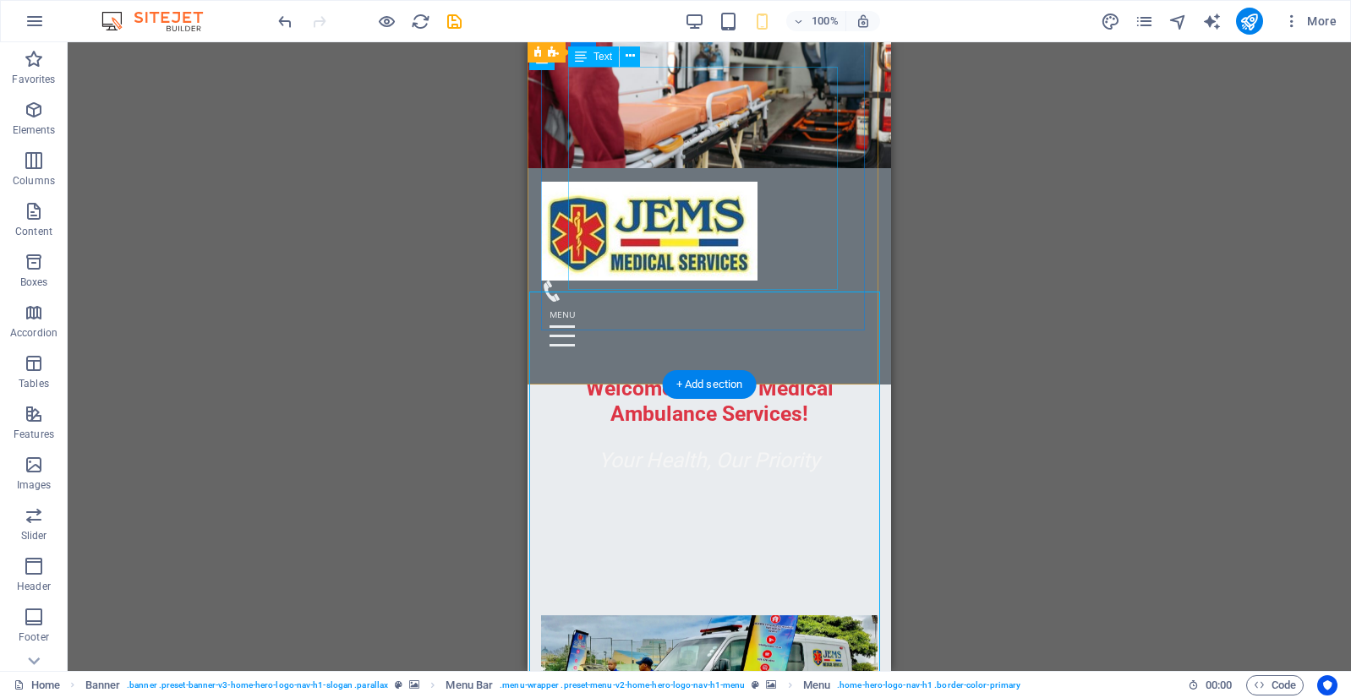
scroll to position [286, 0]
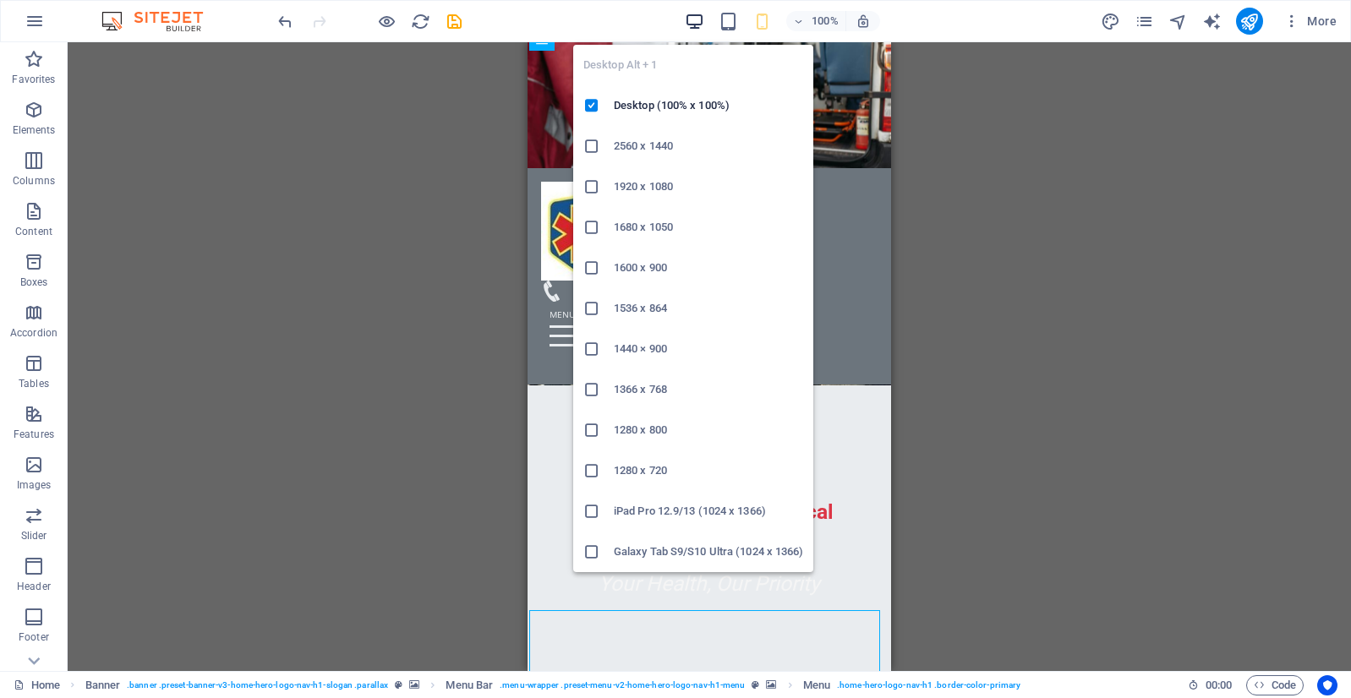
click at [690, 19] on icon "button" at bounding box center [694, 21] width 19 height 19
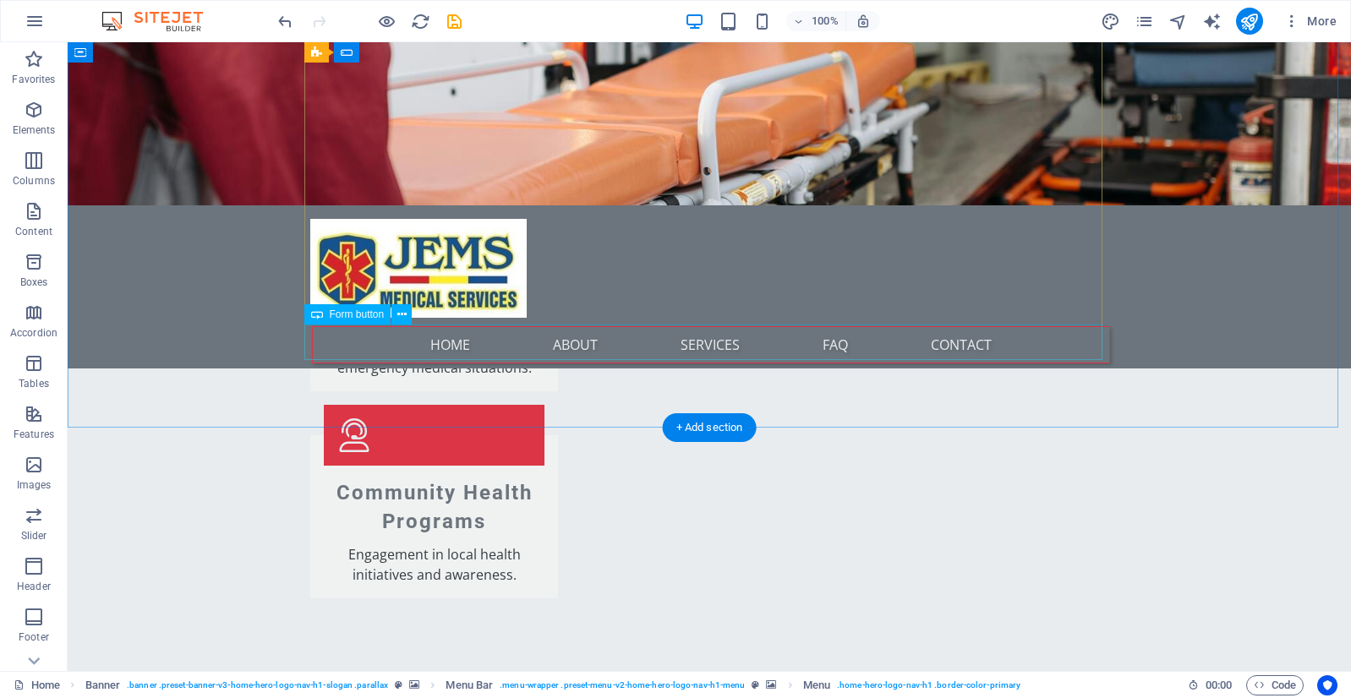
scroll to position [2791, 0]
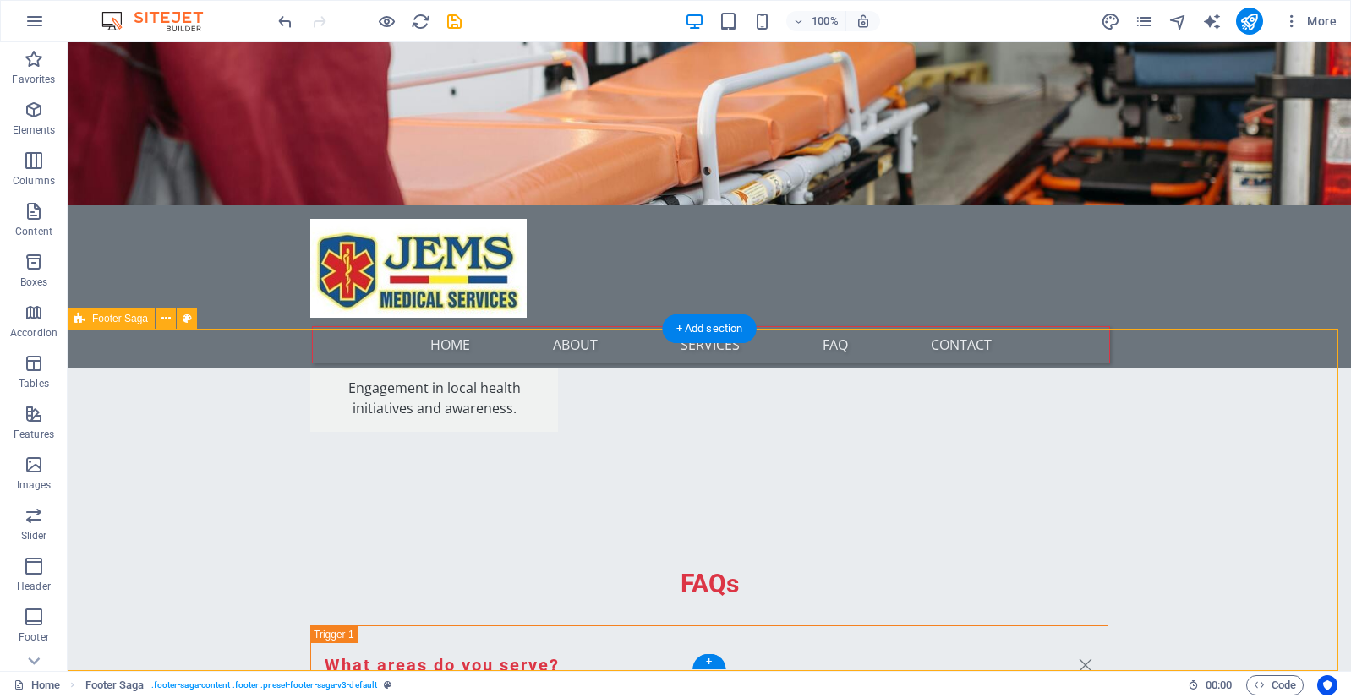
select select "rem"
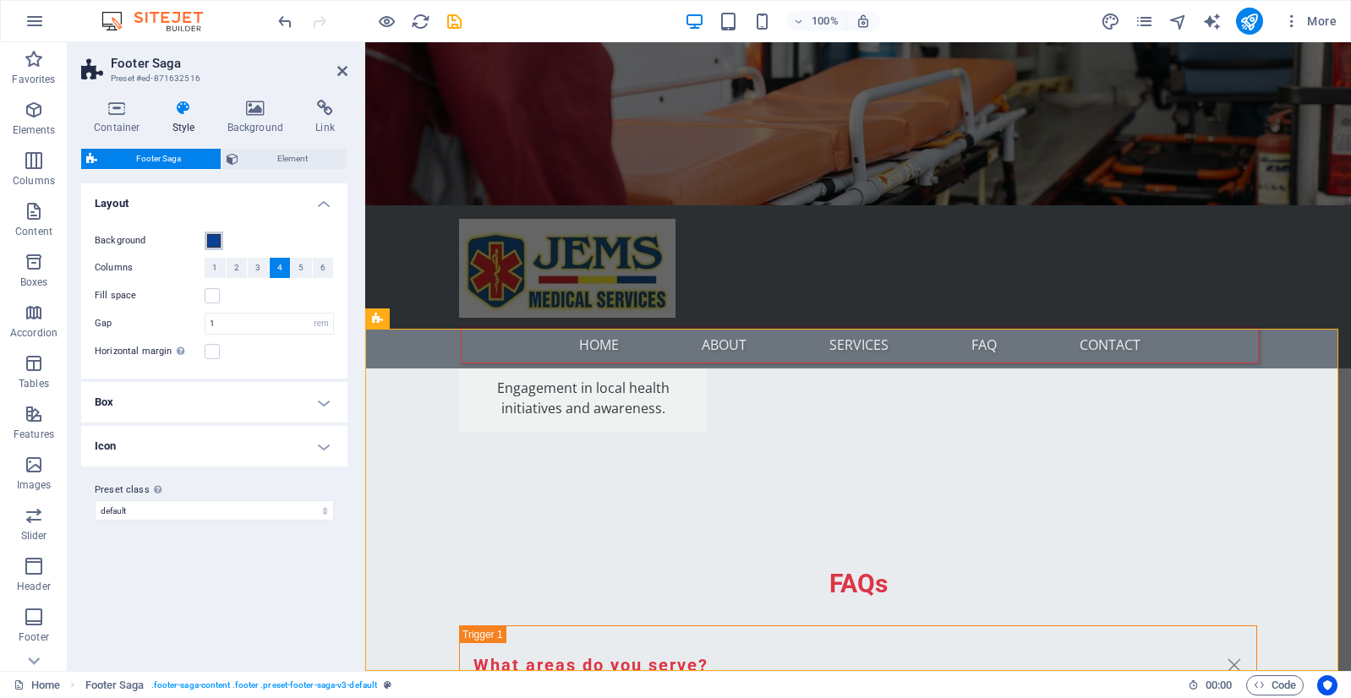
click at [215, 242] on span at bounding box center [214, 241] width 14 height 14
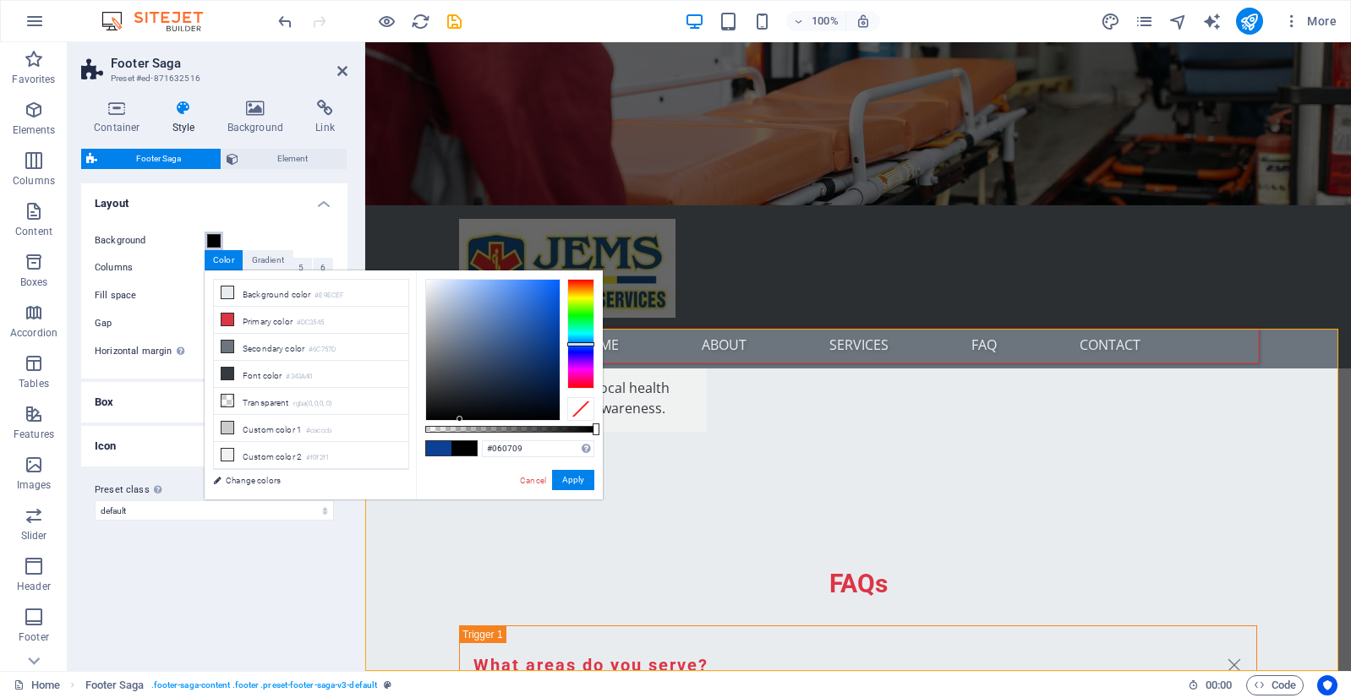
type input "#07080a"
drag, startPoint x: 496, startPoint y: 347, endPoint x: 471, endPoint y: 413, distance: 70.6
click at [471, 413] on div at bounding box center [493, 350] width 134 height 140
click at [577, 481] on button "Apply" at bounding box center [573, 480] width 42 height 20
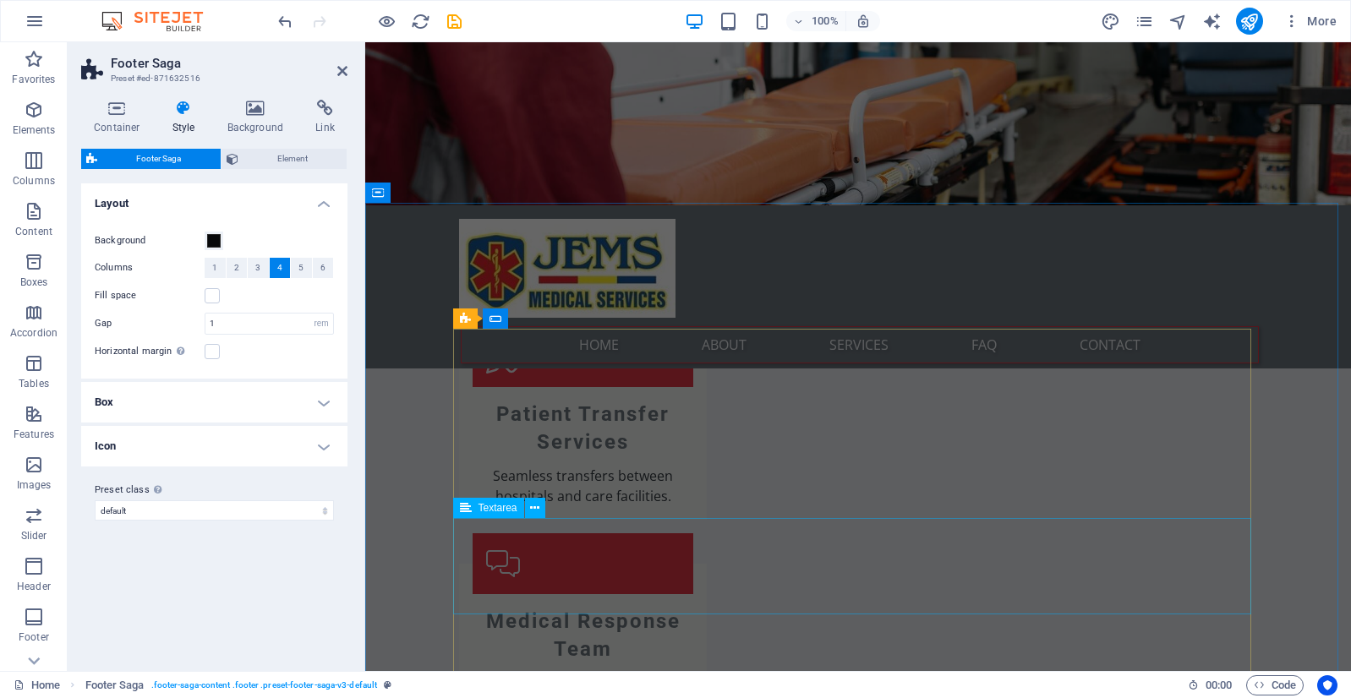
scroll to position [2284, 0]
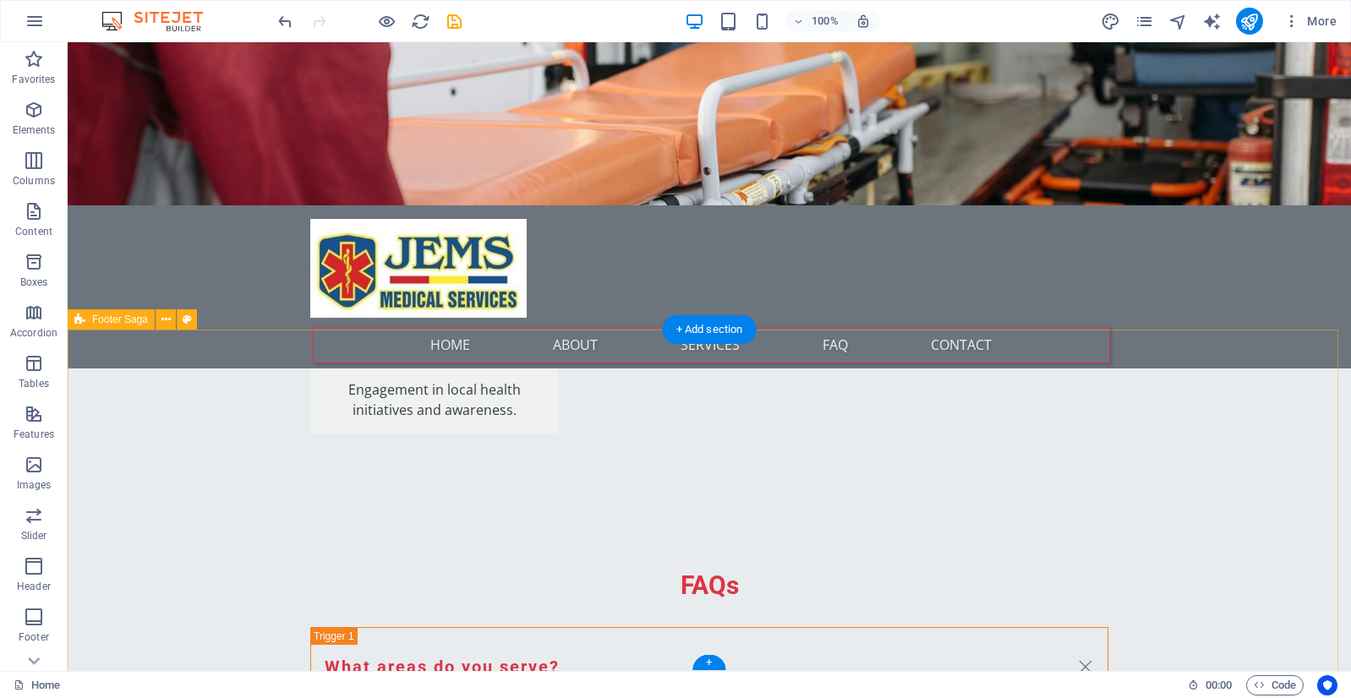
scroll to position [2791, 0]
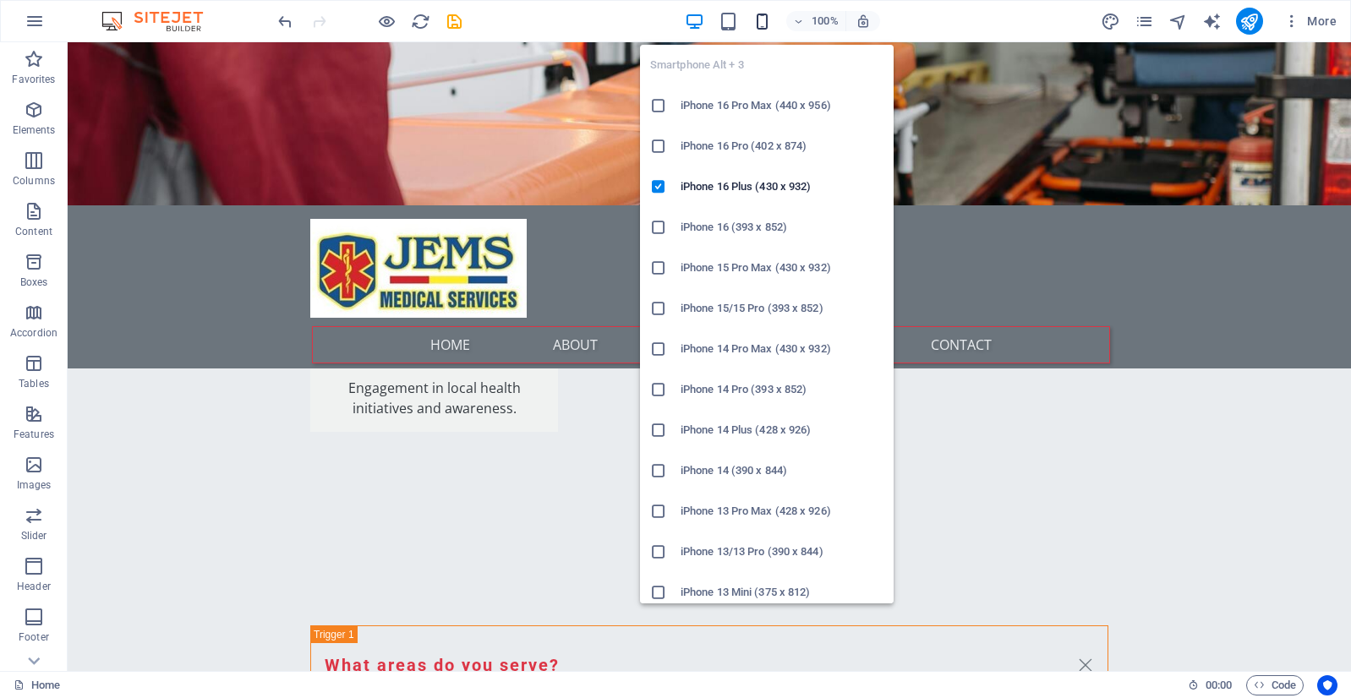
click at [752, 17] on icon "button" at bounding box center [761, 21] width 19 height 19
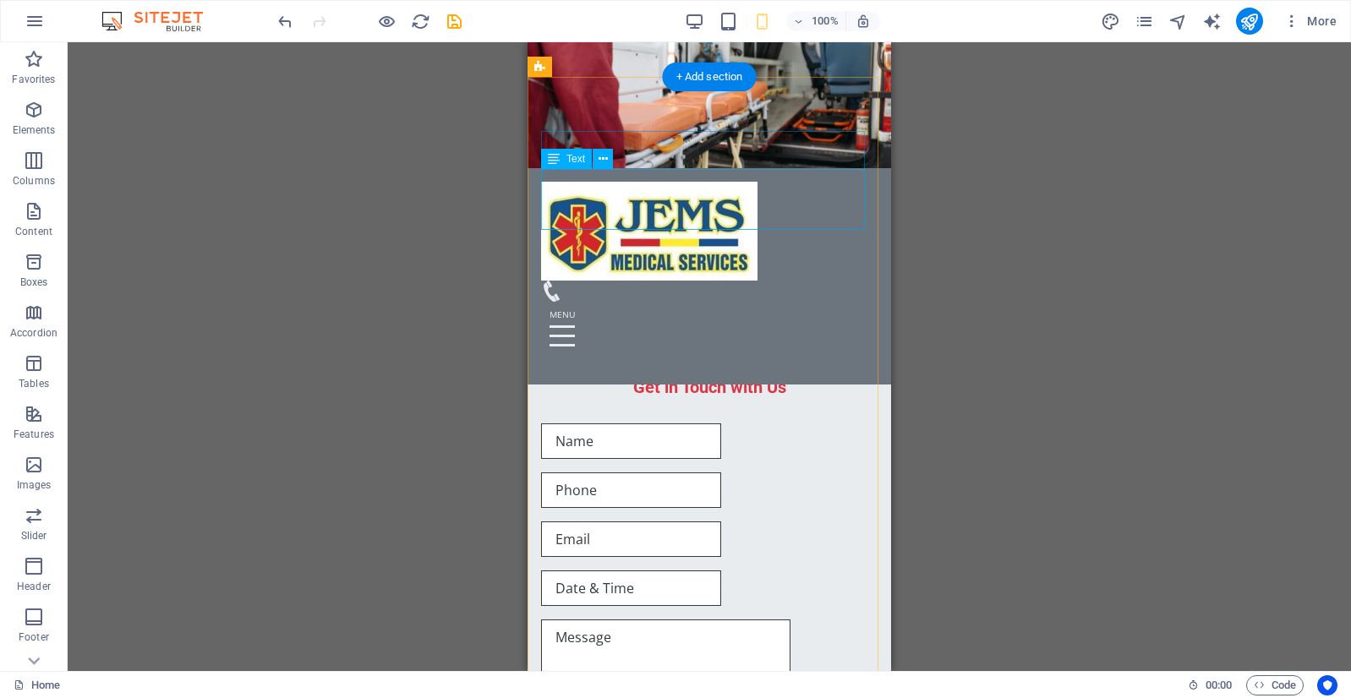
scroll to position [3920, 0]
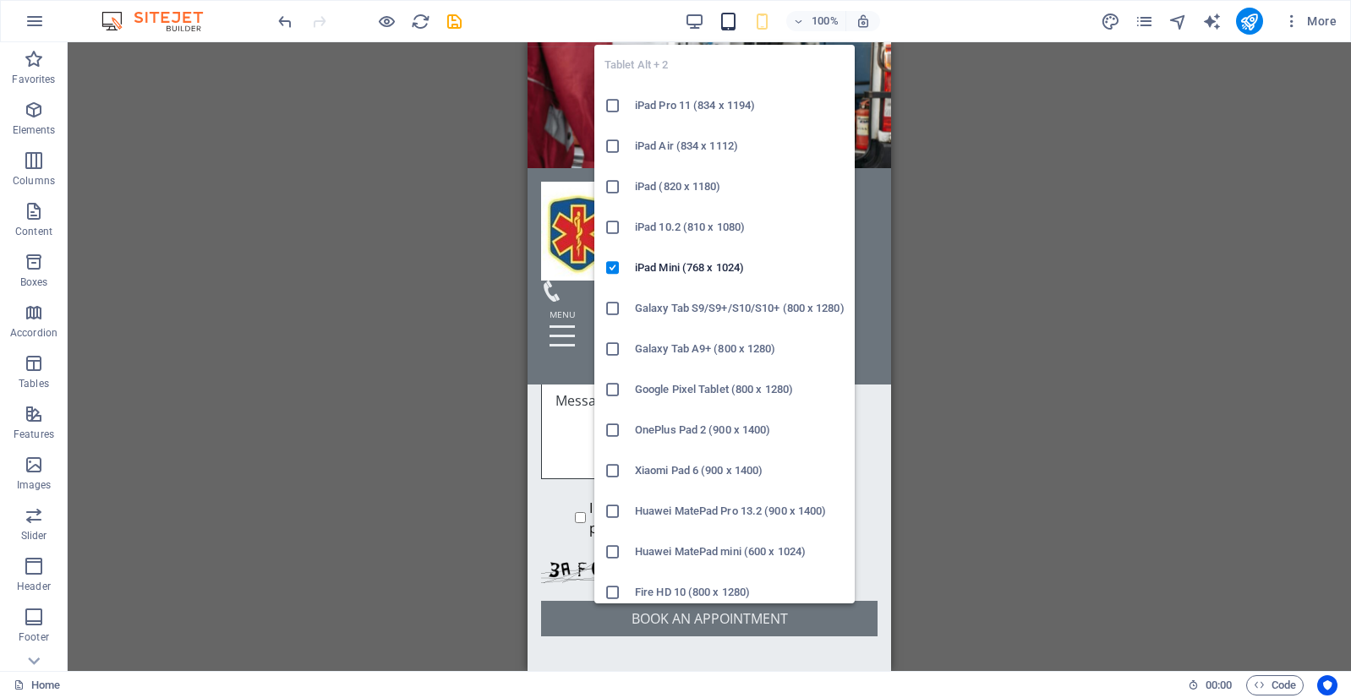
click at [729, 22] on icon "button" at bounding box center [727, 21] width 19 height 19
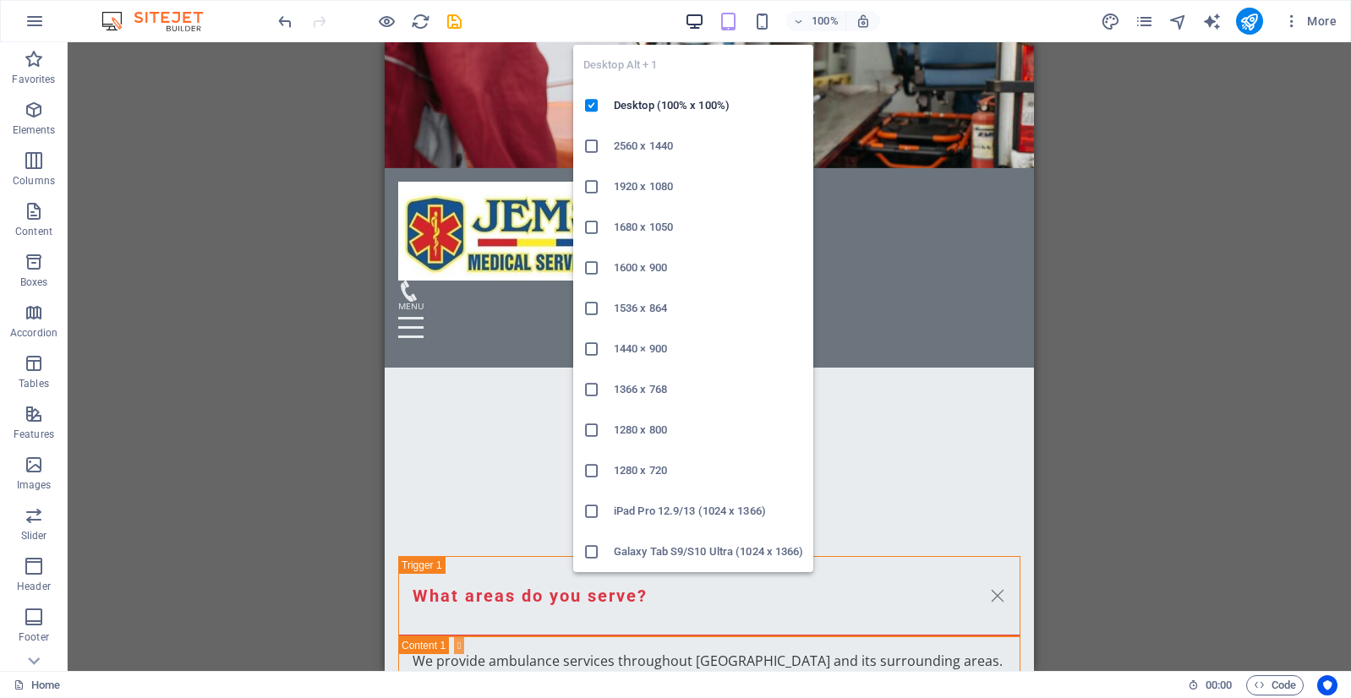
click at [700, 30] on icon "button" at bounding box center [694, 21] width 19 height 19
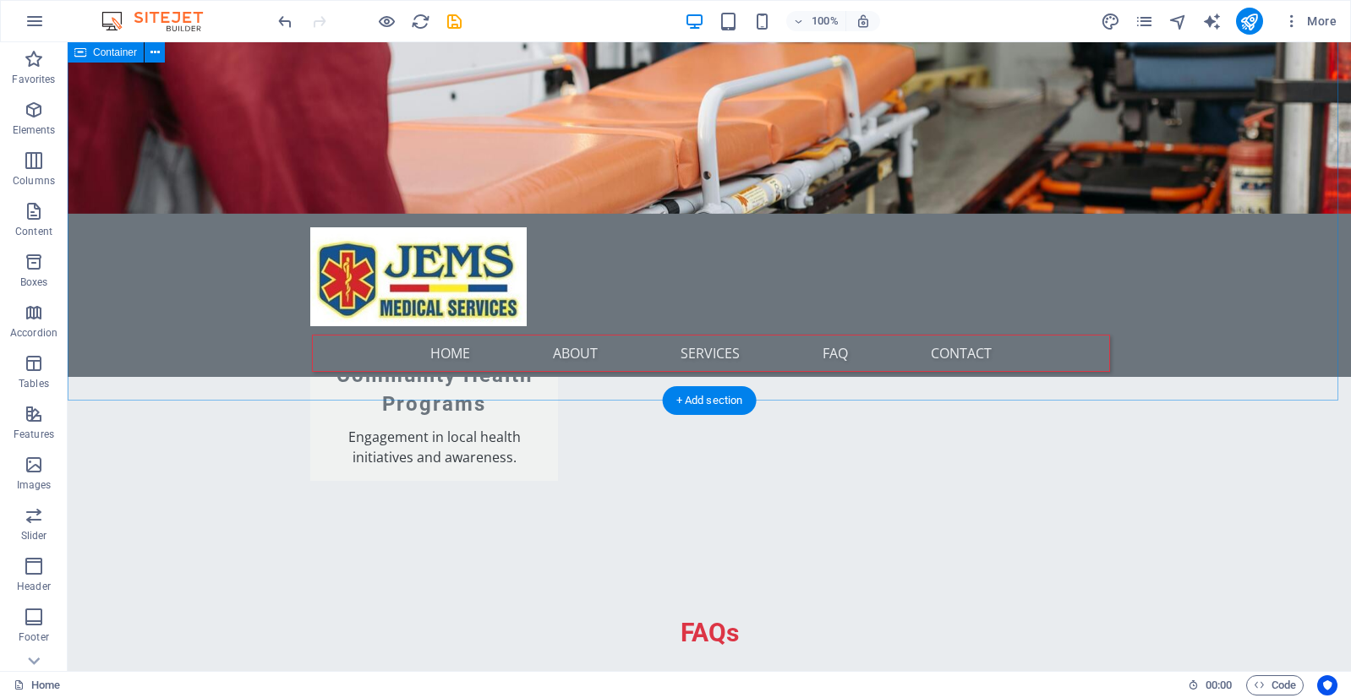
scroll to position [2791, 0]
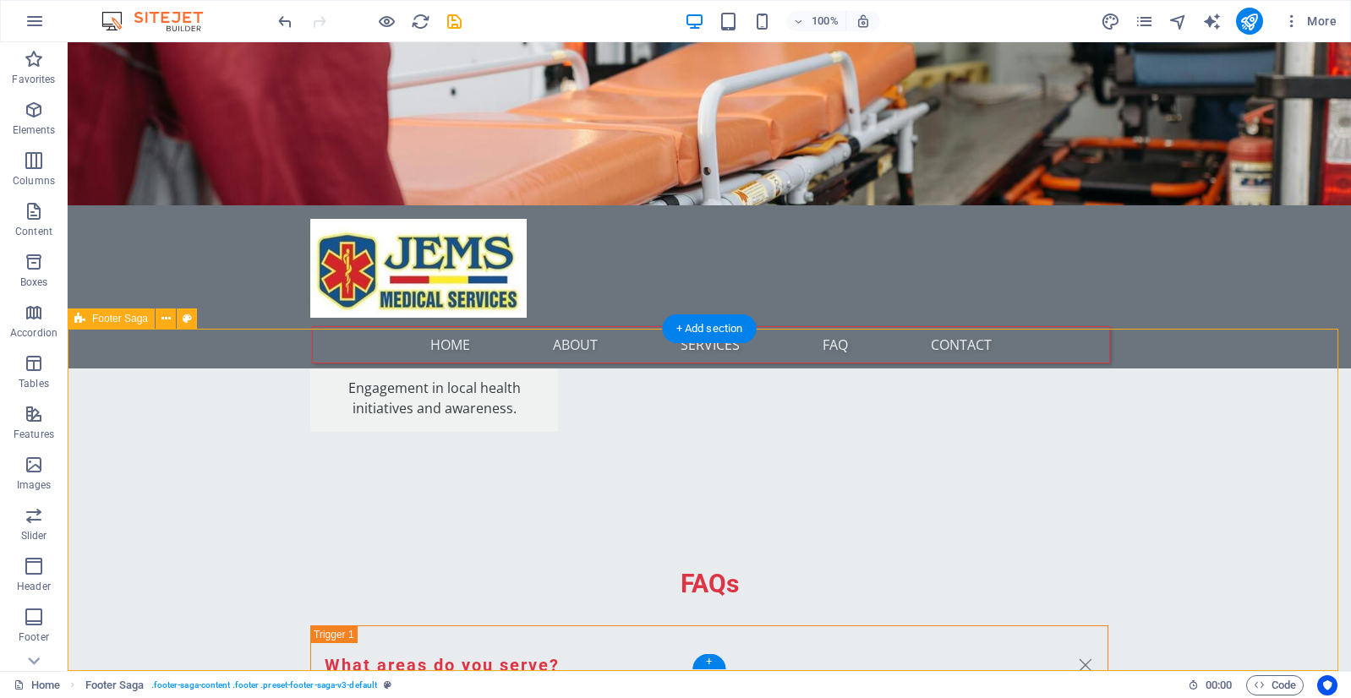
select select "rem"
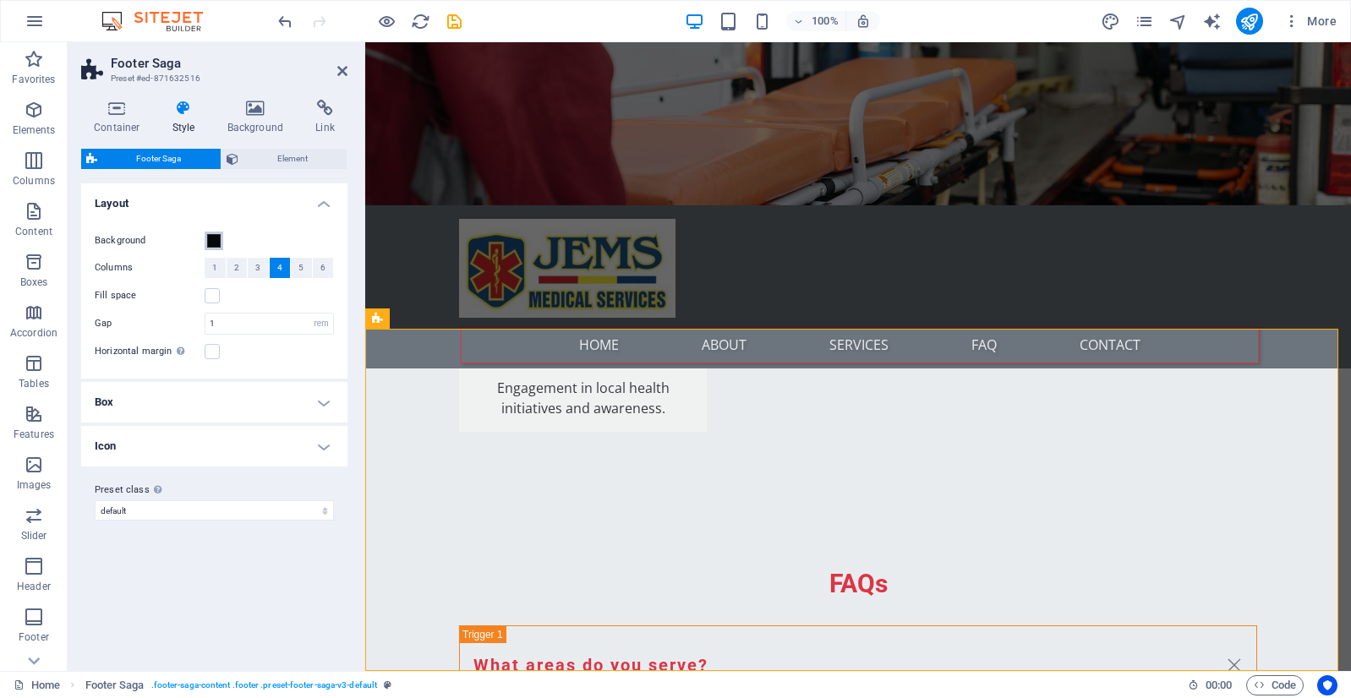
click at [215, 240] on span at bounding box center [214, 241] width 14 height 14
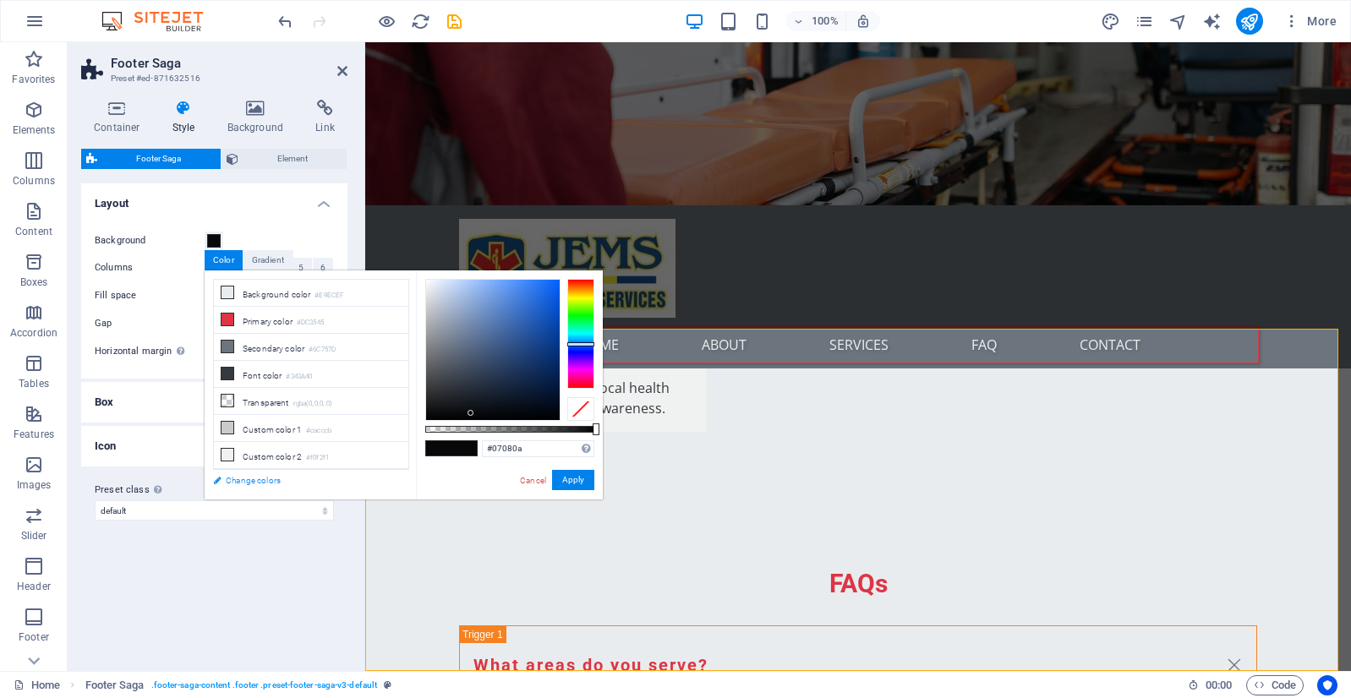
click at [242, 480] on link "Change colors" at bounding box center [303, 480] width 196 height 21
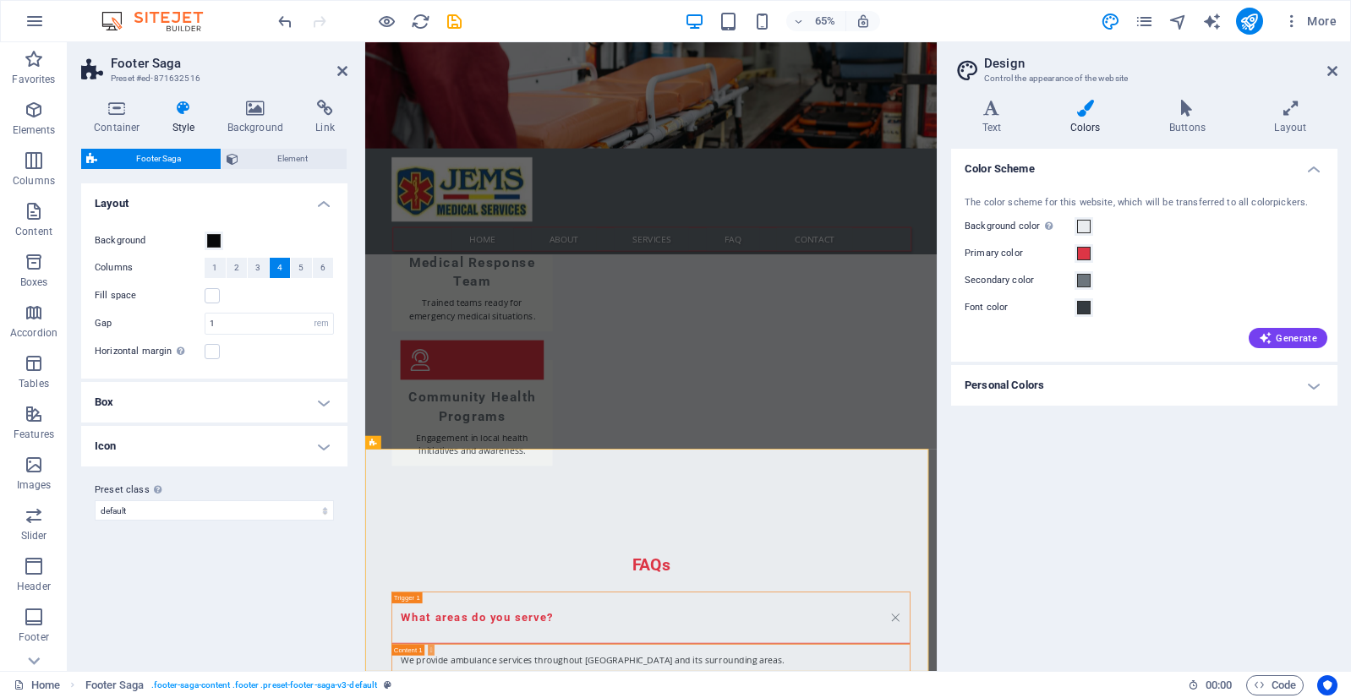
scroll to position [2485, 0]
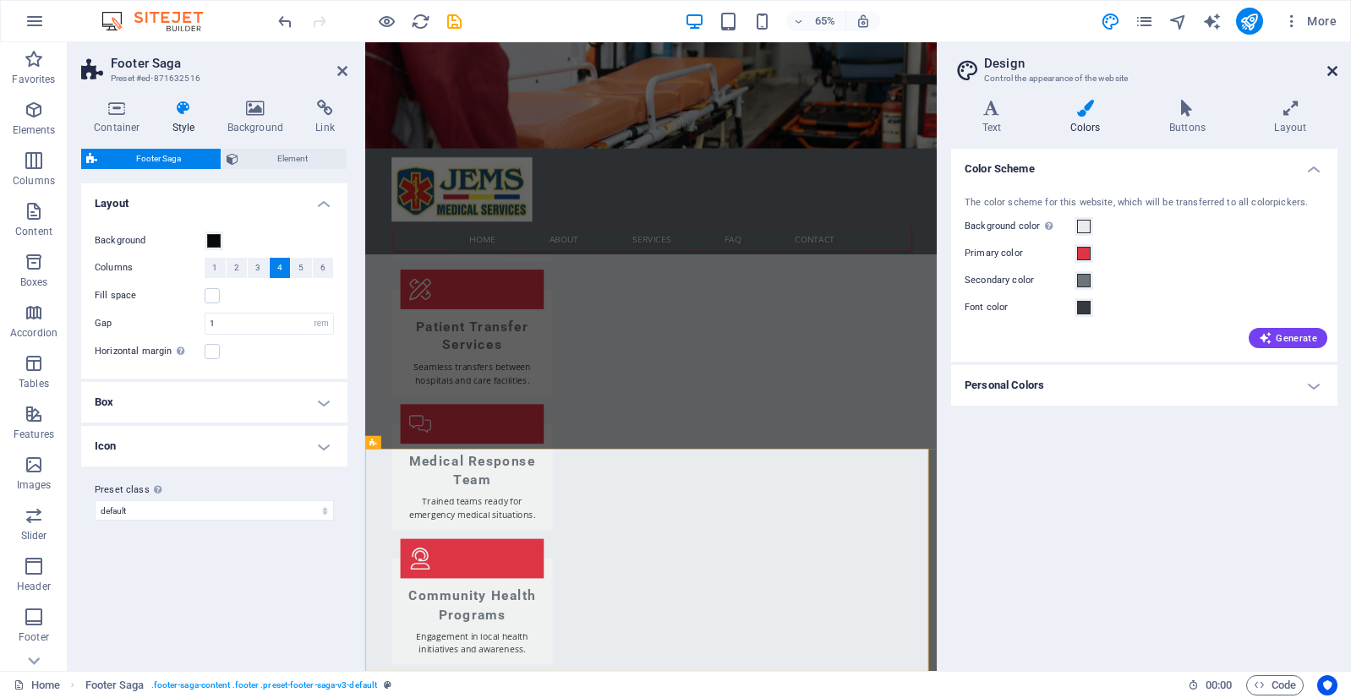
click at [1331, 68] on icon at bounding box center [1332, 71] width 10 height 14
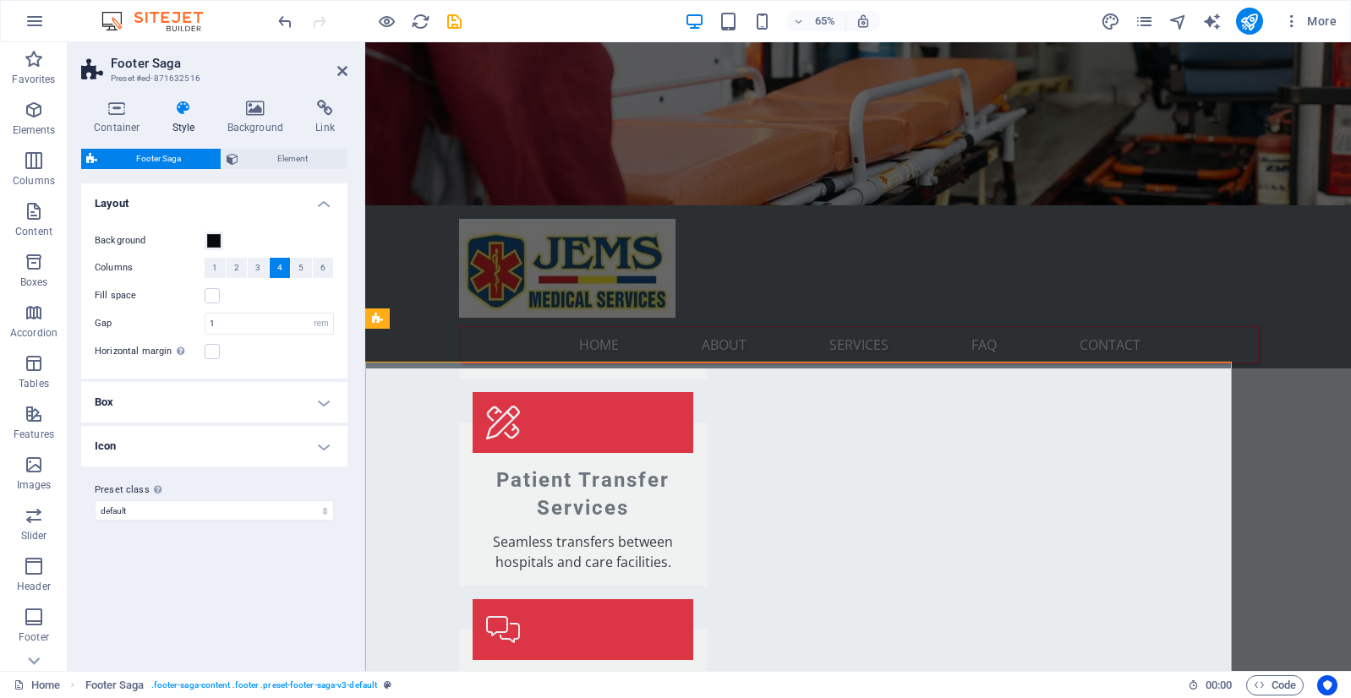
scroll to position [2791, 0]
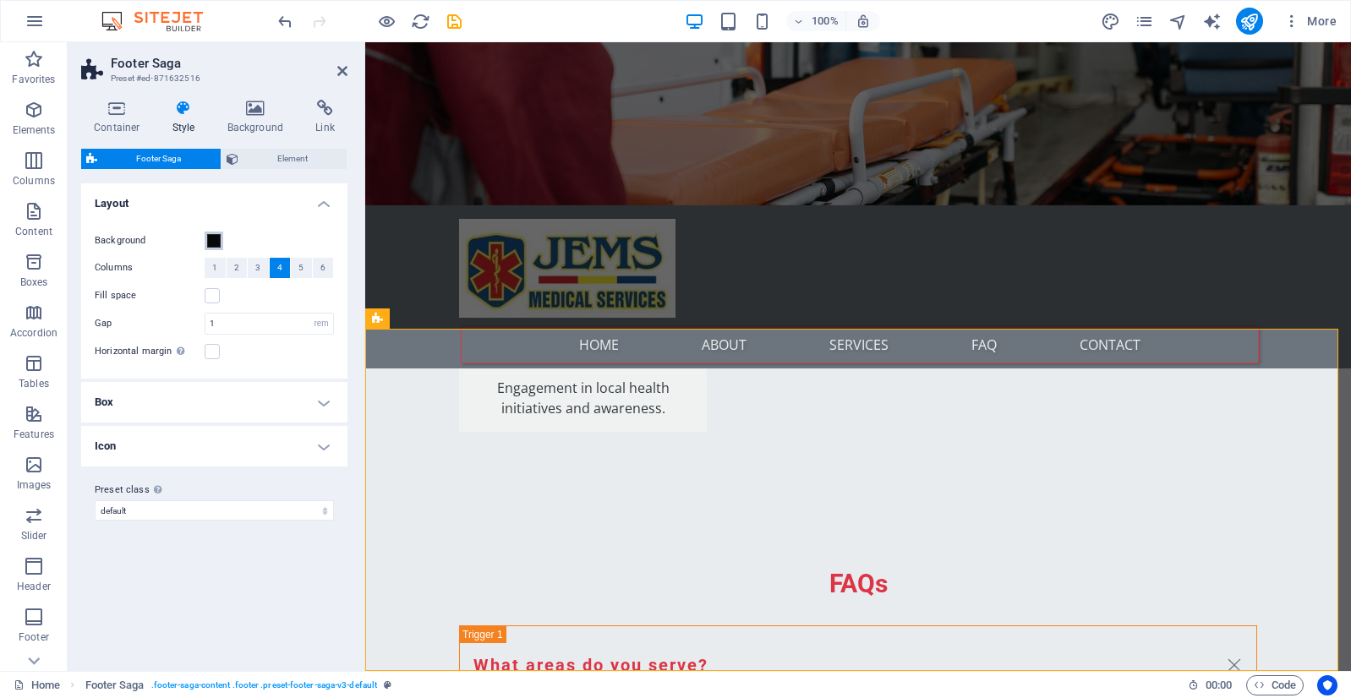
click at [216, 242] on span at bounding box center [214, 241] width 14 height 14
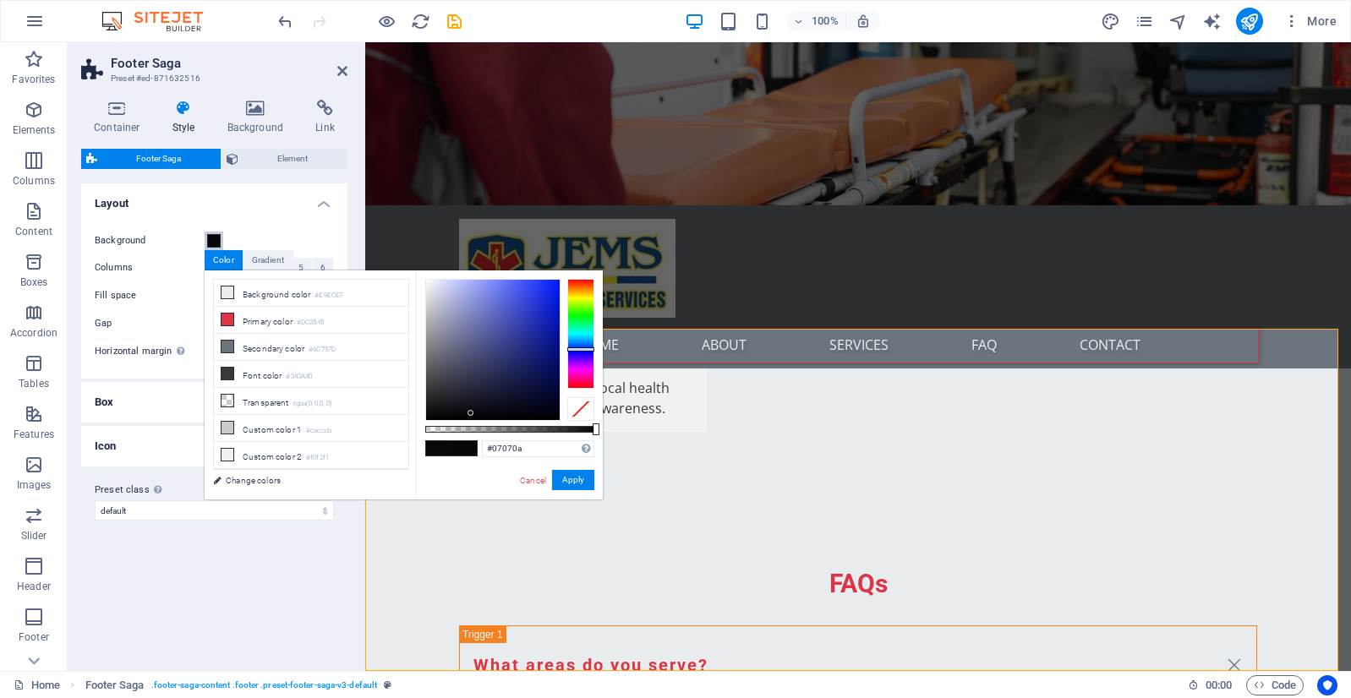
click at [589, 349] on div at bounding box center [580, 349] width 27 height 4
click at [591, 348] on div at bounding box center [580, 349] width 27 height 4
type input "#051887"
drag, startPoint x: 491, startPoint y: 403, endPoint x: 554, endPoint y: 345, distance: 85.5
click at [554, 345] on div at bounding box center [493, 350] width 134 height 140
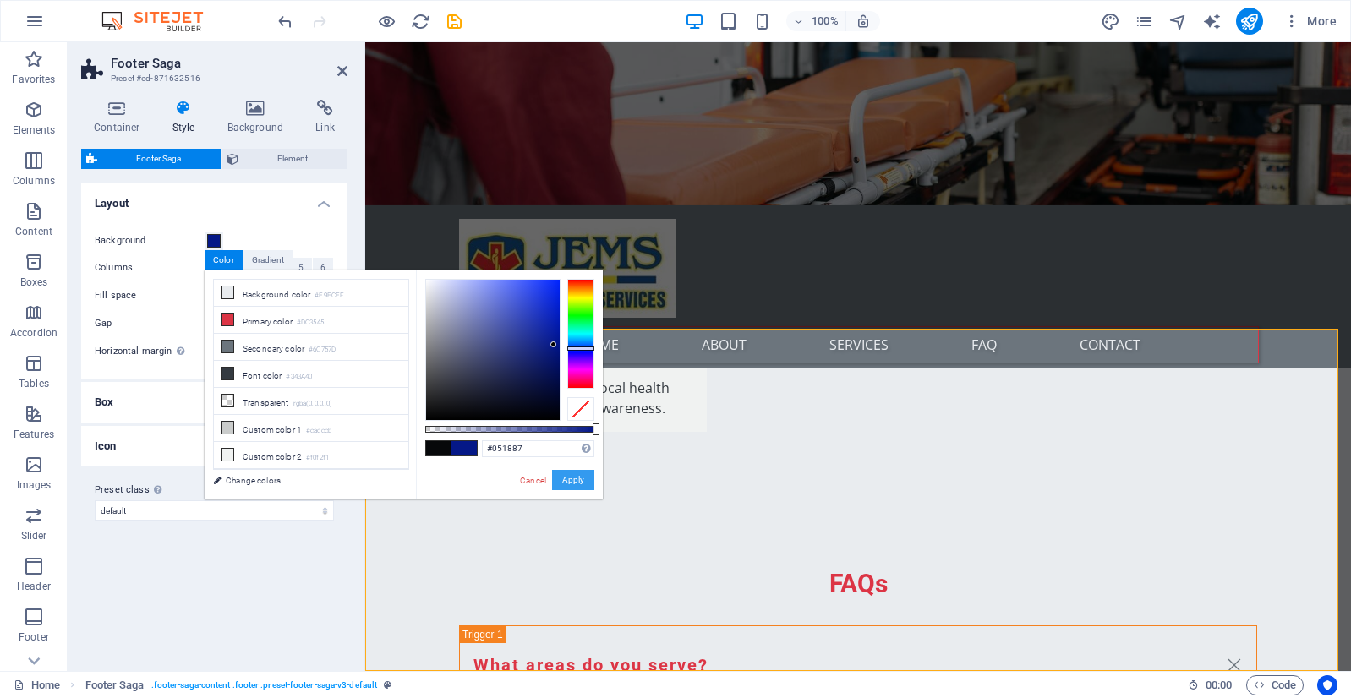
click at [570, 488] on button "Apply" at bounding box center [573, 480] width 42 height 20
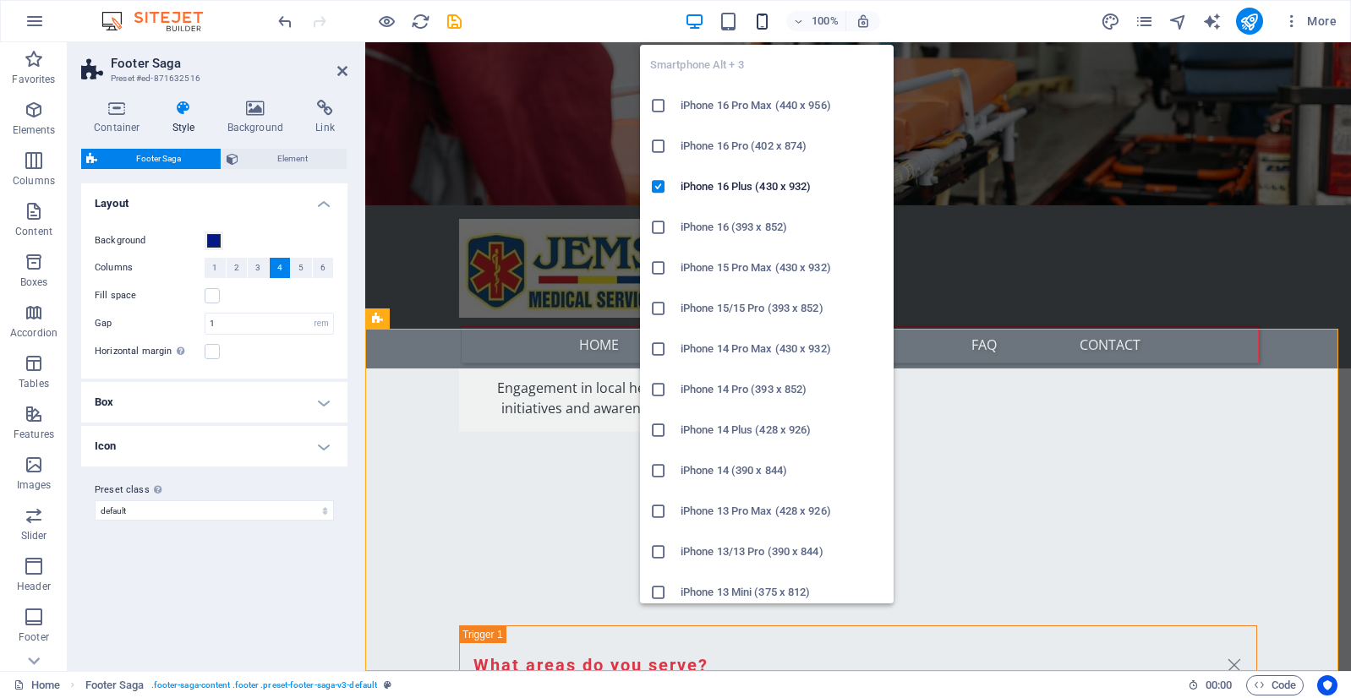
click at [765, 18] on icon "button" at bounding box center [761, 21] width 19 height 19
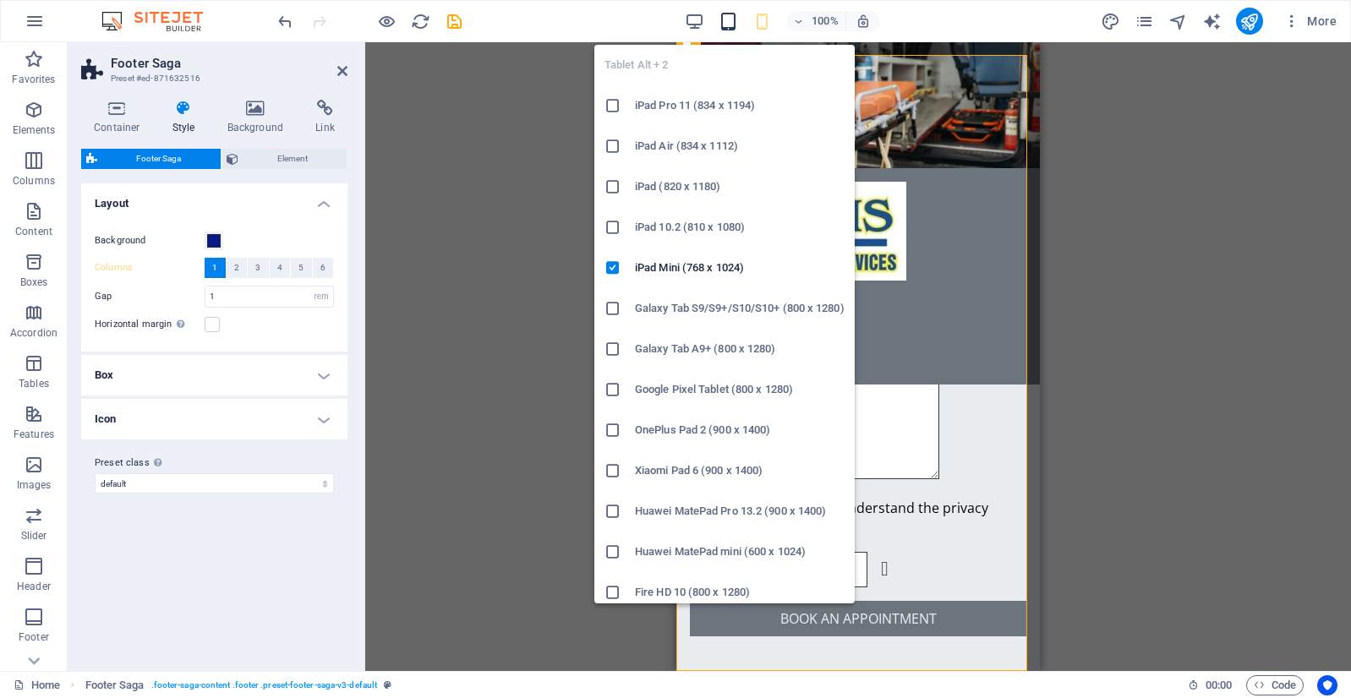
click at [725, 18] on icon "button" at bounding box center [727, 21] width 19 height 19
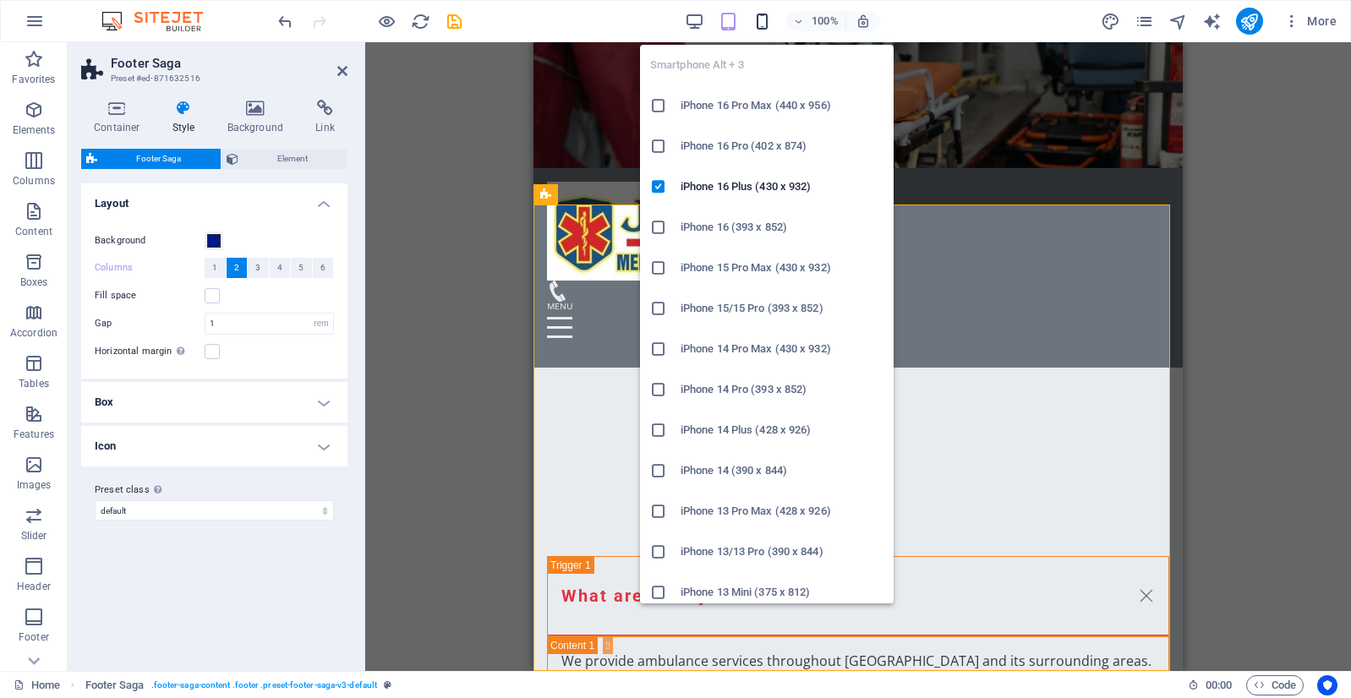
click at [760, 21] on icon "button" at bounding box center [761, 21] width 19 height 19
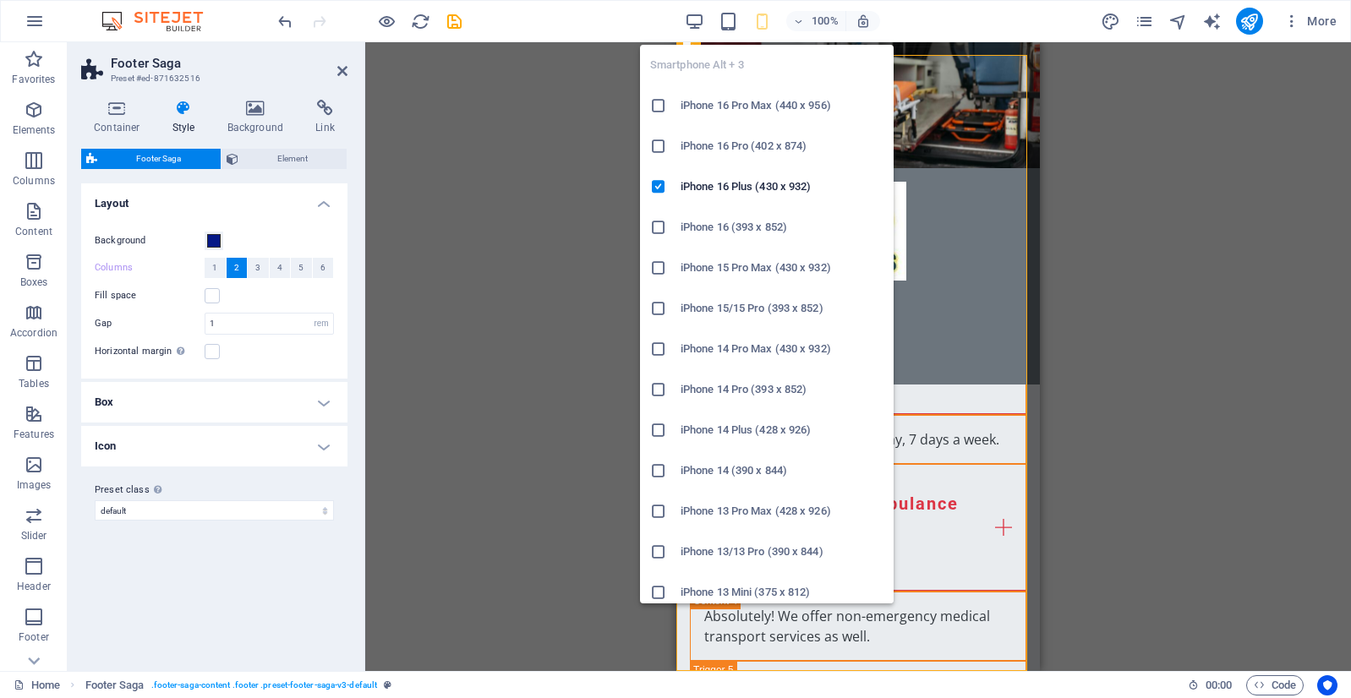
scroll to position [3920, 0]
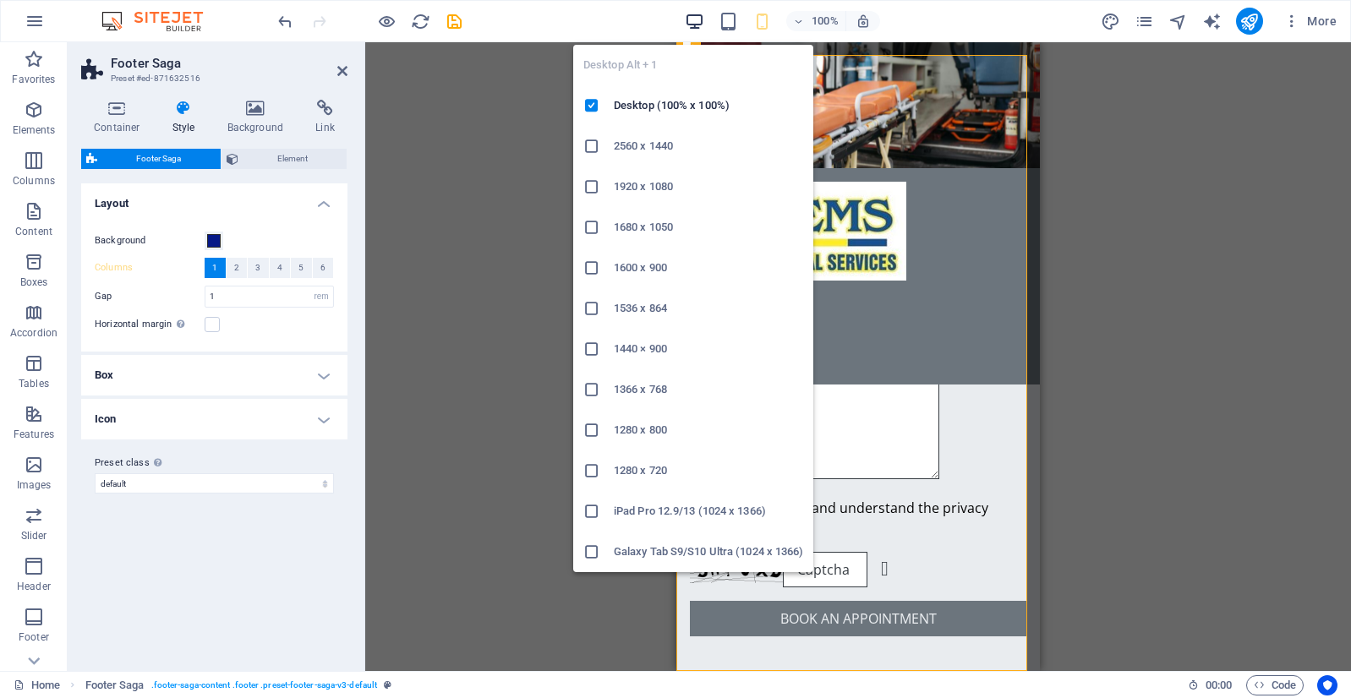
click at [699, 26] on icon "button" at bounding box center [694, 21] width 19 height 19
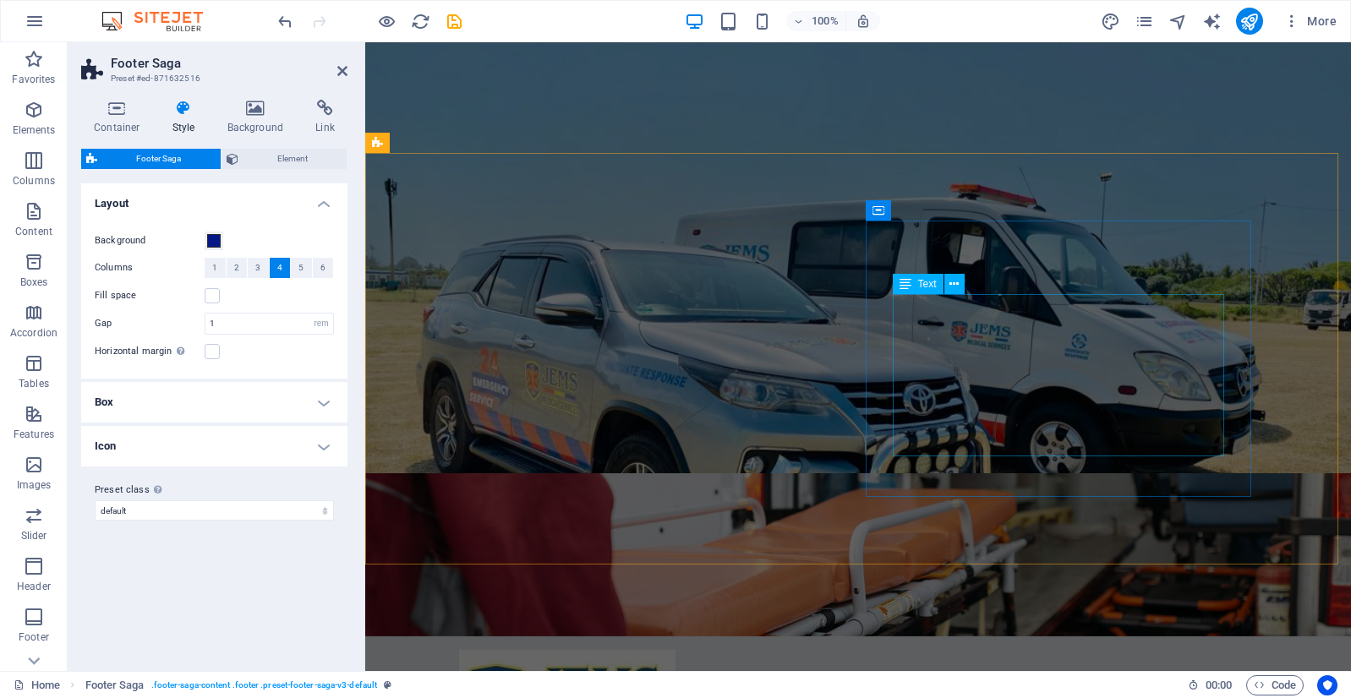
scroll to position [0, 0]
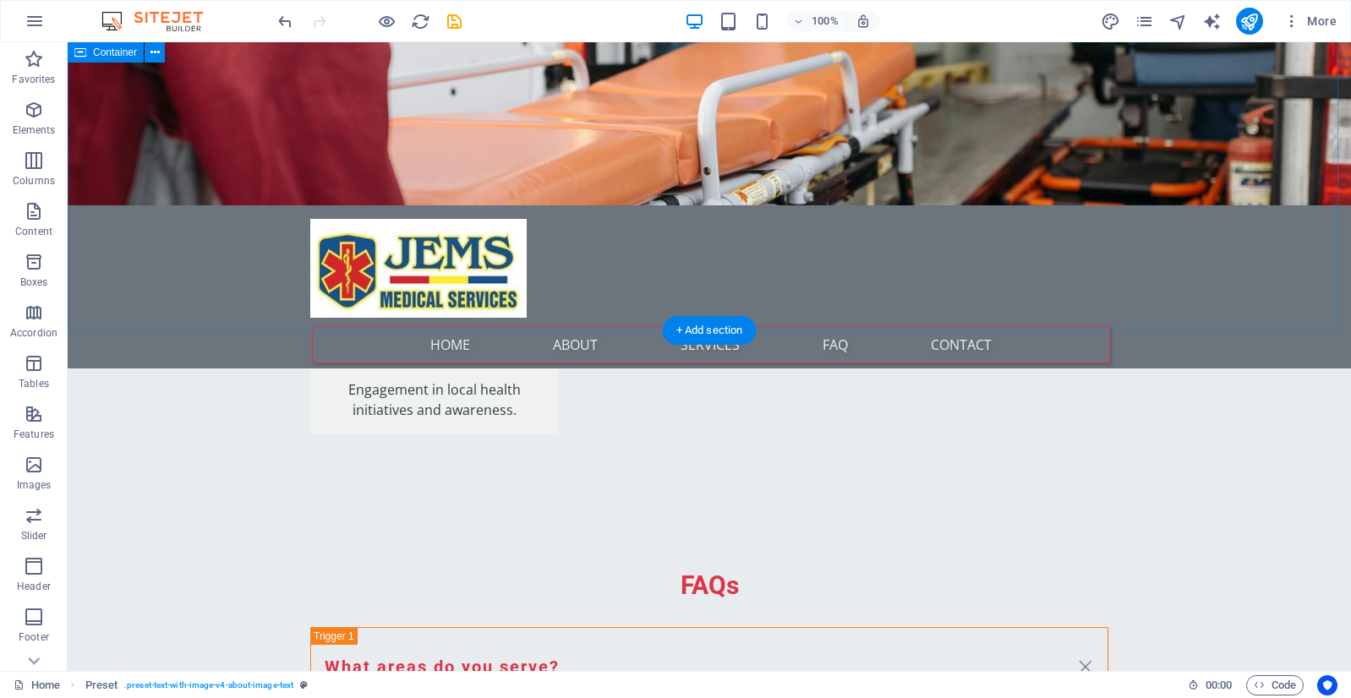
scroll to position [2791, 0]
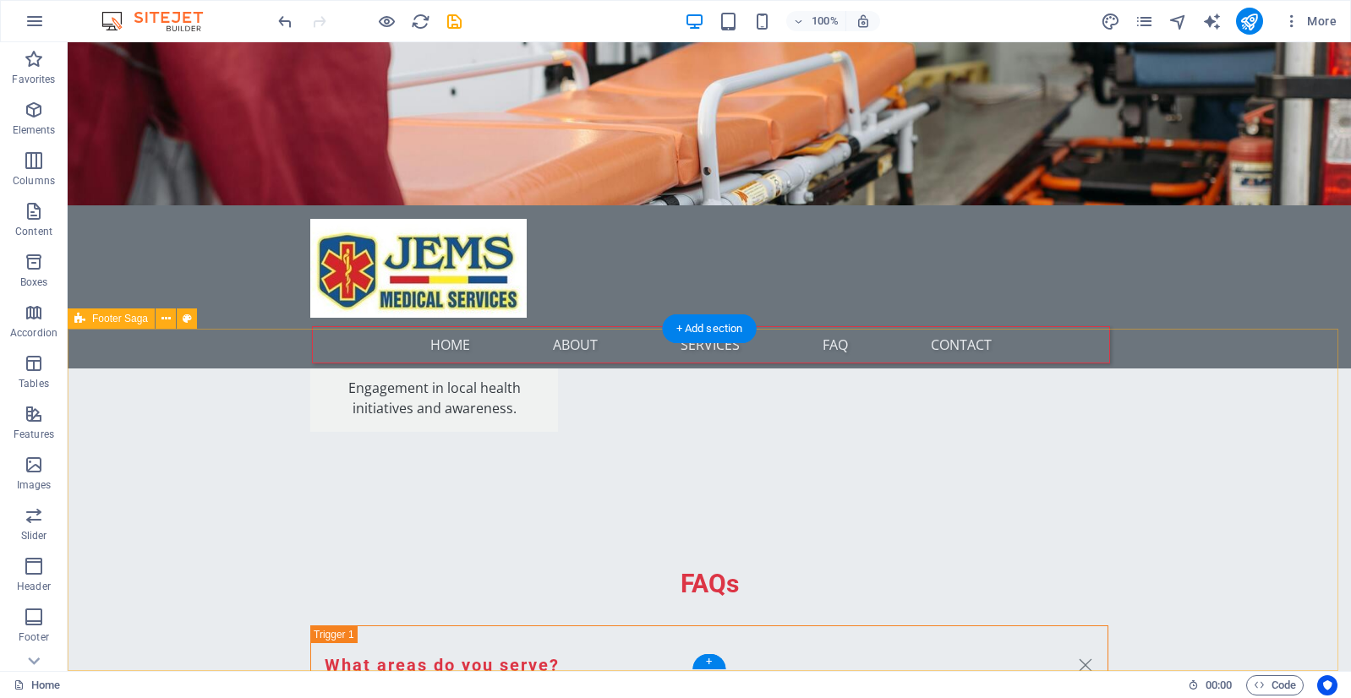
select select "rem"
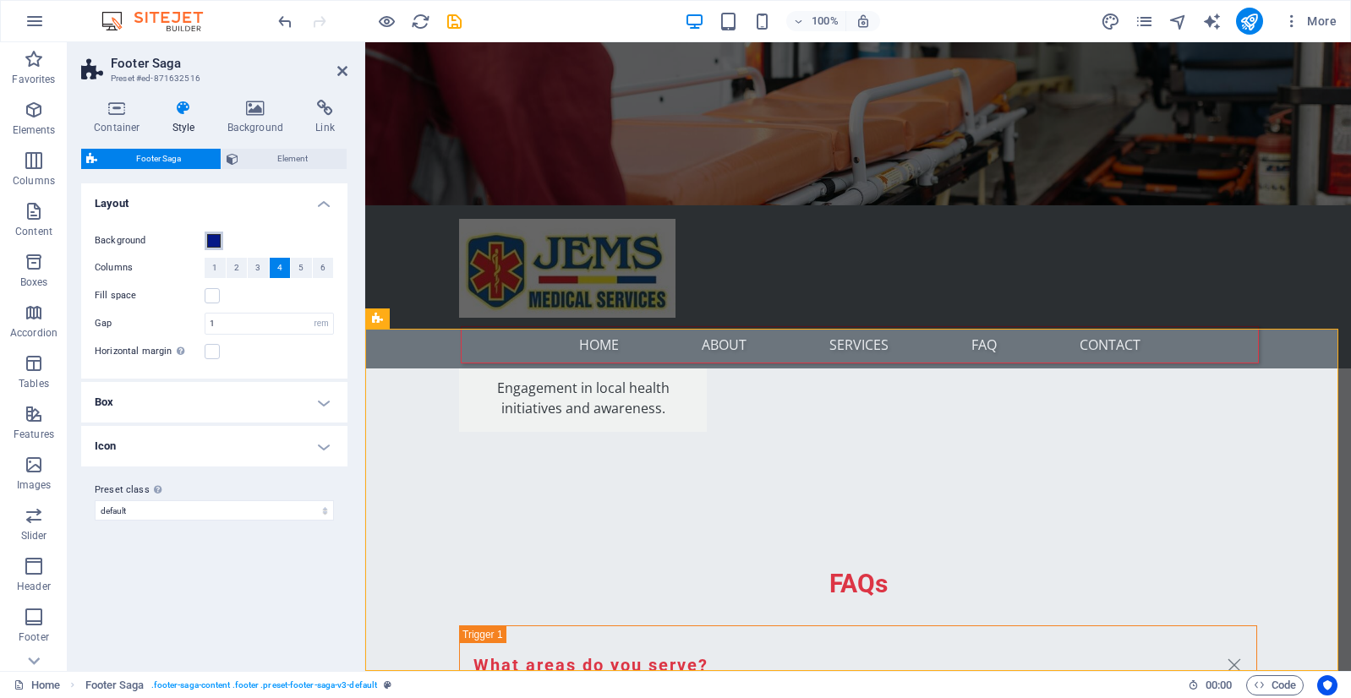
click at [210, 241] on span at bounding box center [214, 241] width 14 height 14
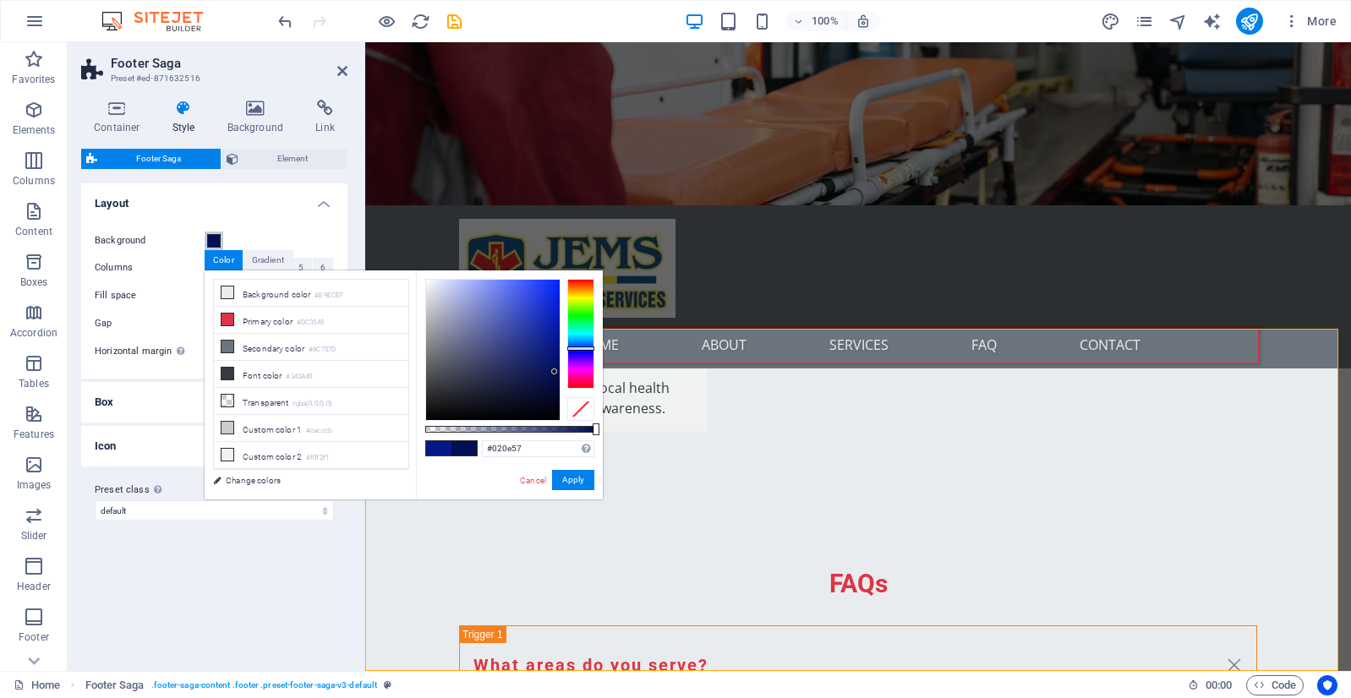
type input "#020f58"
drag, startPoint x: 550, startPoint y: 341, endPoint x: 555, endPoint y: 370, distance: 29.2
click at [555, 370] on div at bounding box center [493, 350] width 134 height 140
click at [570, 484] on button "Apply" at bounding box center [573, 480] width 42 height 20
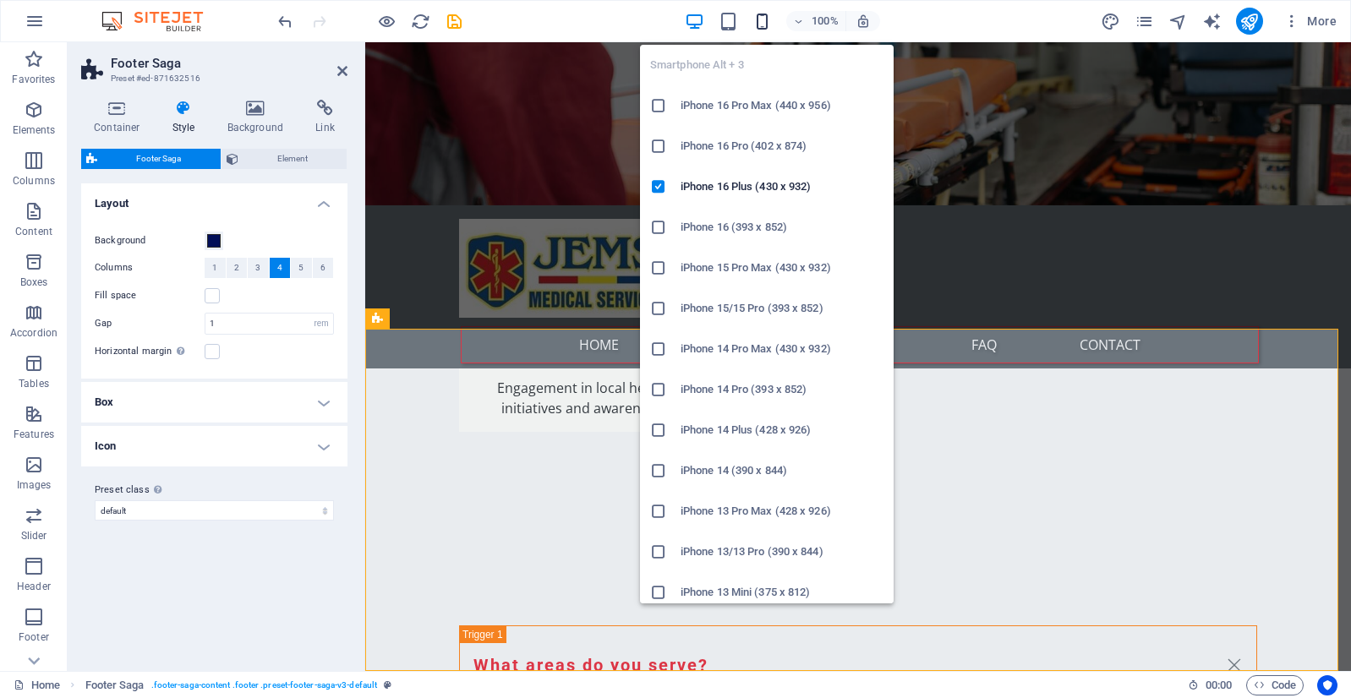
click at [767, 25] on icon "button" at bounding box center [761, 21] width 19 height 19
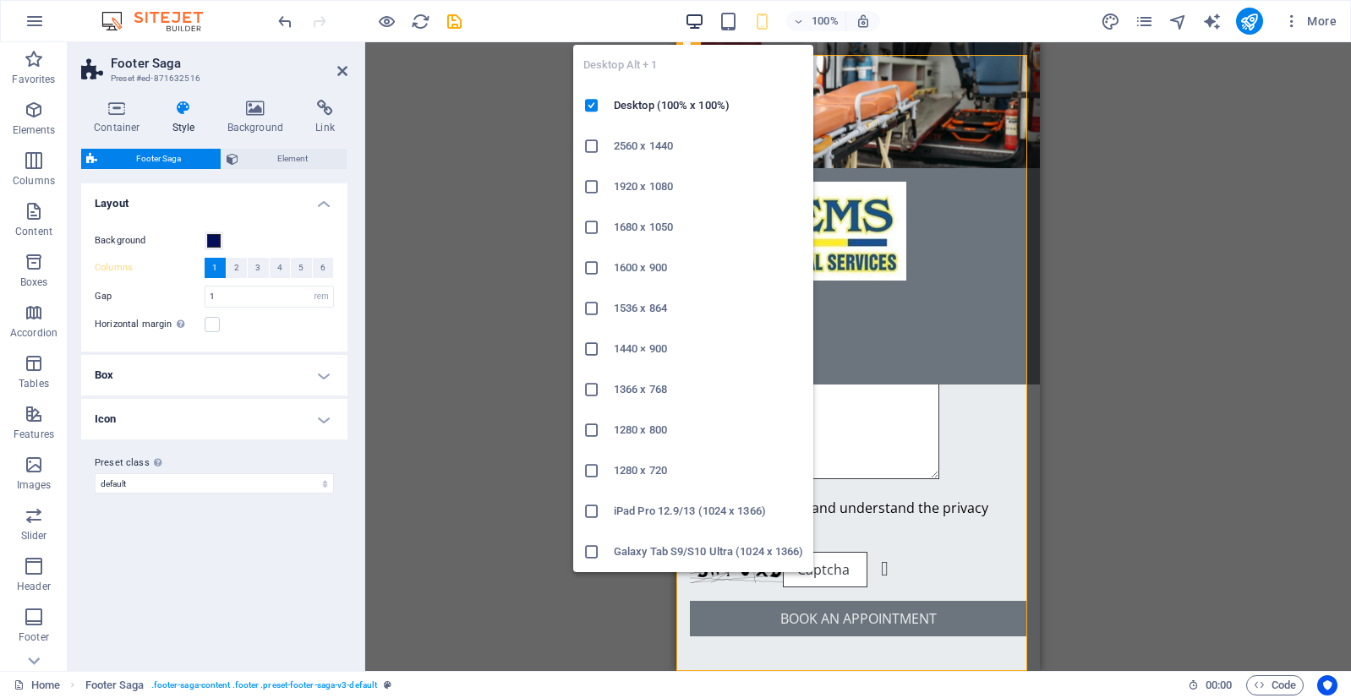
click at [703, 25] on icon "button" at bounding box center [694, 21] width 19 height 19
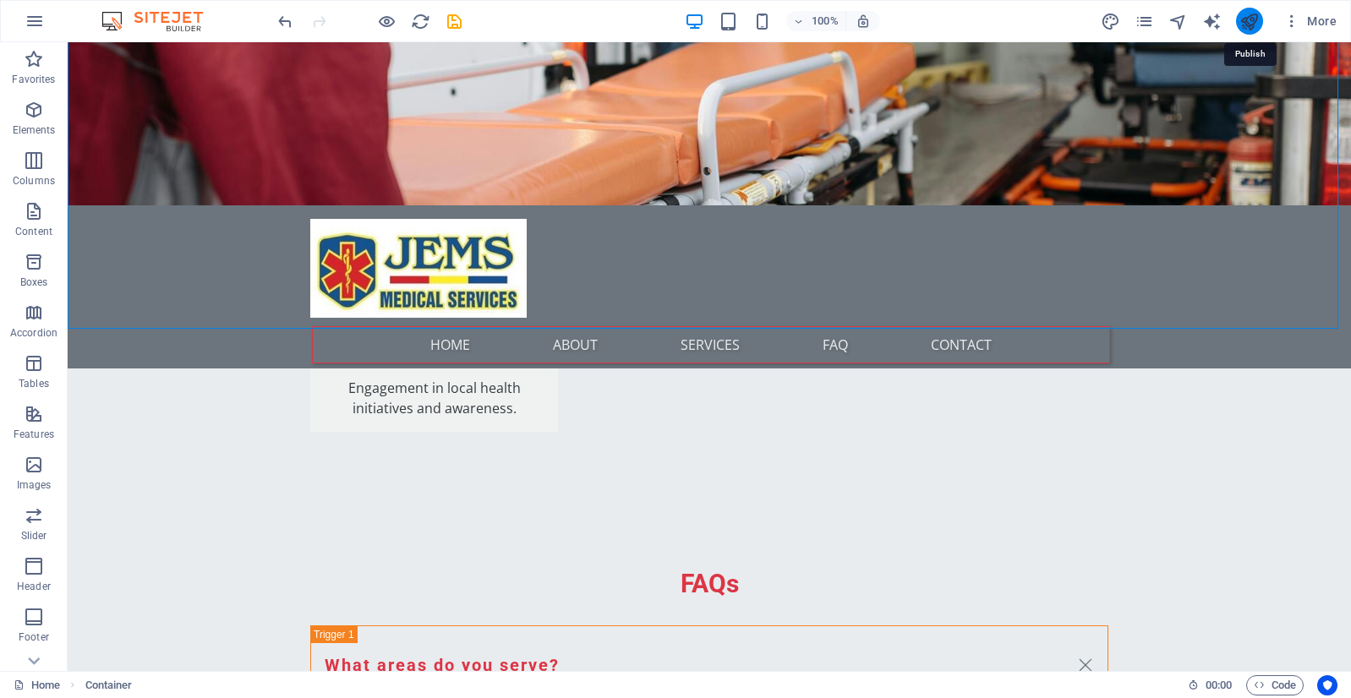
click at [1252, 19] on icon "publish" at bounding box center [1248, 21] width 19 height 19
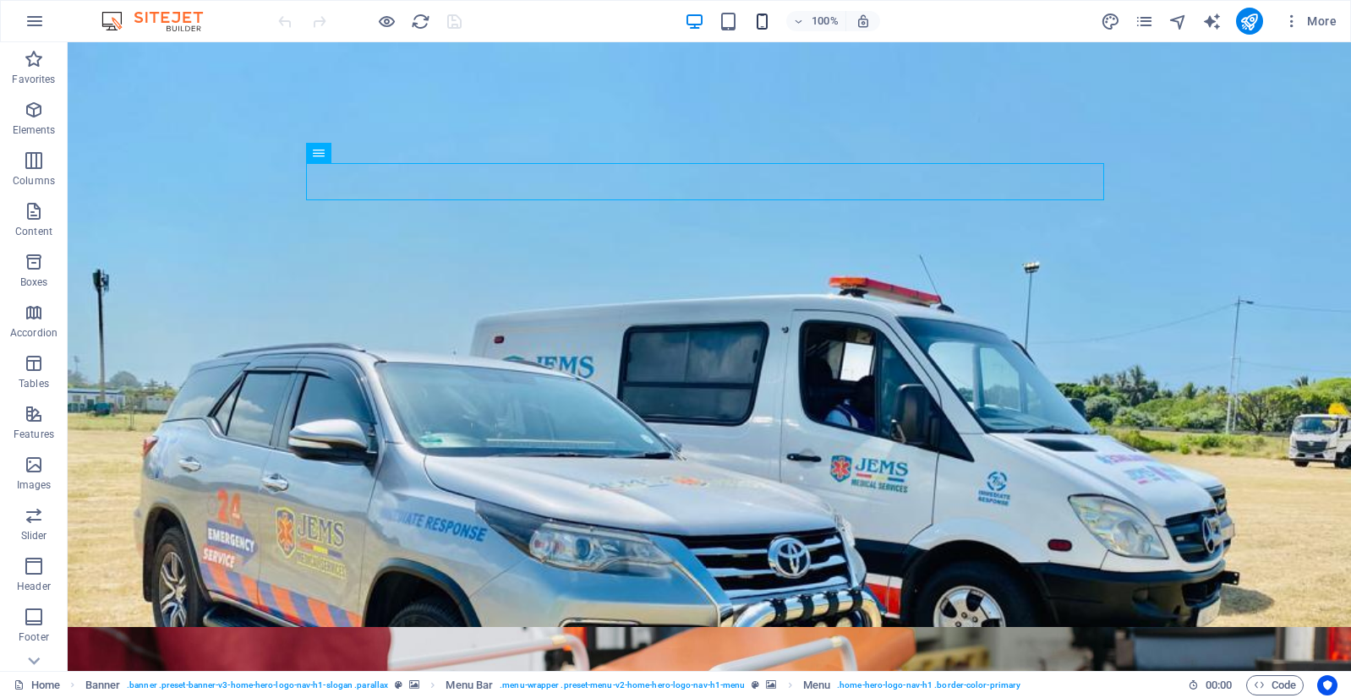
drag, startPoint x: 745, startPoint y: 14, endPoint x: 760, endPoint y: 20, distance: 15.5
click at [748, 18] on div "100%" at bounding box center [782, 21] width 195 height 27
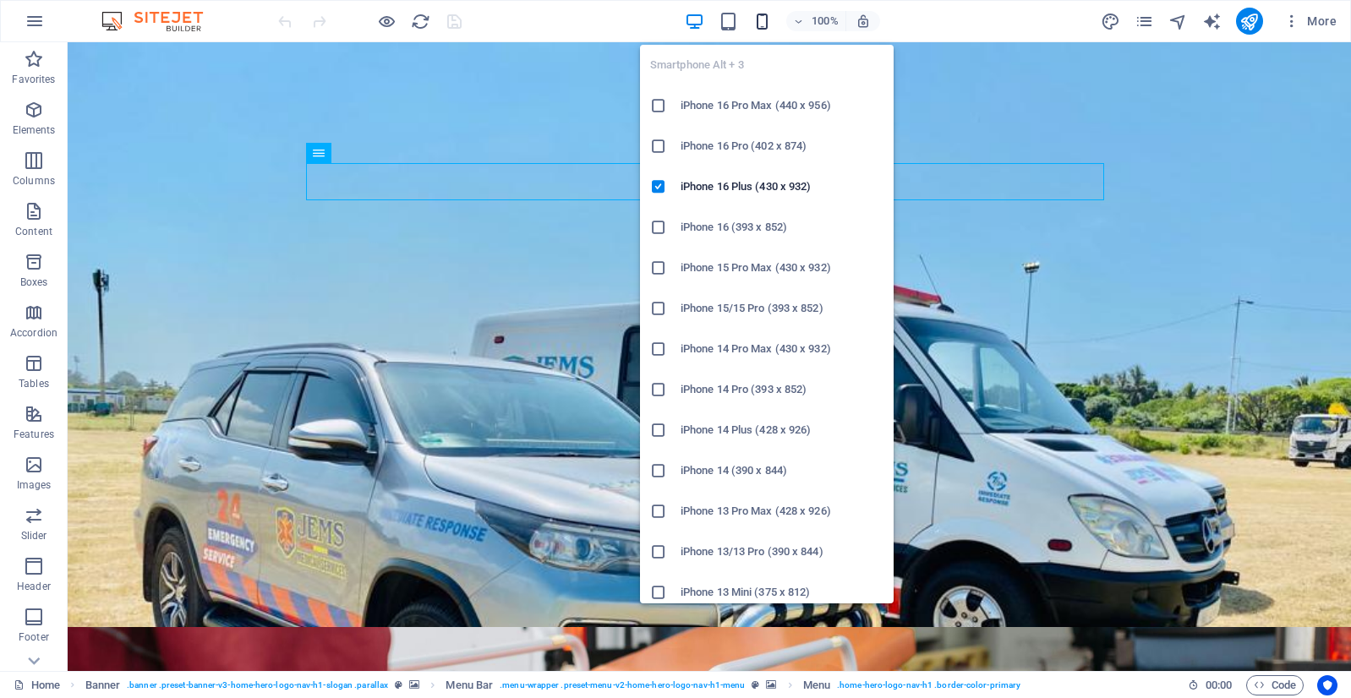
click at [760, 20] on icon "button" at bounding box center [761, 21] width 19 height 19
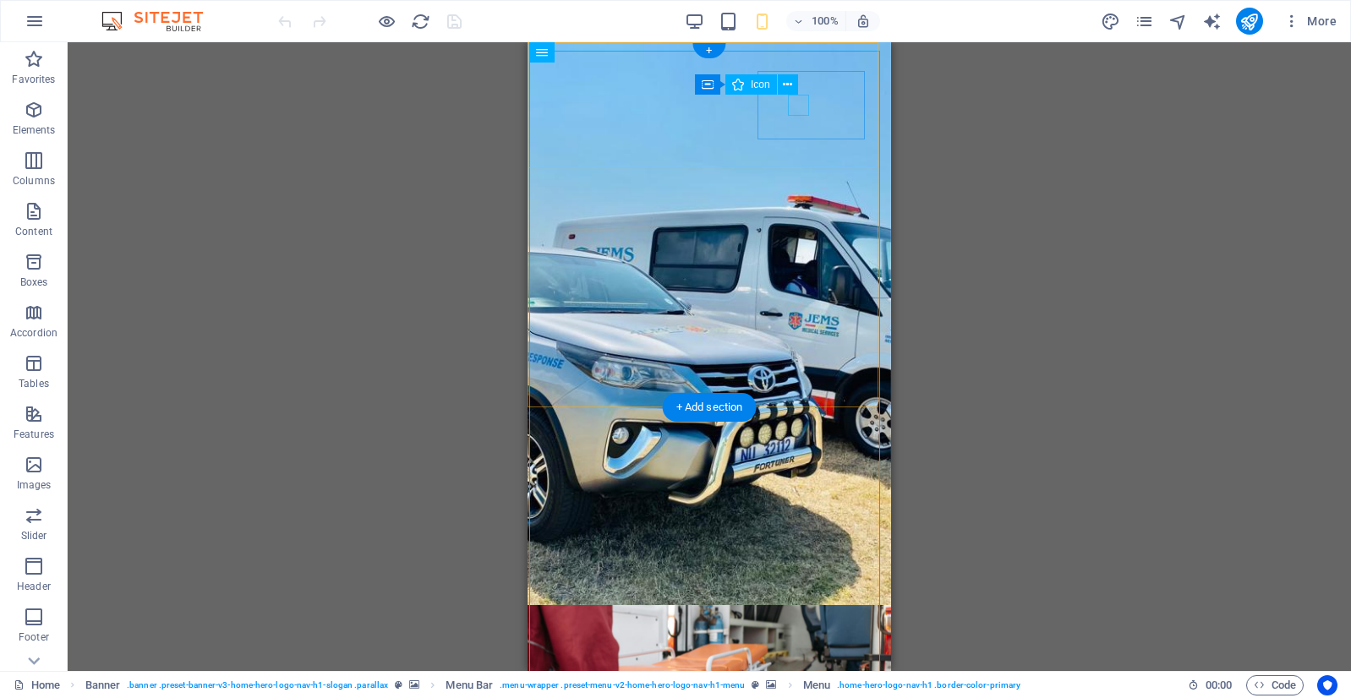
select select "xMidYMid"
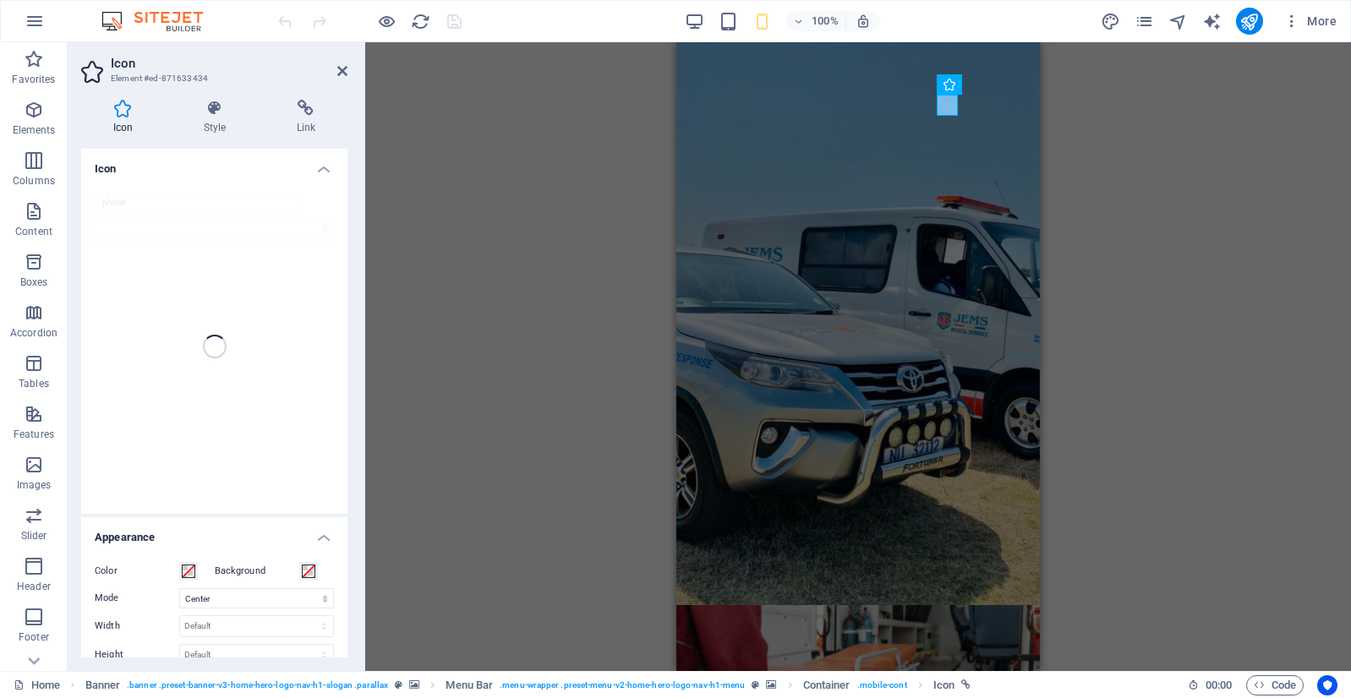
click at [161, 195] on div "phone" at bounding box center [214, 346] width 266 height 335
click at [135, 205] on div "phone" at bounding box center [214, 346] width 266 height 335
click at [122, 199] on div "phone" at bounding box center [214, 346] width 266 height 335
click at [316, 110] on icon at bounding box center [306, 108] width 83 height 17
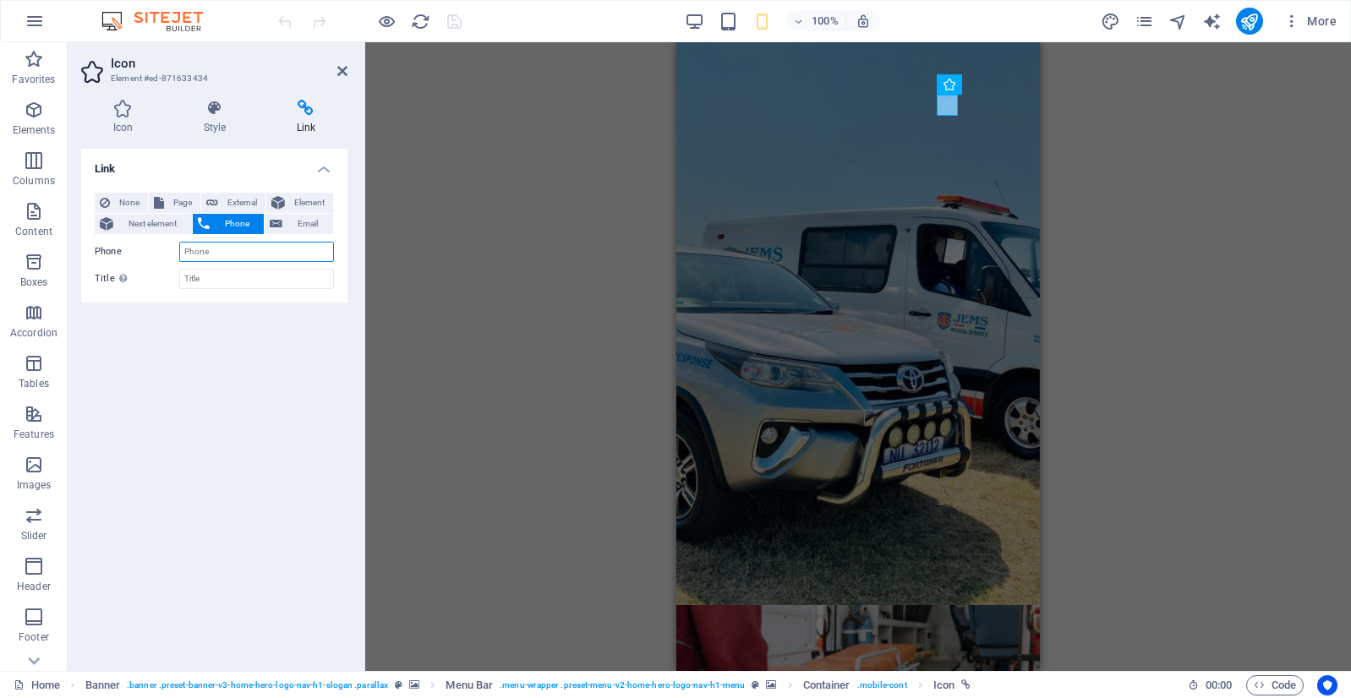
click at [236, 253] on input "Phone" at bounding box center [256, 252] width 155 height 20
type input "078 670 6945"
click at [274, 221] on icon at bounding box center [276, 224] width 13 height 20
click at [243, 219] on span "Phone" at bounding box center [237, 224] width 45 height 20
click at [117, 115] on icon at bounding box center [123, 108] width 84 height 17
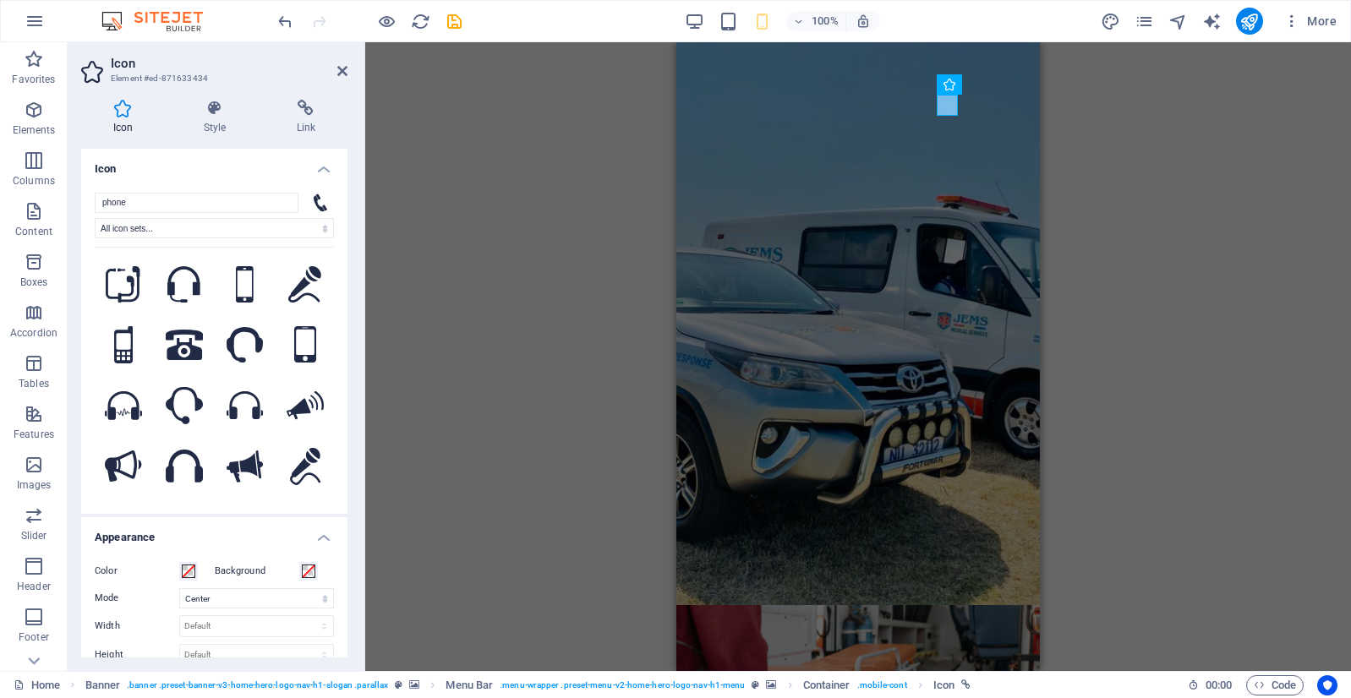
scroll to position [85, 0]
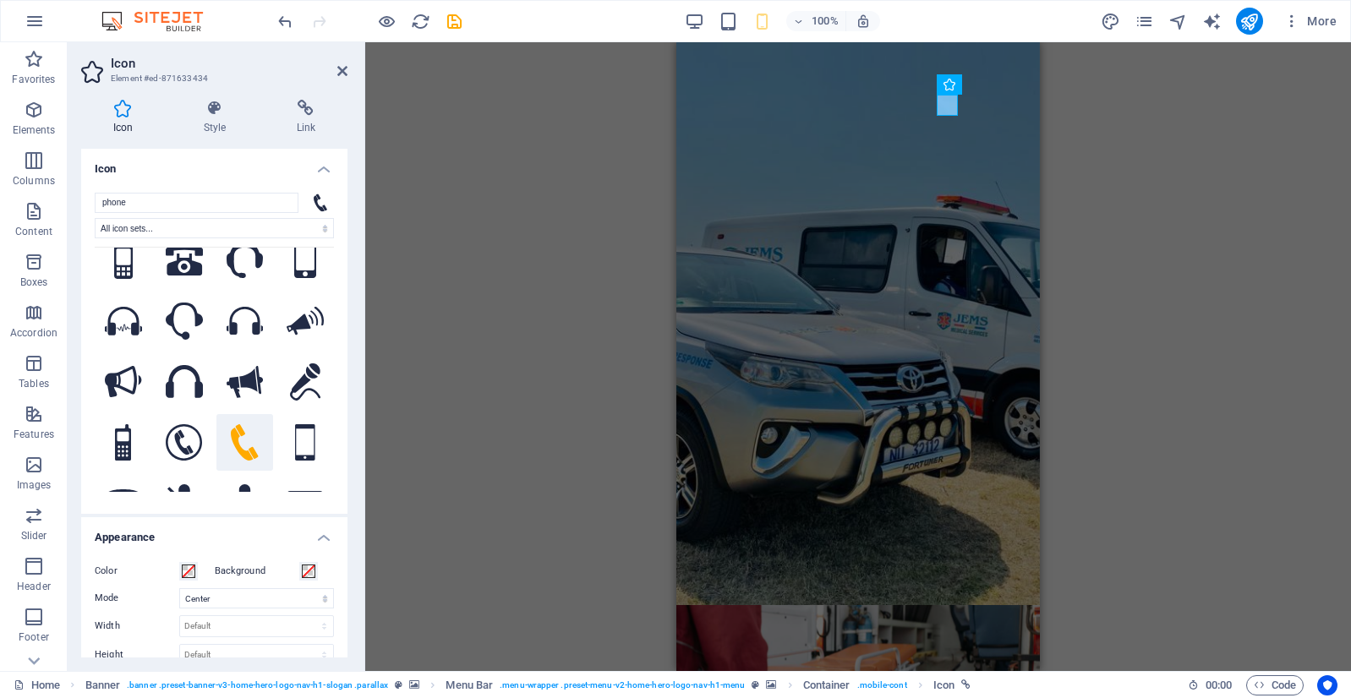
click at [717, 17] on div "100%" at bounding box center [782, 21] width 195 height 27
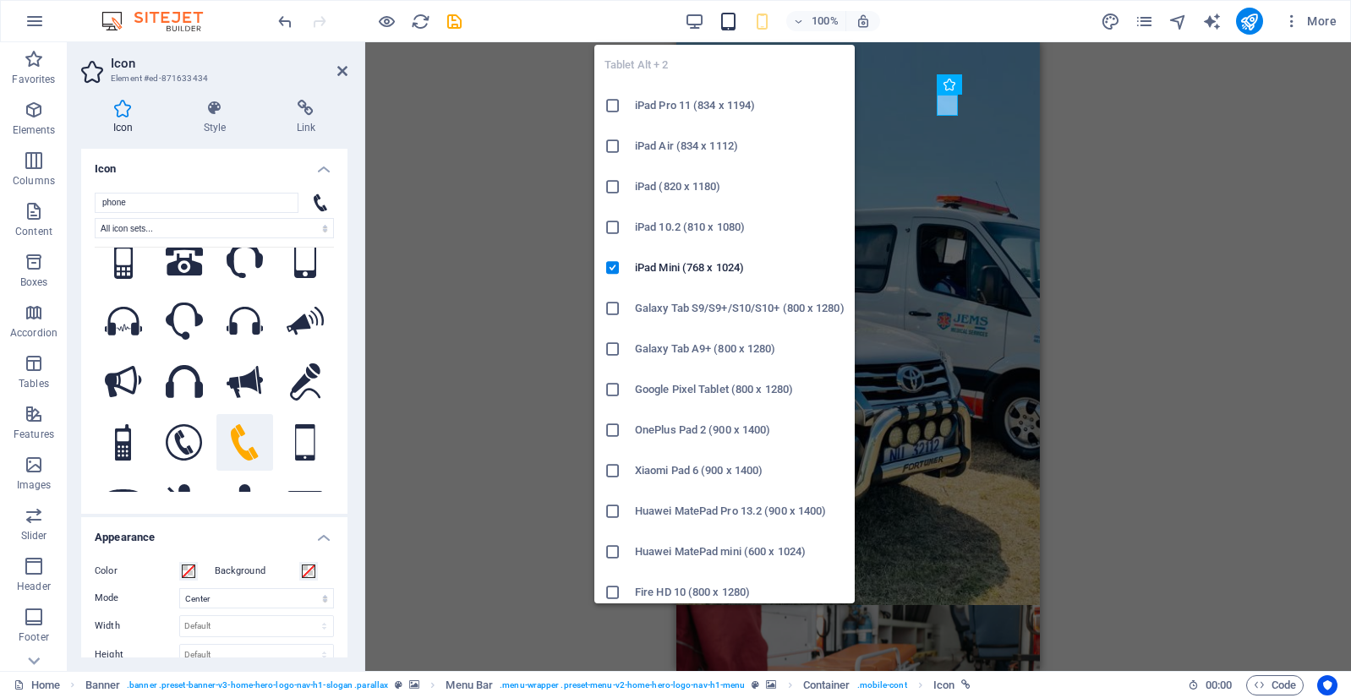
click at [729, 19] on icon "button" at bounding box center [727, 21] width 19 height 19
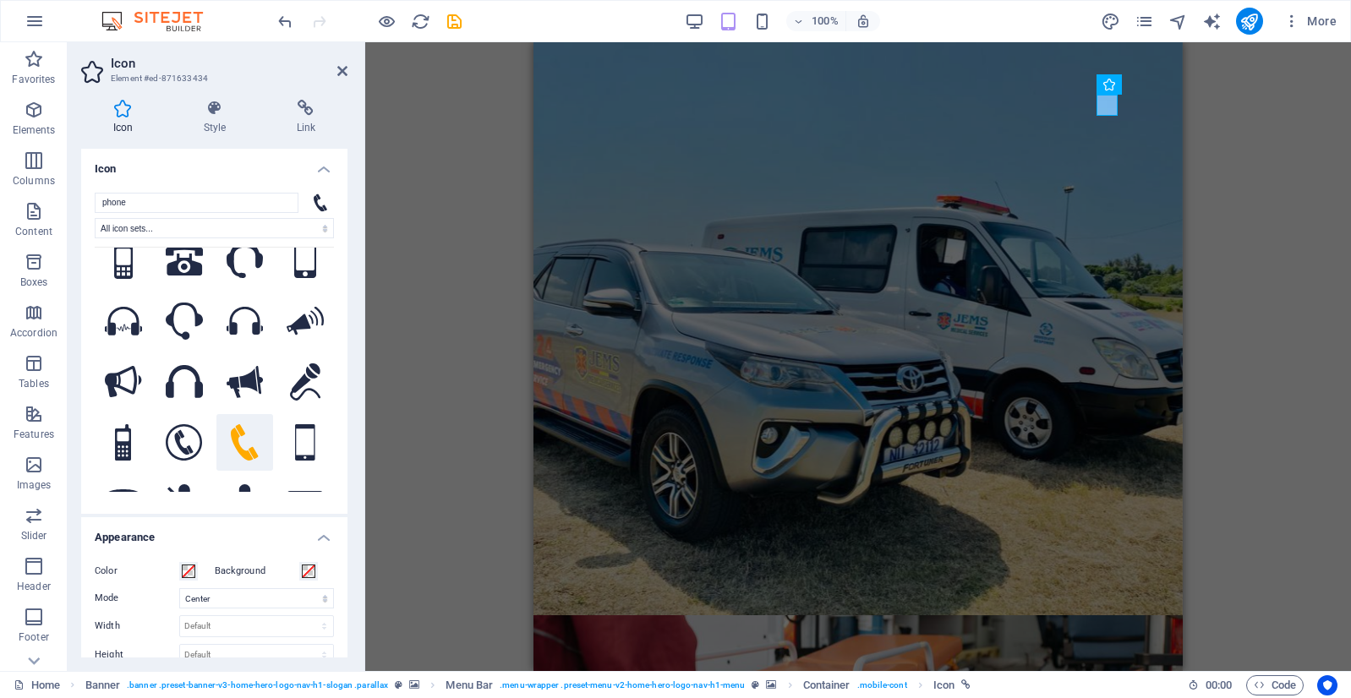
click at [750, 16] on div "100%" at bounding box center [782, 21] width 195 height 27
click at [341, 67] on icon at bounding box center [342, 71] width 10 height 14
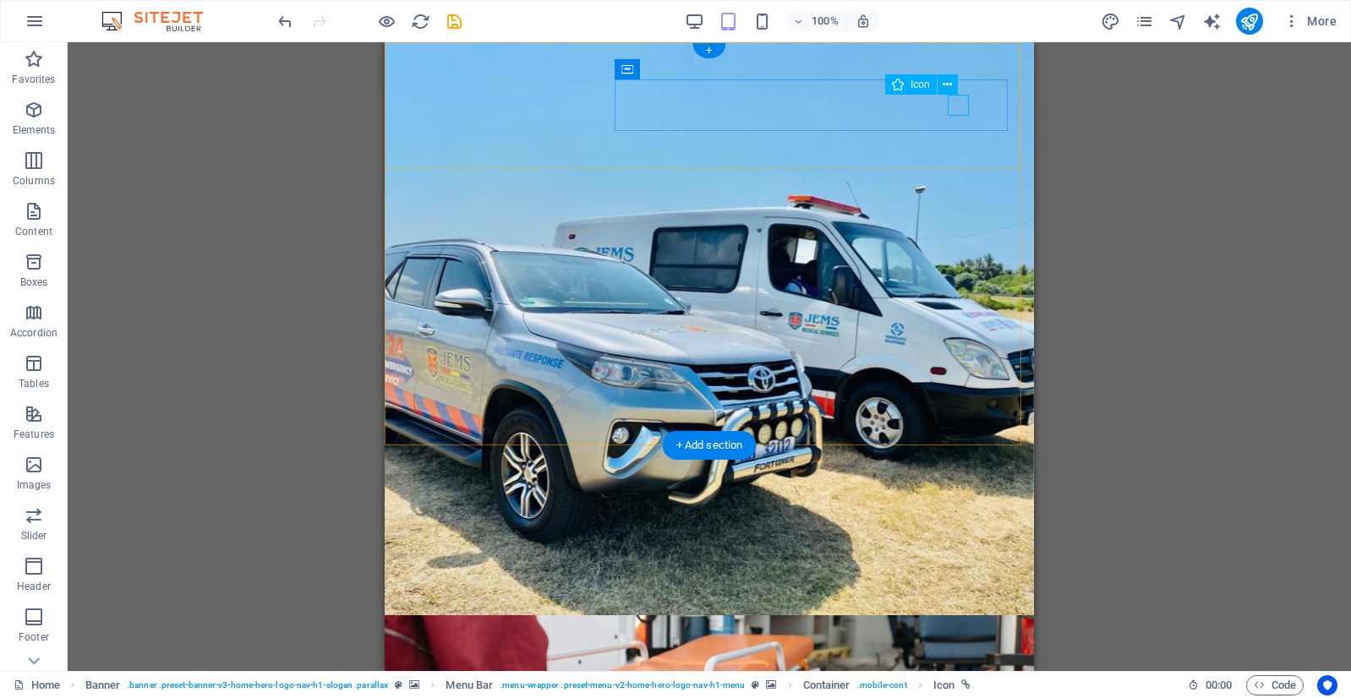
select select "xMidYMid"
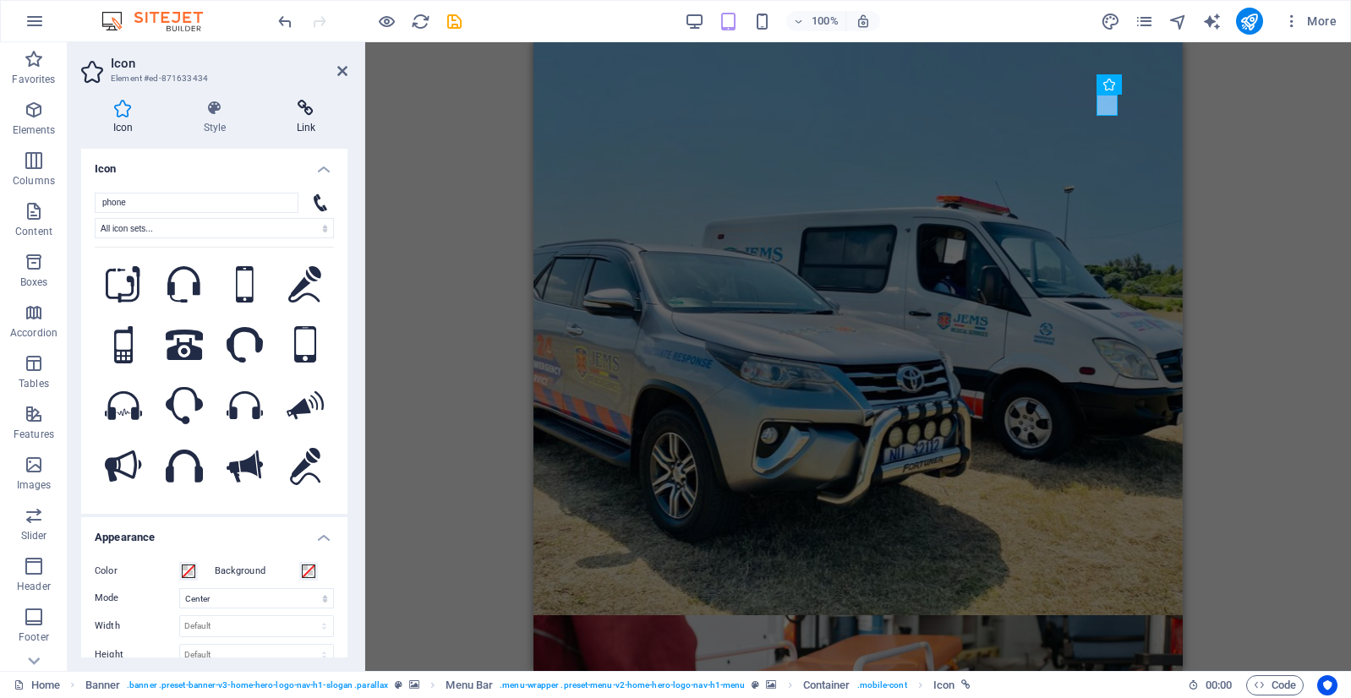
click at [297, 115] on icon at bounding box center [306, 108] width 83 height 17
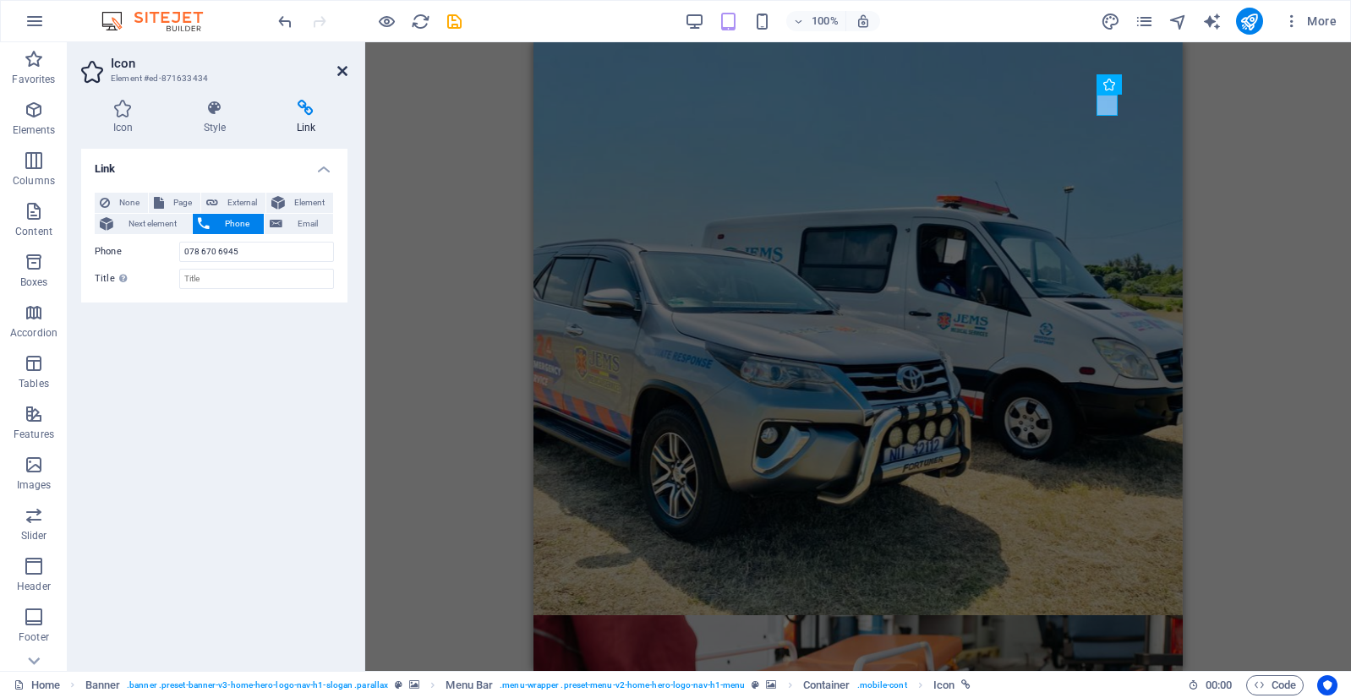
click at [346, 68] on icon at bounding box center [342, 71] width 10 height 14
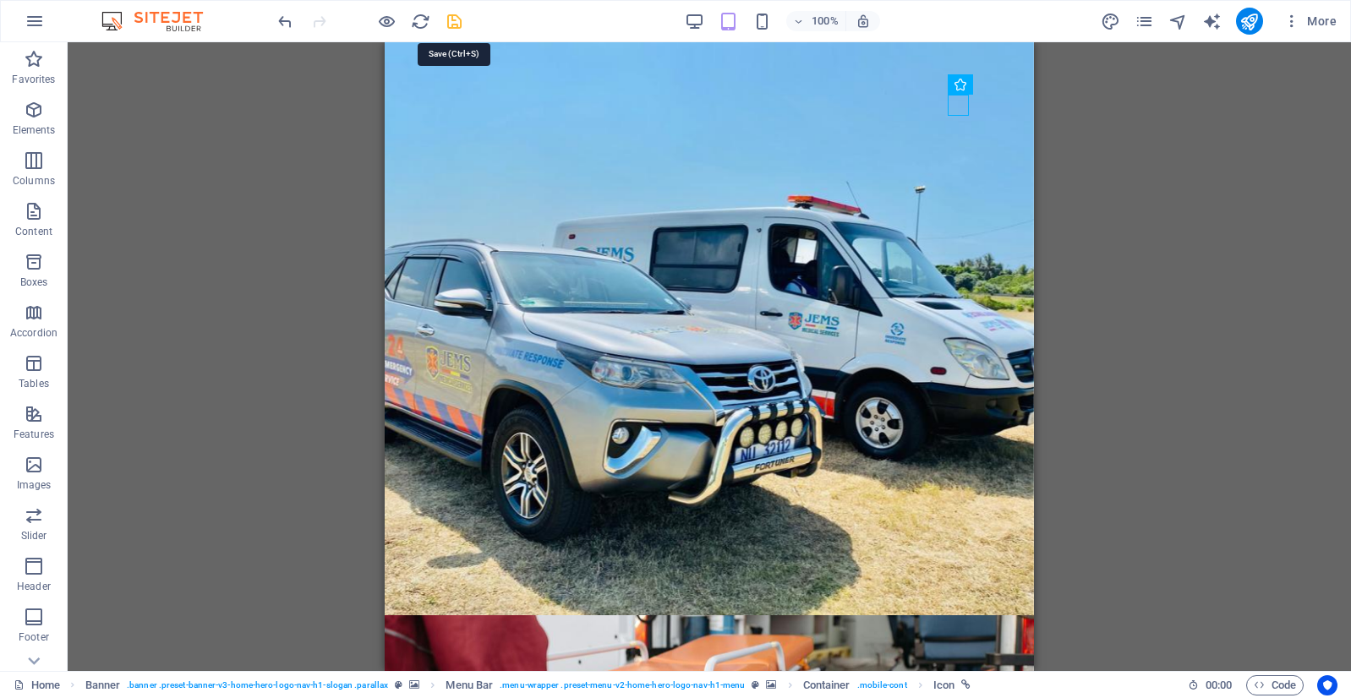
click at [448, 19] on icon "save" at bounding box center [454, 21] width 19 height 19
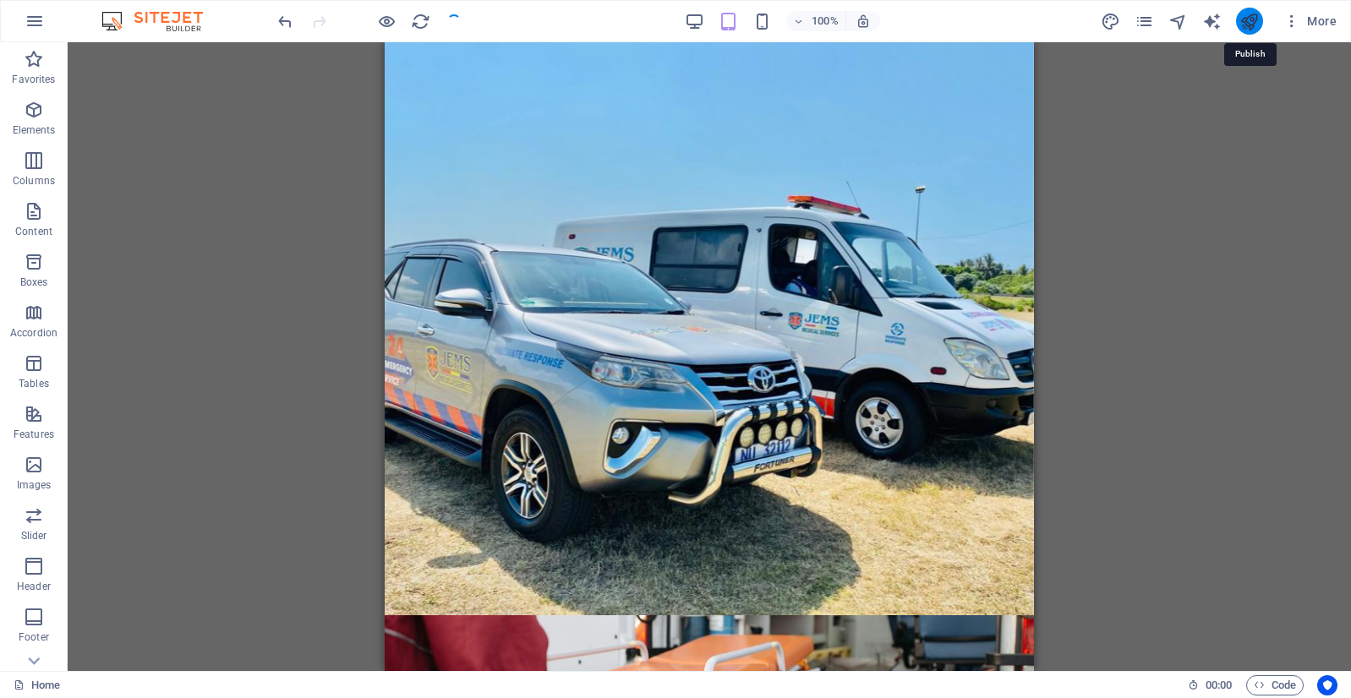
click at [1242, 21] on icon "publish" at bounding box center [1248, 21] width 19 height 19
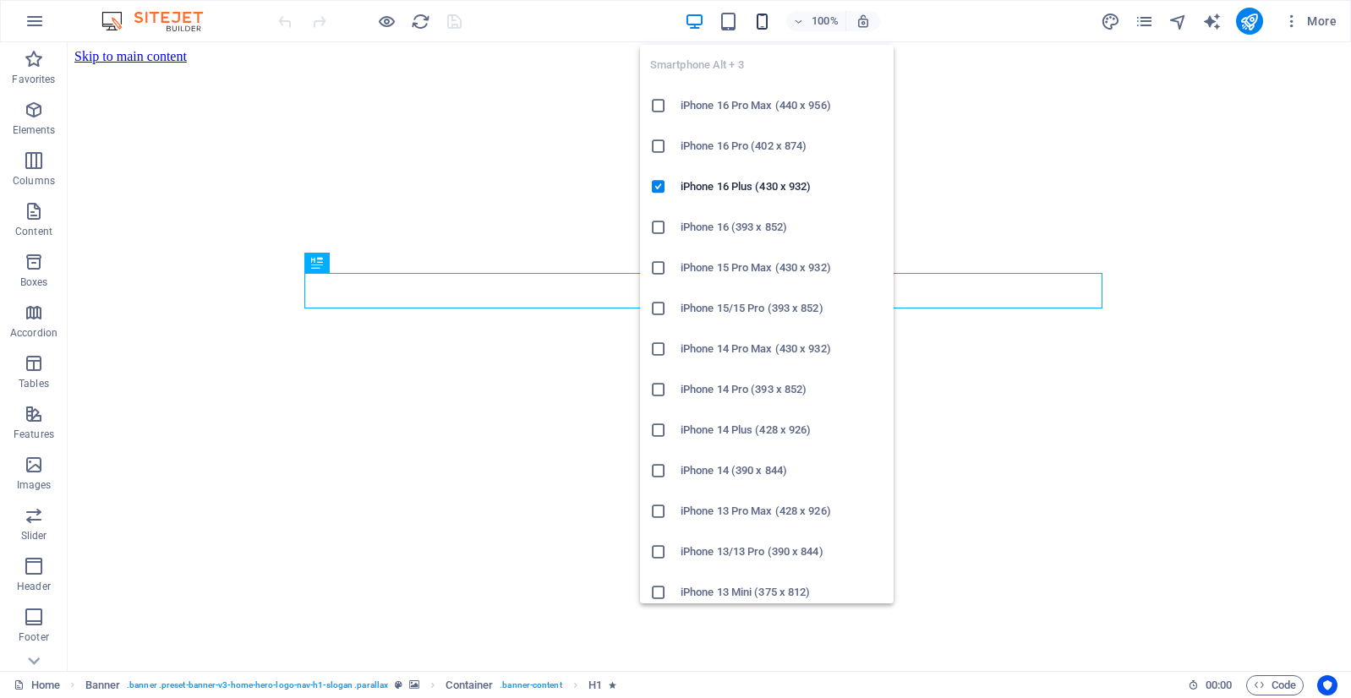
click at [766, 18] on icon "button" at bounding box center [761, 21] width 19 height 19
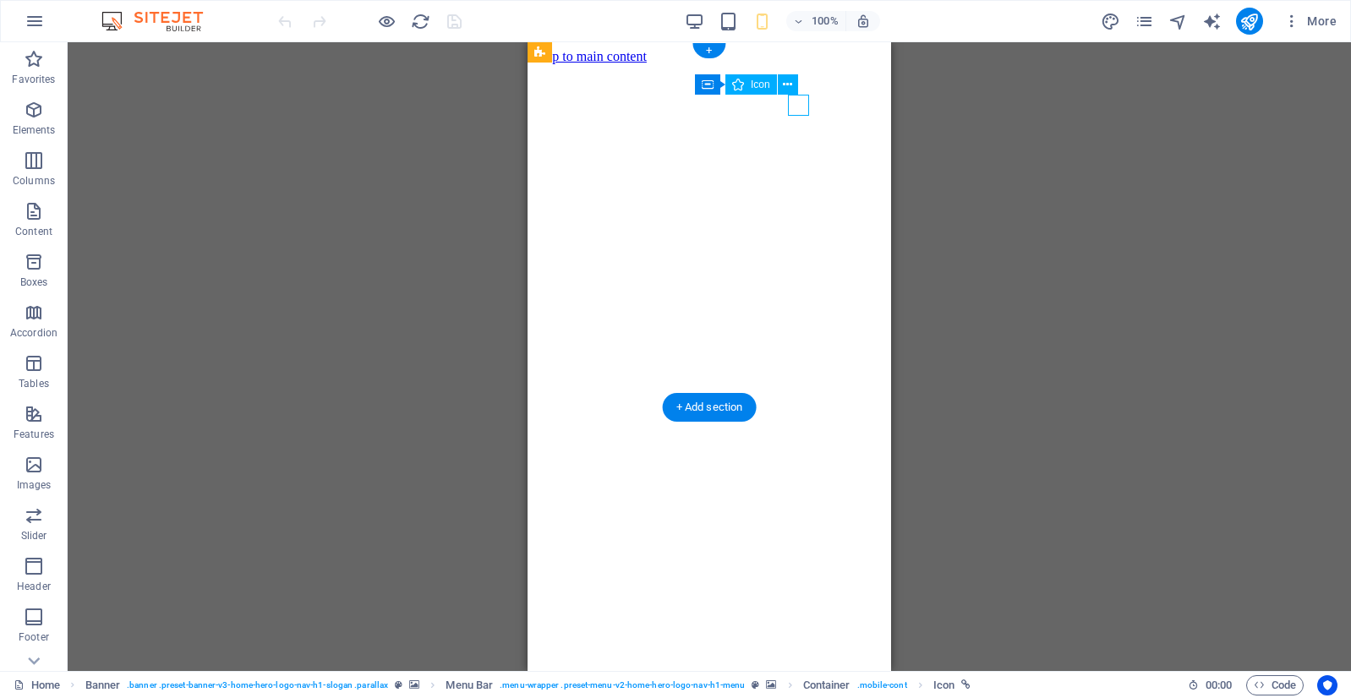
select select "xMidYMid"
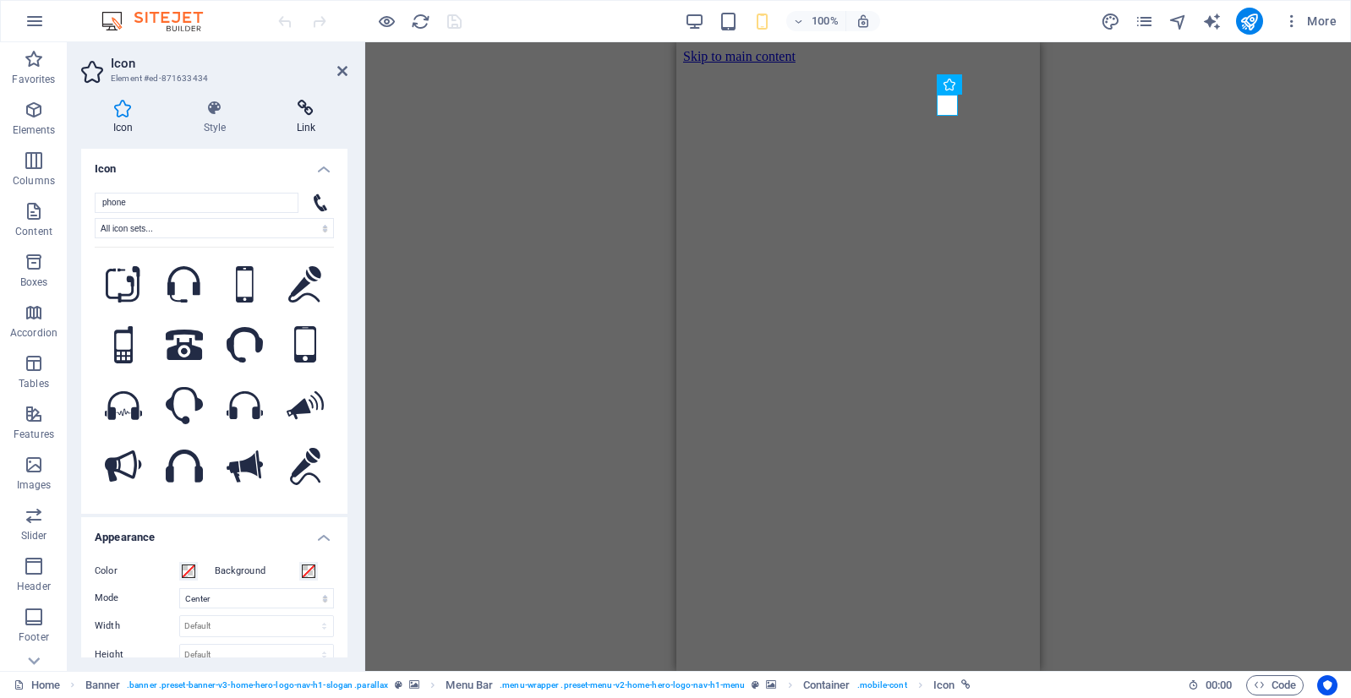
click at [291, 115] on icon at bounding box center [306, 108] width 83 height 17
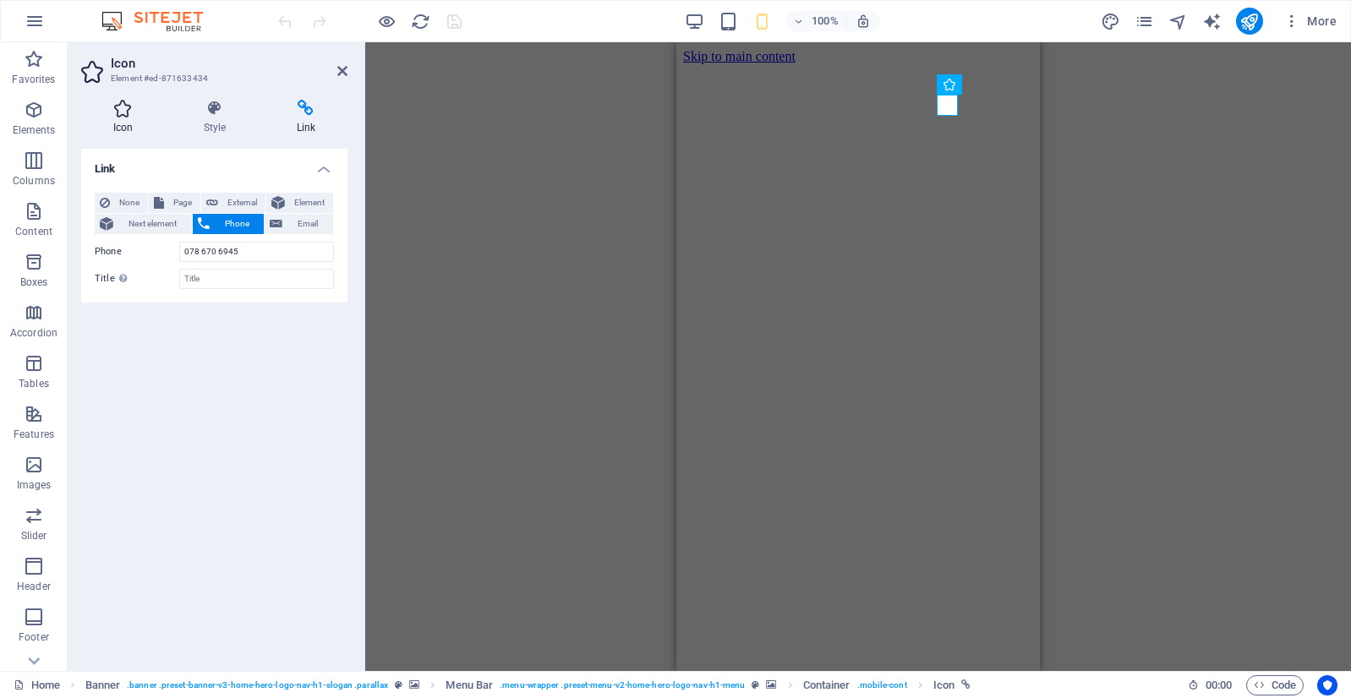
click at [128, 108] on icon at bounding box center [123, 108] width 84 height 17
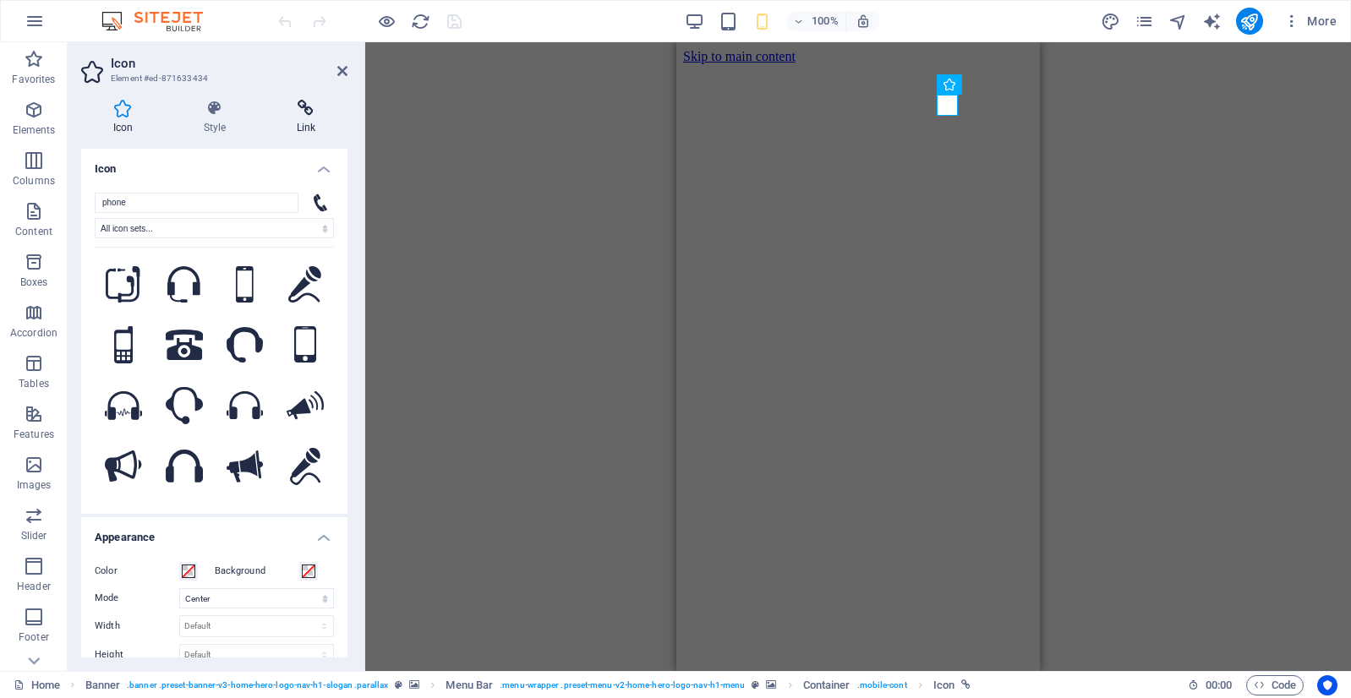
click at [316, 110] on icon at bounding box center [306, 108] width 83 height 17
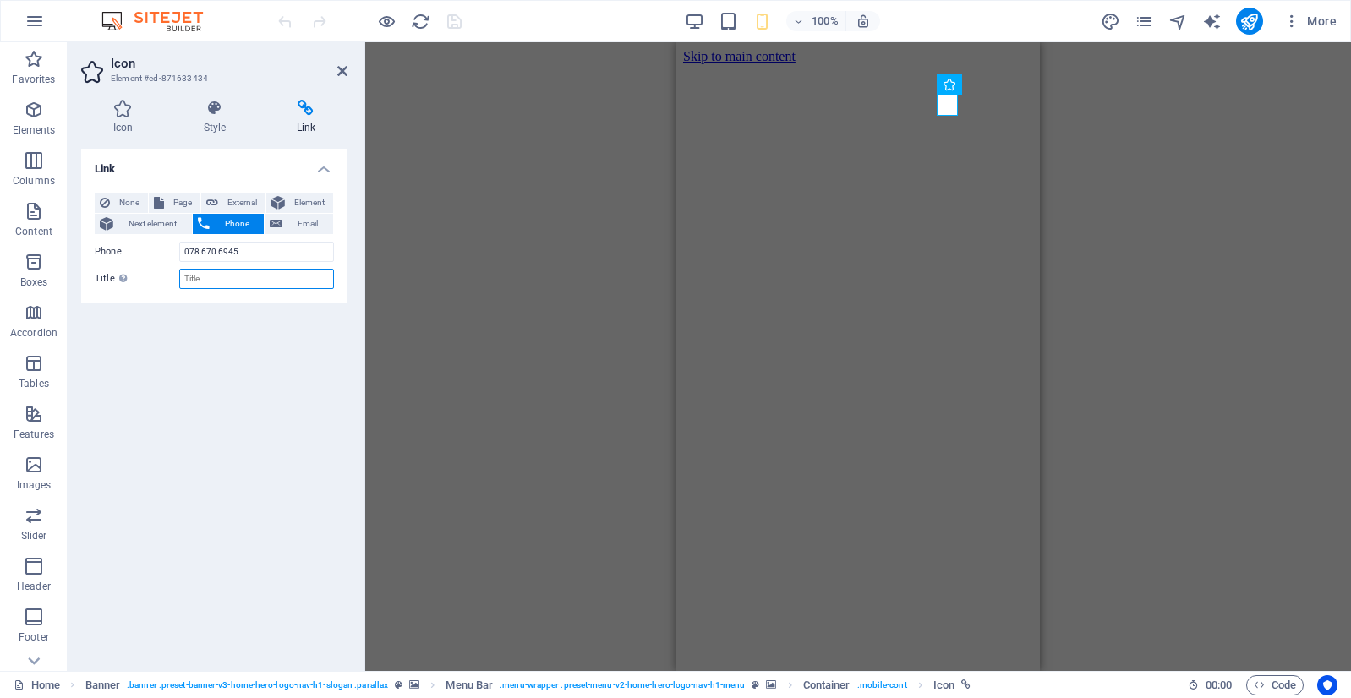
click at [210, 283] on input "Title Additional link description, should not be the same as the link text. The…" at bounding box center [256, 279] width 155 height 20
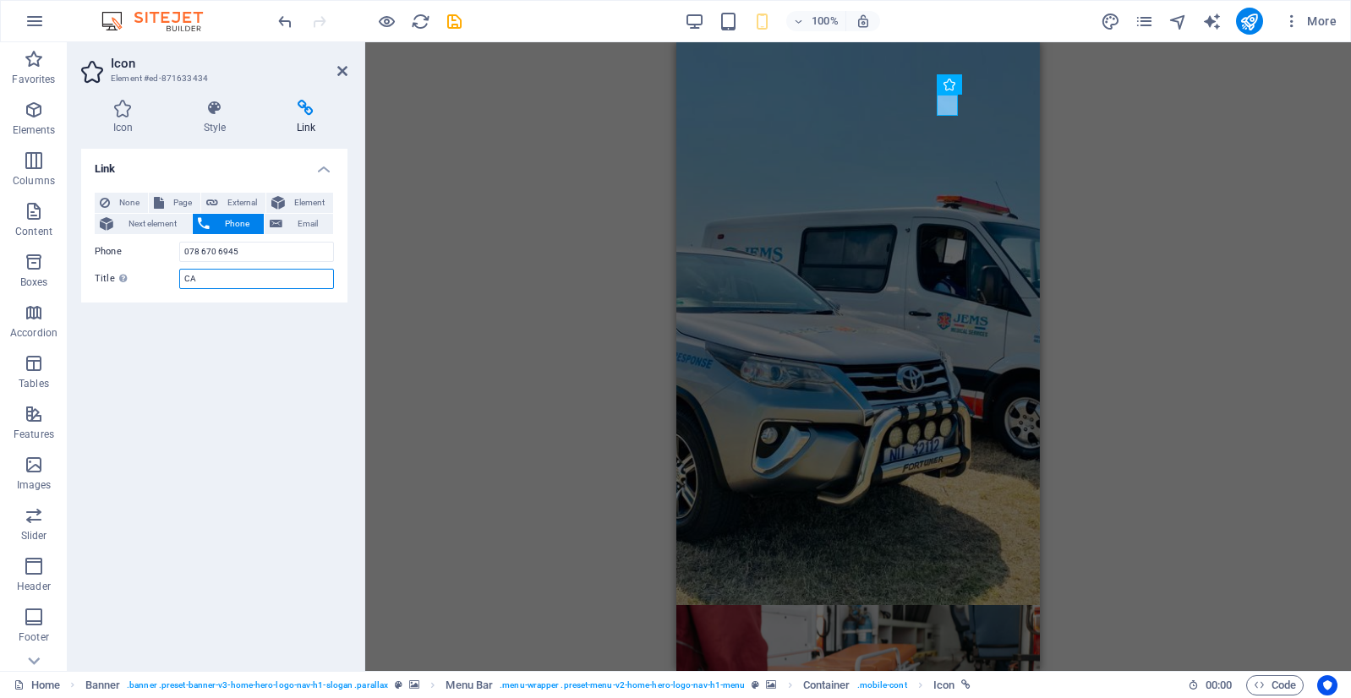
type input "C"
drag, startPoint x: 270, startPoint y: 274, endPoint x: 132, endPoint y: 272, distance: 138.6
click at [132, 272] on div "Title Additional link description, should not be the same as the link text. The…" at bounding box center [214, 279] width 239 height 20
paste input "GENCY"
type input "EMERGENCY"
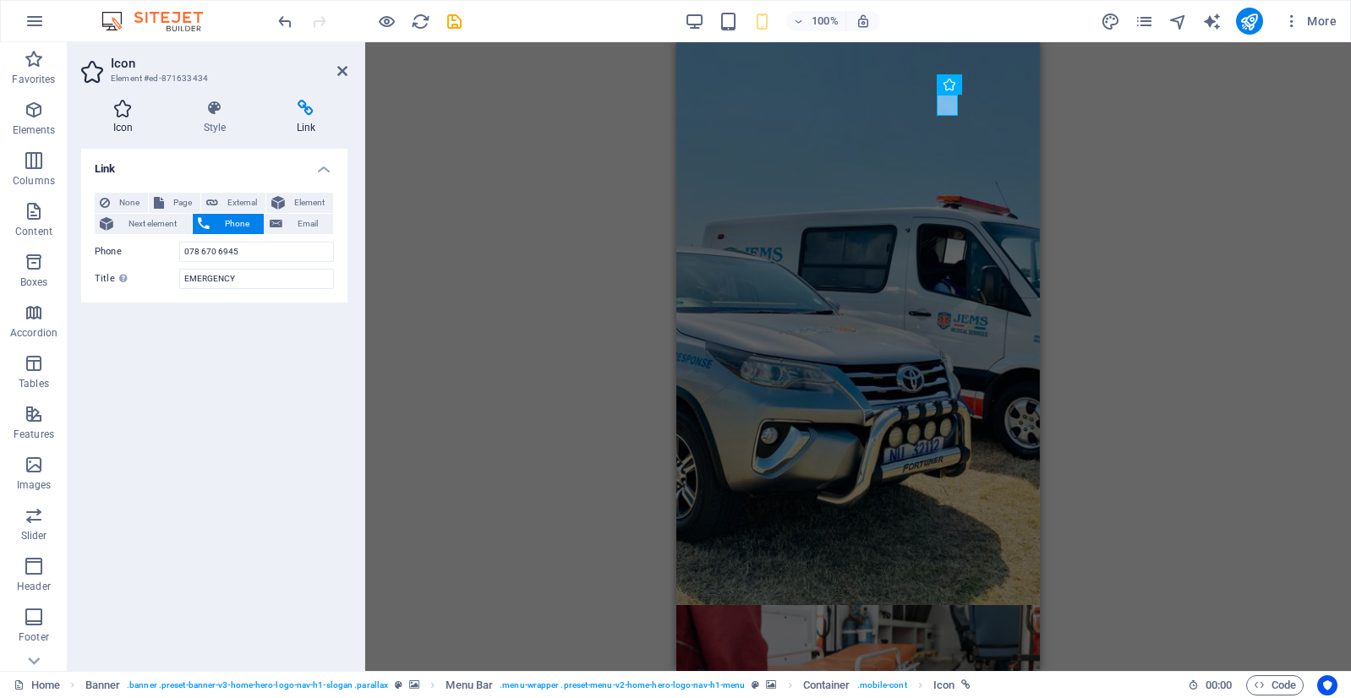
click at [132, 115] on icon at bounding box center [123, 108] width 84 height 17
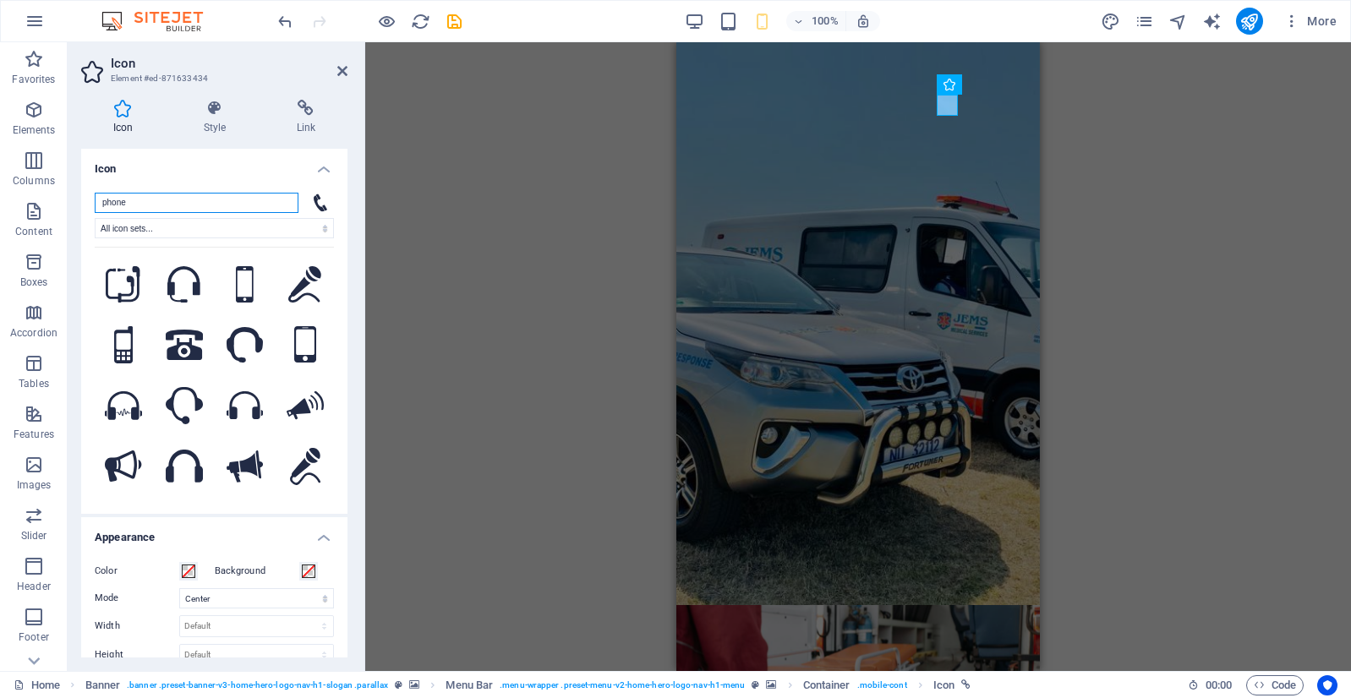
click at [178, 193] on input "phone" at bounding box center [197, 203] width 204 height 20
drag, startPoint x: 178, startPoint y: 200, endPoint x: 70, endPoint y: 206, distance: 108.3
click at [70, 206] on div "Icon Style Link Icon phone All icon sets... IcoFont Ionicons FontAwesome Brands…" at bounding box center [214, 378] width 293 height 585
paste input "EMERGENCY"
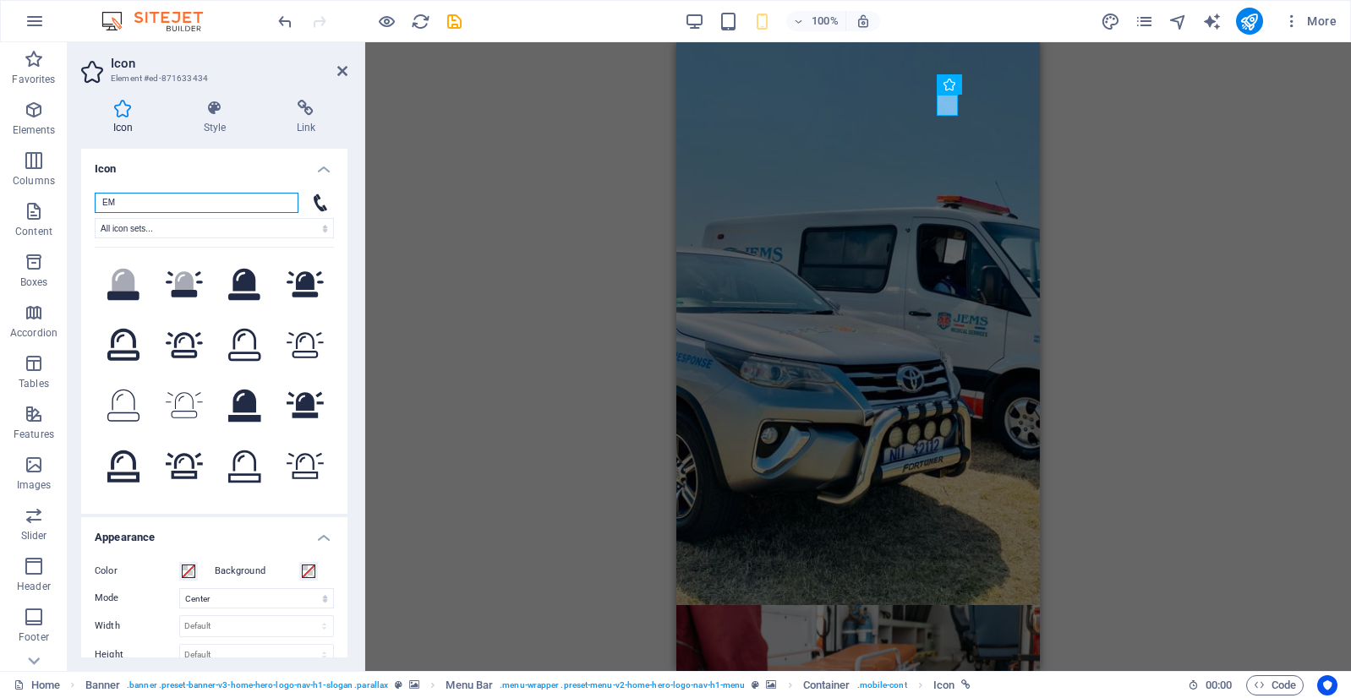
type input "E"
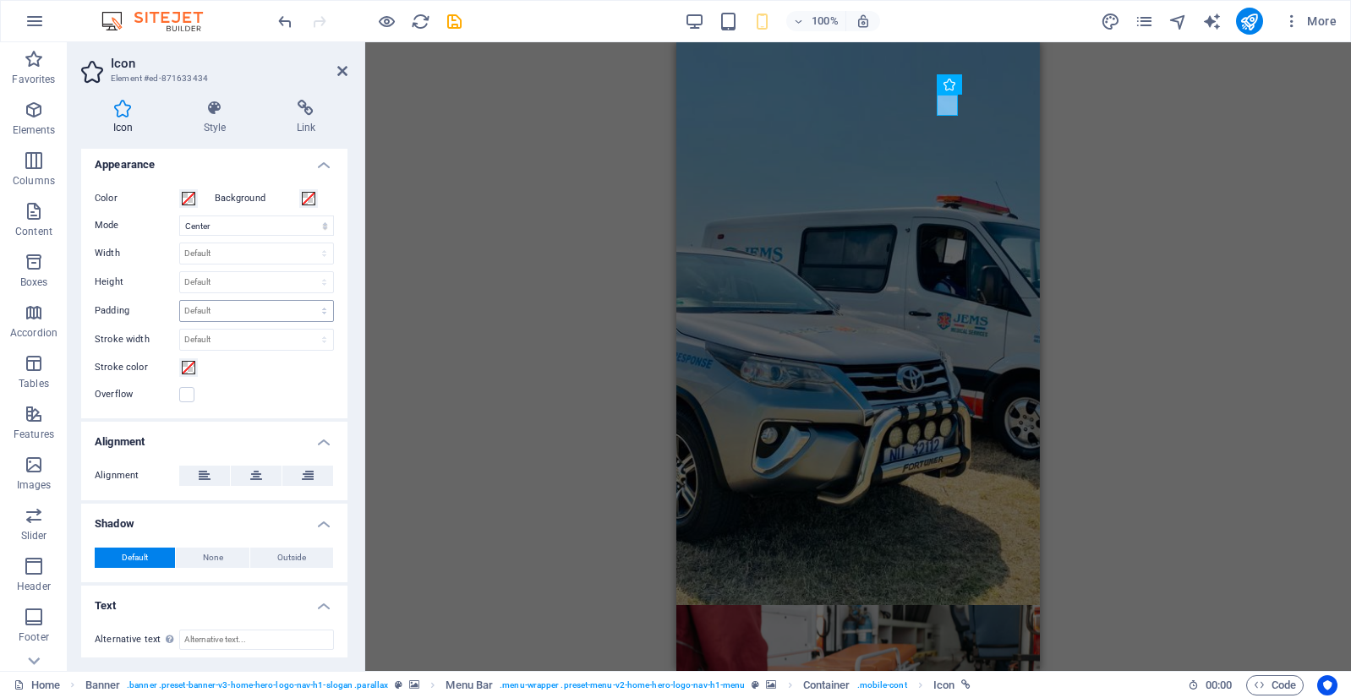
scroll to position [379, 0]
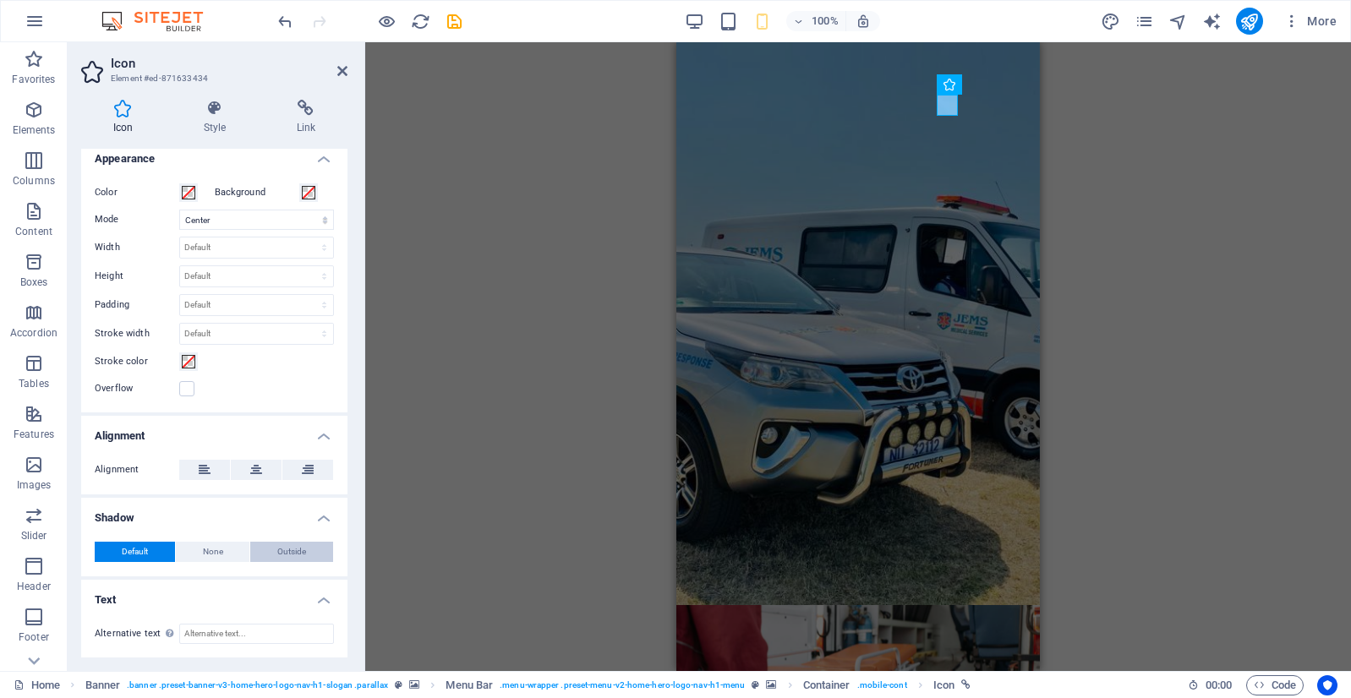
type input "CALL"
click at [279, 548] on span "Outside" at bounding box center [291, 552] width 29 height 20
click at [465, 21] on div "100% More" at bounding box center [809, 21] width 1068 height 27
click at [461, 21] on icon "save" at bounding box center [454, 21] width 19 height 19
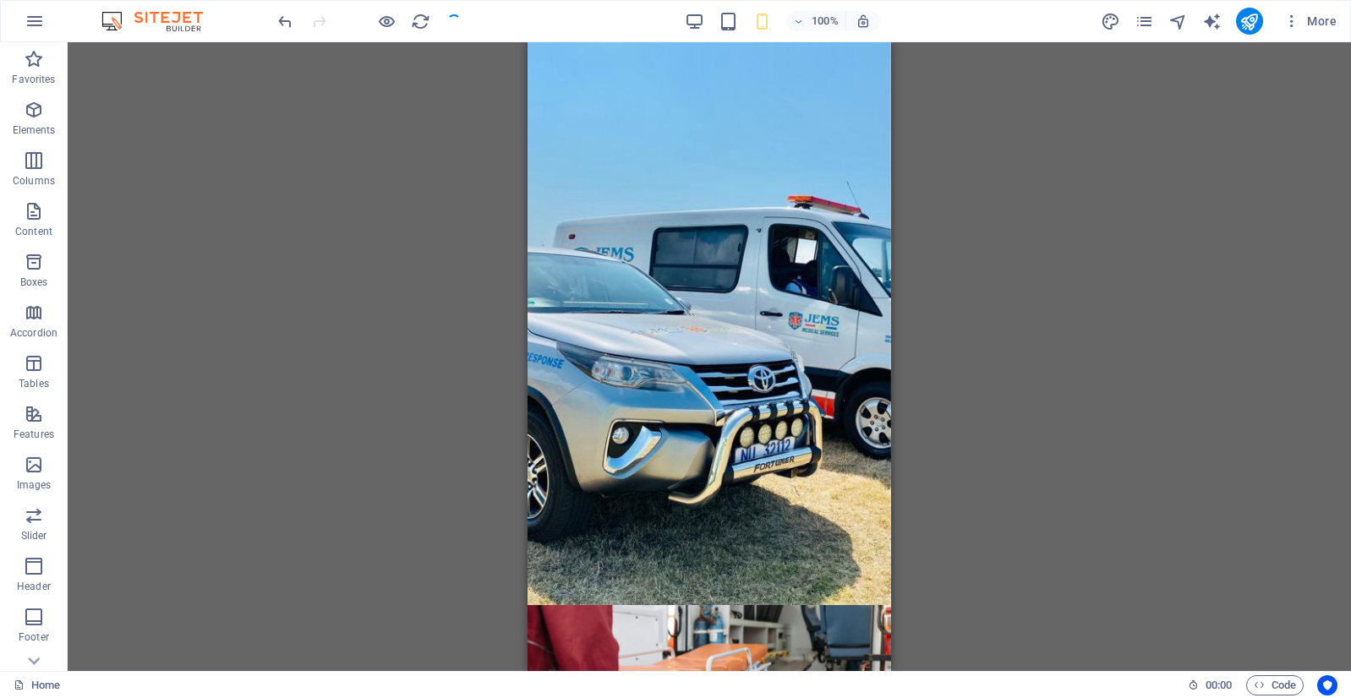
click at [1235, 18] on div "More" at bounding box center [1221, 21] width 243 height 27
click at [1259, 22] on button "publish" at bounding box center [1249, 21] width 27 height 27
